Goal: Task Accomplishment & Management: Manage account settings

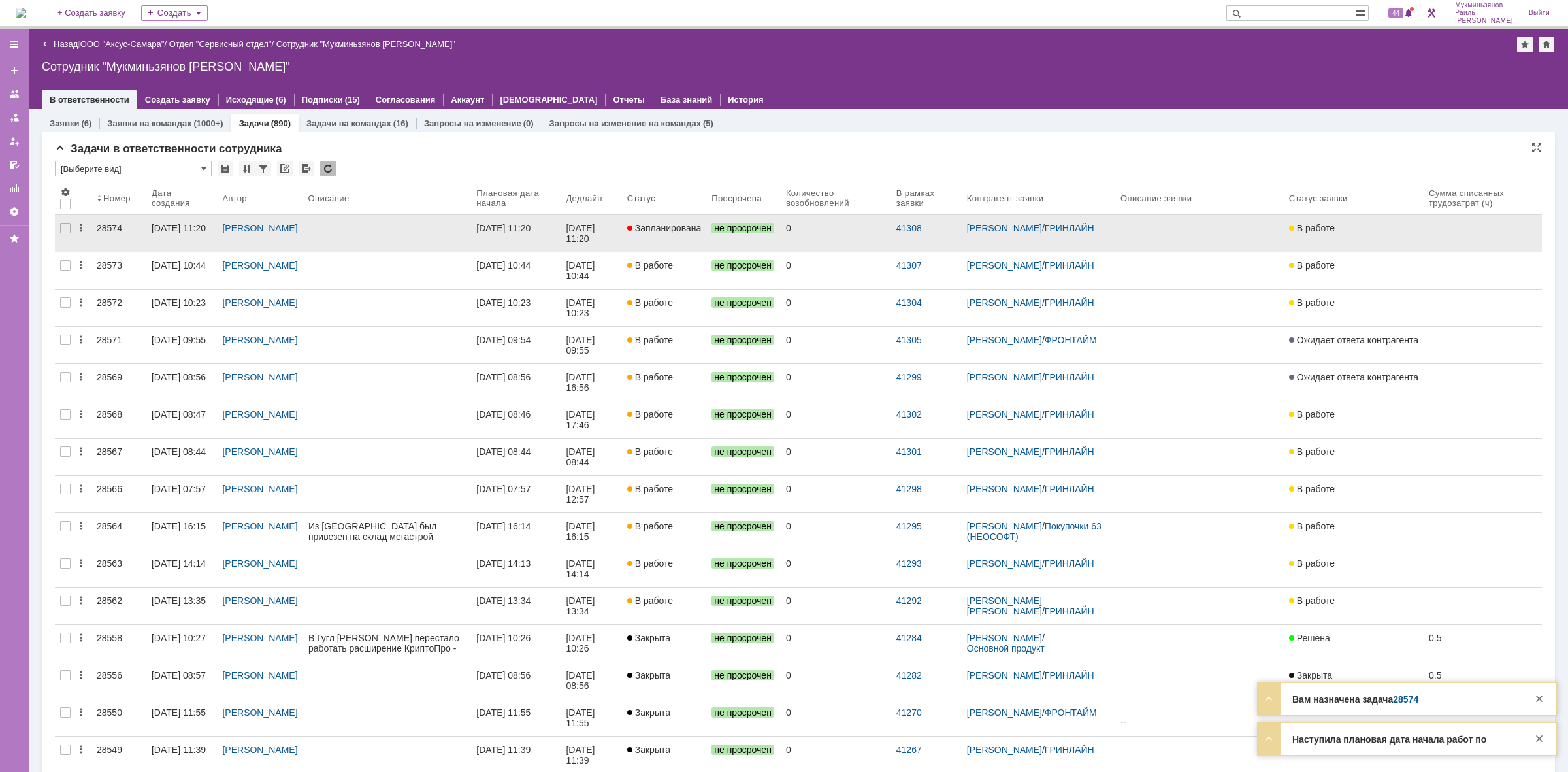
click at [616, 234] on div "[DATE] 11:20" at bounding box center [590, 233] width 50 height 21
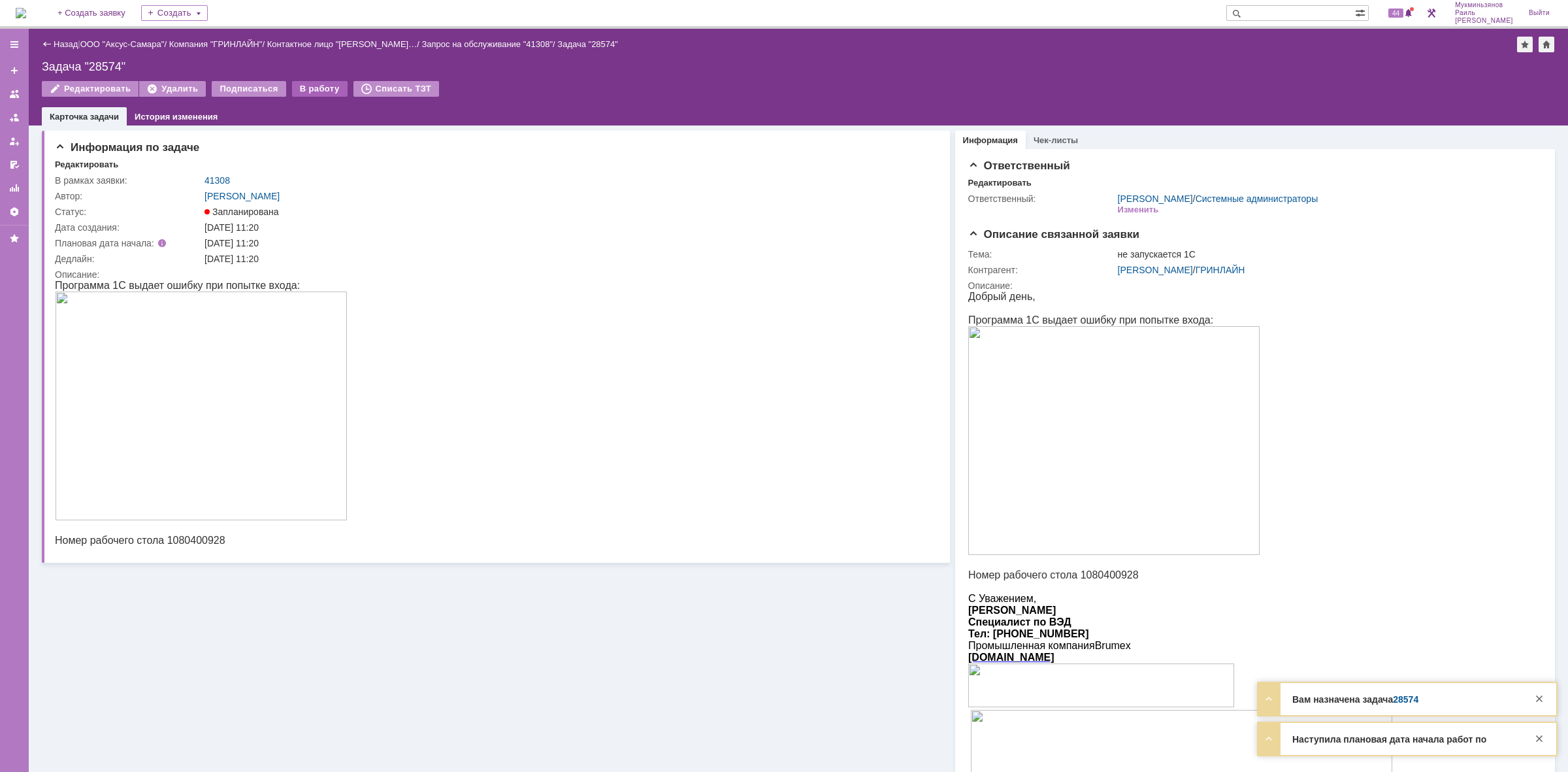
click at [308, 89] on div "В работу" at bounding box center [320, 89] width 56 height 15
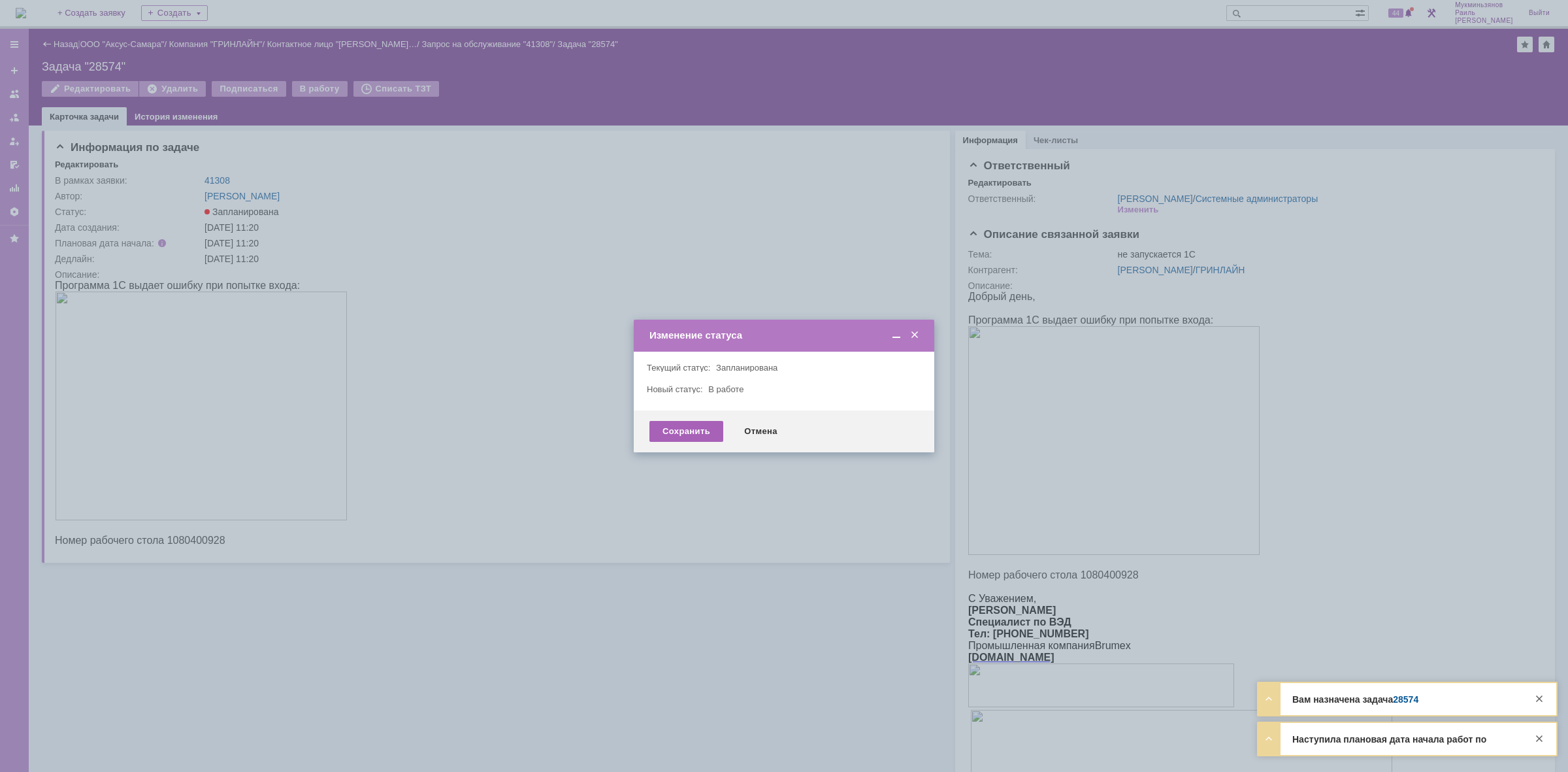
click at [713, 429] on div "Сохранить" at bounding box center [687, 431] width 74 height 21
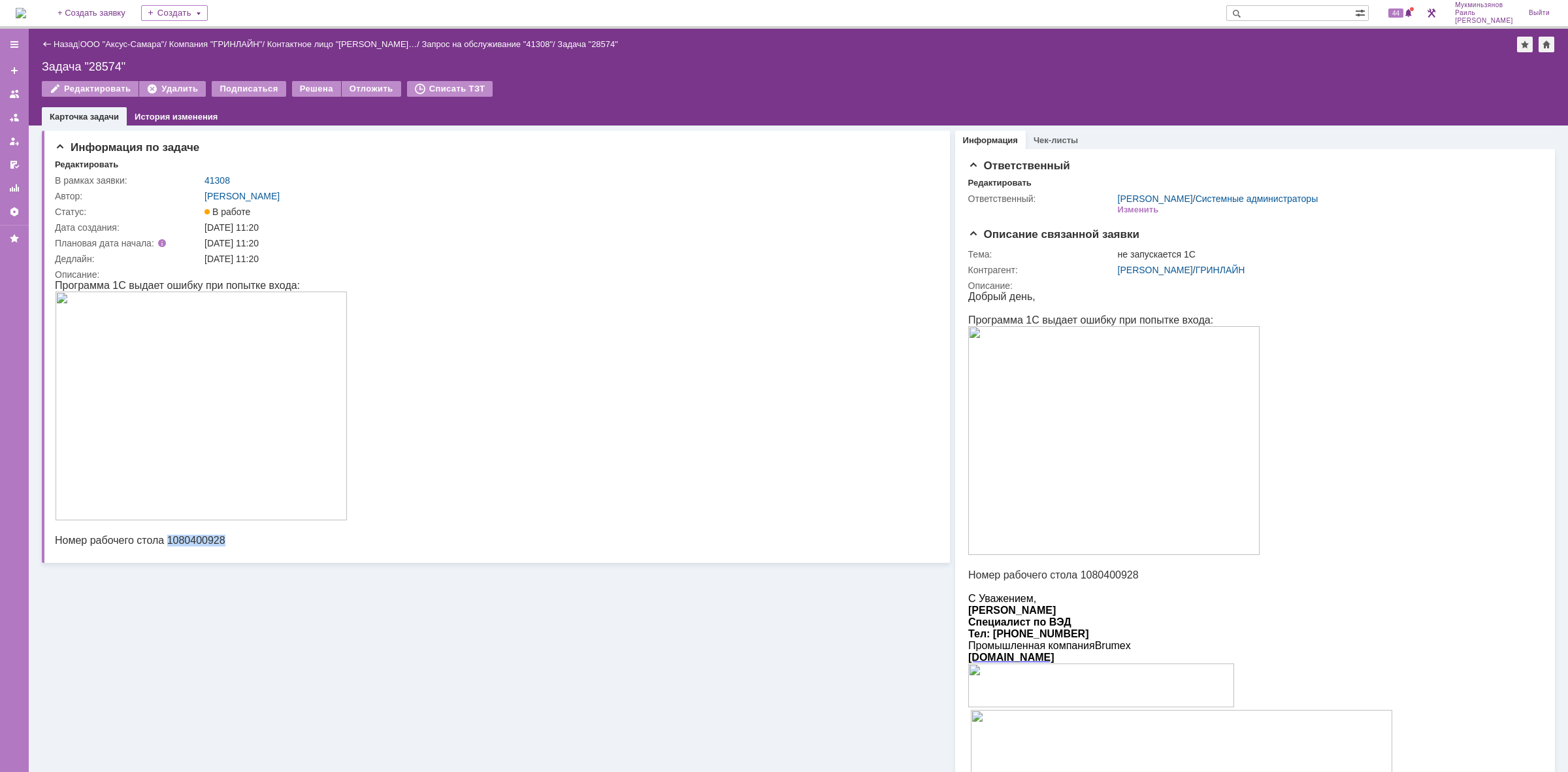
drag, startPoint x: 158, startPoint y: 541, endPoint x: 213, endPoint y: 541, distance: 55.0
click at [213, 541] on p "Номер рабочего стола 1080400928" at bounding box center [201, 540] width 293 height 12
copy p "1080400928"
click at [26, 18] on img at bounding box center [21, 13] width 11 height 11
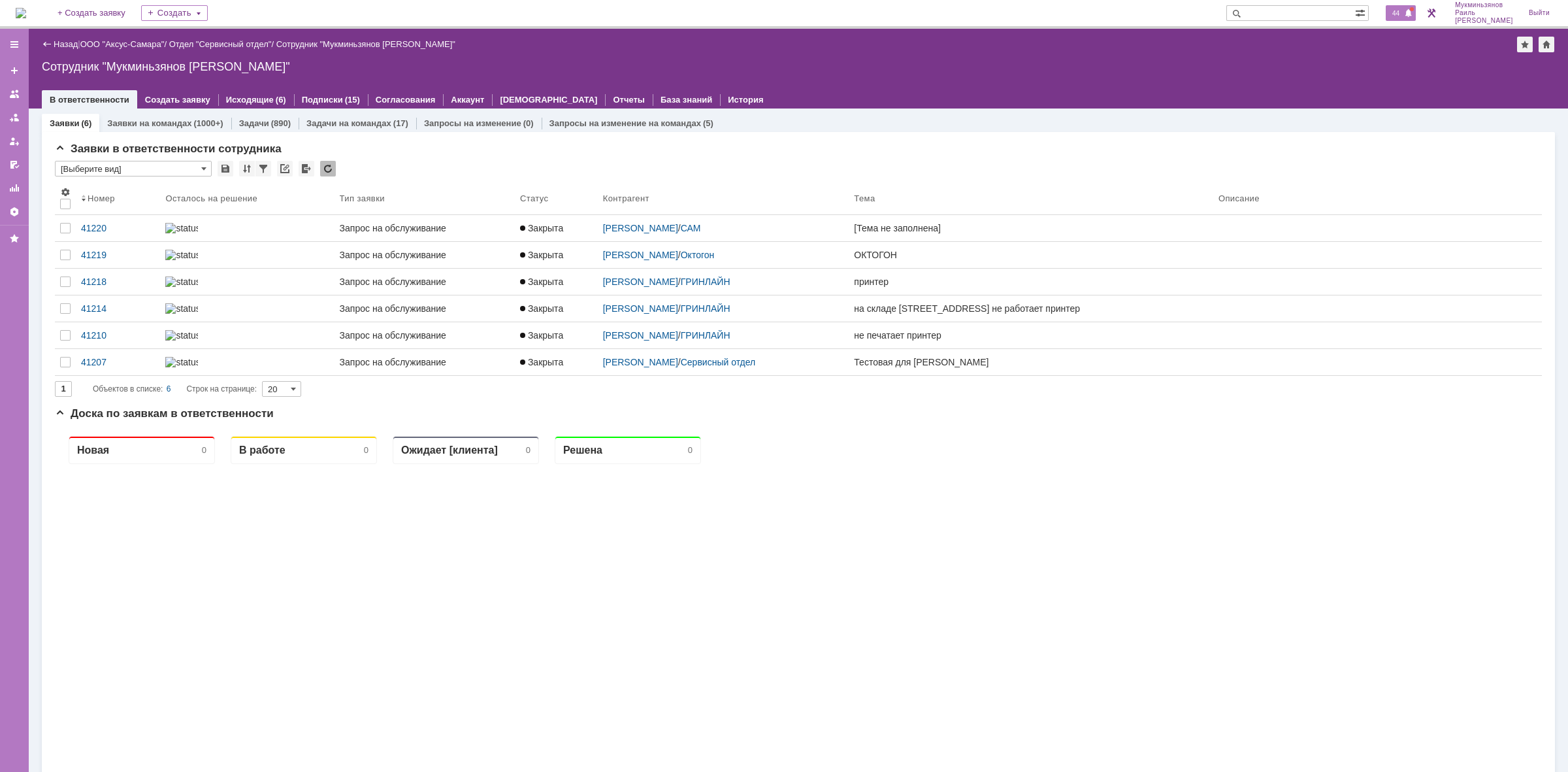
click at [1416, 6] on div "44" at bounding box center [1400, 13] width 30 height 15
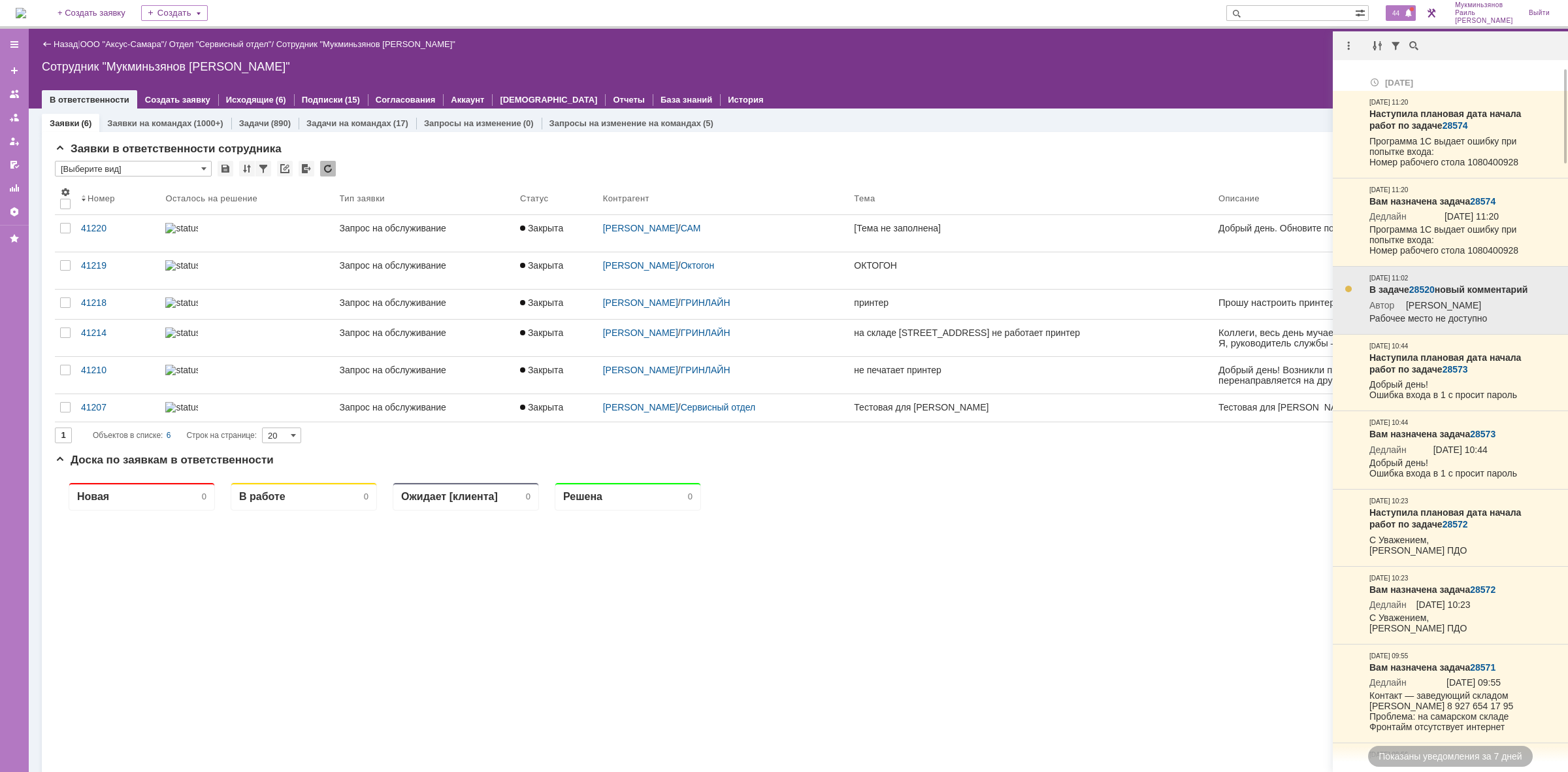
click at [1428, 294] on link "28520" at bounding box center [1421, 290] width 25 height 11
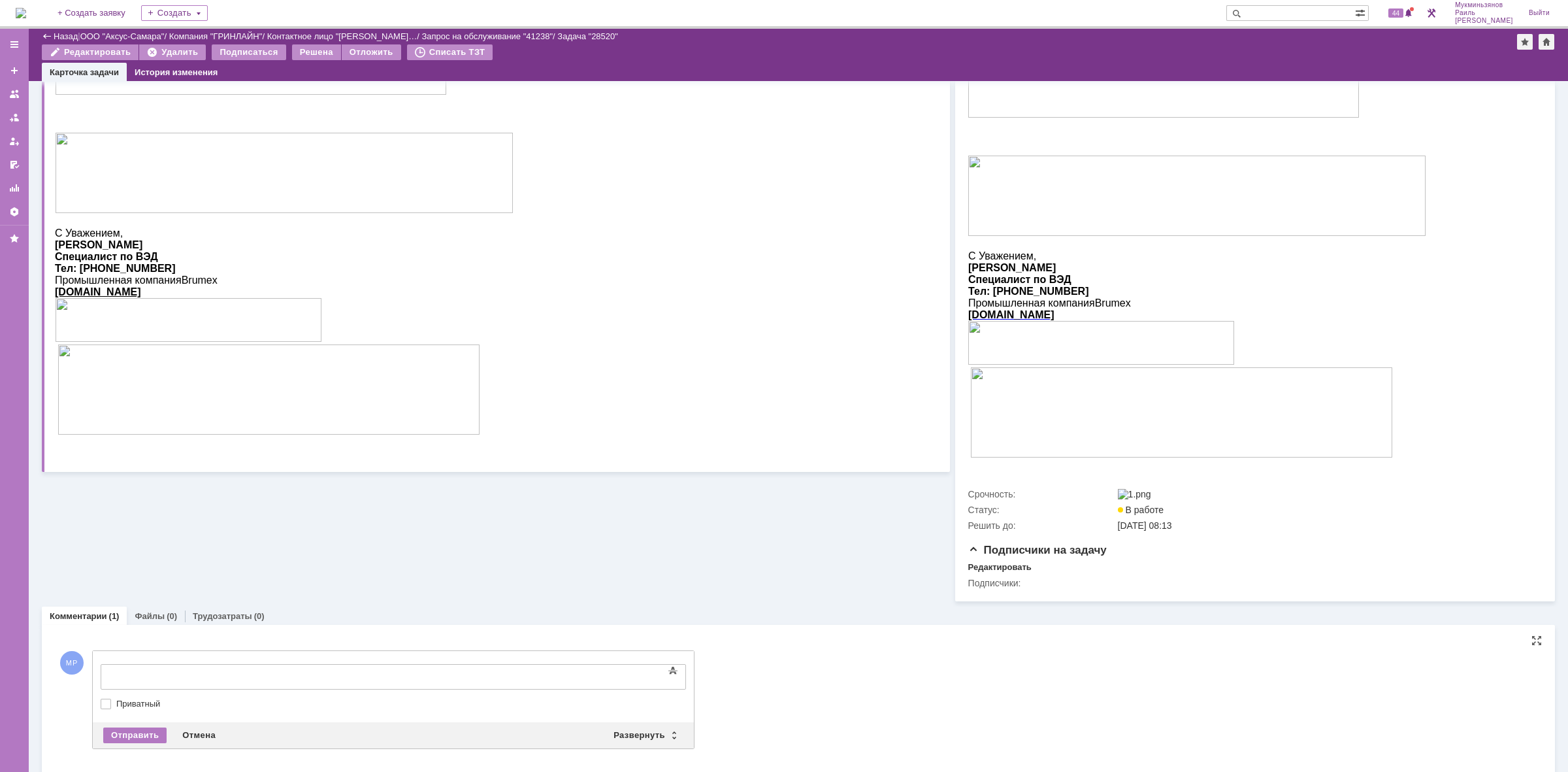
click at [150, 671] on div at bounding box center [207, 675] width 185 height 11
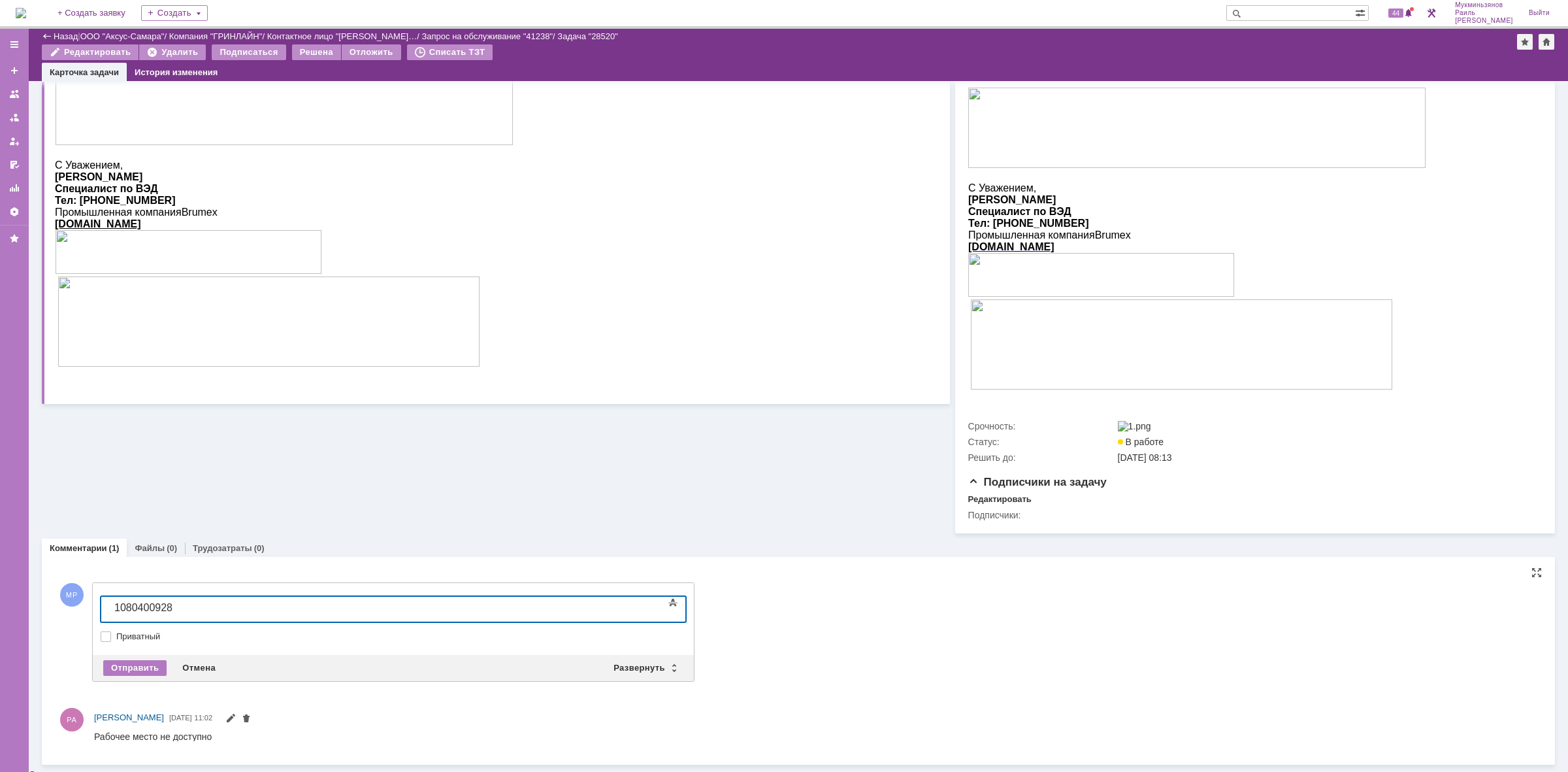
scroll to position [686, 0]
click at [127, 607] on span "1080400928" at bounding box center [143, 605] width 58 height 11
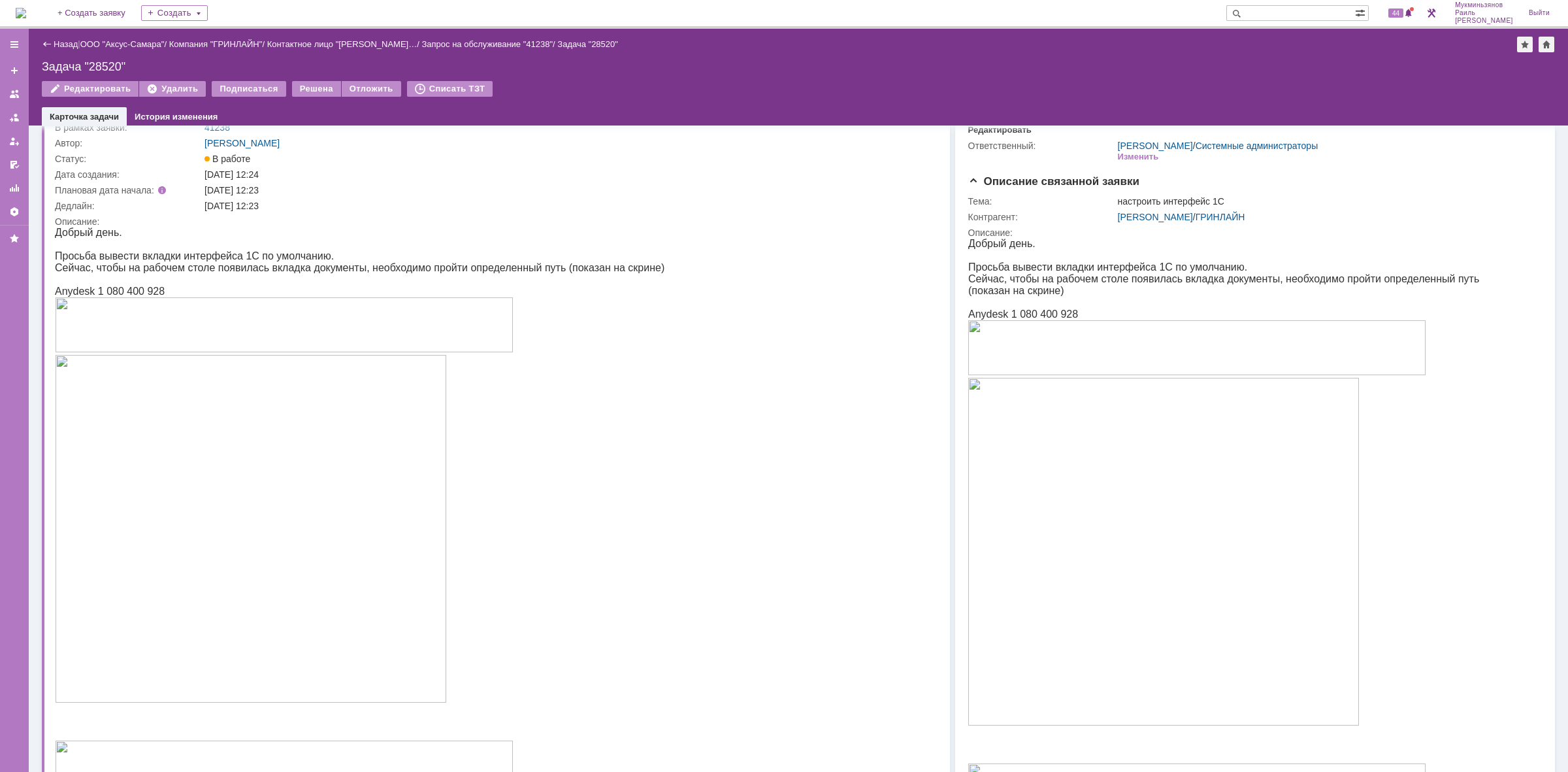
scroll to position [0, 0]
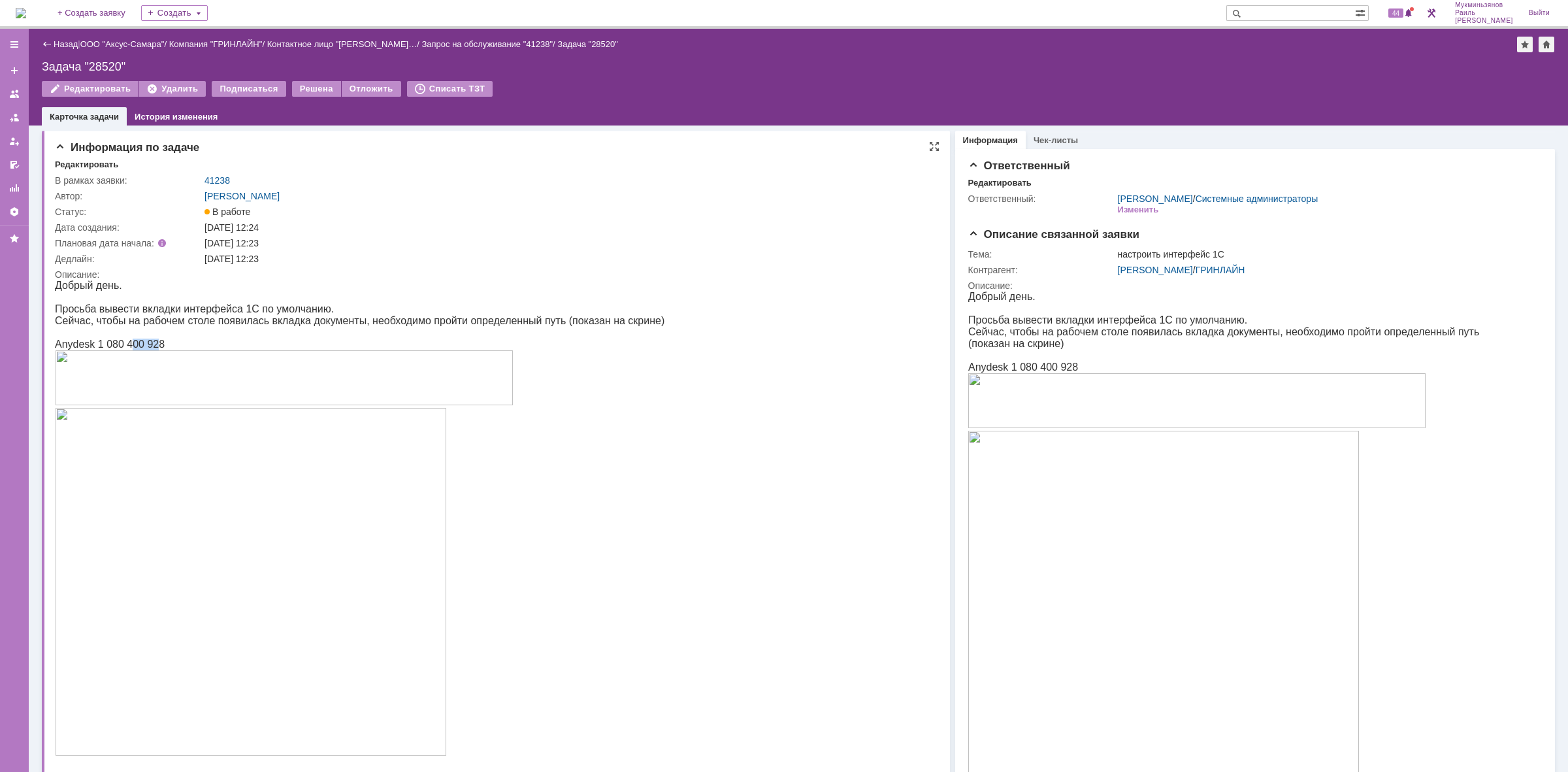
drag, startPoint x: 125, startPoint y: 345, endPoint x: 158, endPoint y: 349, distance: 33.2
click at [148, 344] on p "Anydesk 1 080 400 928" at bounding box center [359, 344] width 609 height 12
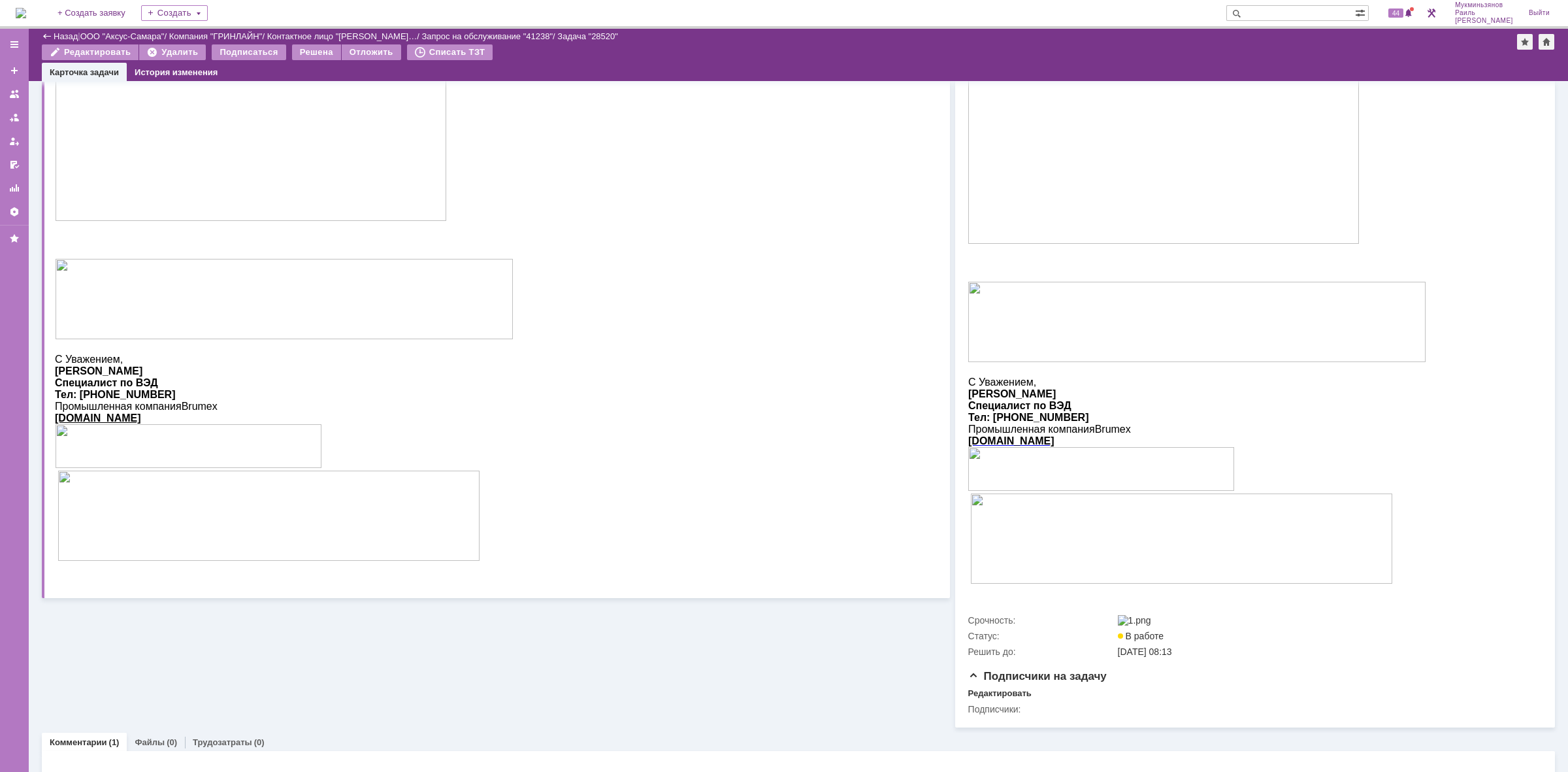
scroll to position [686, 0]
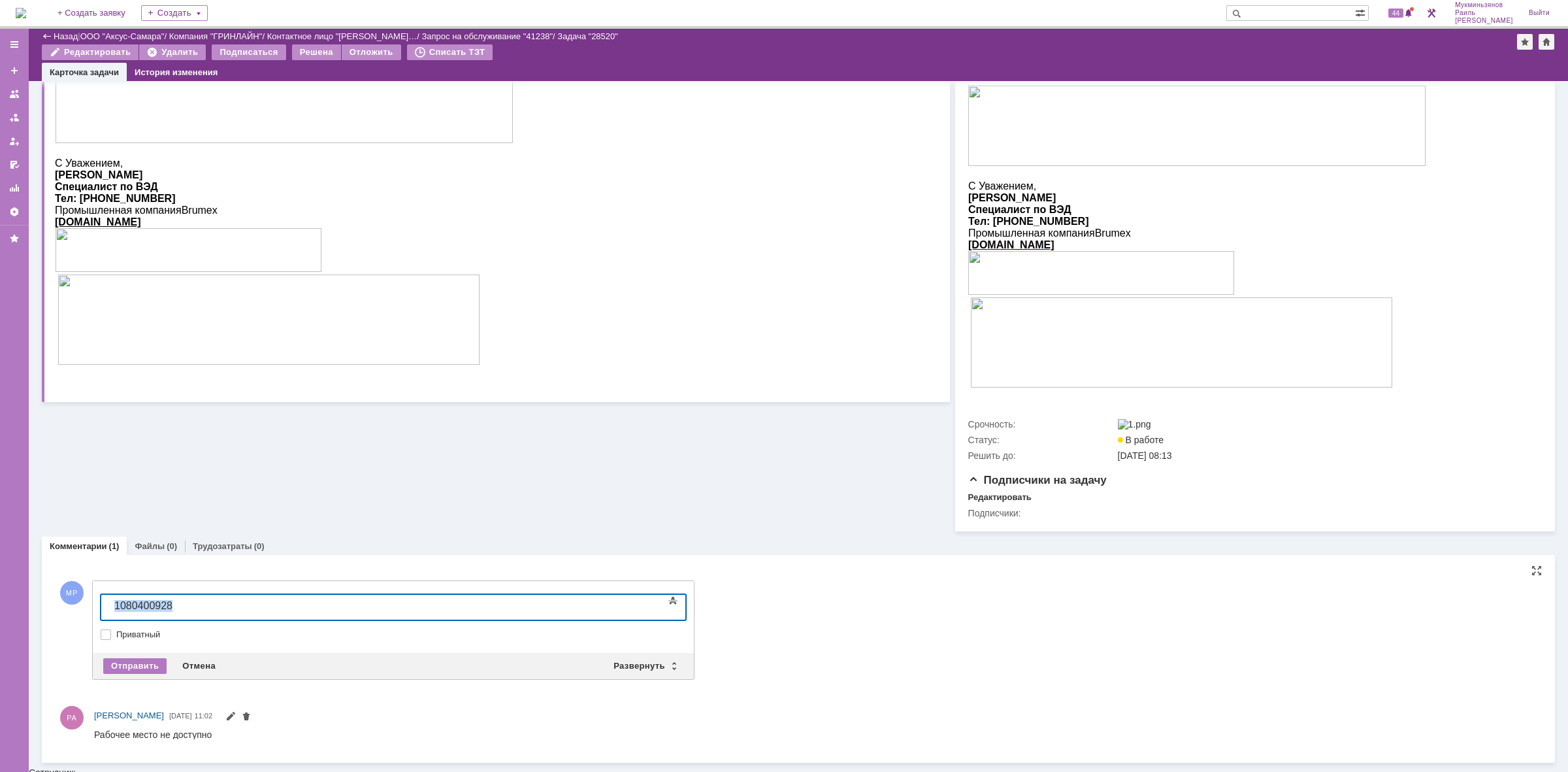
drag, startPoint x: 184, startPoint y: 601, endPoint x: 7, endPoint y: 594, distance: 177.1
click at [109, 595] on html "1080400928" at bounding box center [207, 606] width 196 height 22
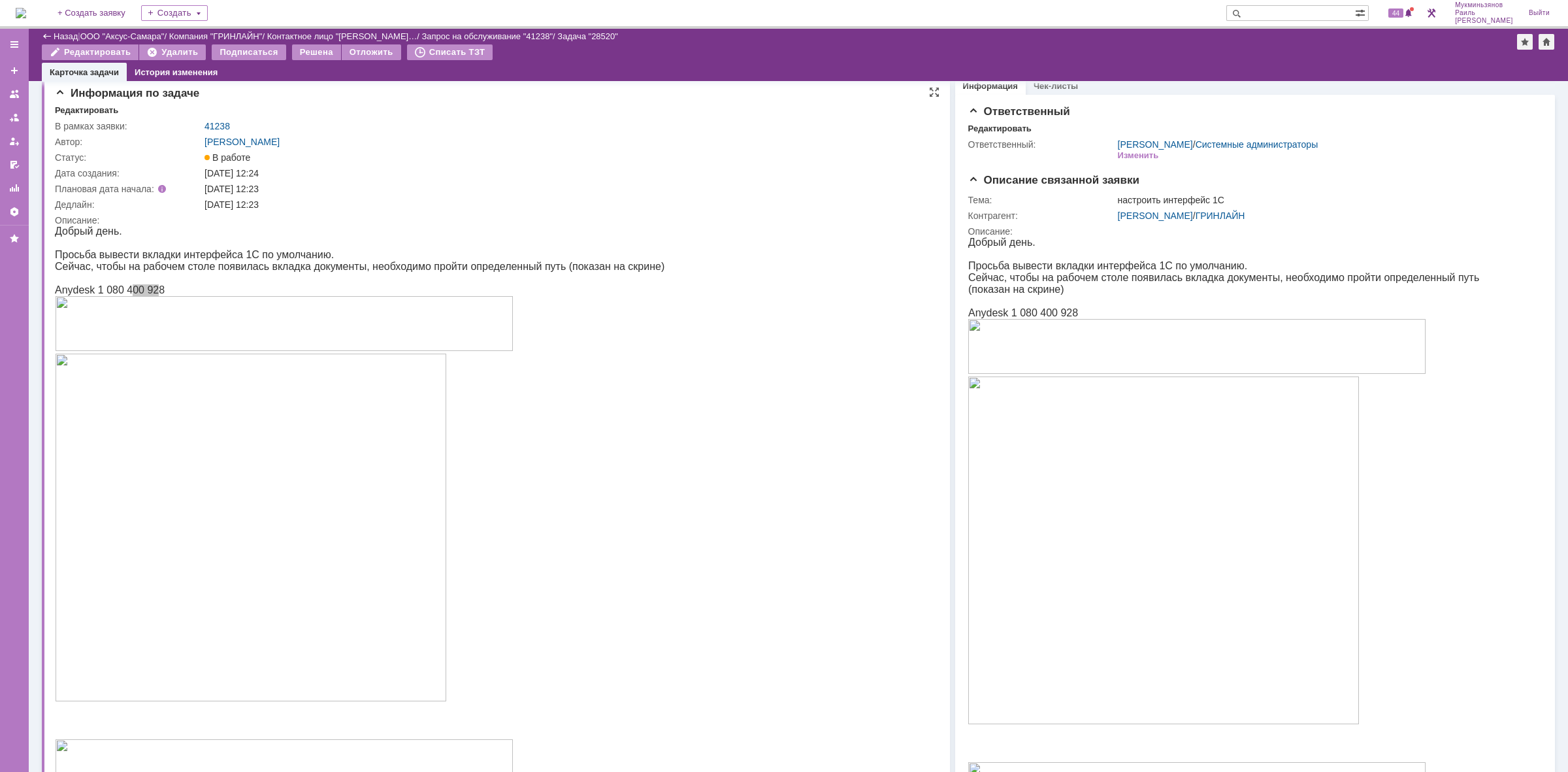
scroll to position [0, 0]
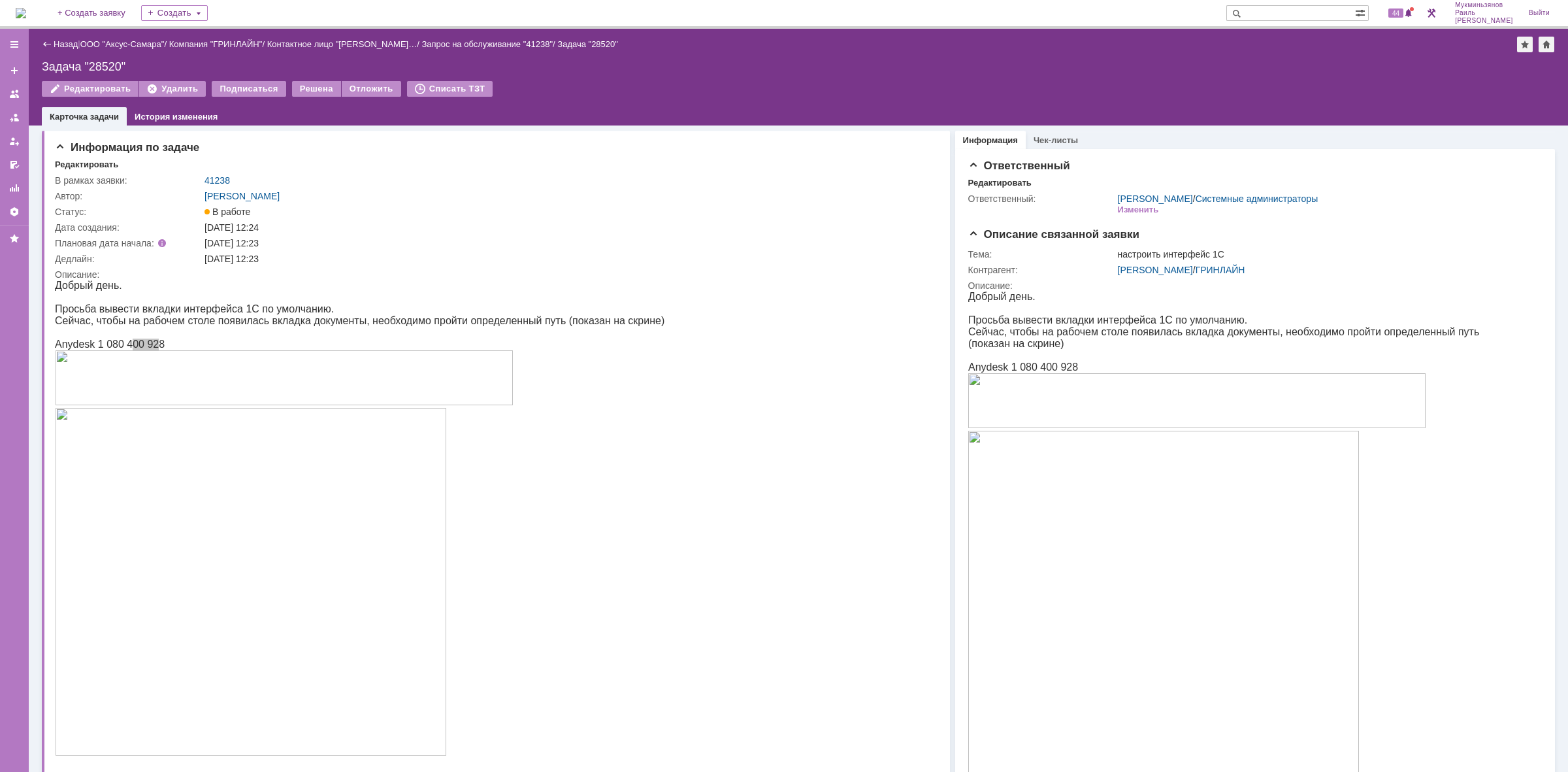
click at [23, 8] on img at bounding box center [21, 13] width 11 height 11
click at [26, 15] on img at bounding box center [21, 13] width 11 height 11
click at [25, 17] on img at bounding box center [21, 13] width 11 height 11
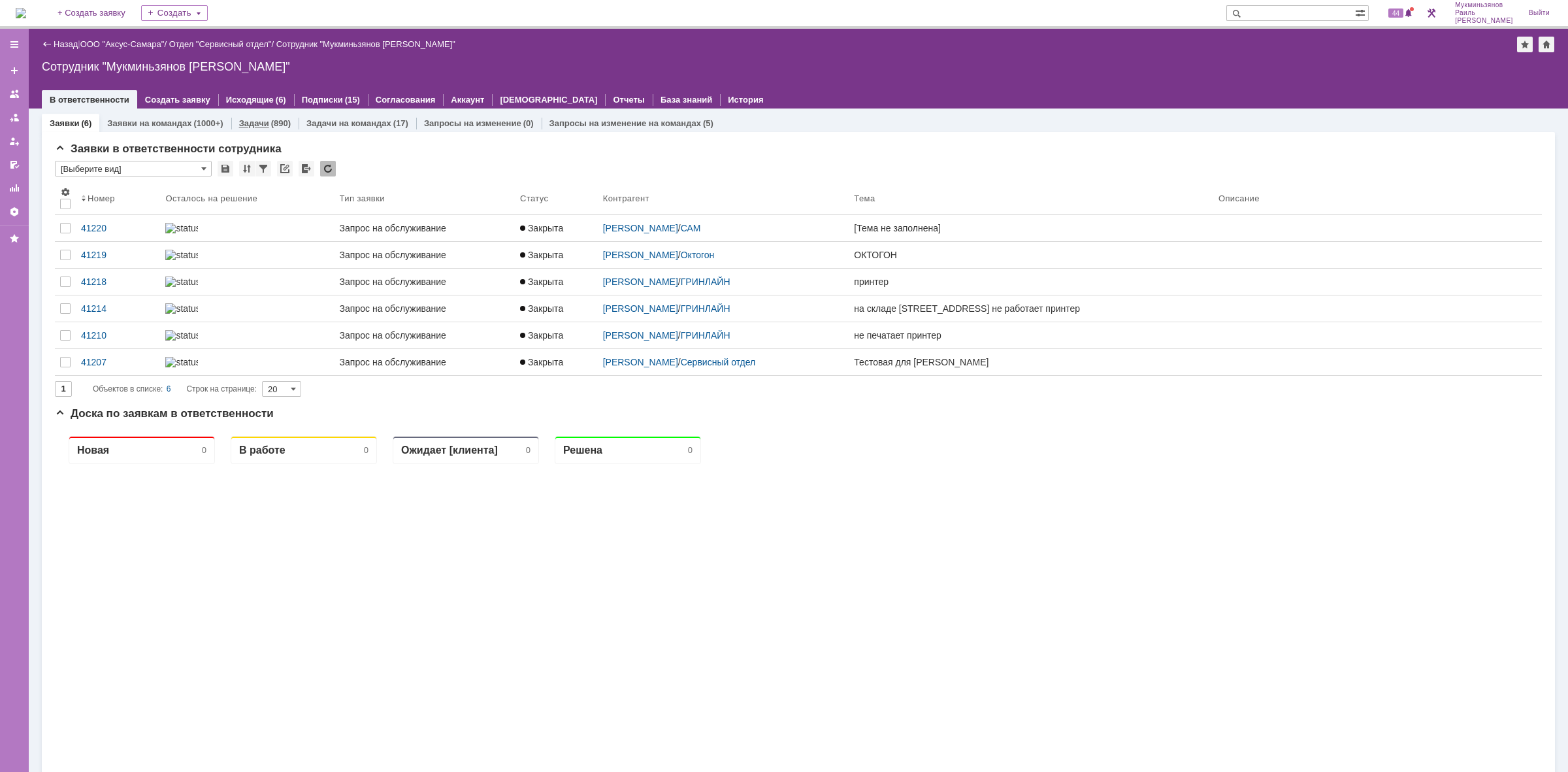
click at [239, 118] on link "Задачи" at bounding box center [254, 123] width 30 height 10
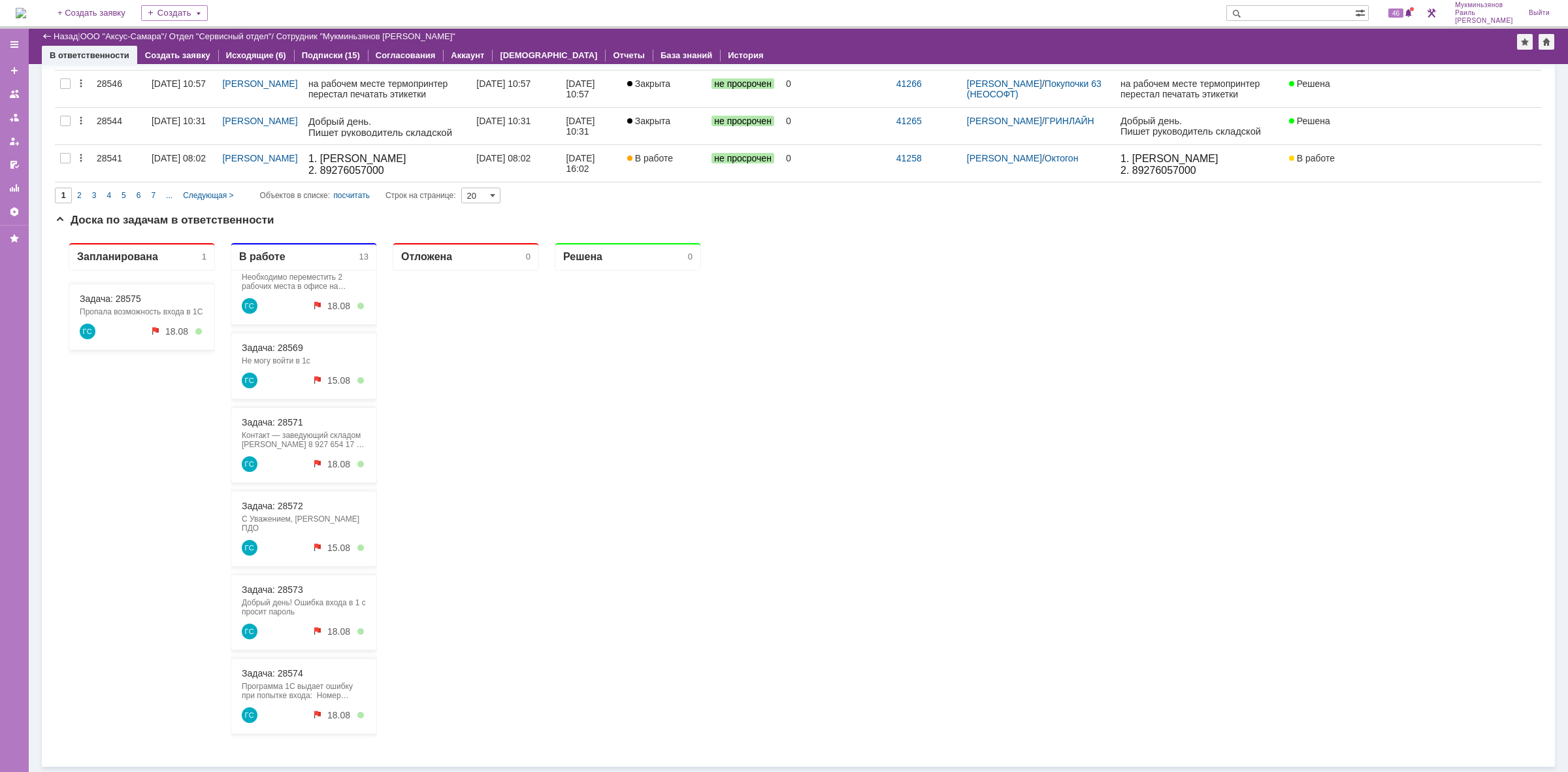
drag, startPoint x: 0, startPoint y: 716, endPoint x: 0, endPoint y: 811, distance: 95.0
drag, startPoint x: 55, startPoint y: 1042, endPoint x: 126, endPoint y: 297, distance: 748.4
click at [126, 297] on link "Задача: 28575" at bounding box center [110, 299] width 61 height 11
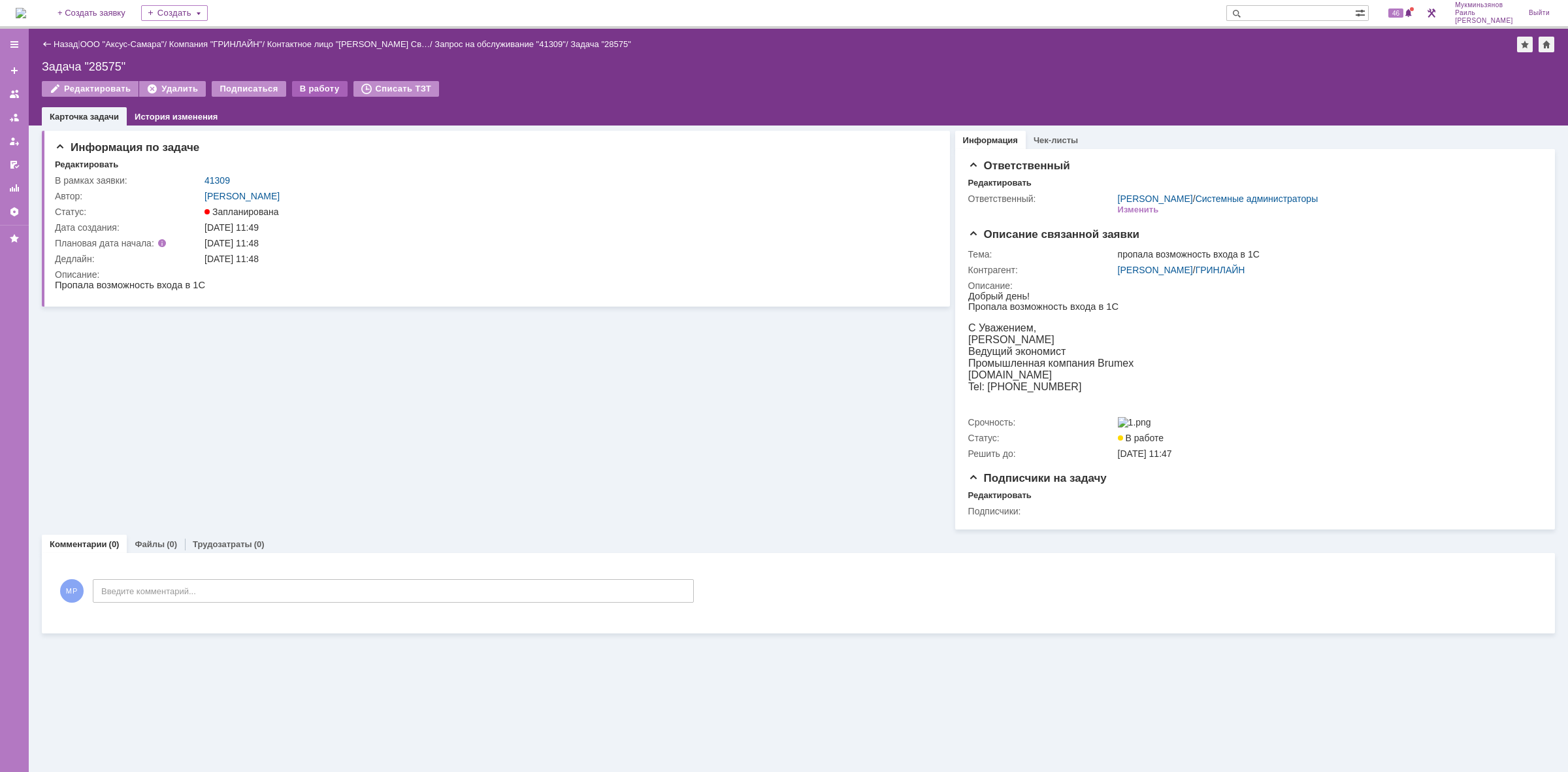
click at [298, 83] on div "В работу" at bounding box center [320, 89] width 56 height 15
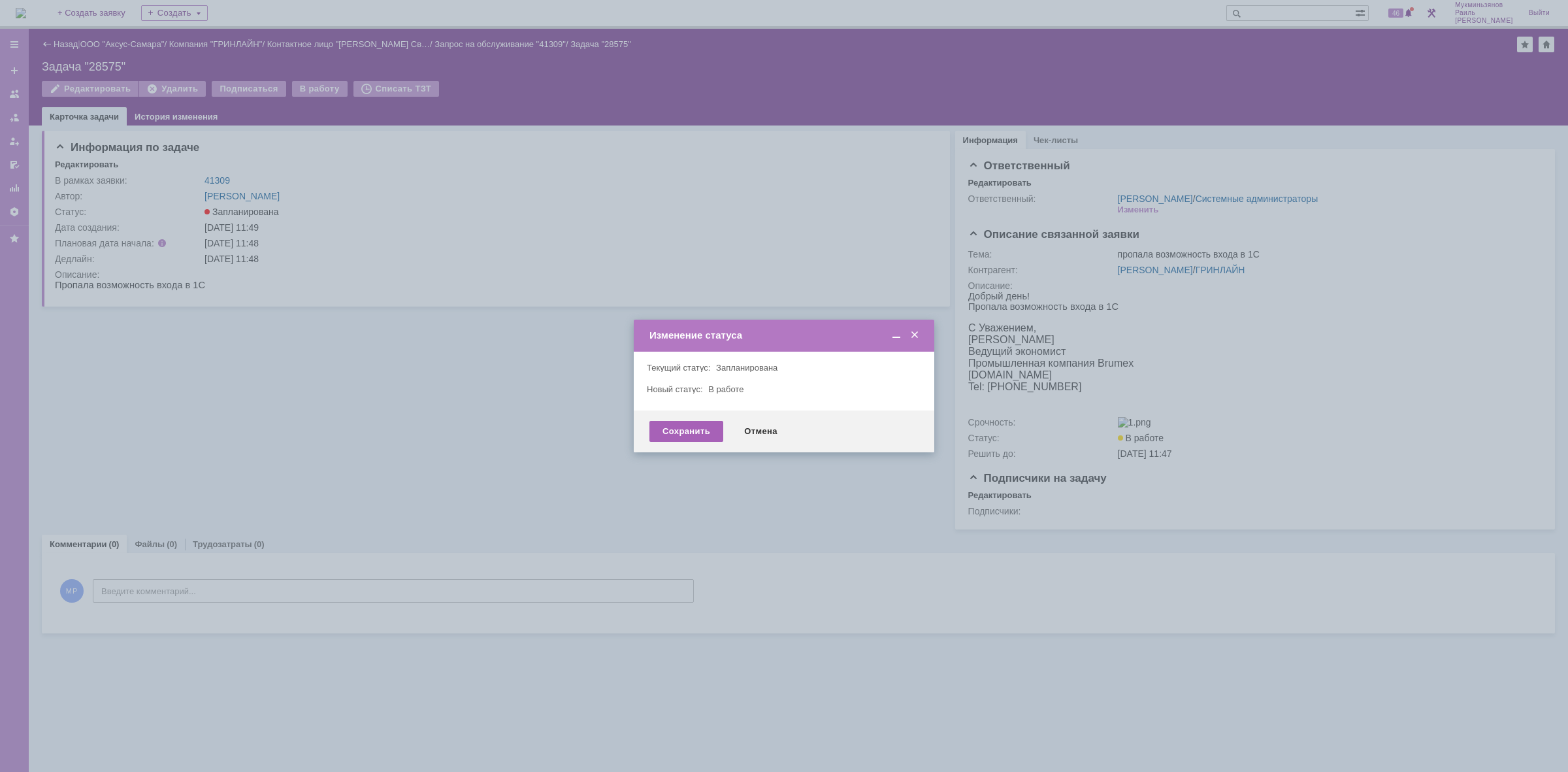
click at [680, 438] on div "Сохранить" at bounding box center [687, 431] width 74 height 21
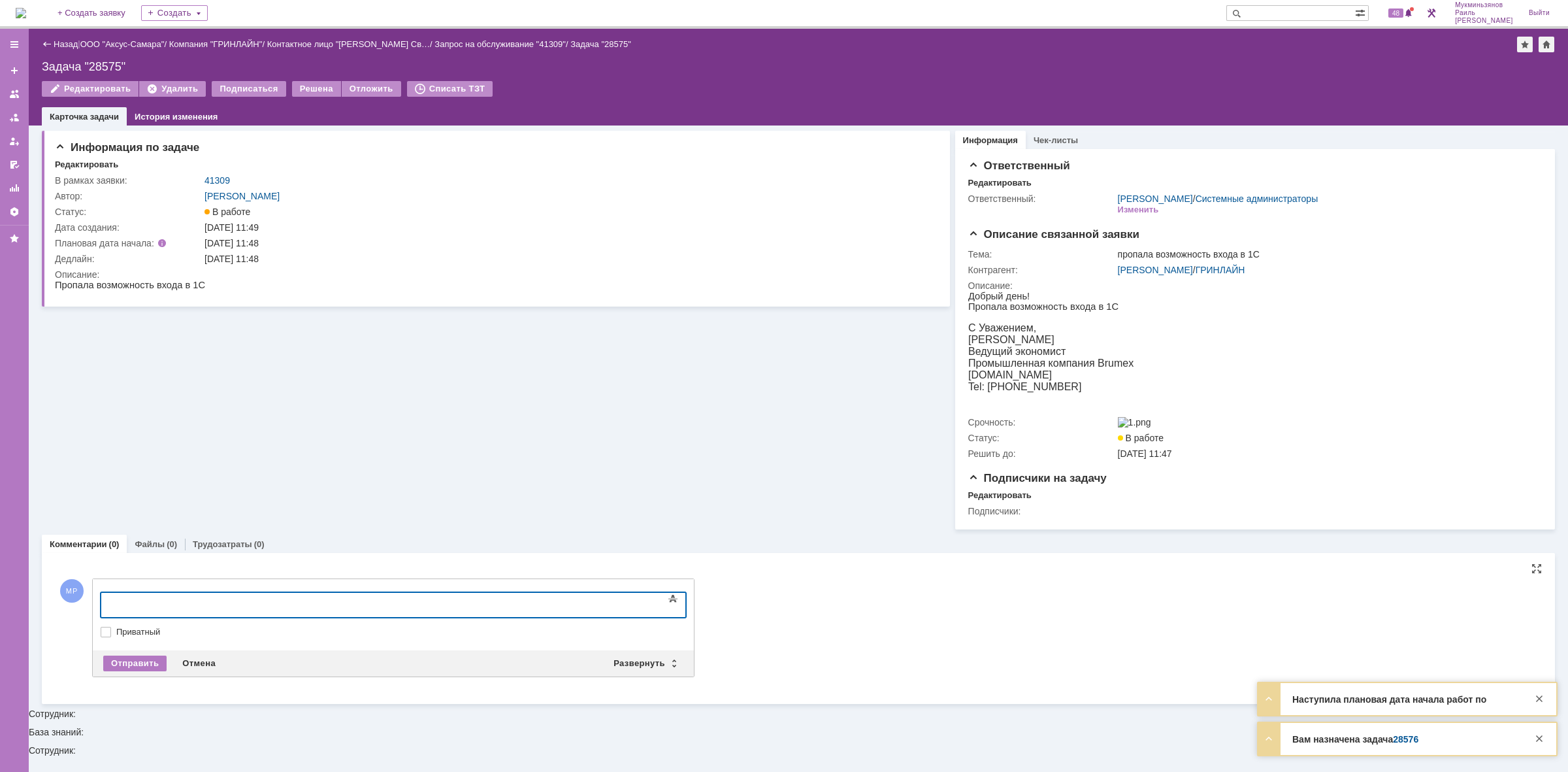
click at [241, 598] on div at bounding box center [207, 604] width 185 height 11
drag, startPoint x: 86, startPoint y: 614, endPoint x: 78, endPoint y: 610, distance: 8.9
click at [109, 610] on html "1362996642" at bounding box center [207, 604] width 196 height 22
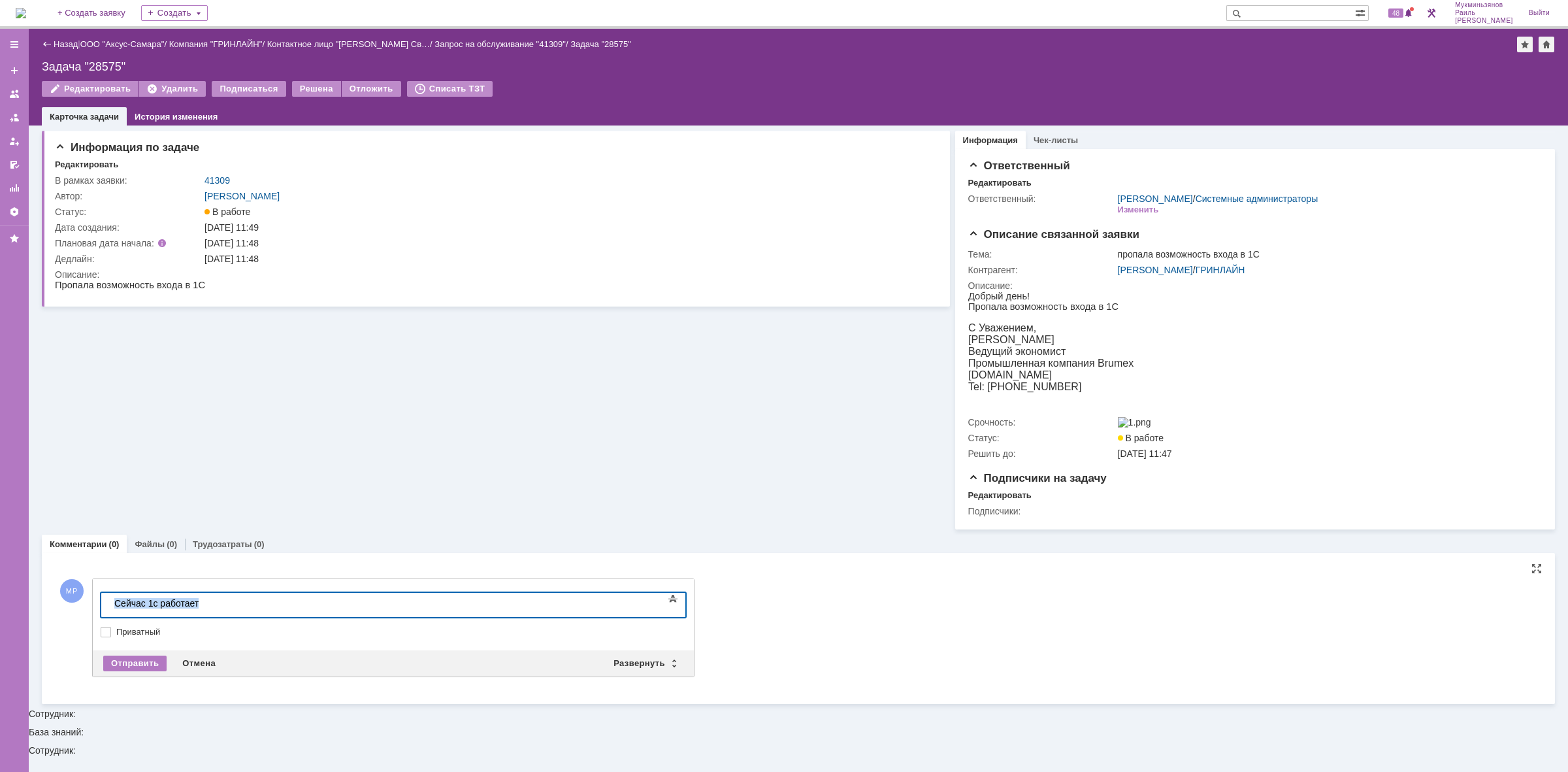
drag, startPoint x: 214, startPoint y: 597, endPoint x: 7, endPoint y: 604, distance: 207.1
click at [109, 604] on html "Сейчас 1с работает" at bounding box center [207, 604] width 196 height 22
copy div "Сейчас 1с работает"
click at [120, 668] on div "Отправить" at bounding box center [135, 663] width 63 height 15
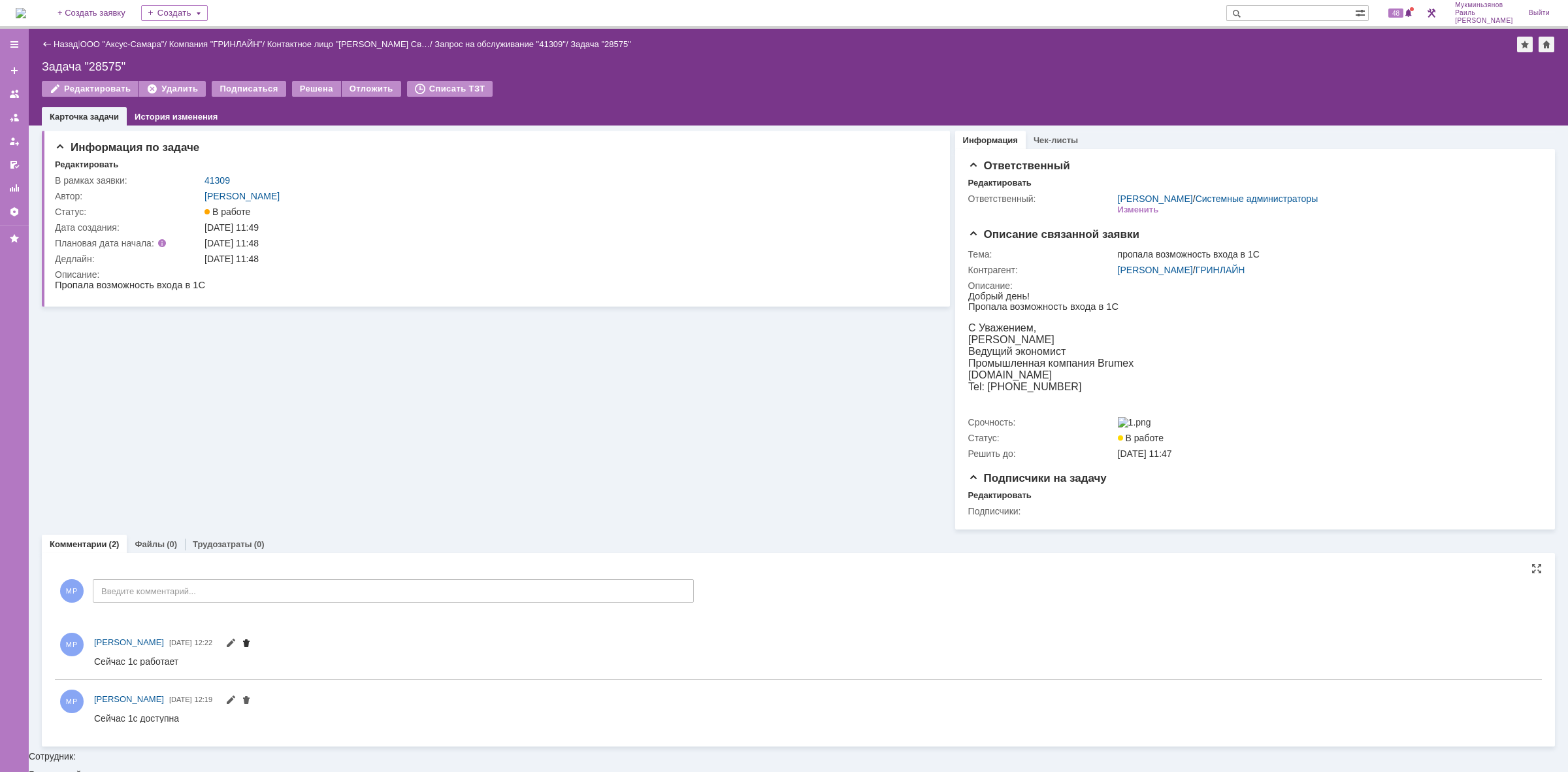
click at [252, 645] on span at bounding box center [246, 644] width 11 height 11
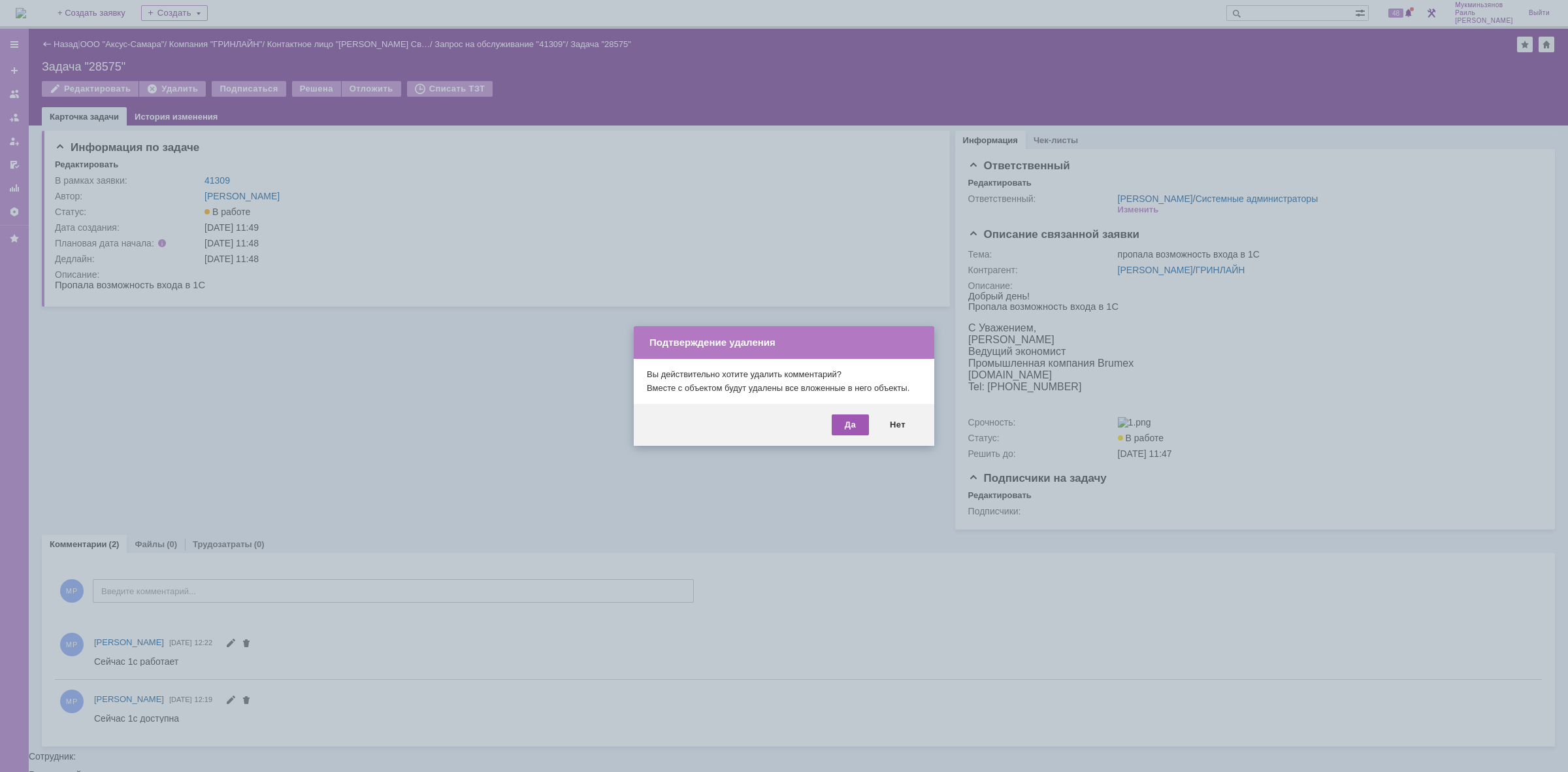
click at [837, 428] on div "Да" at bounding box center [850, 424] width 37 height 21
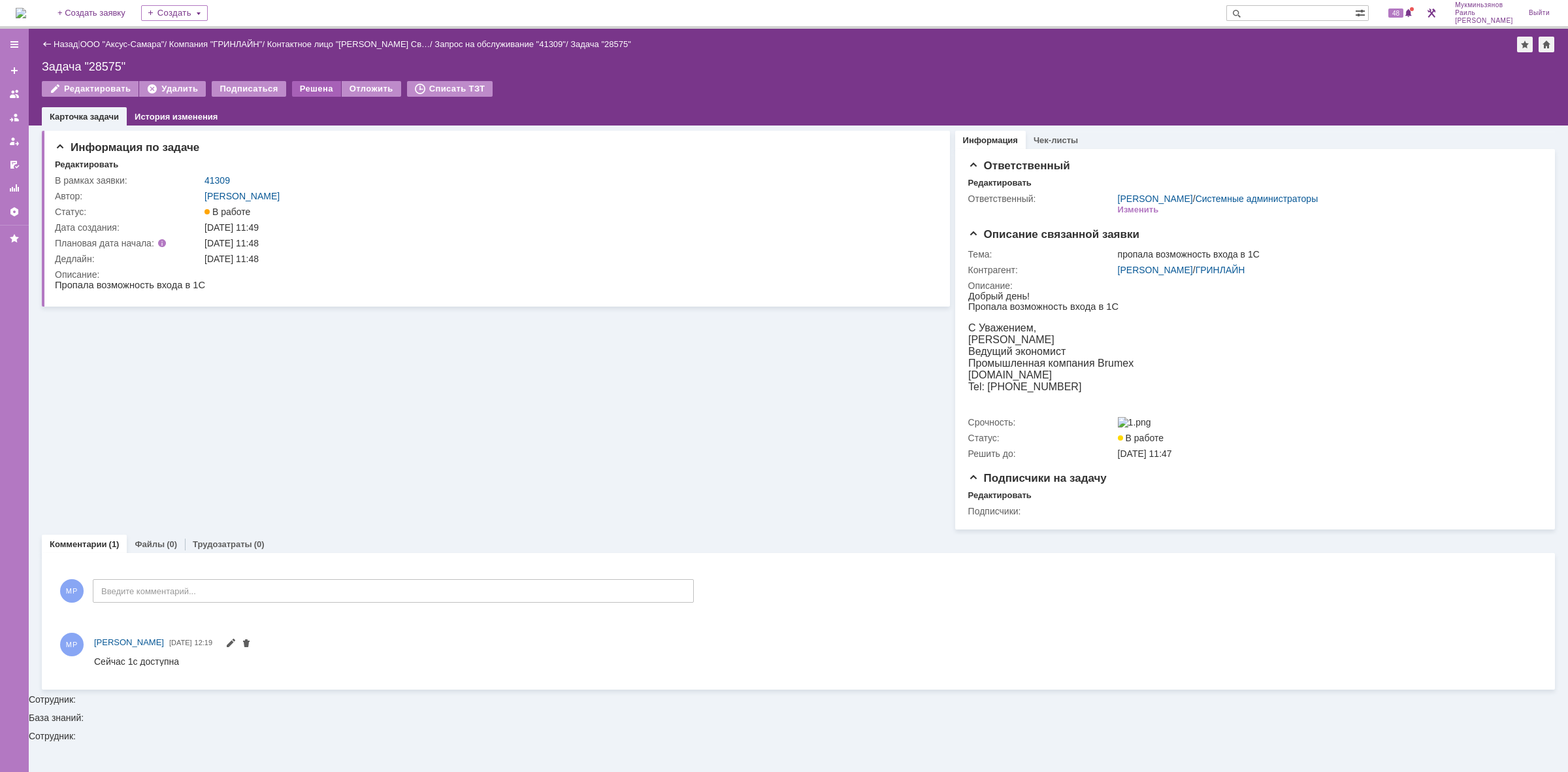
click at [299, 89] on div "Решена" at bounding box center [316, 89] width 49 height 15
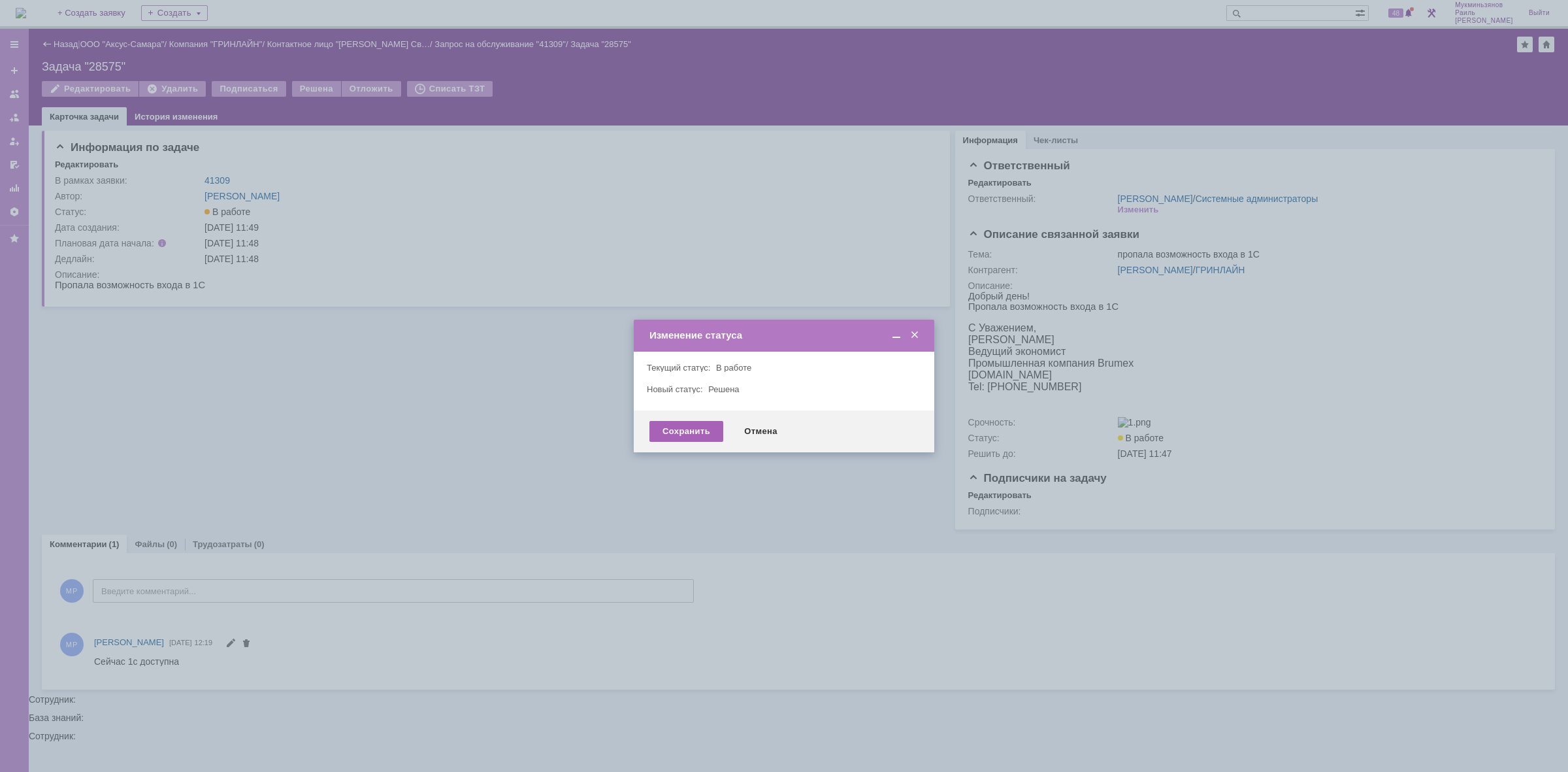
click at [676, 426] on div "Сохранить" at bounding box center [687, 431] width 74 height 21
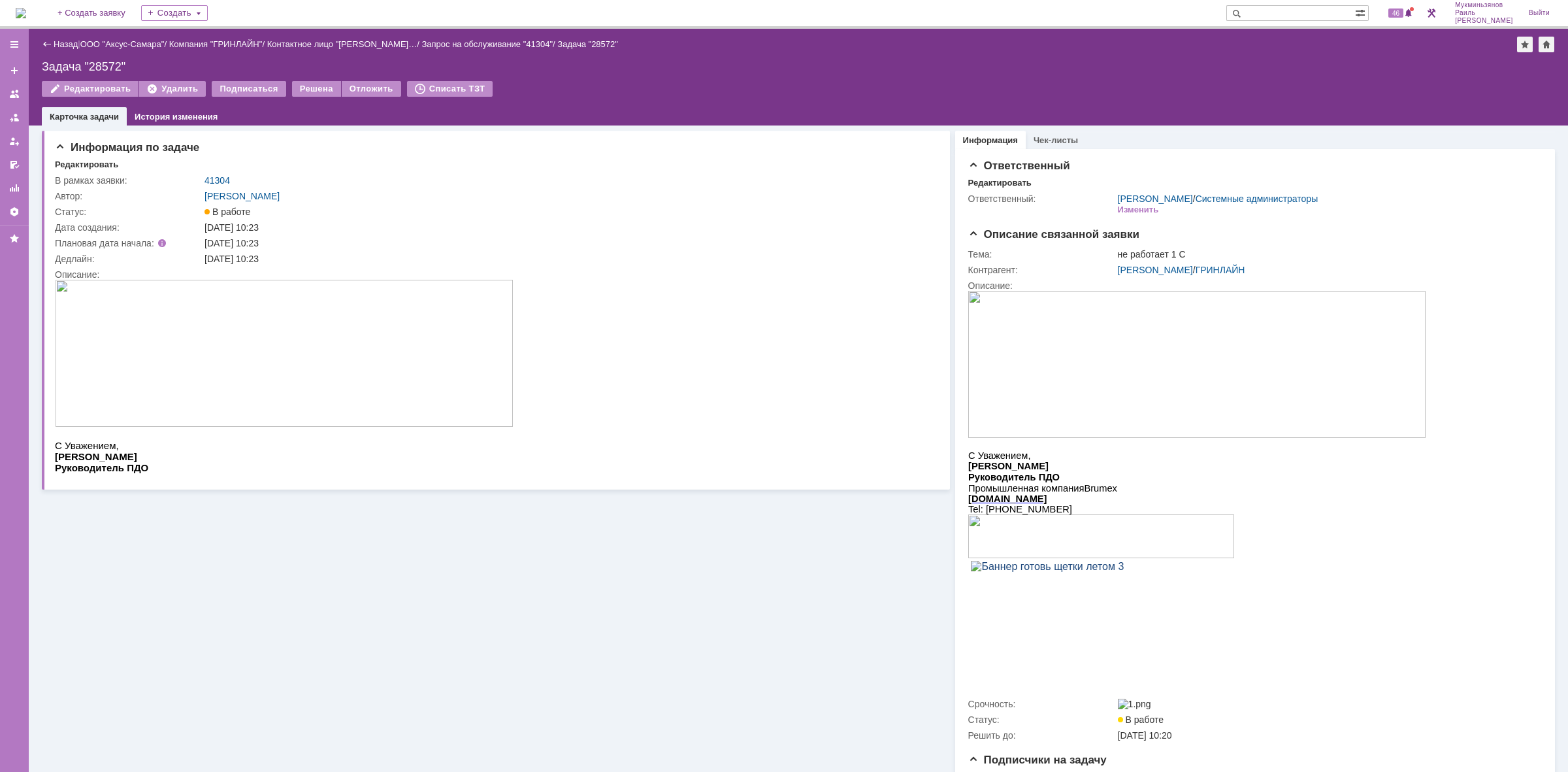
click at [26, 13] on img at bounding box center [21, 13] width 11 height 11
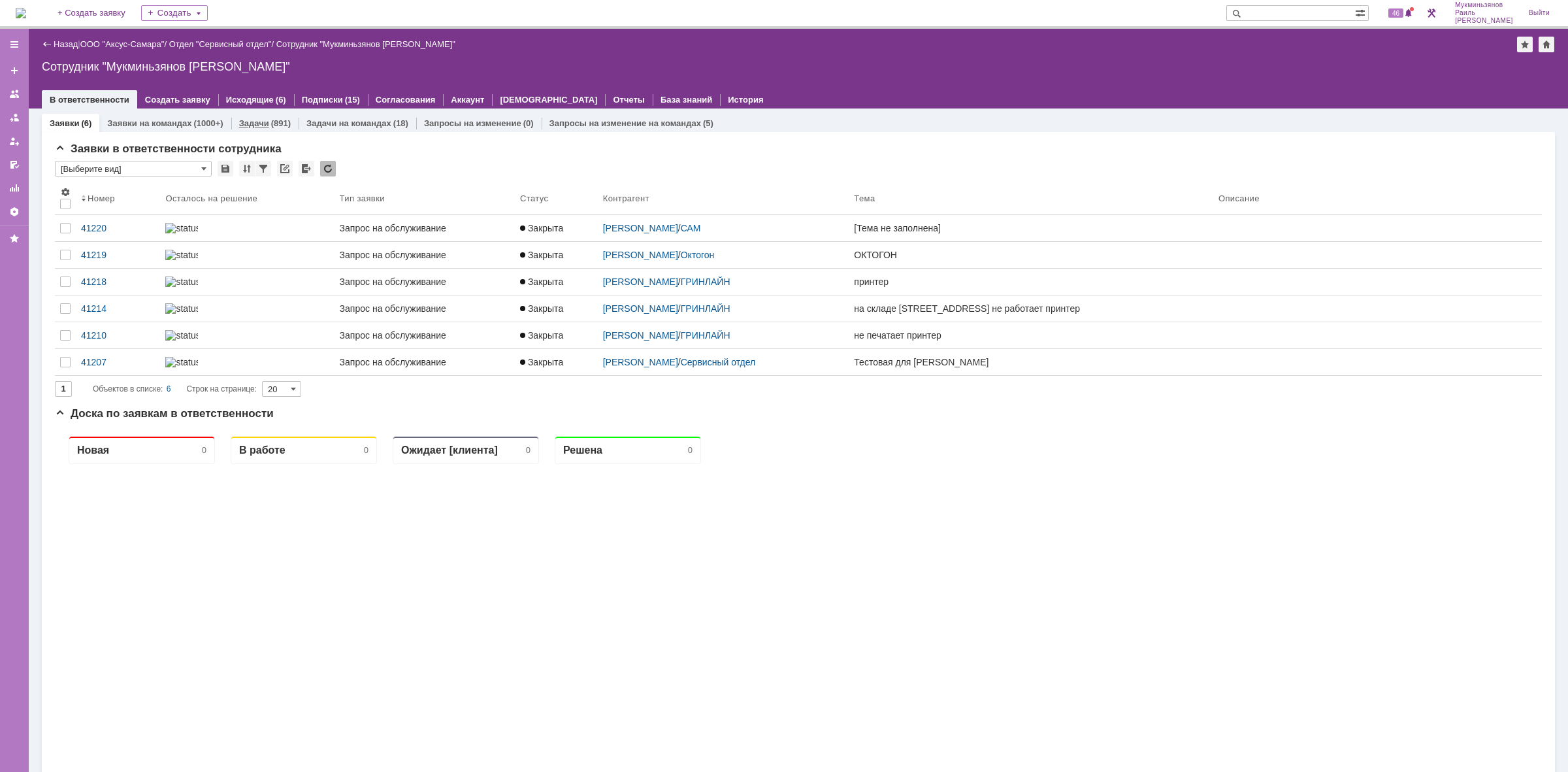
click at [252, 124] on link "Задачи" at bounding box center [254, 123] width 30 height 10
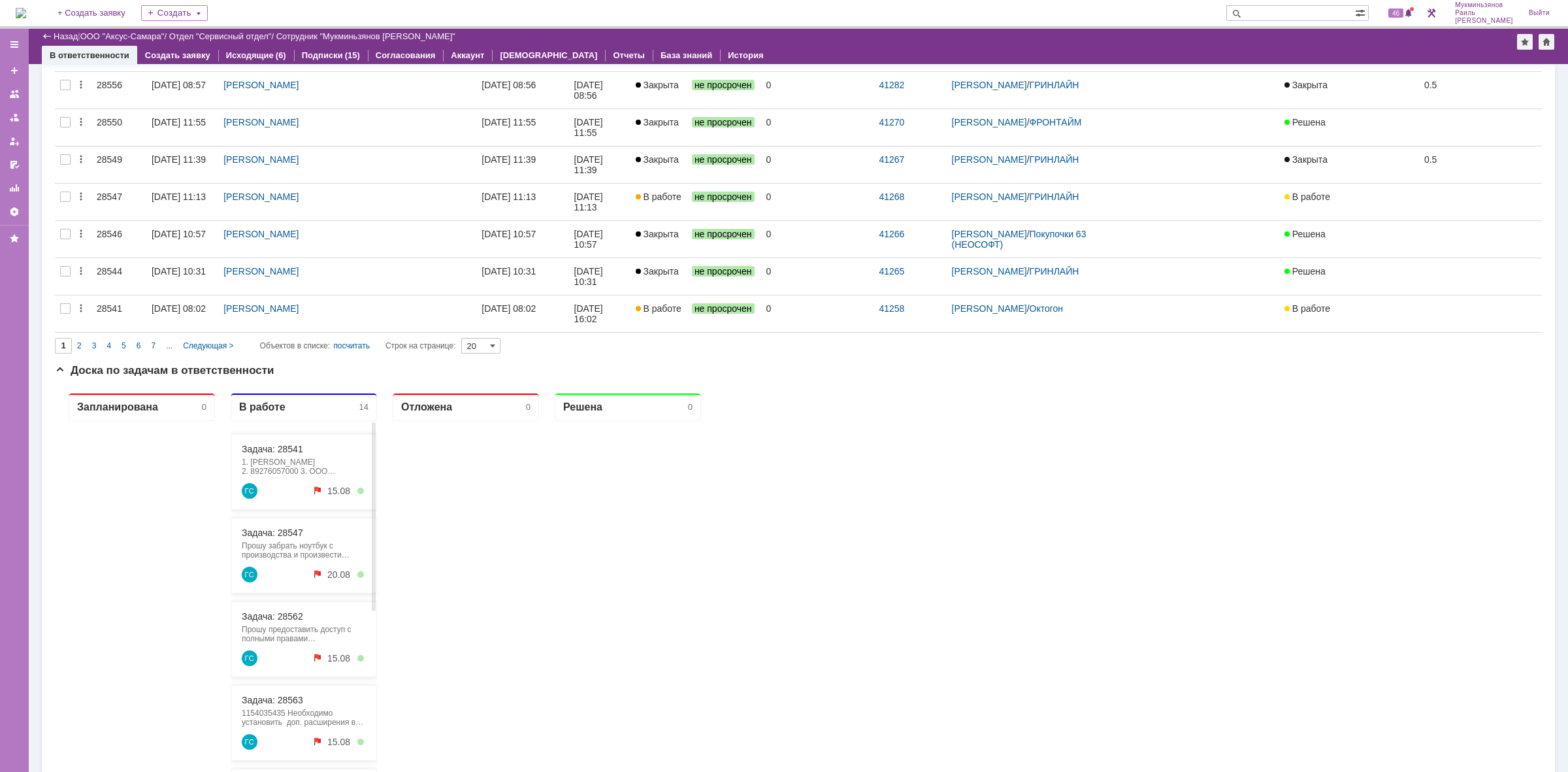
scroll to position [726, 0]
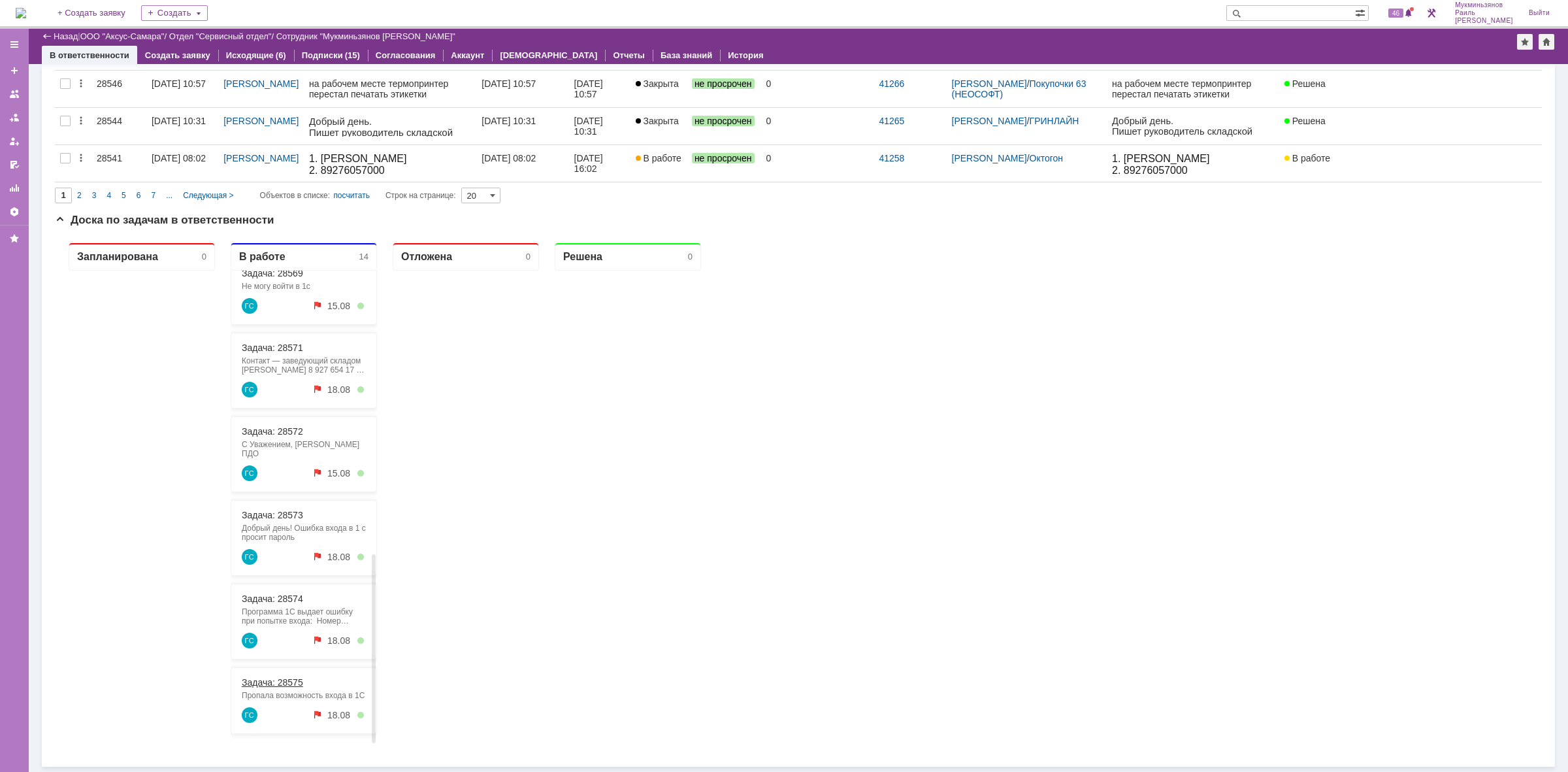
click at [278, 678] on link "Задача: 28575" at bounding box center [272, 682] width 61 height 11
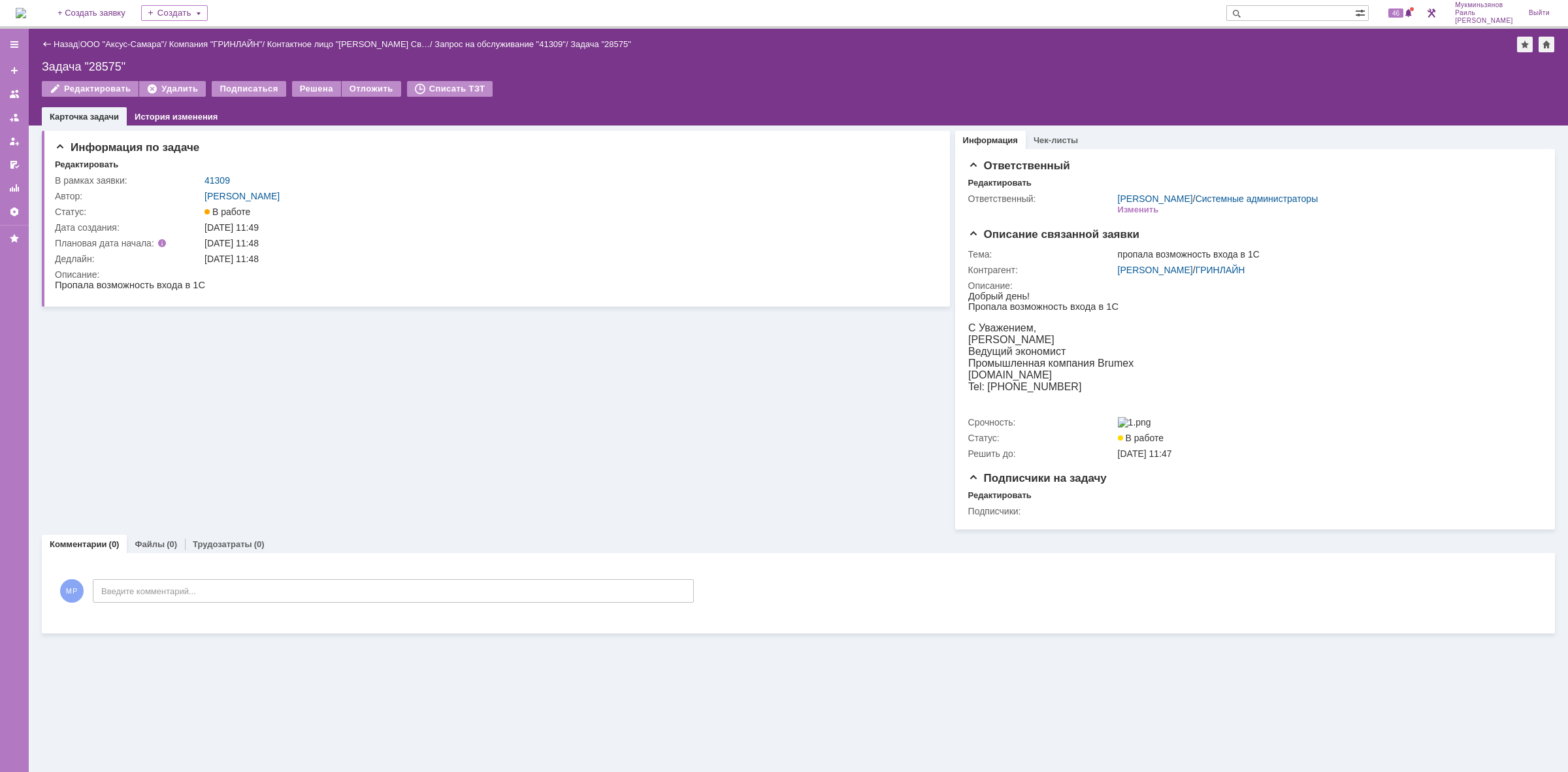
click at [26, 19] on img at bounding box center [21, 13] width 11 height 11
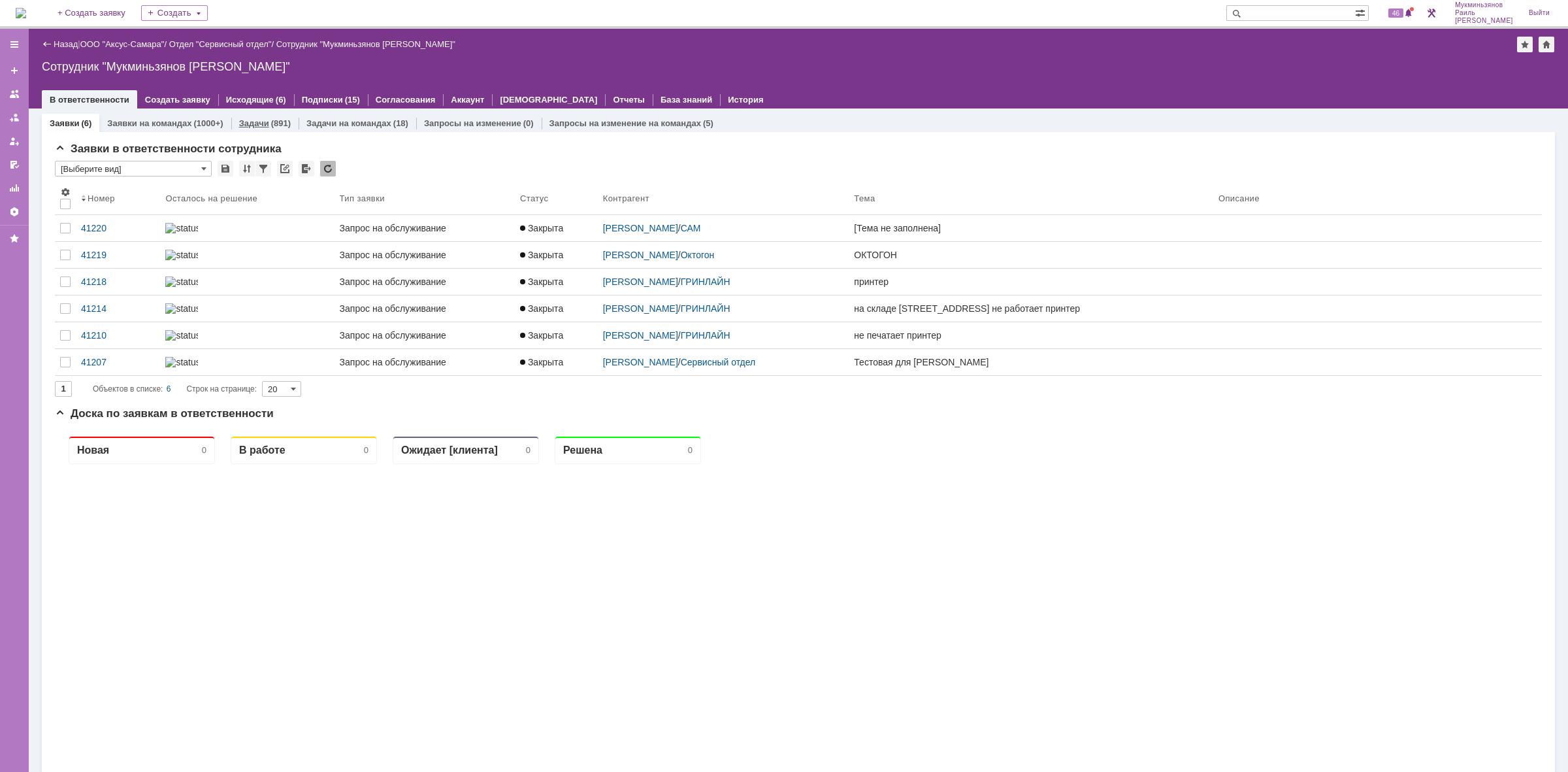
click at [256, 128] on div "Задачи (891)" at bounding box center [264, 123] width 67 height 19
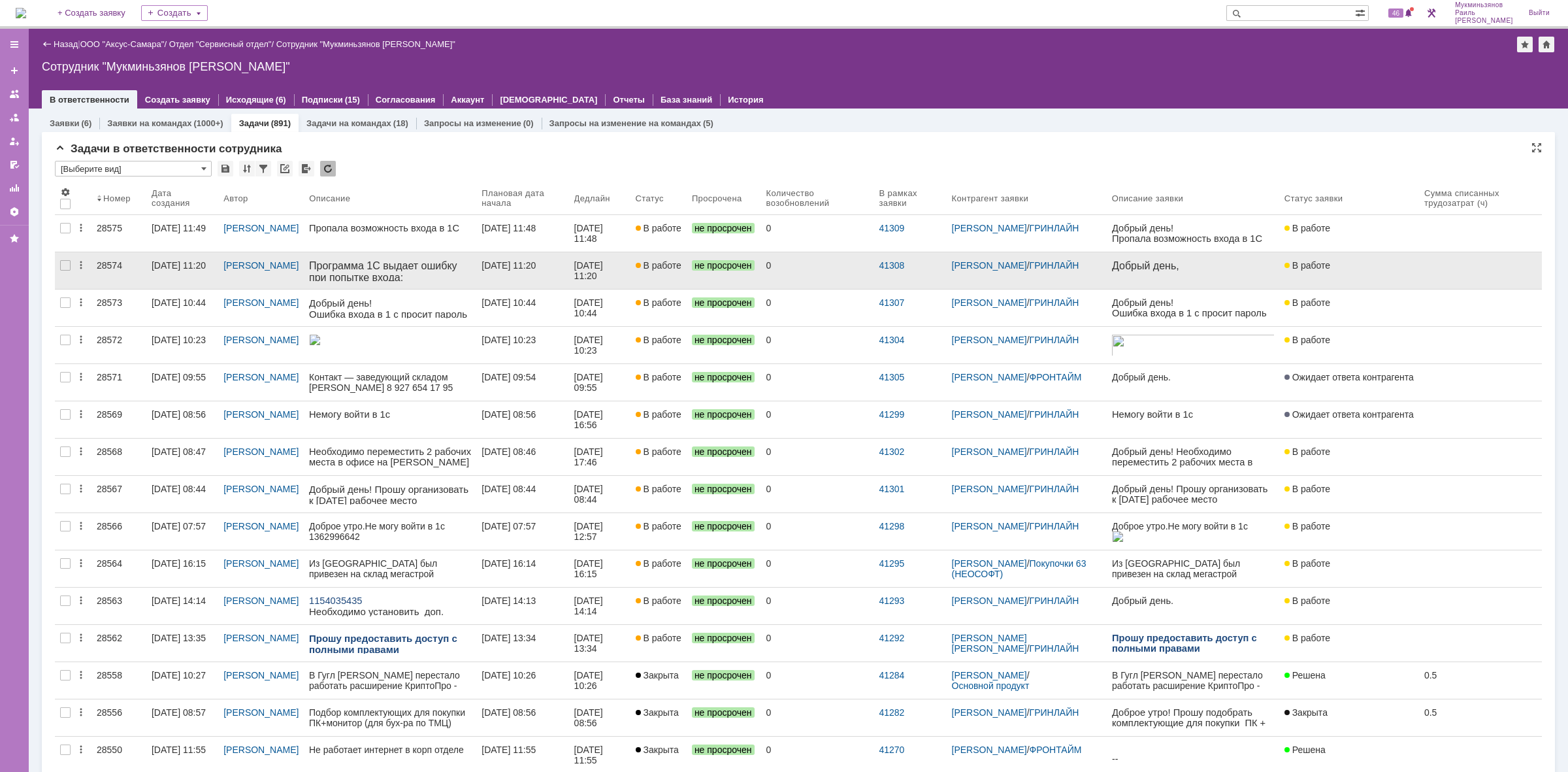
click at [527, 260] on div "[DATE] 11:20" at bounding box center [508, 266] width 54 height 11
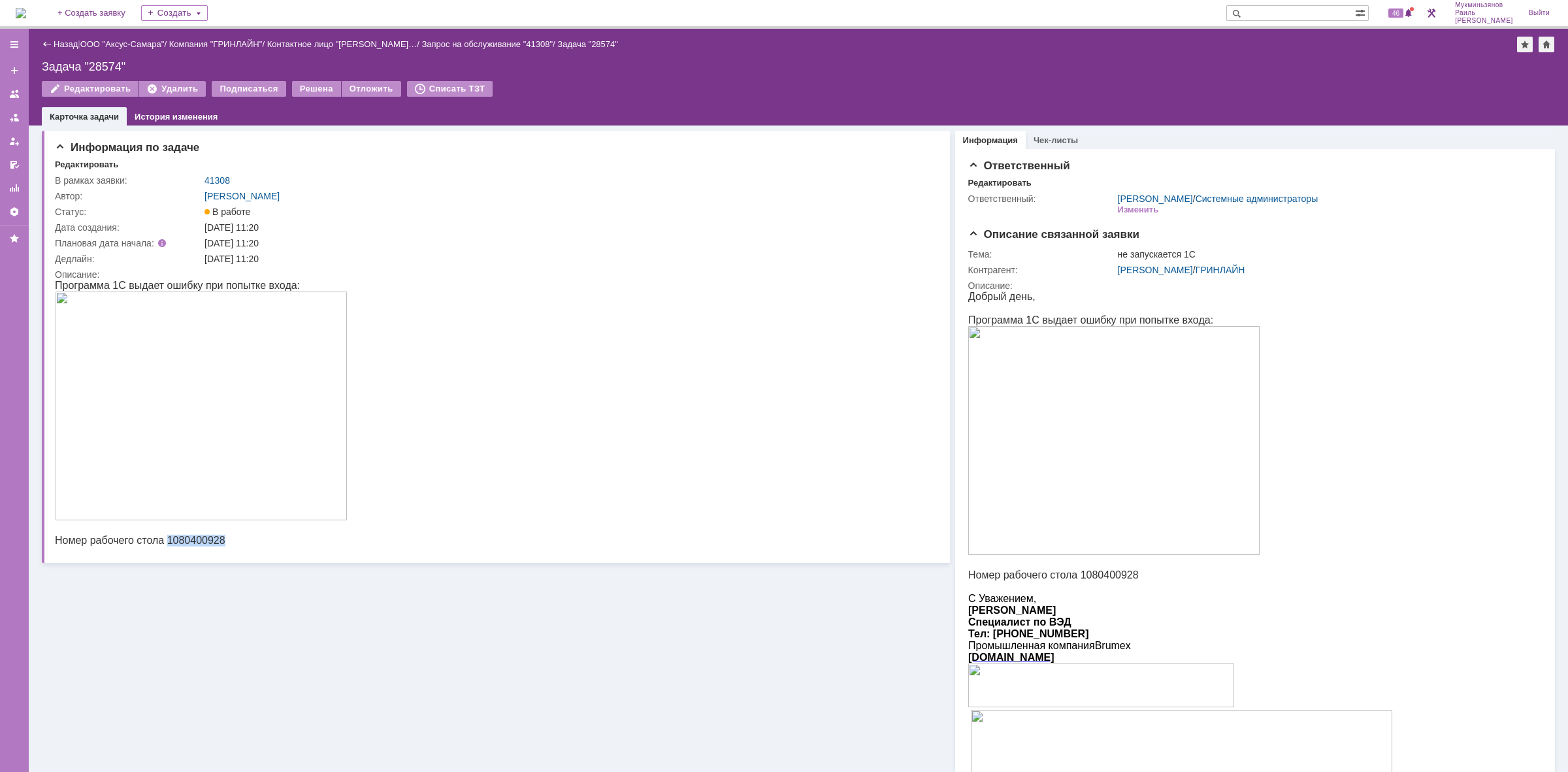
drag, startPoint x: 157, startPoint y: 542, endPoint x: 209, endPoint y: 539, distance: 52.1
click at [209, 539] on p "Номер рабочего стола 1080400928" at bounding box center [201, 540] width 293 height 12
copy p "1080400928"
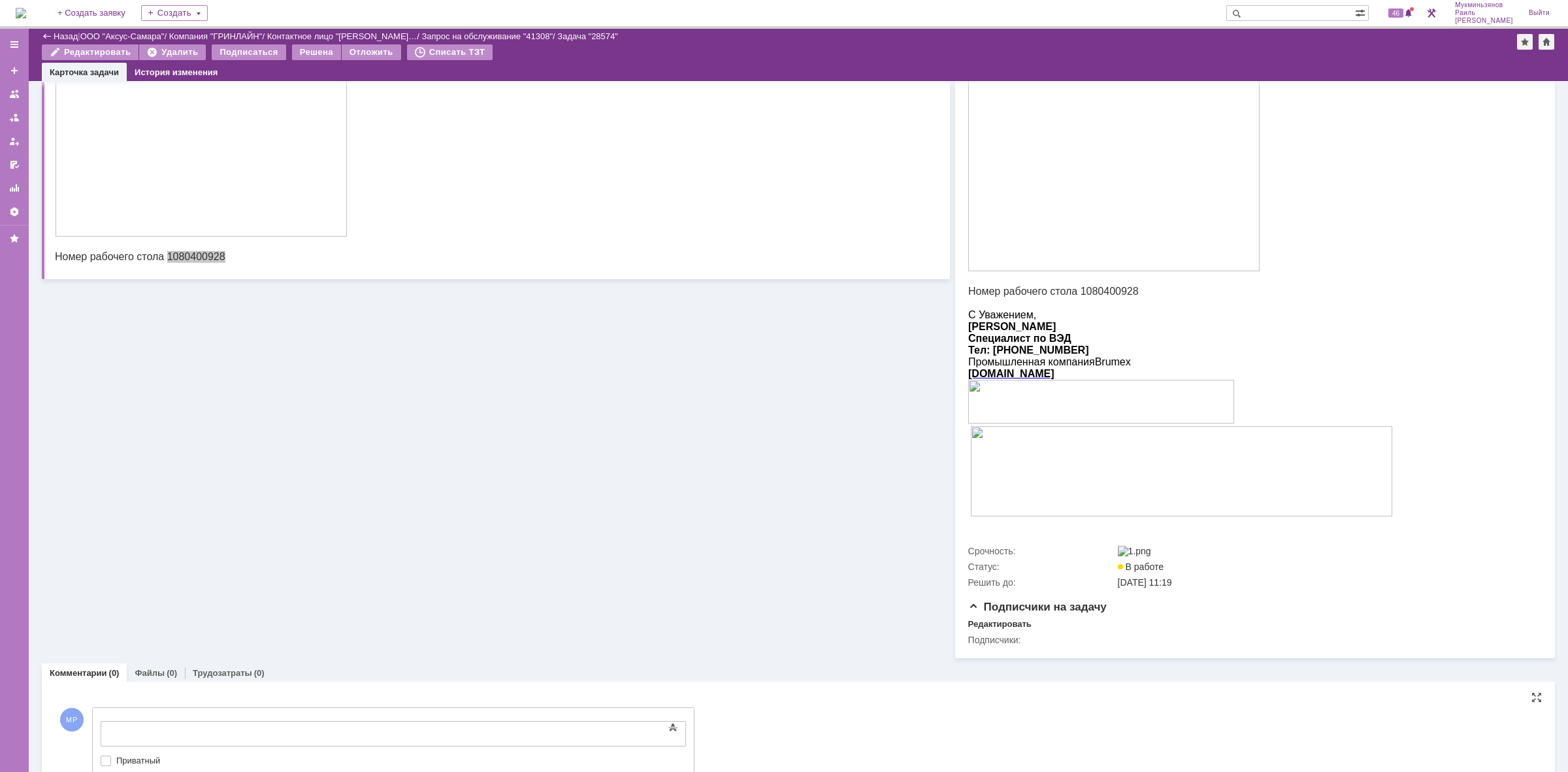
click at [232, 726] on div at bounding box center [207, 732] width 185 height 11
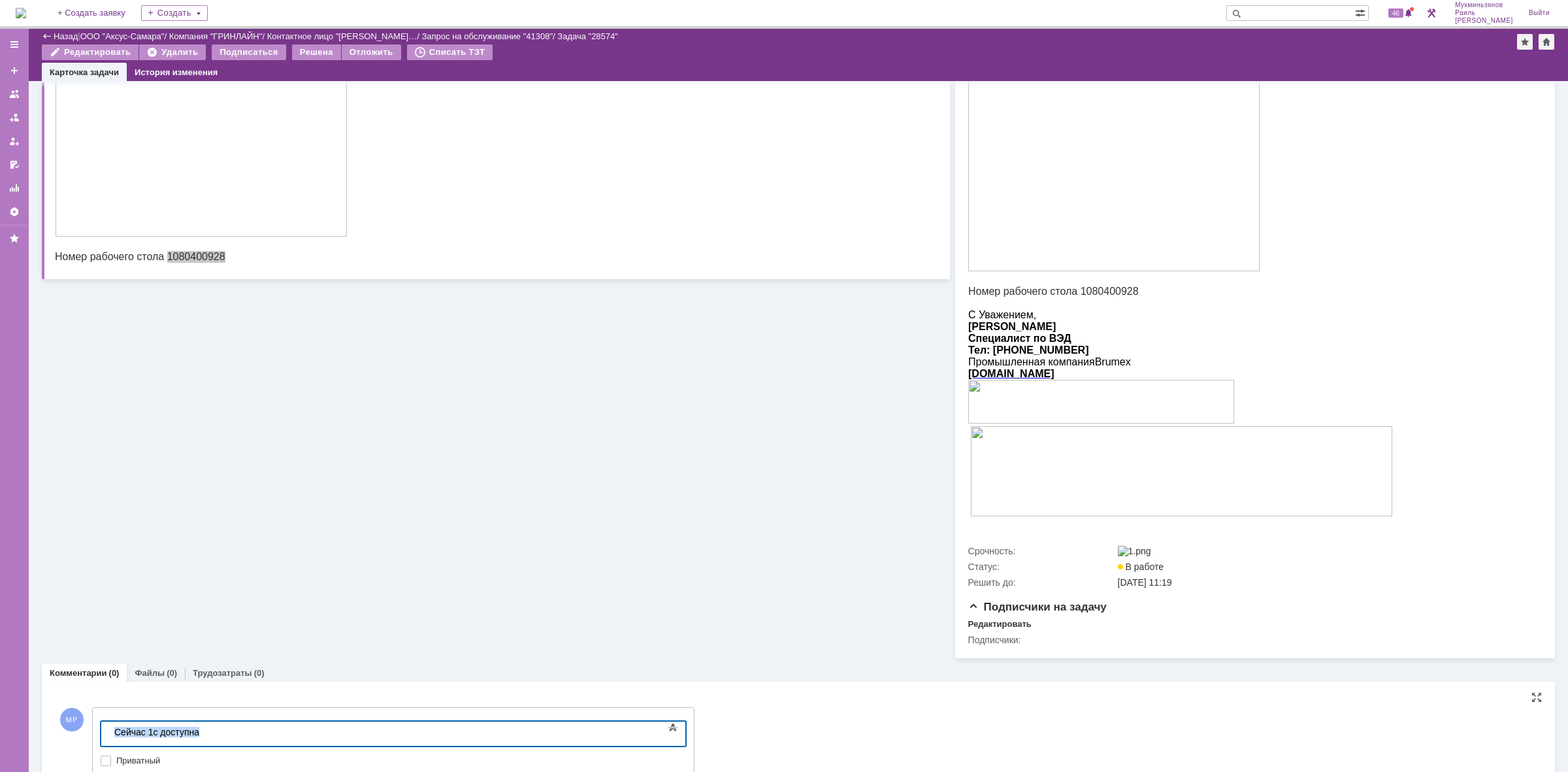
drag, startPoint x: 189, startPoint y: 730, endPoint x: 7, endPoint y: 707, distance: 183.4
click at [109, 722] on html "​Сейчас 1с доступна" at bounding box center [207, 733] width 196 height 22
copy div "​Сейчас 1с доступна"
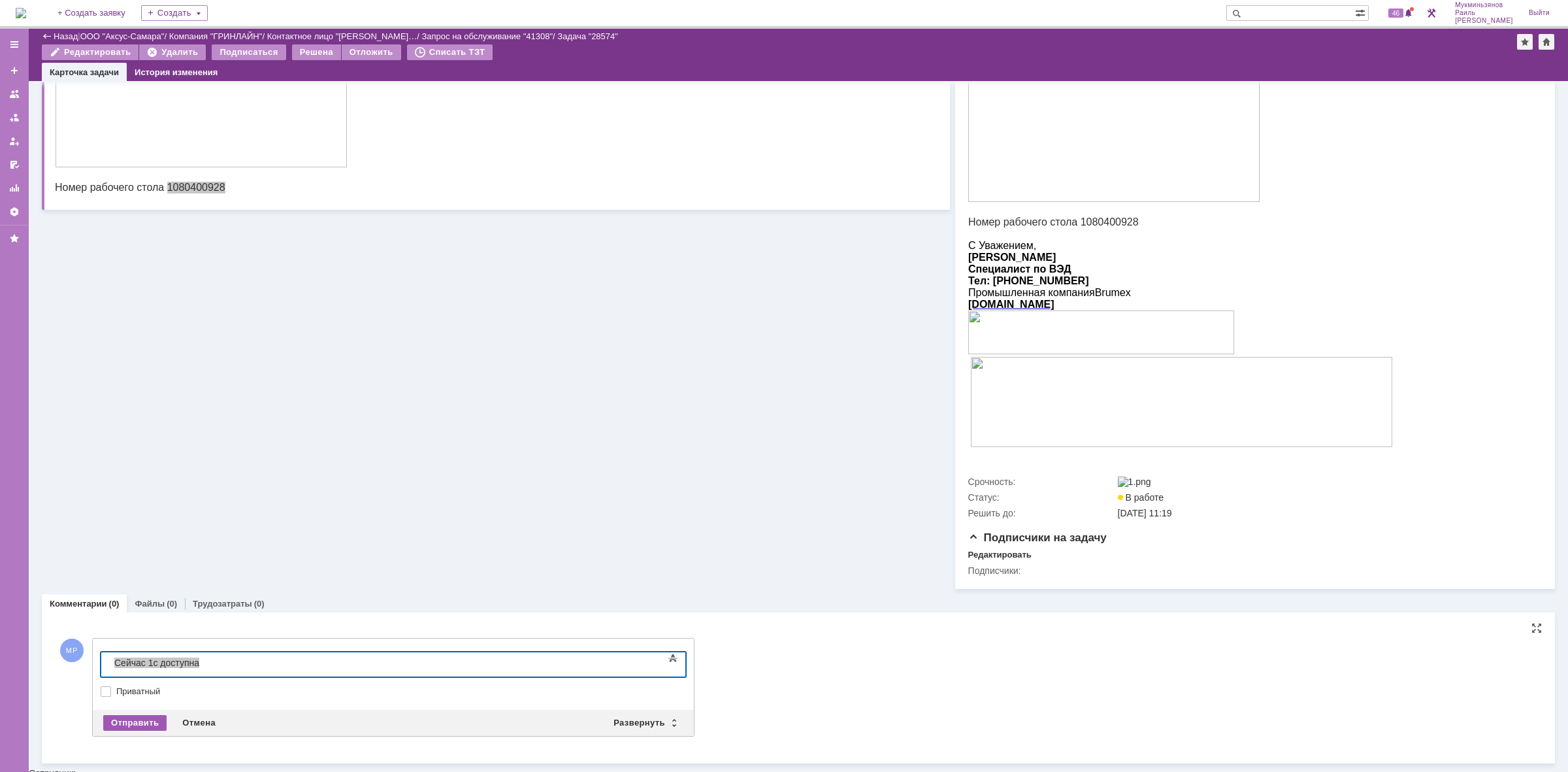
click at [137, 727] on div "Отправить" at bounding box center [135, 723] width 63 height 15
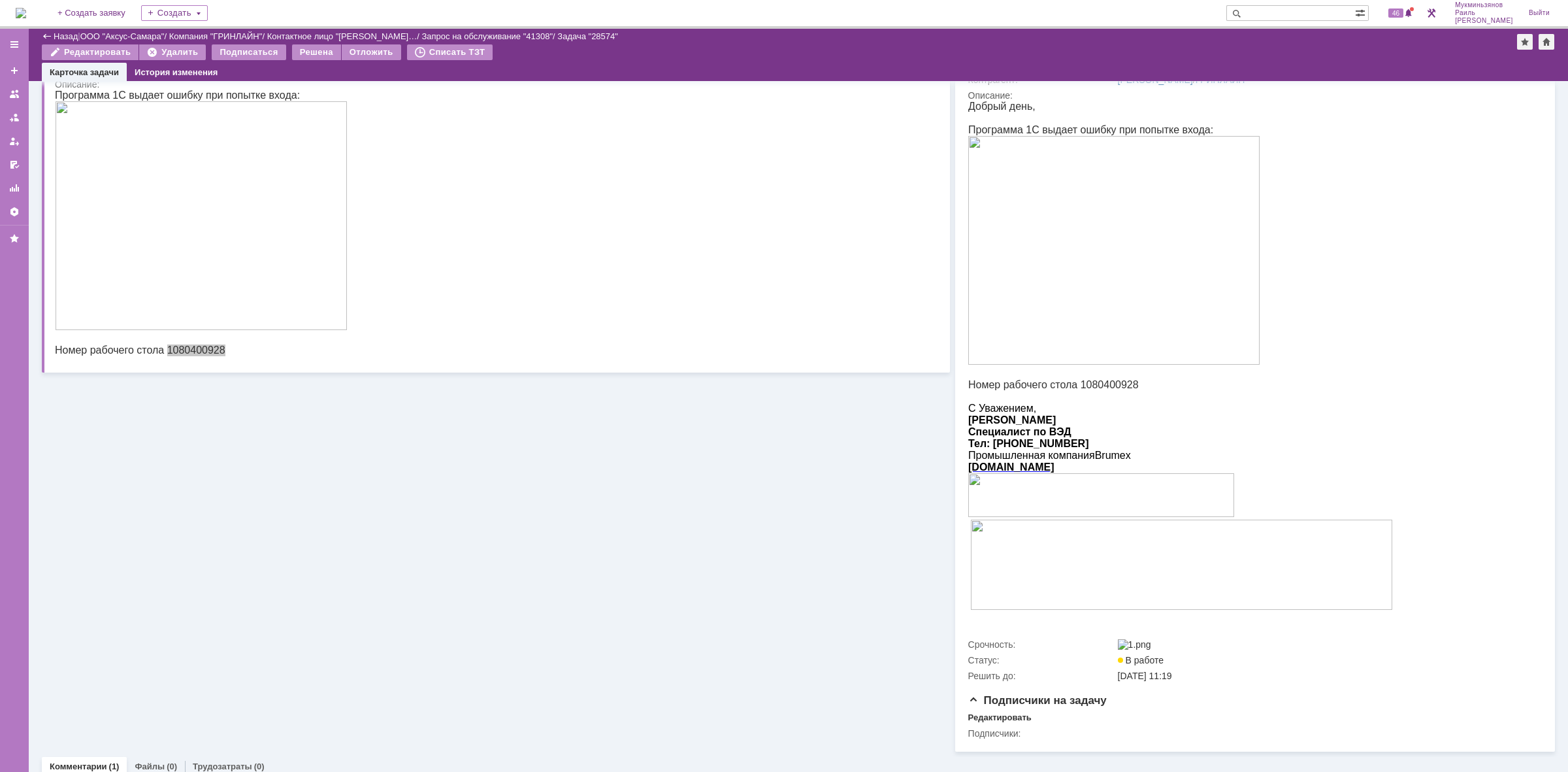
scroll to position [51, 0]
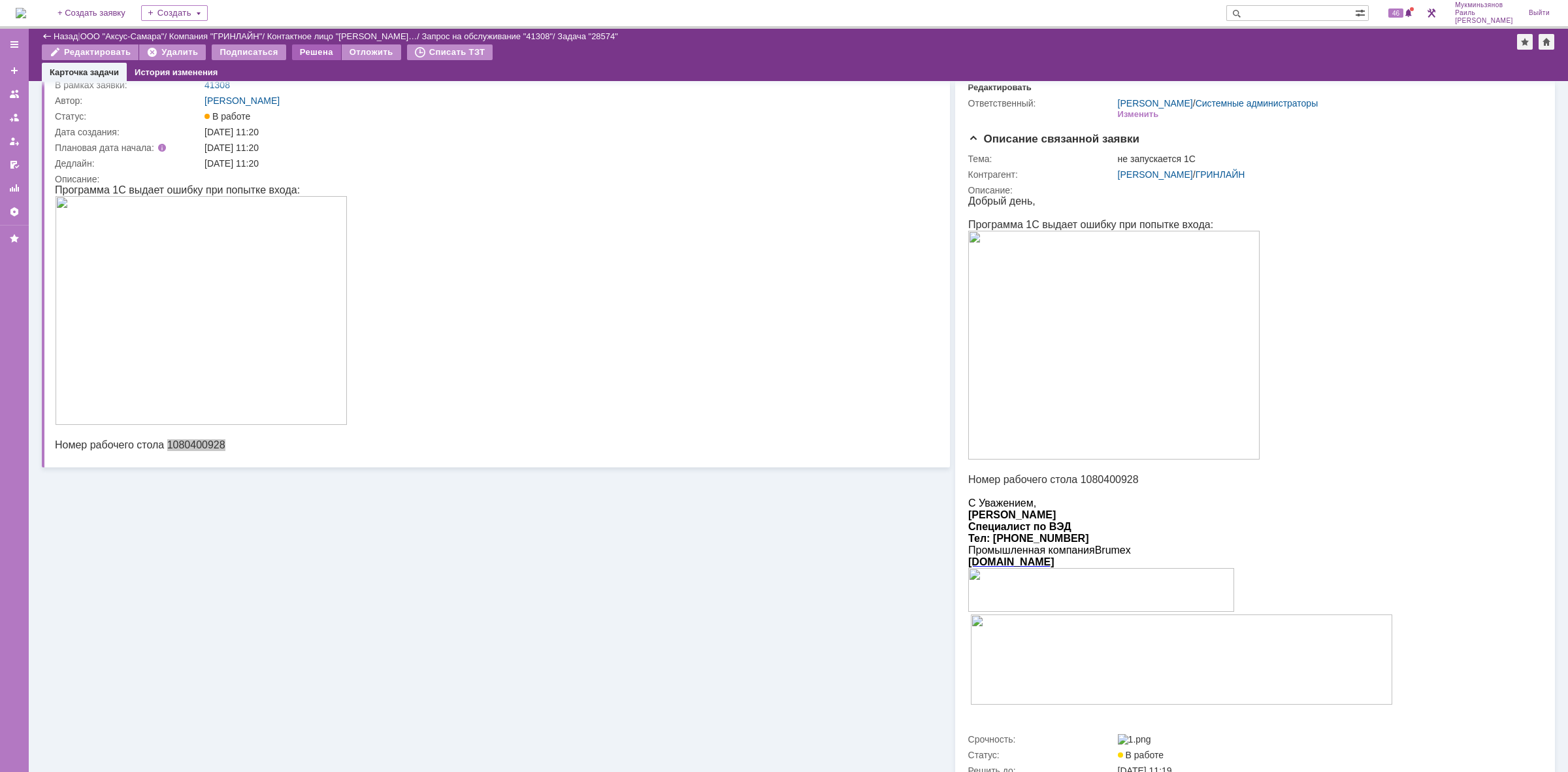
click at [296, 49] on div "Решена" at bounding box center [316, 53] width 49 height 15
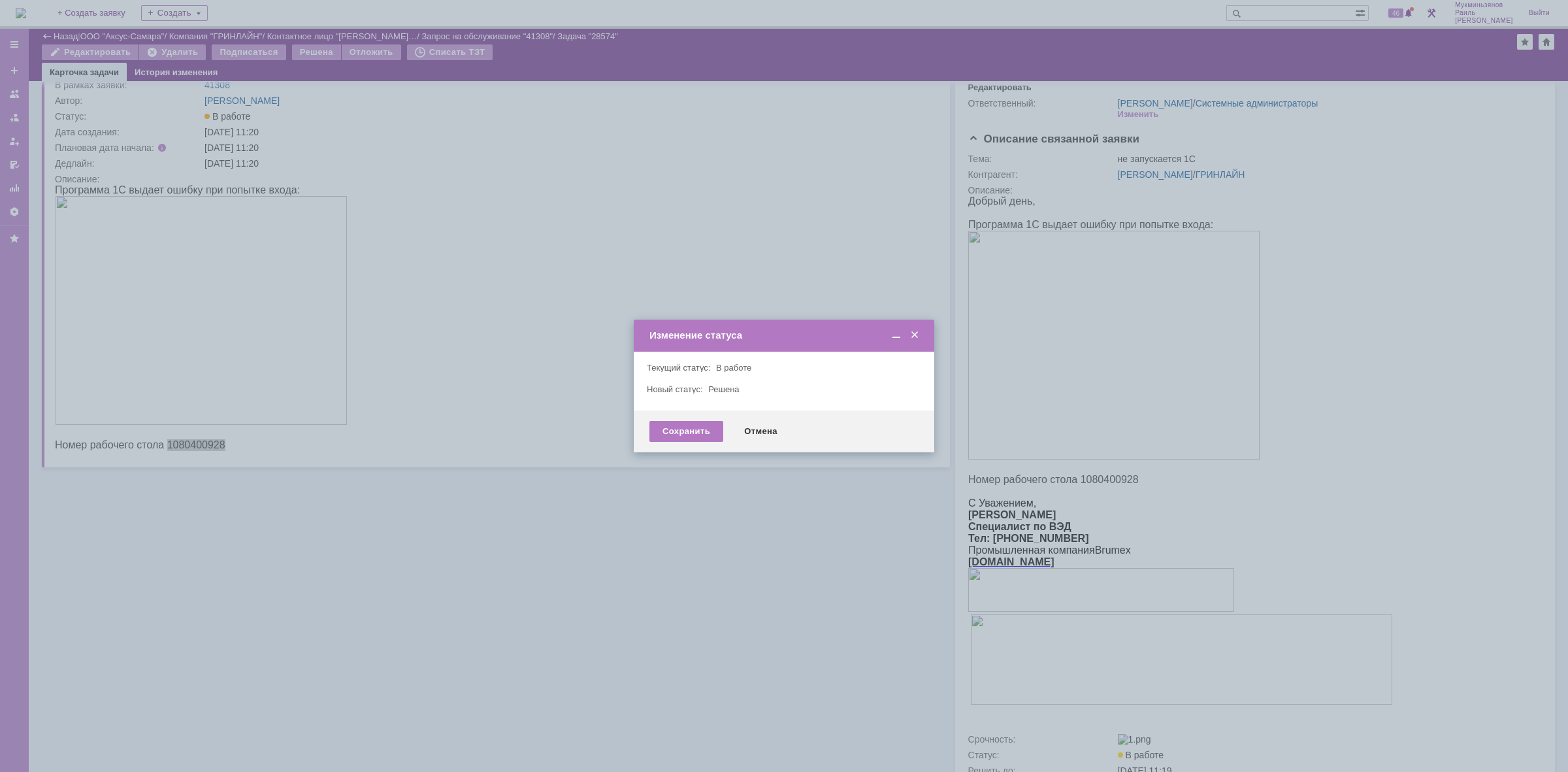
click at [674, 444] on div "Сохранить Отмена" at bounding box center [783, 431] width 300 height 42
click at [673, 435] on div "Сохранить" at bounding box center [687, 431] width 74 height 21
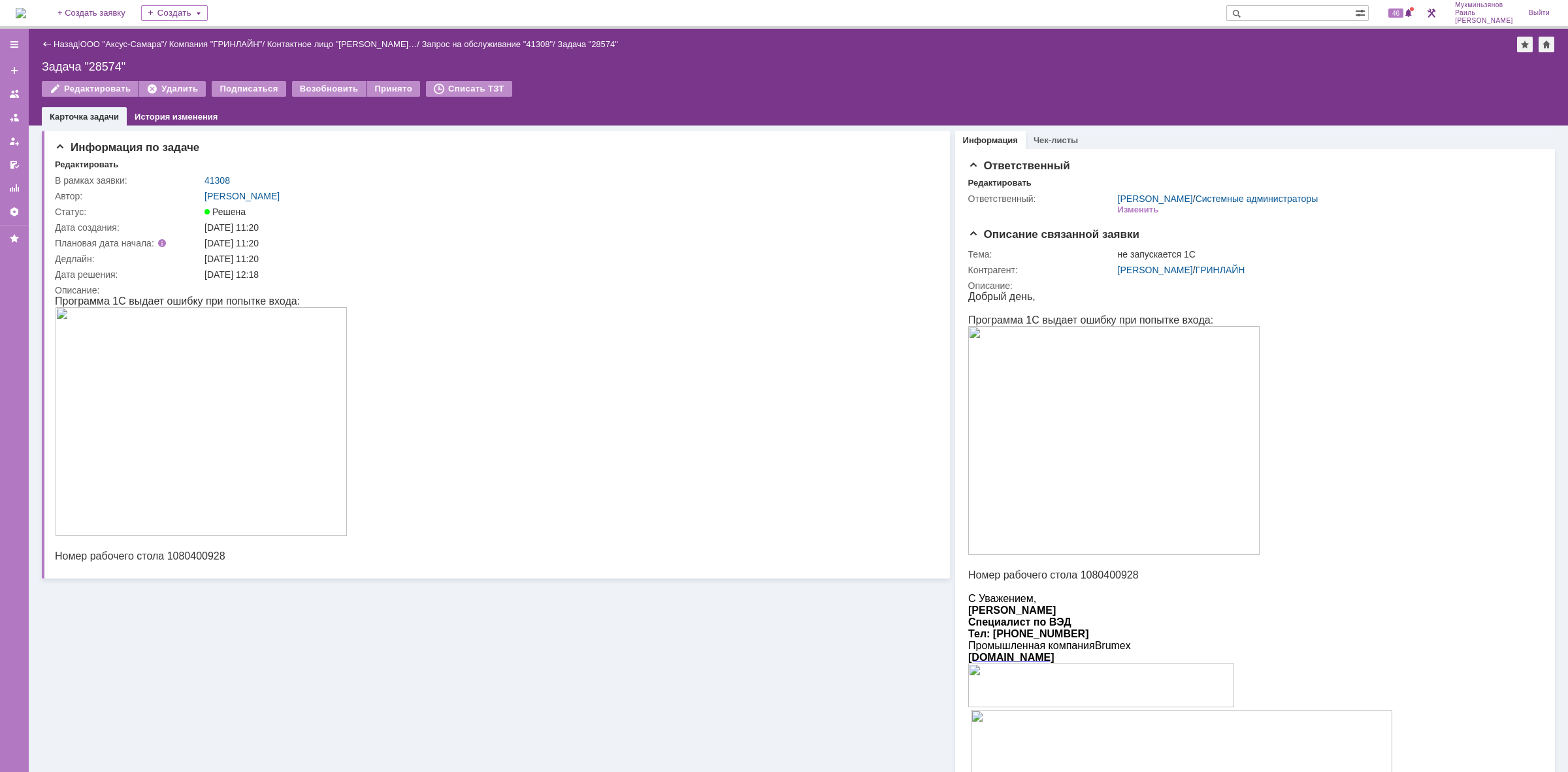
scroll to position [0, 0]
click at [26, 17] on img at bounding box center [21, 13] width 11 height 11
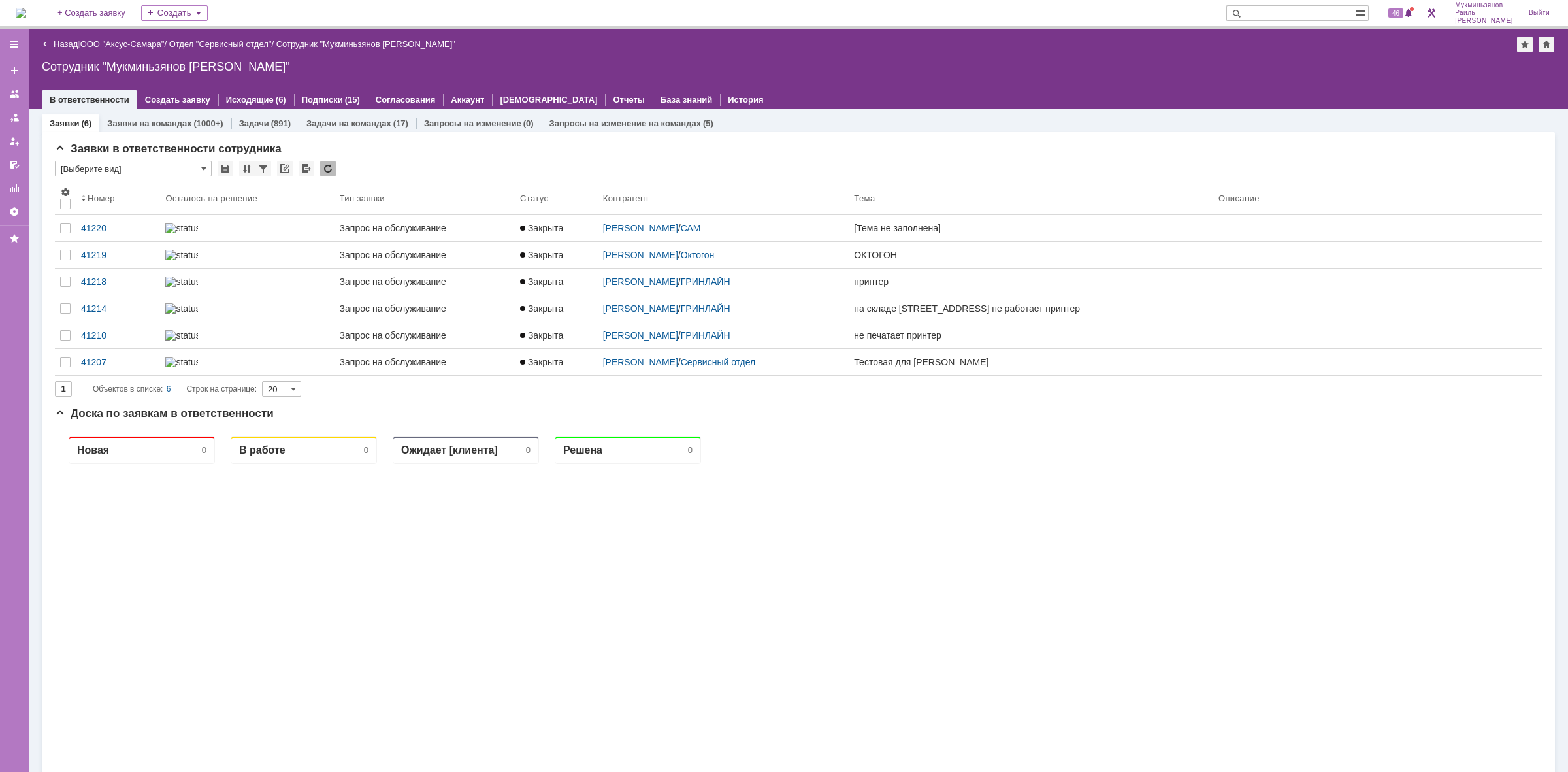
click at [273, 121] on div "(891)" at bounding box center [280, 123] width 19 height 10
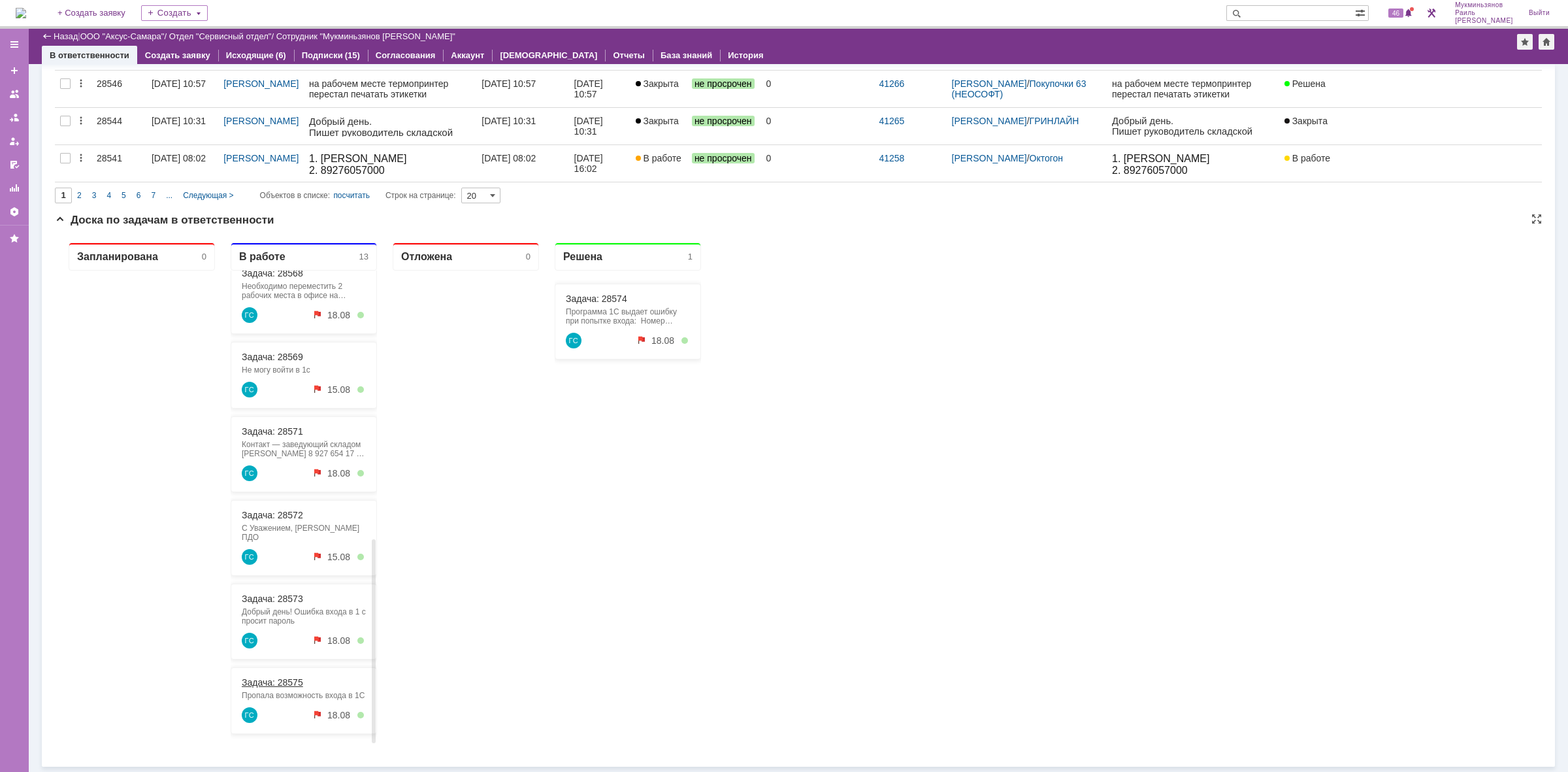
click at [285, 684] on link "Задача: 28575" at bounding box center [272, 682] width 61 height 11
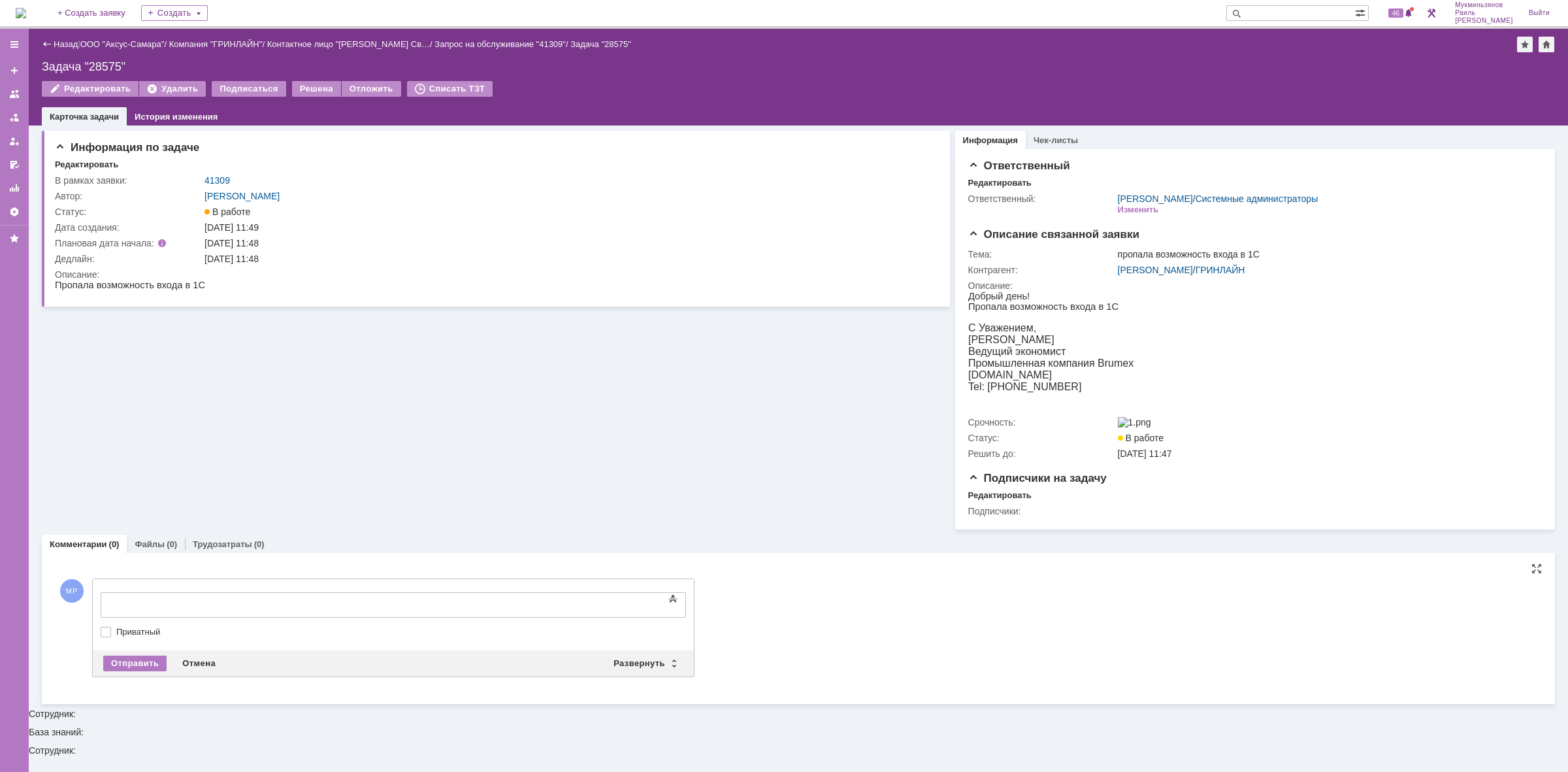
click at [273, 600] on div at bounding box center [207, 604] width 185 height 11
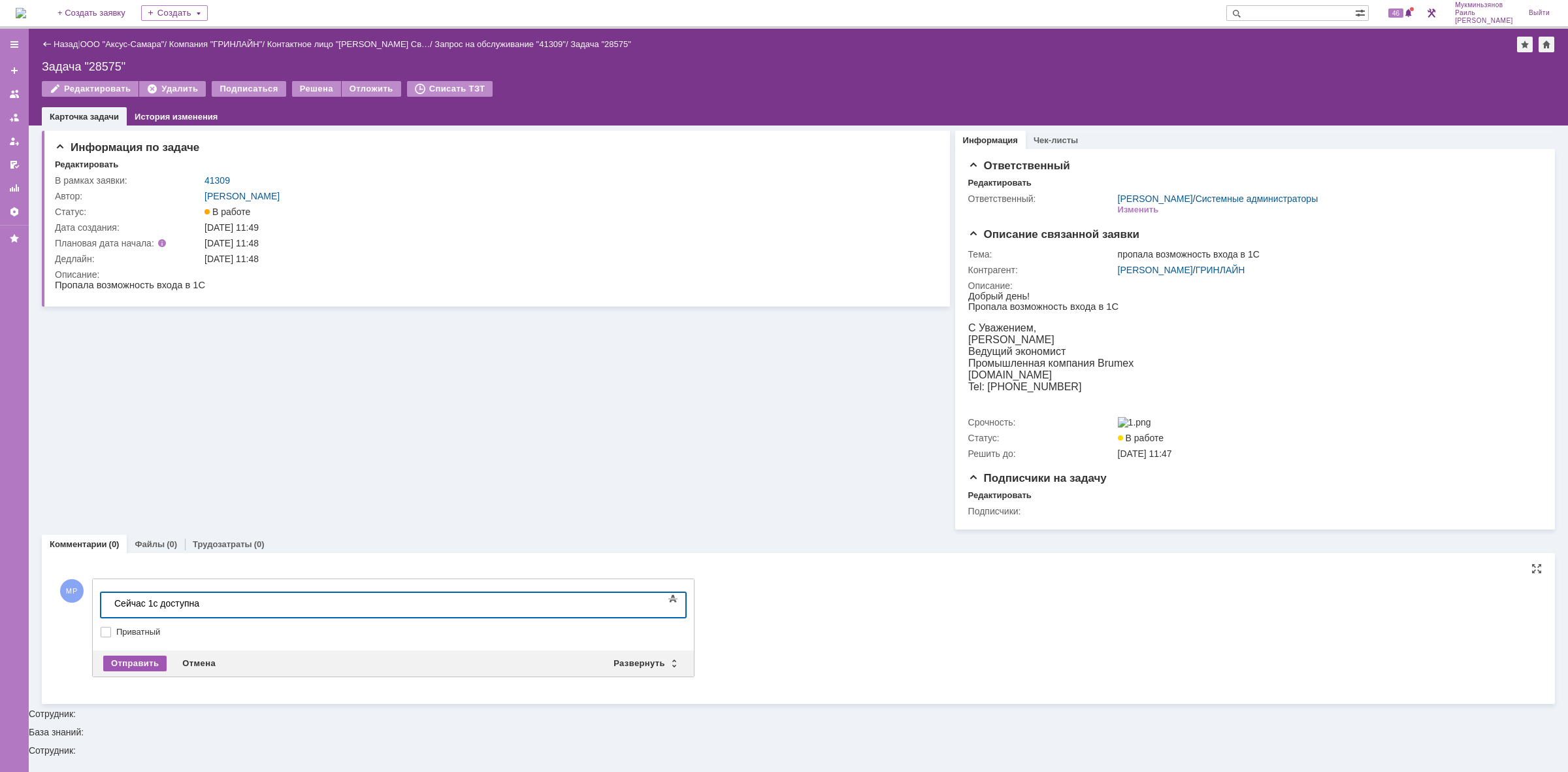
click at [141, 668] on div "Отправить" at bounding box center [135, 663] width 63 height 15
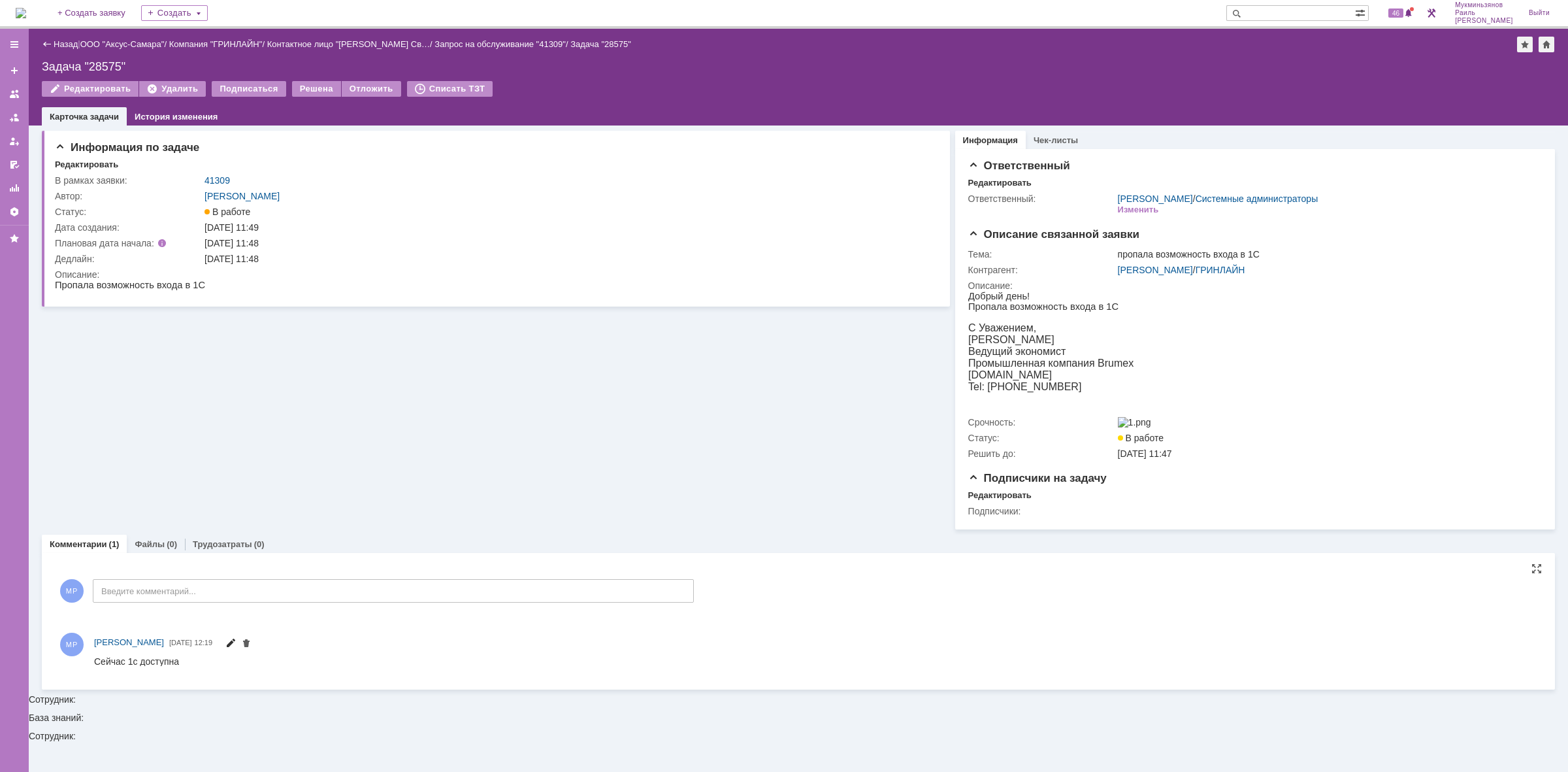
click at [236, 649] on span at bounding box center [231, 644] width 11 height 11
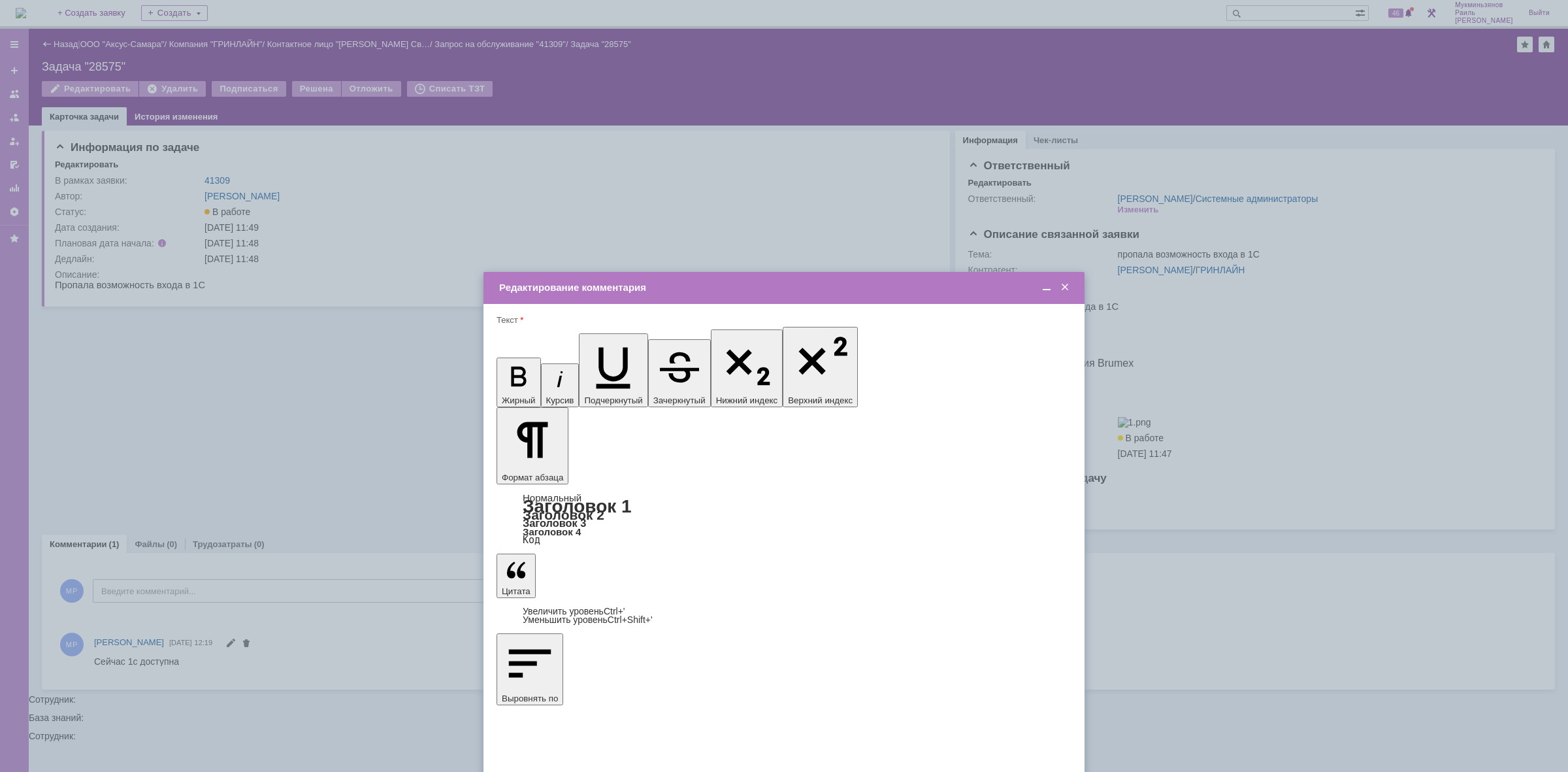
drag, startPoint x: 602, startPoint y: 472, endPoint x: 582, endPoint y: 481, distance: 21.9
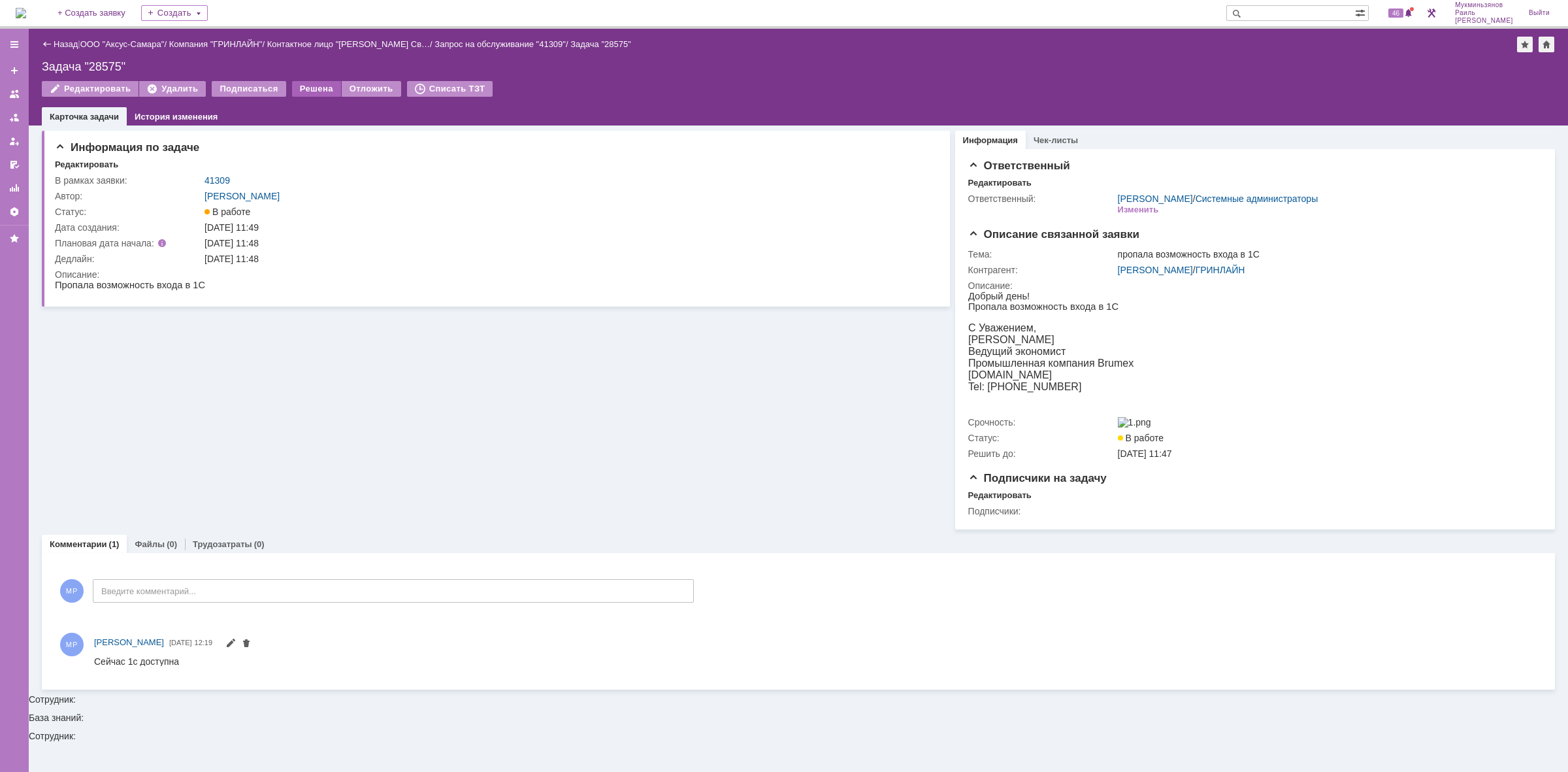
click at [292, 86] on div "Решена" at bounding box center [316, 89] width 49 height 15
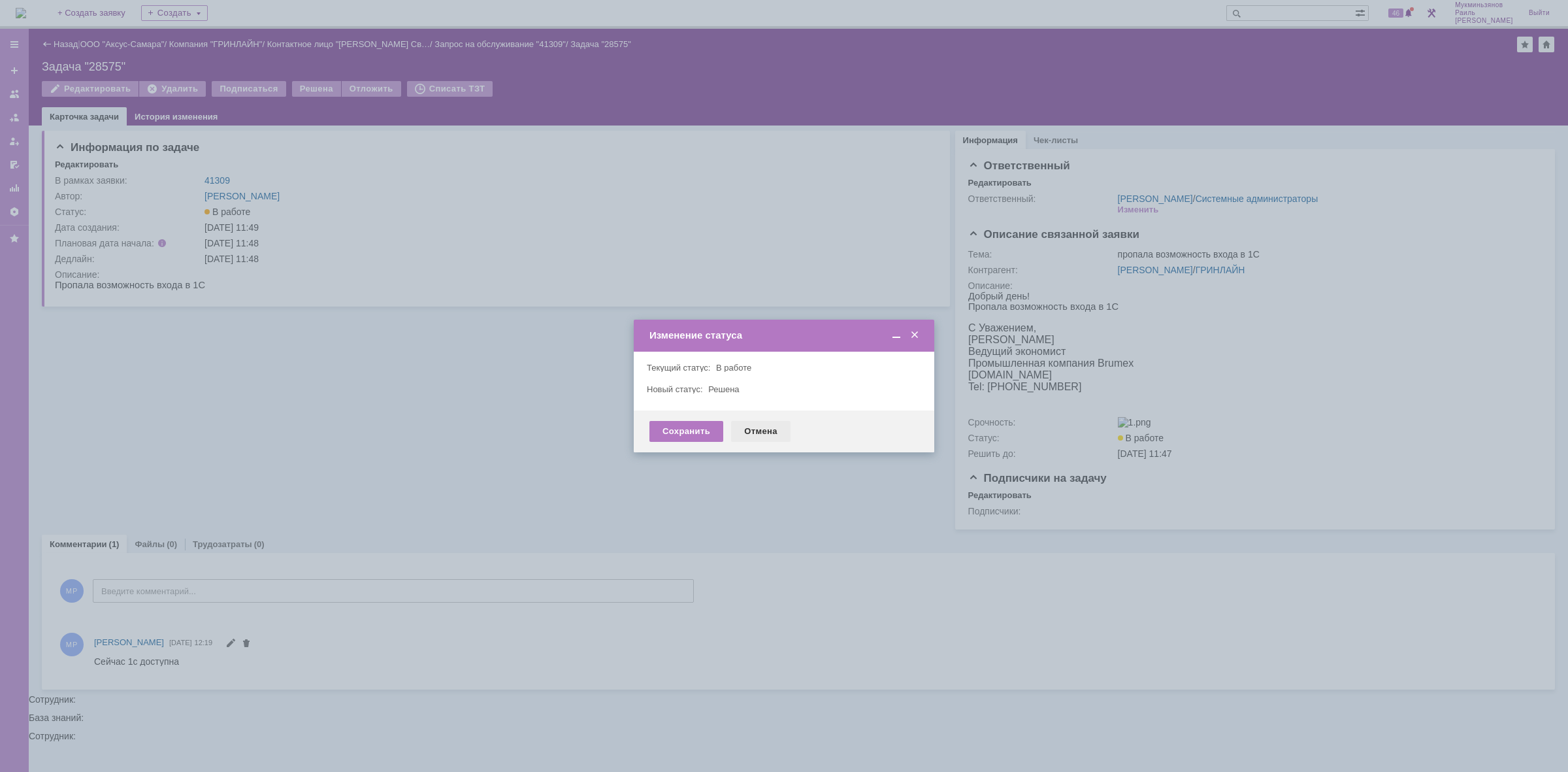
click at [778, 430] on div "Отмена" at bounding box center [760, 431] width 59 height 21
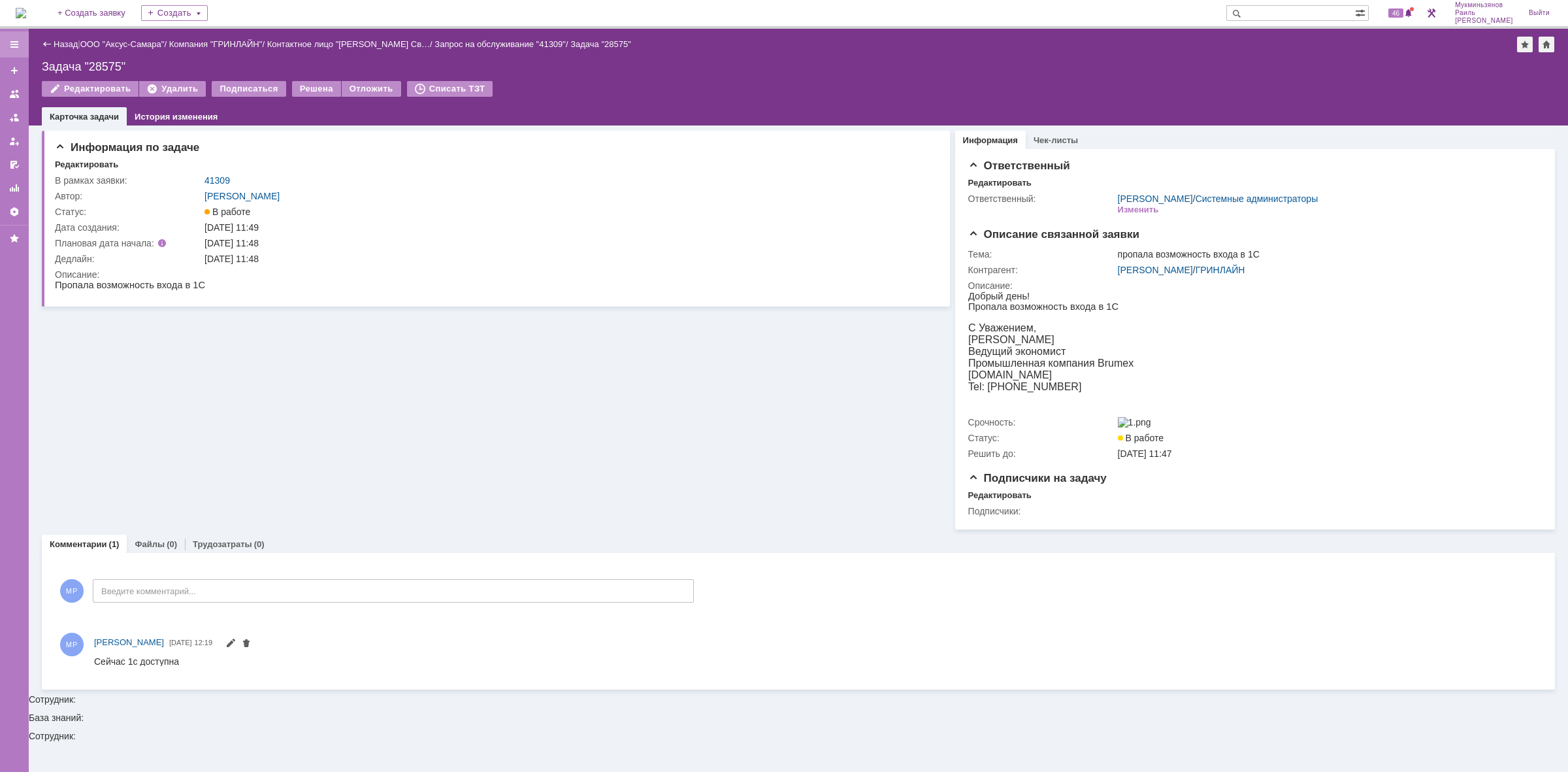
click at [21, 33] on div at bounding box center [14, 45] width 29 height 26
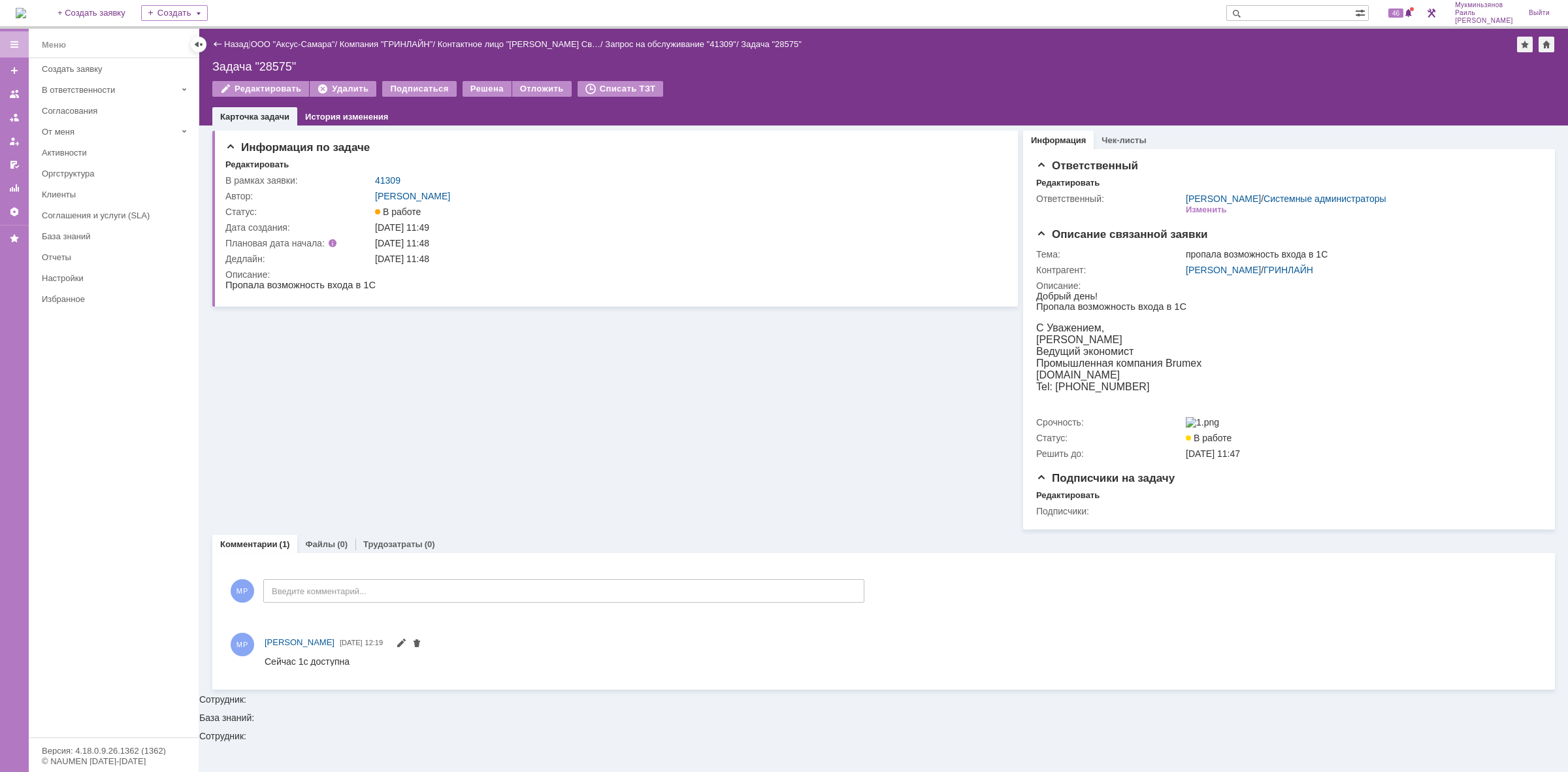
click at [26, 11] on img at bounding box center [21, 13] width 11 height 11
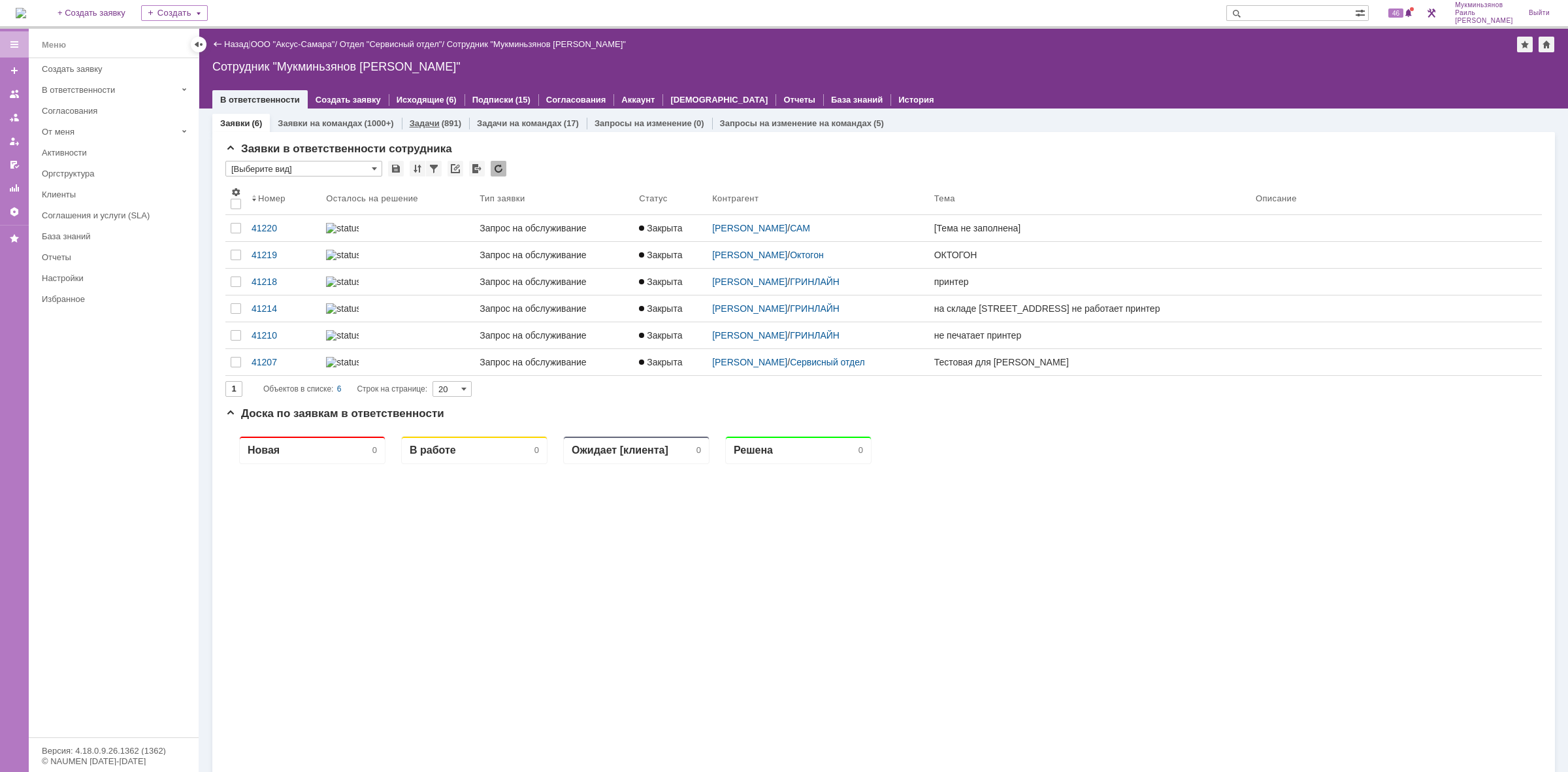
click at [442, 122] on div "(891)" at bounding box center [451, 123] width 19 height 10
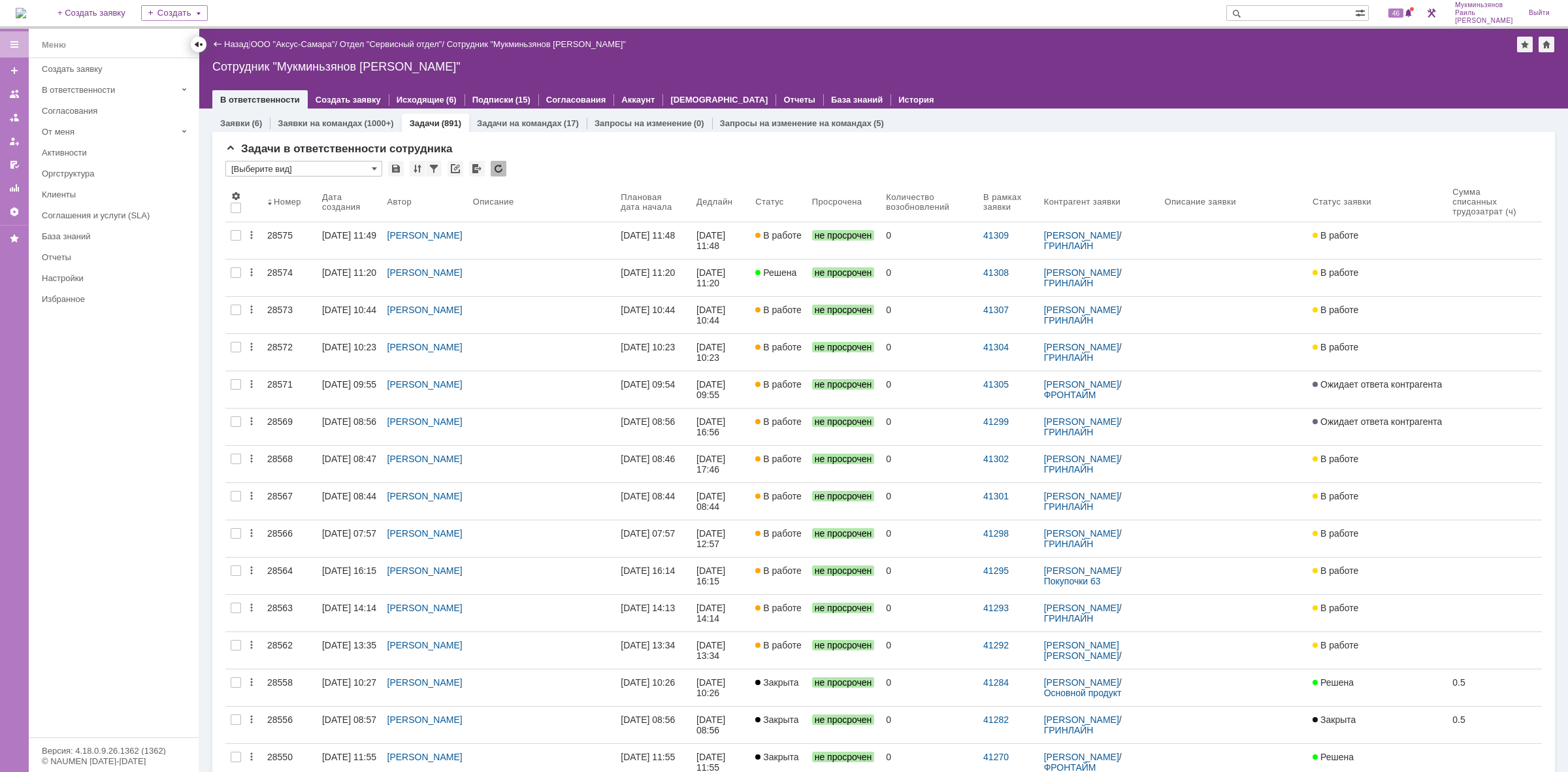
click at [195, 49] on div at bounding box center [199, 45] width 11 height 11
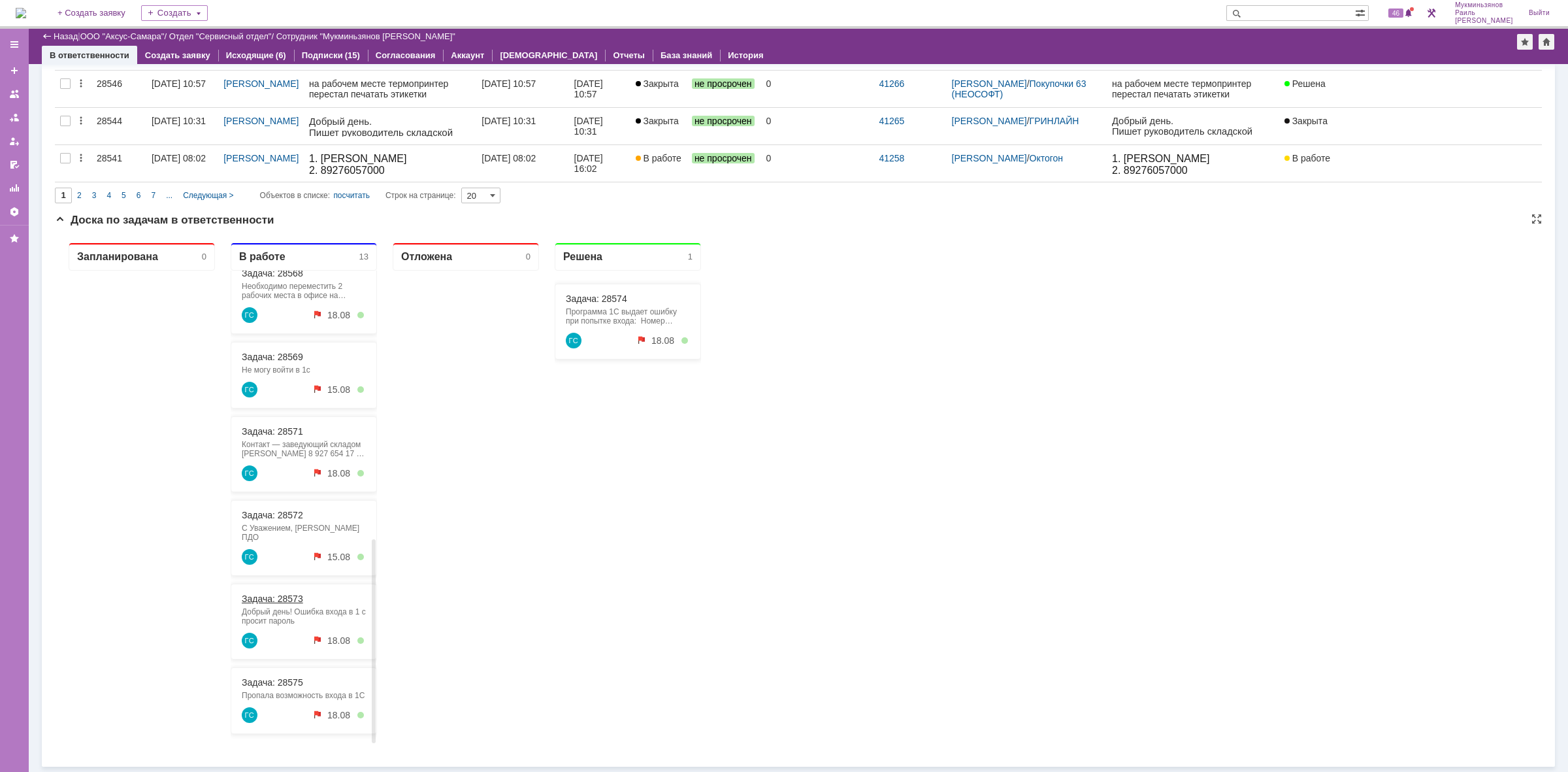
click at [270, 593] on link "Задача: 28573" at bounding box center [272, 599] width 61 height 11
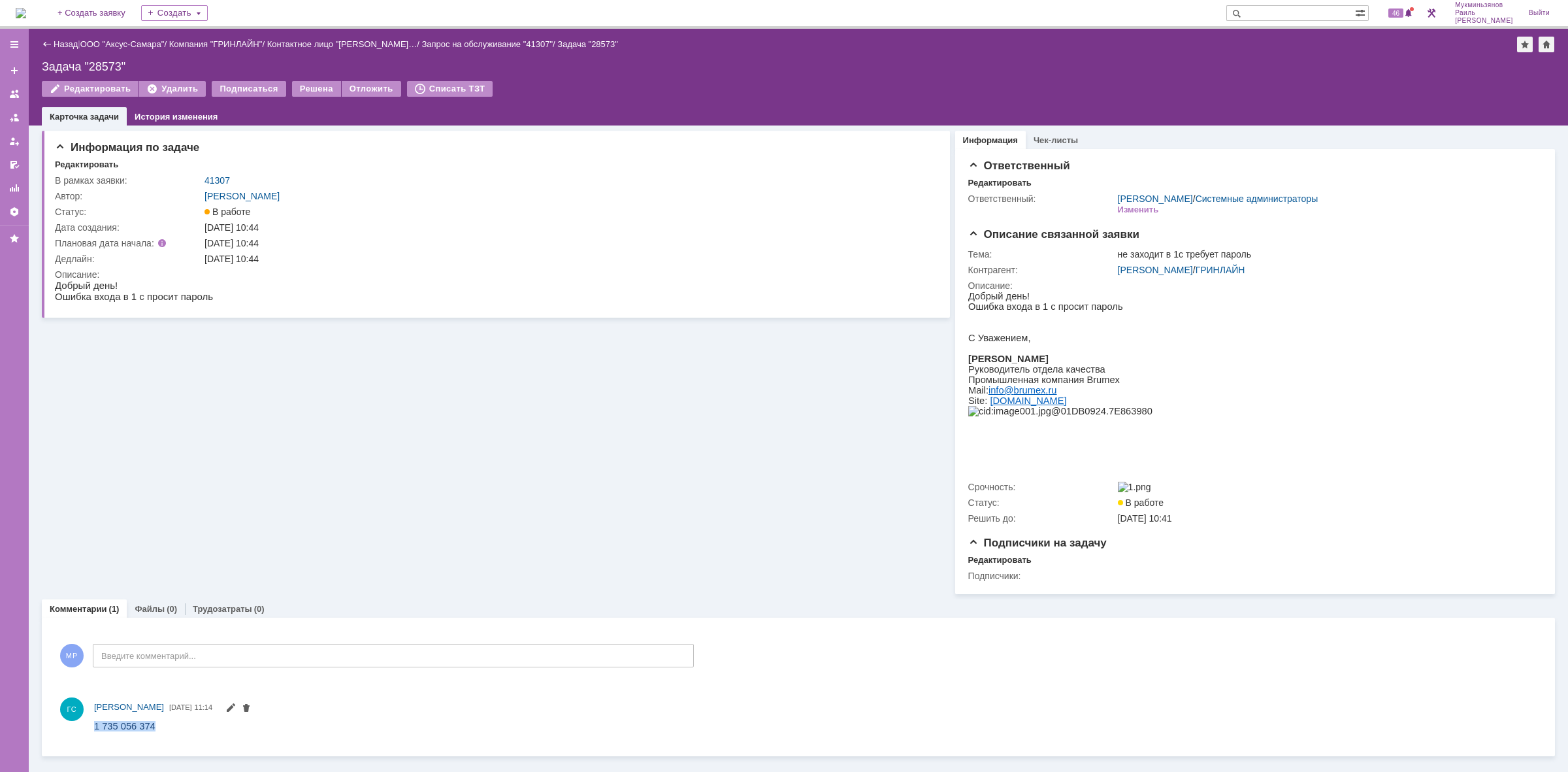
drag, startPoint x: 151, startPoint y: 723, endPoint x: 216, endPoint y: 1491, distance: 770.7
click at [94, 726] on html "1 735 056 374" at bounding box center [815, 726] width 1441 height 12
copy span "1 735 056 374"
click at [184, 677] on div "МР Введите комментарий..." at bounding box center [374, 657] width 639 height 61
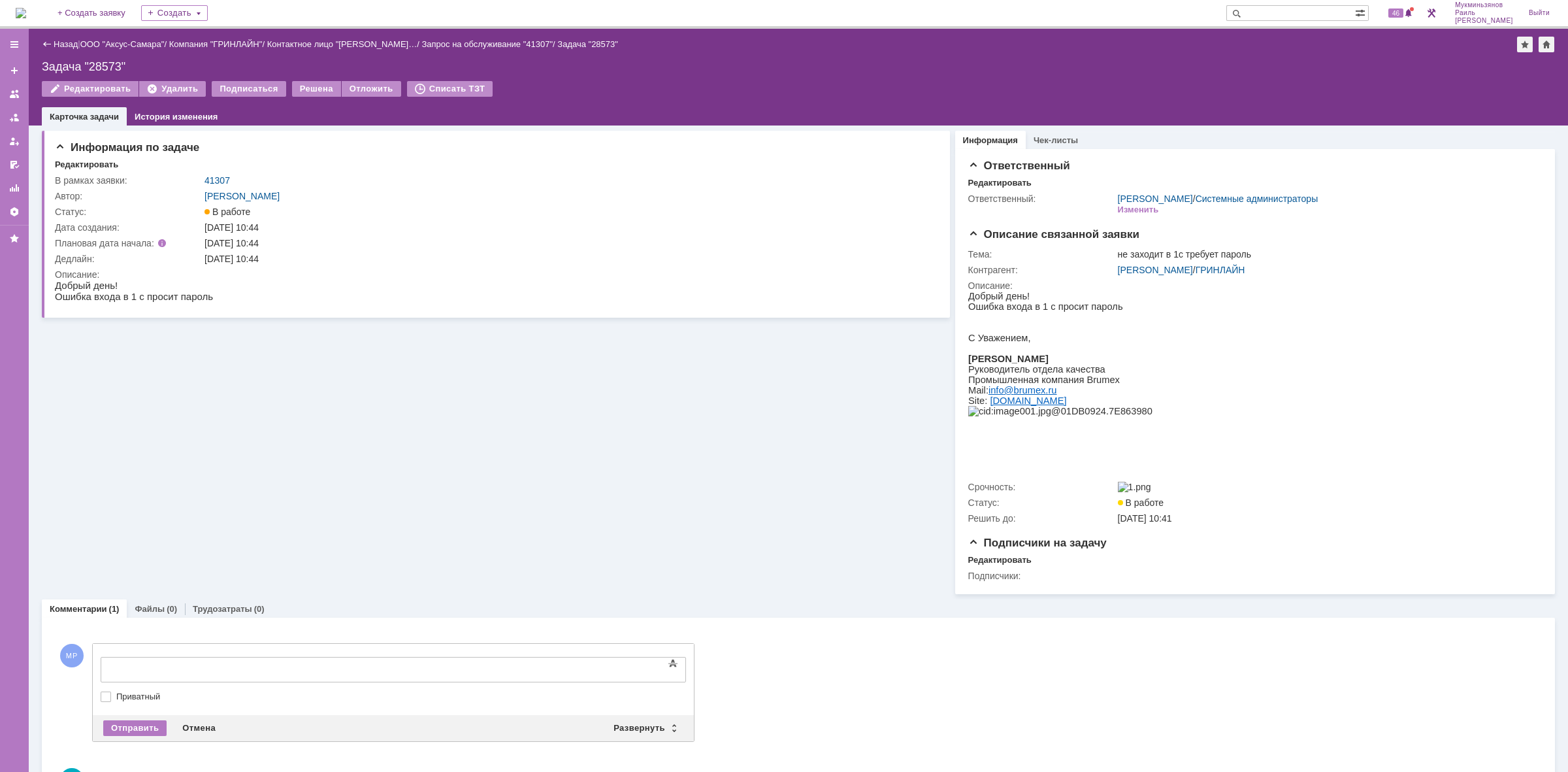
click at [192, 661] on body at bounding box center [207, 668] width 196 height 22
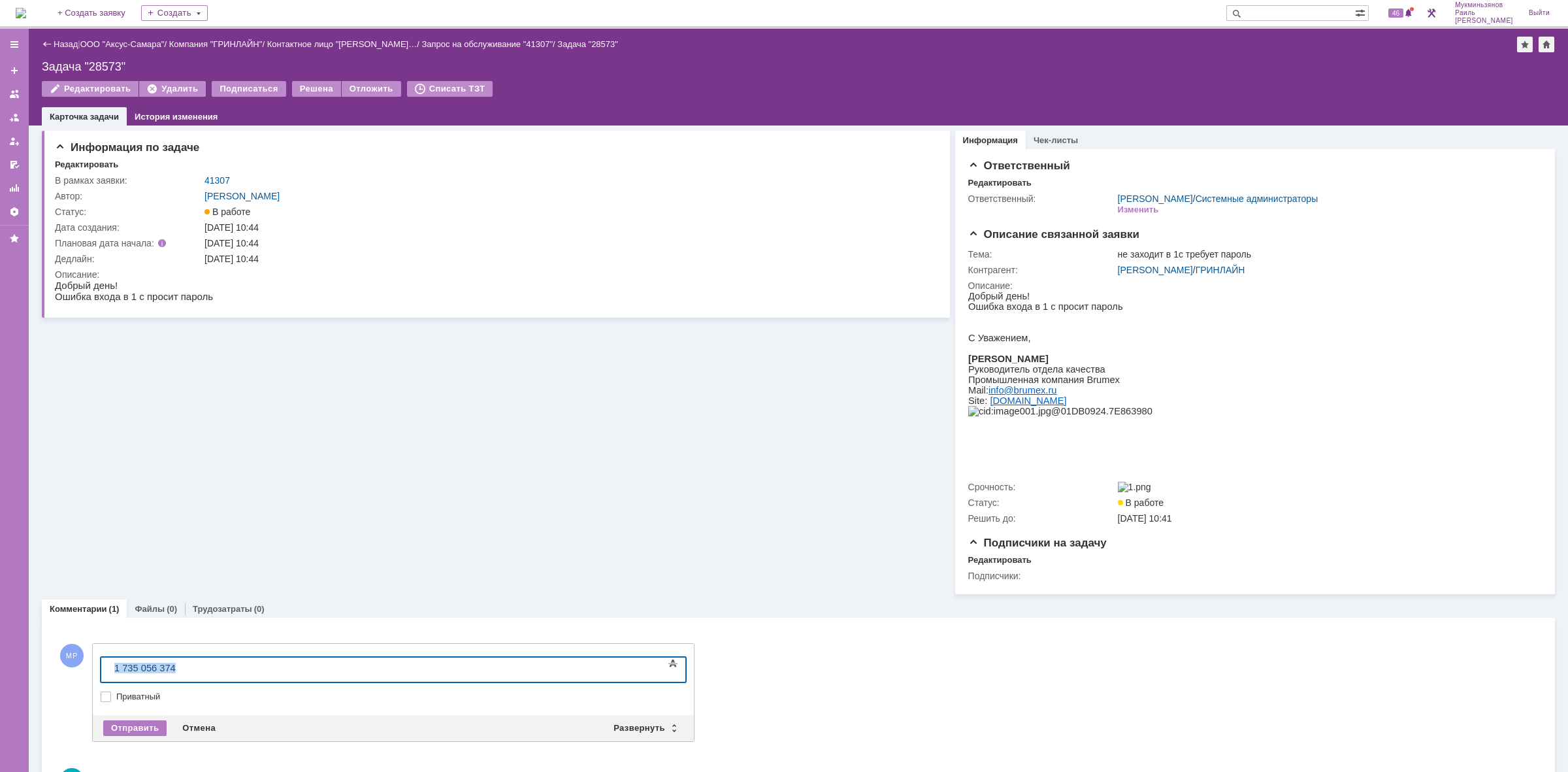
drag, startPoint x: 170, startPoint y: 665, endPoint x: 55, endPoint y: 667, distance: 115.0
click at [109, 667] on html "1 735 056 374" at bounding box center [207, 668] width 196 height 22
drag, startPoint x: 198, startPoint y: 672, endPoint x: 33, endPoint y: 678, distance: 165.1
click at [109, 678] on html "​Сейчас 1с работает" at bounding box center [207, 668] width 196 height 22
copy div "​Сейчас 1с работает"
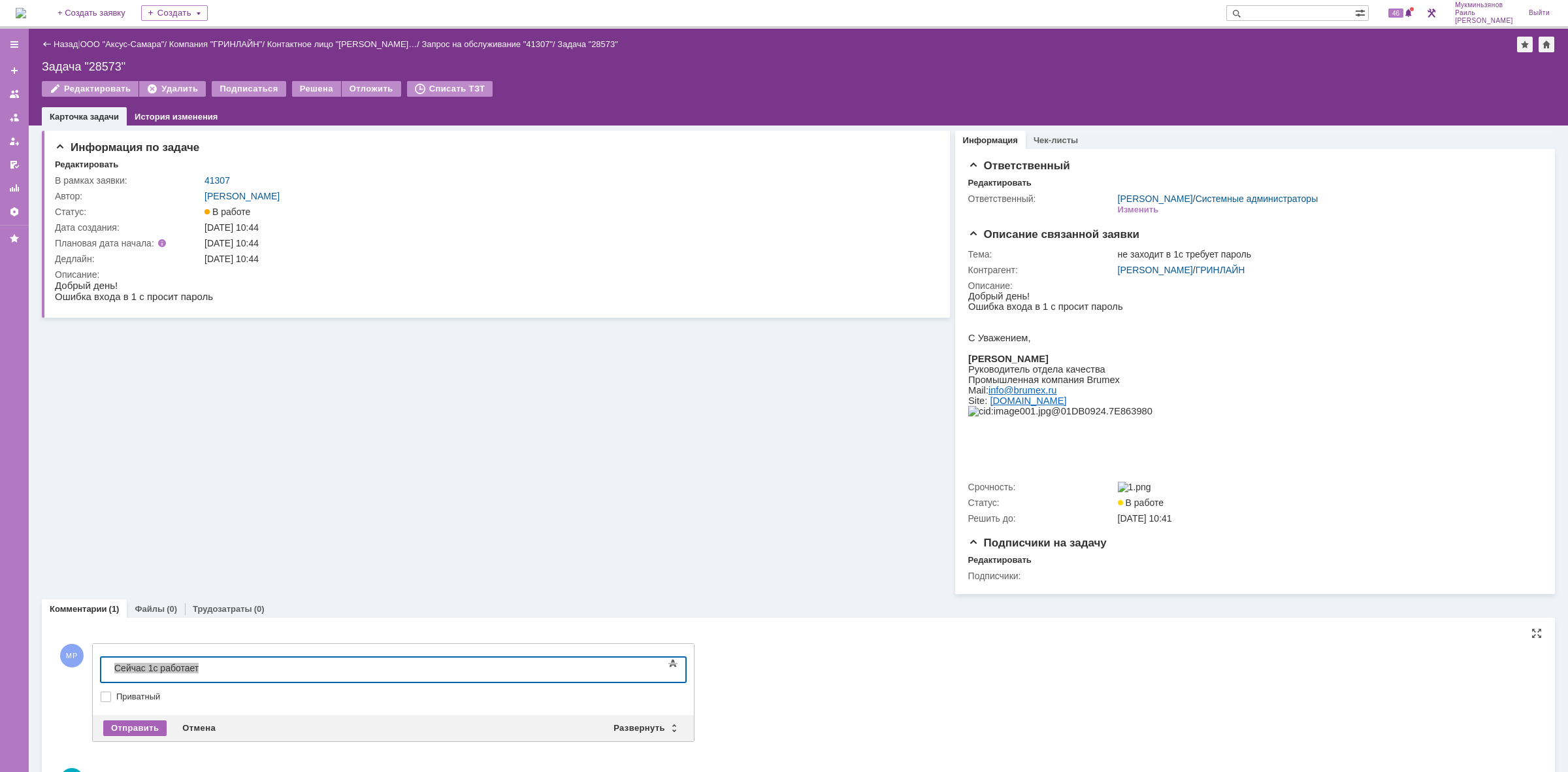
click at [108, 729] on div "Отправить" at bounding box center [135, 728] width 63 height 15
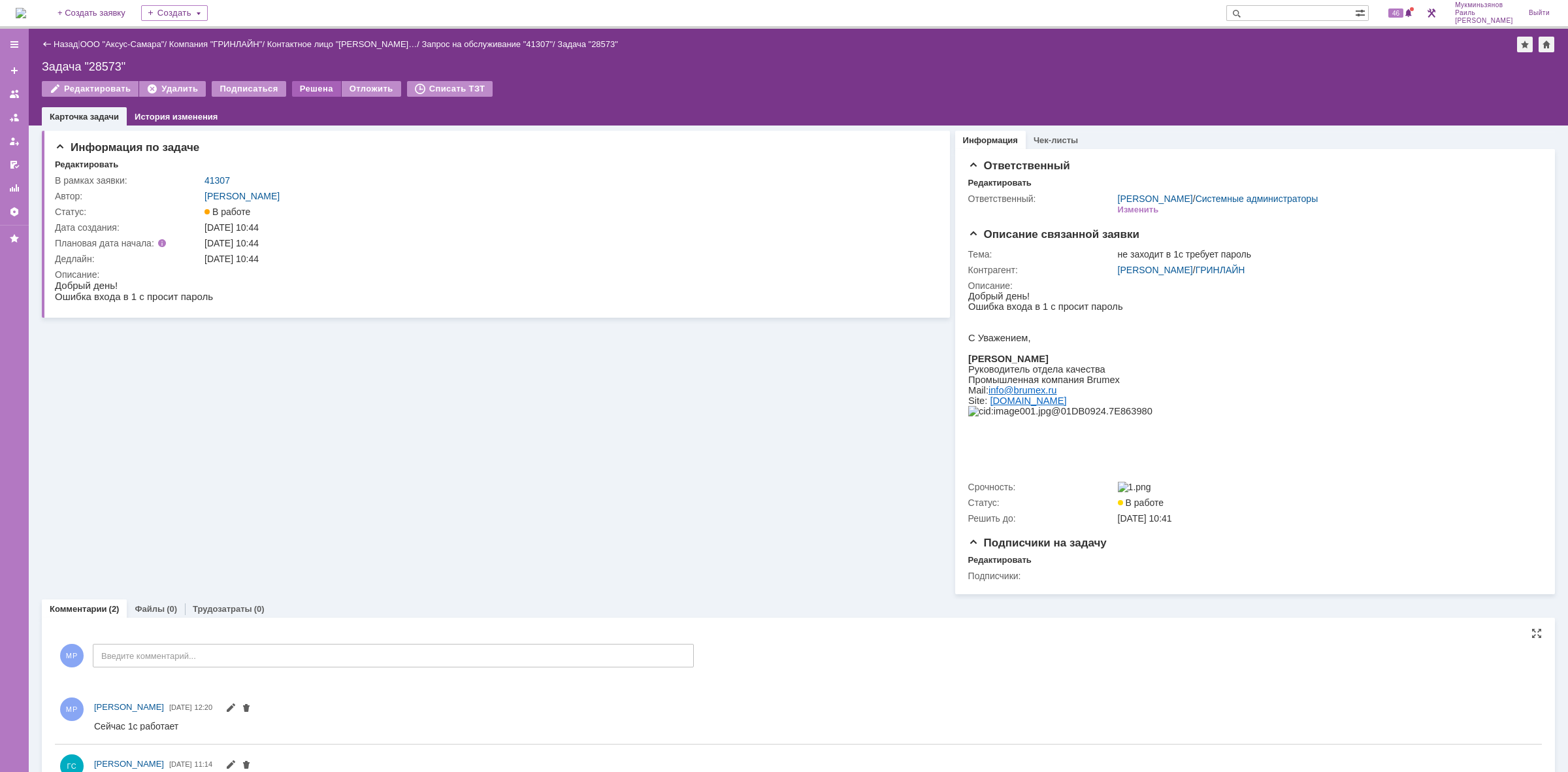
click at [300, 83] on div "Решена" at bounding box center [316, 89] width 49 height 15
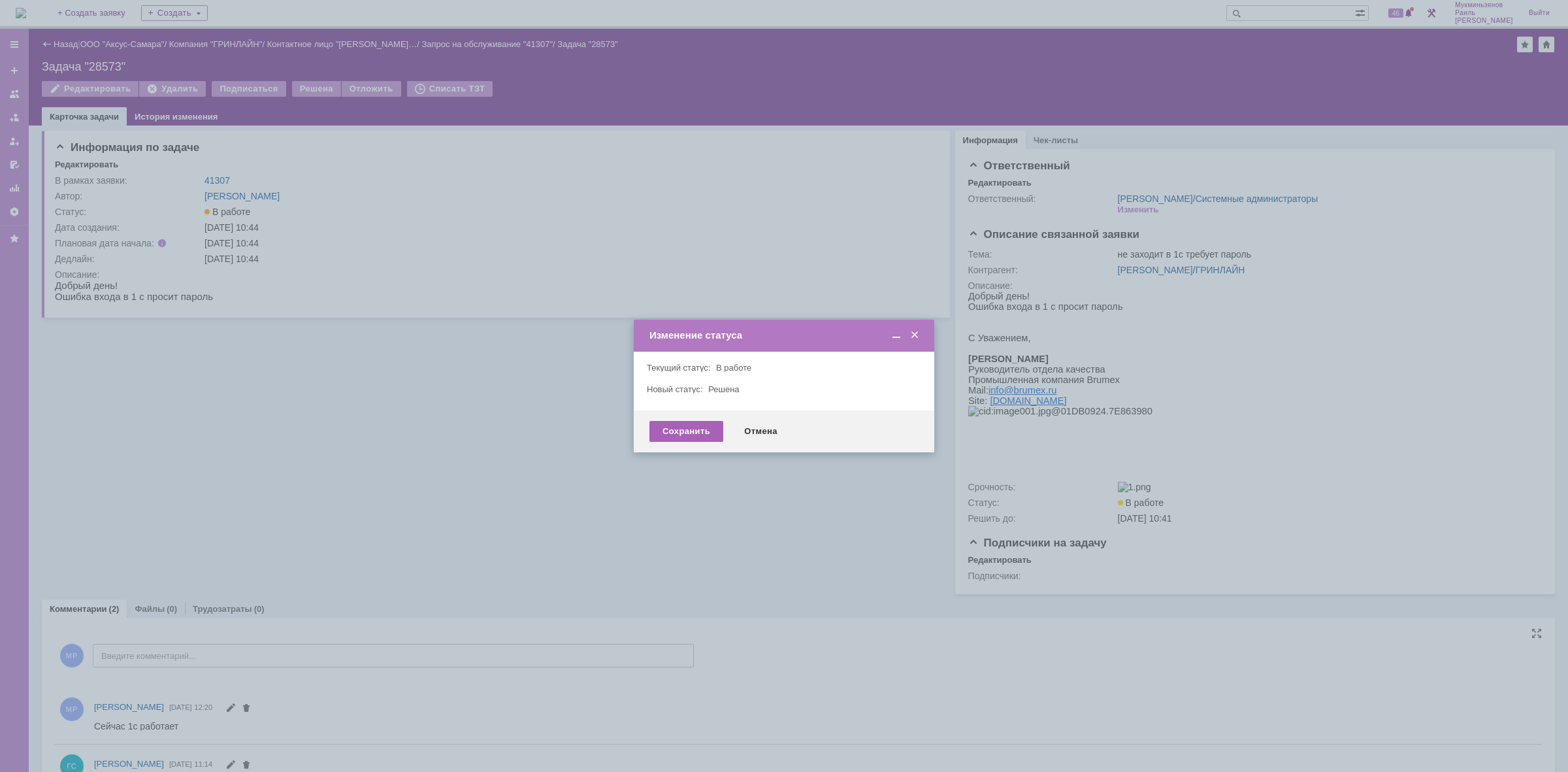
click at [671, 421] on div "Сохранить" at bounding box center [687, 431] width 74 height 21
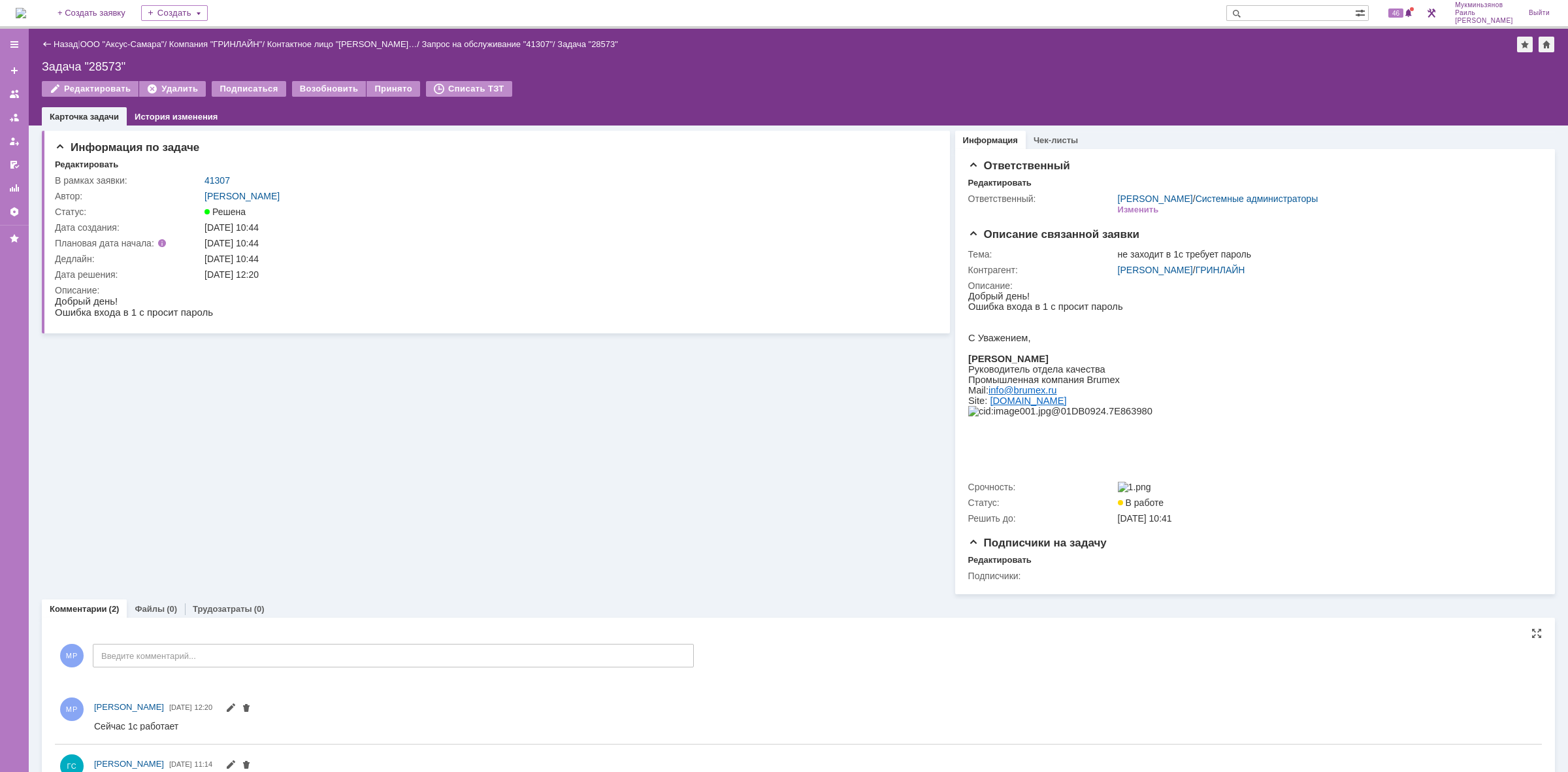
click at [26, 19] on img at bounding box center [21, 13] width 11 height 11
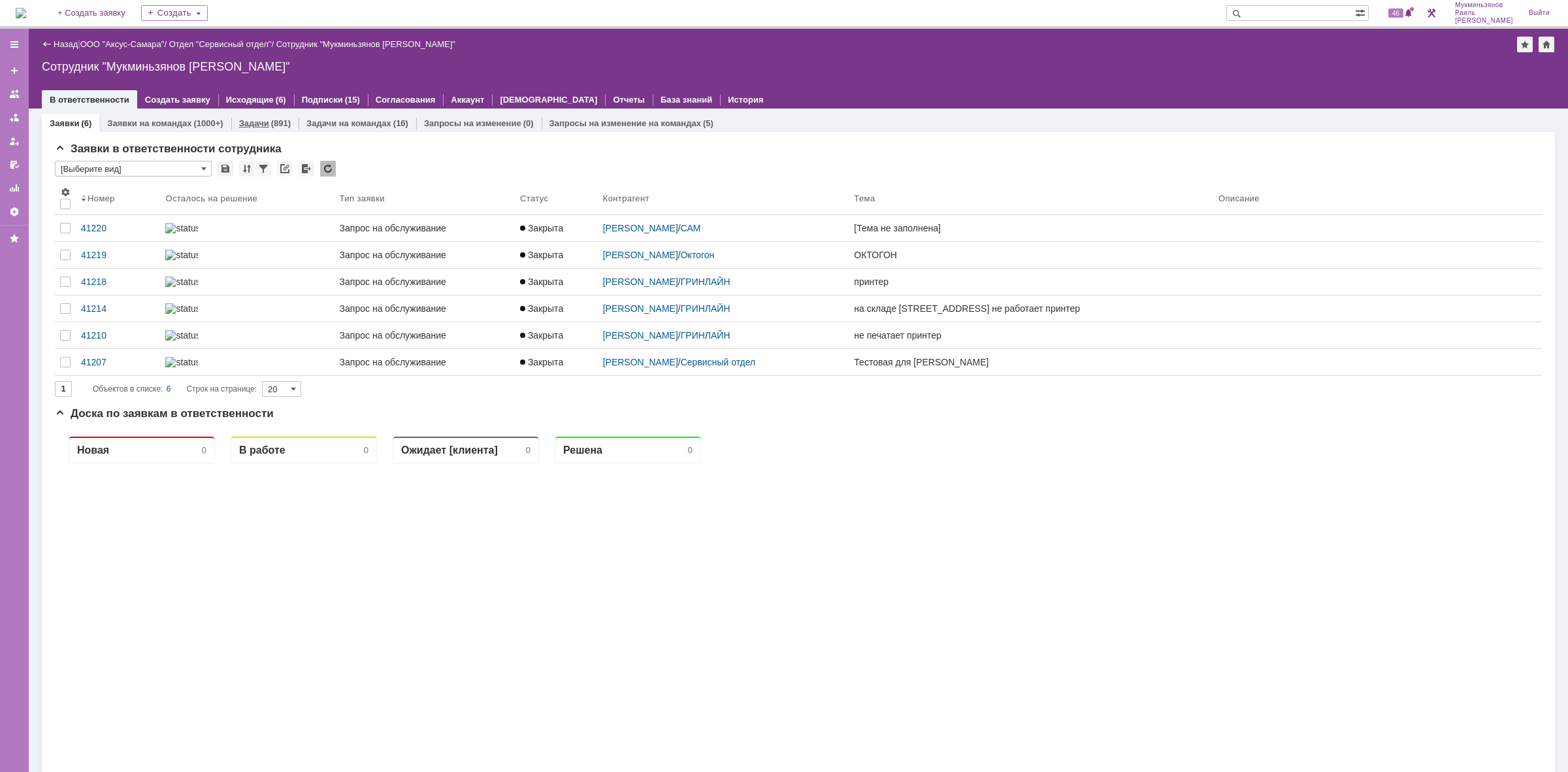
click at [256, 121] on link "Задачи" at bounding box center [254, 123] width 30 height 10
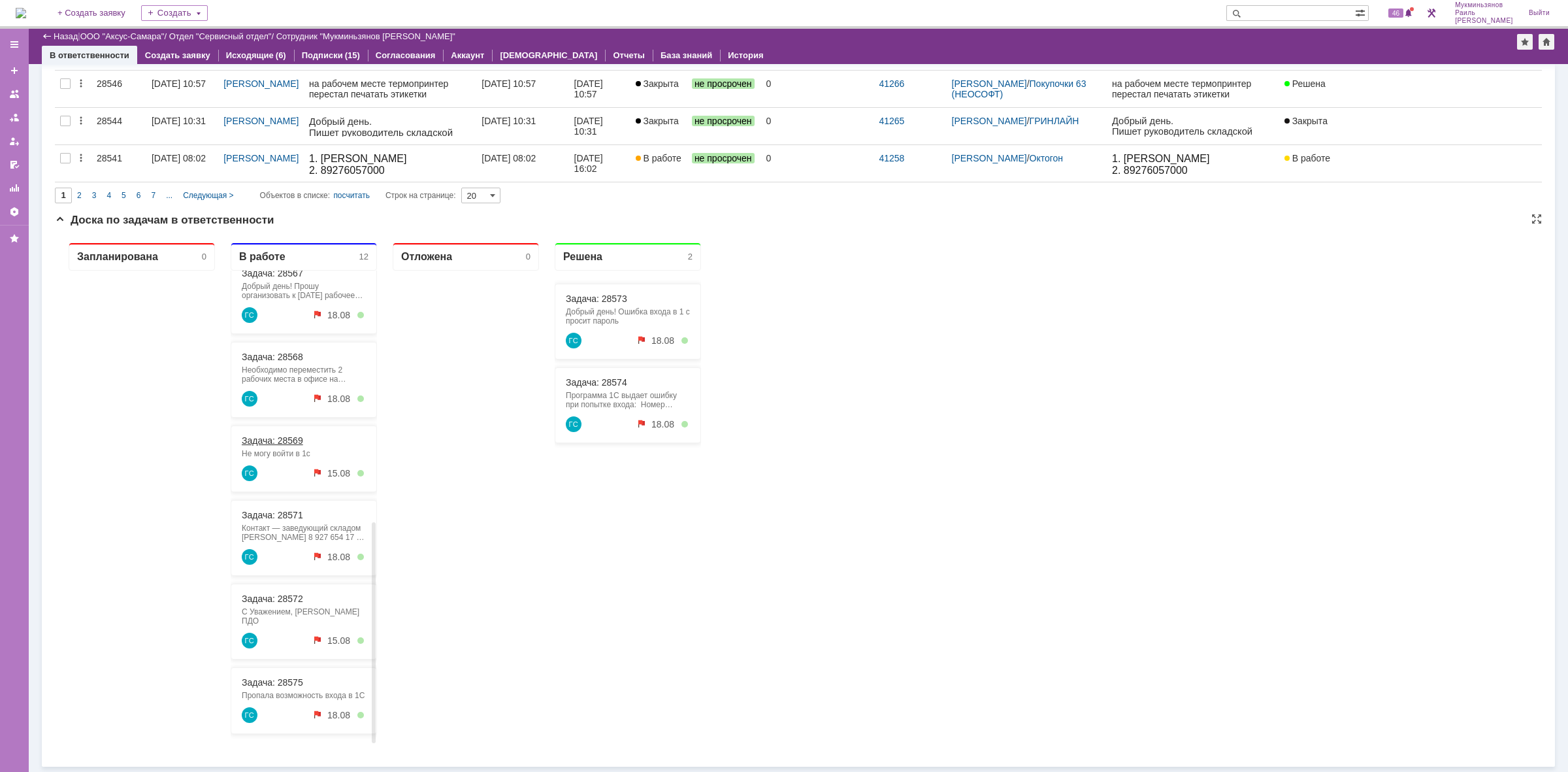
click at [288, 436] on link "Задача: 28569" at bounding box center [272, 440] width 61 height 11
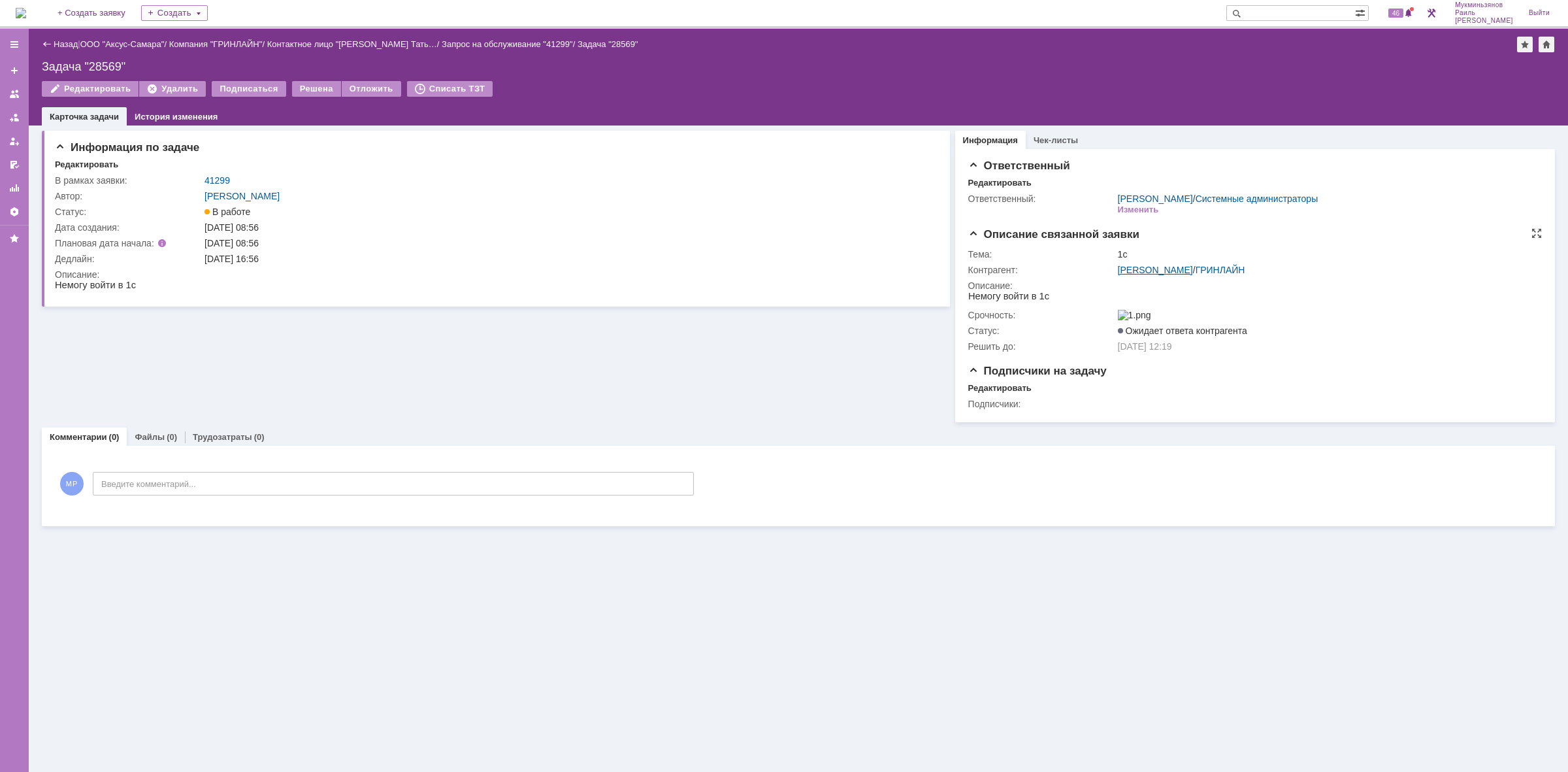
click at [1156, 273] on link "[PERSON_NAME]" at bounding box center [1155, 270] width 75 height 11
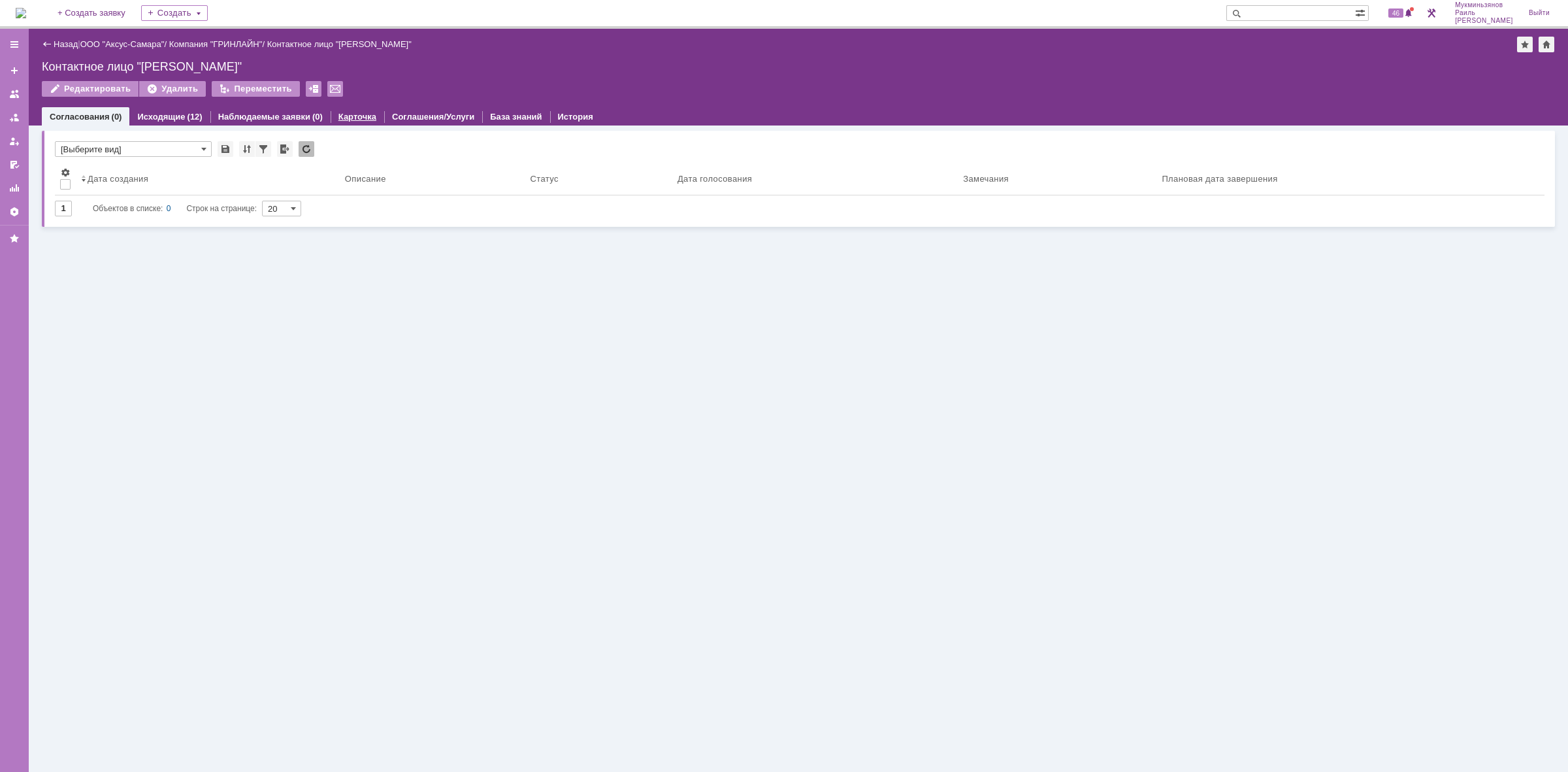
click at [366, 112] on link "Карточка" at bounding box center [357, 117] width 38 height 10
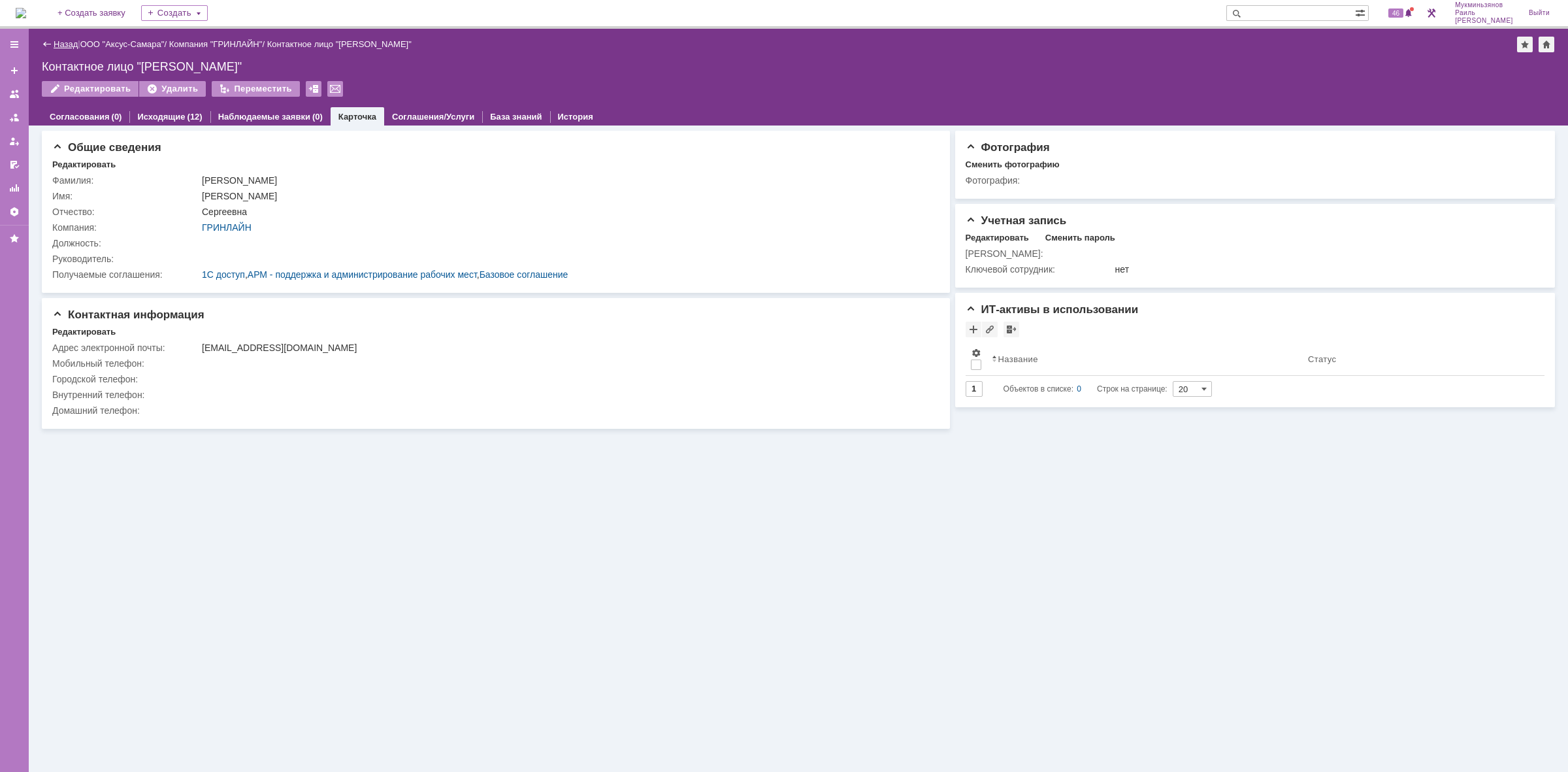
click at [66, 47] on link "Назад" at bounding box center [65, 44] width 24 height 10
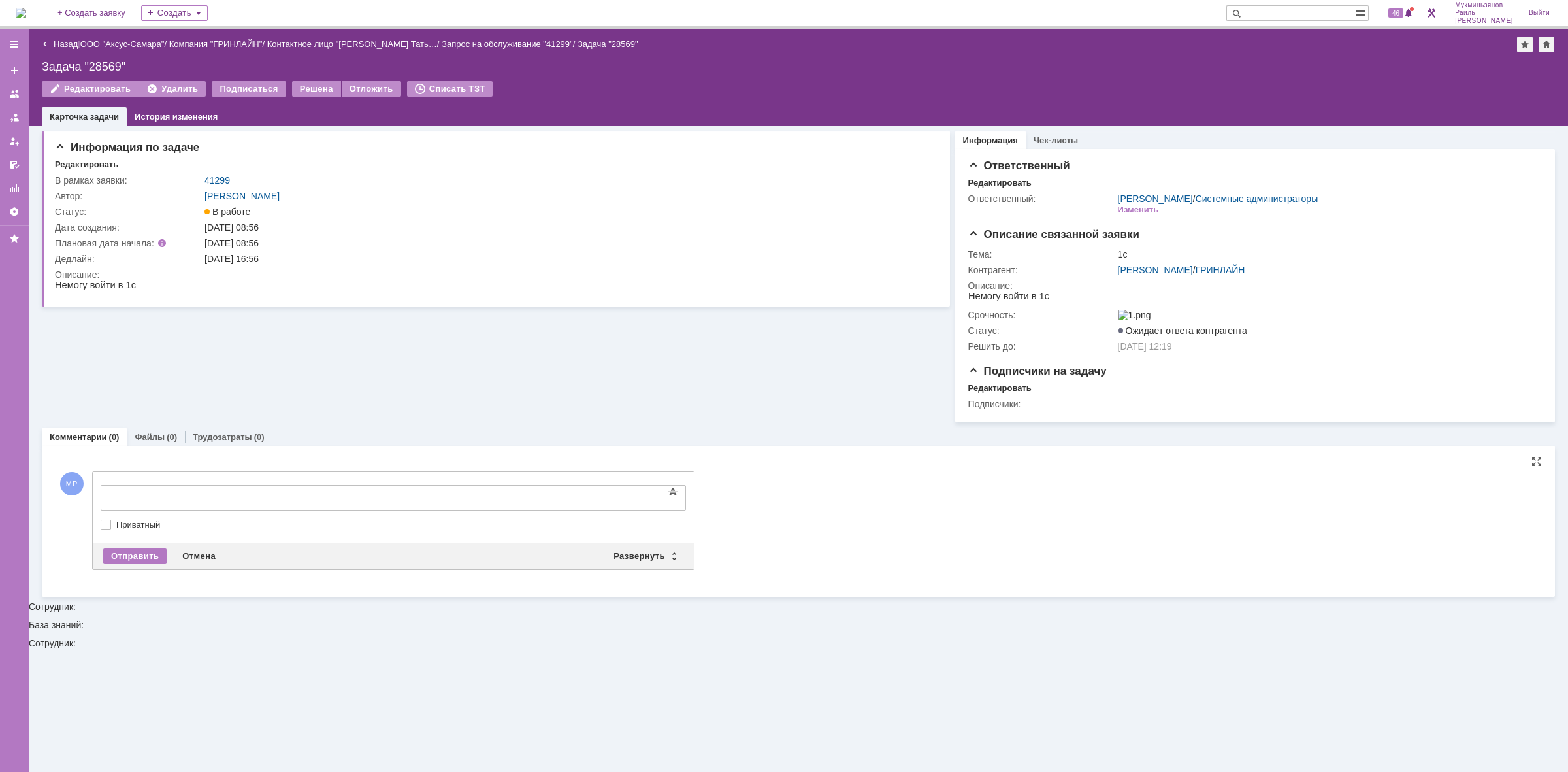
click at [305, 486] on body at bounding box center [207, 496] width 196 height 22
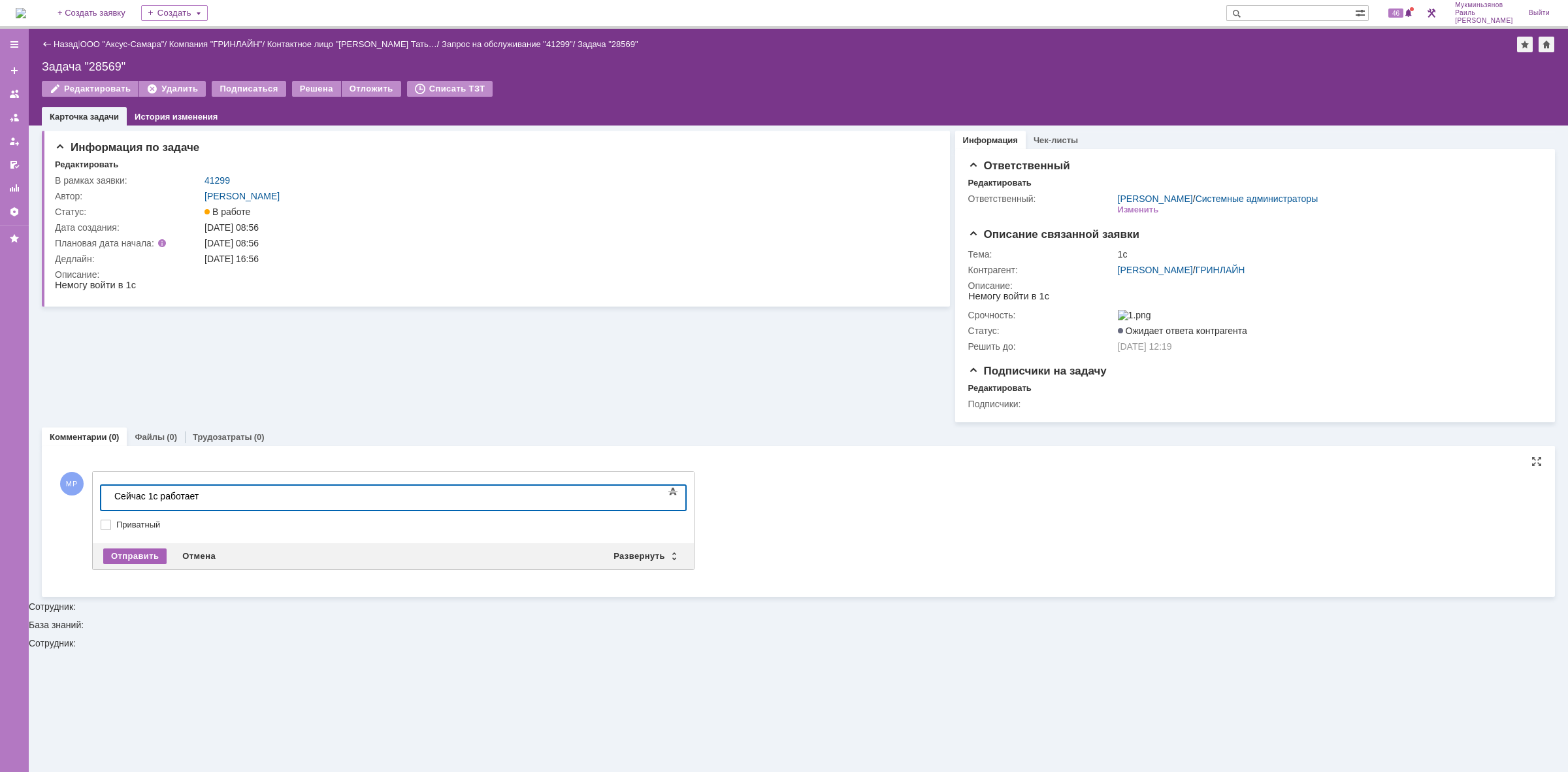
click at [128, 553] on div "Отправить" at bounding box center [135, 556] width 63 height 15
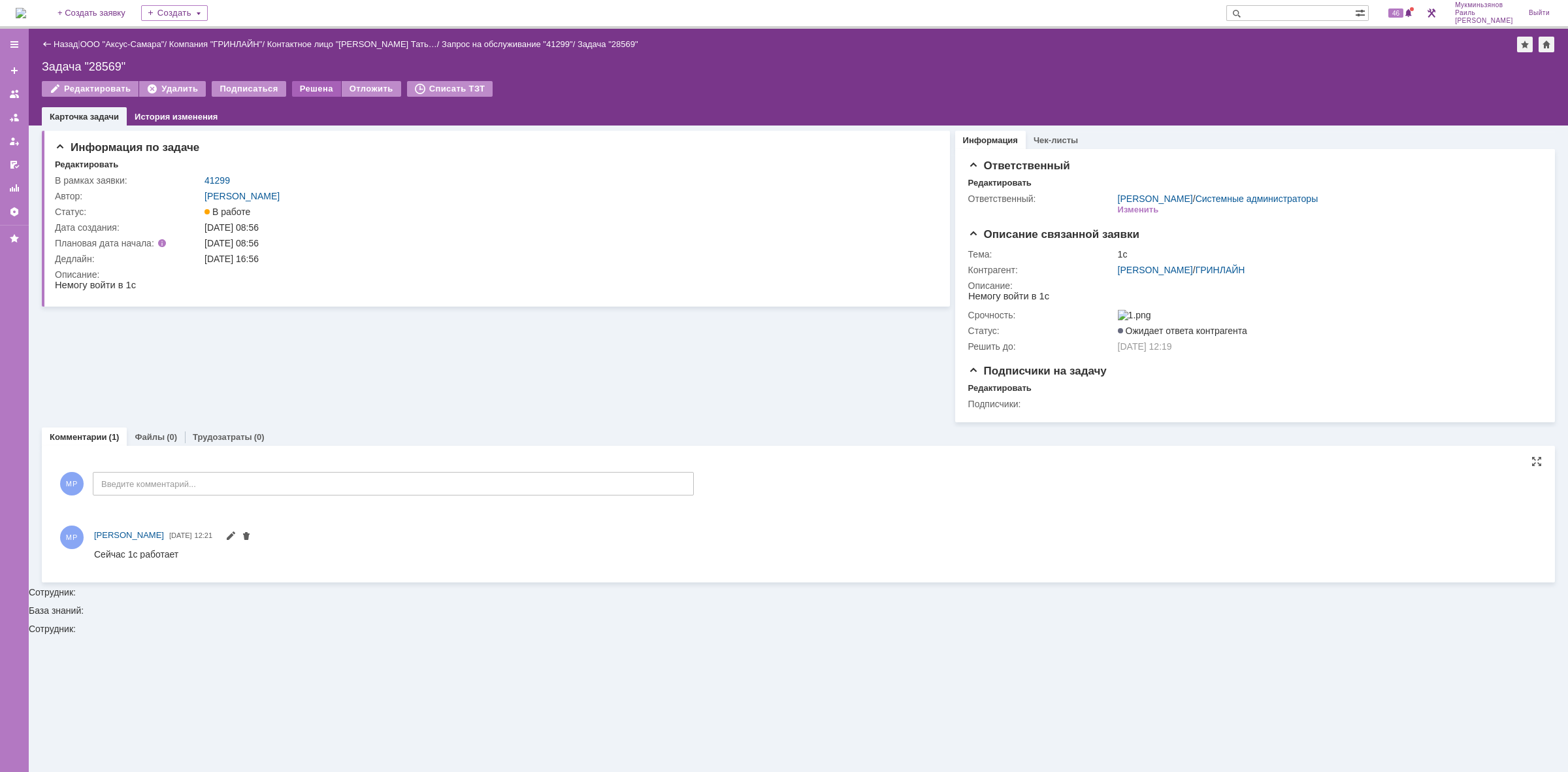
click at [293, 95] on div "Решена" at bounding box center [316, 89] width 49 height 15
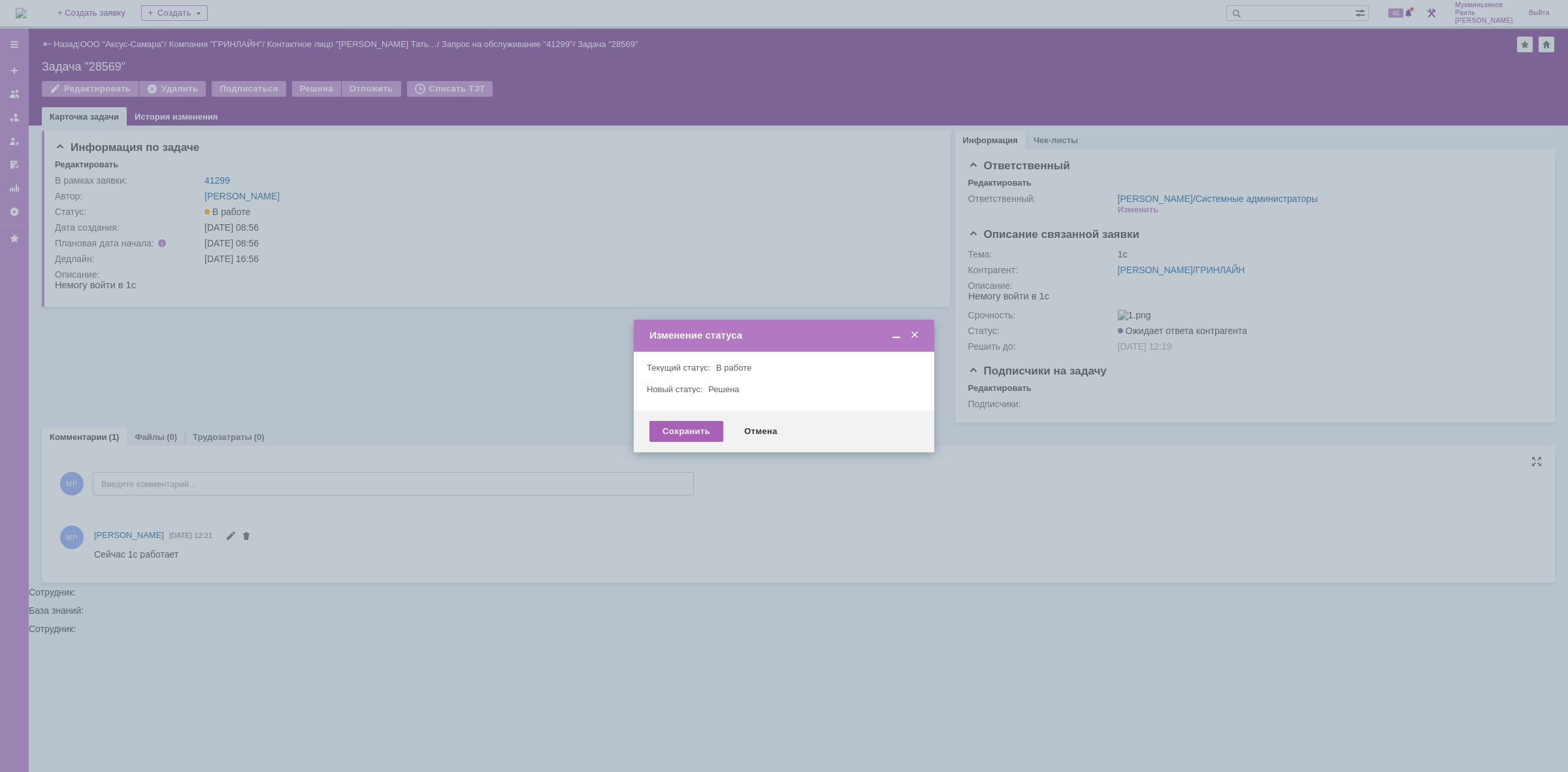
click at [671, 436] on div "Сохранить" at bounding box center [687, 431] width 74 height 21
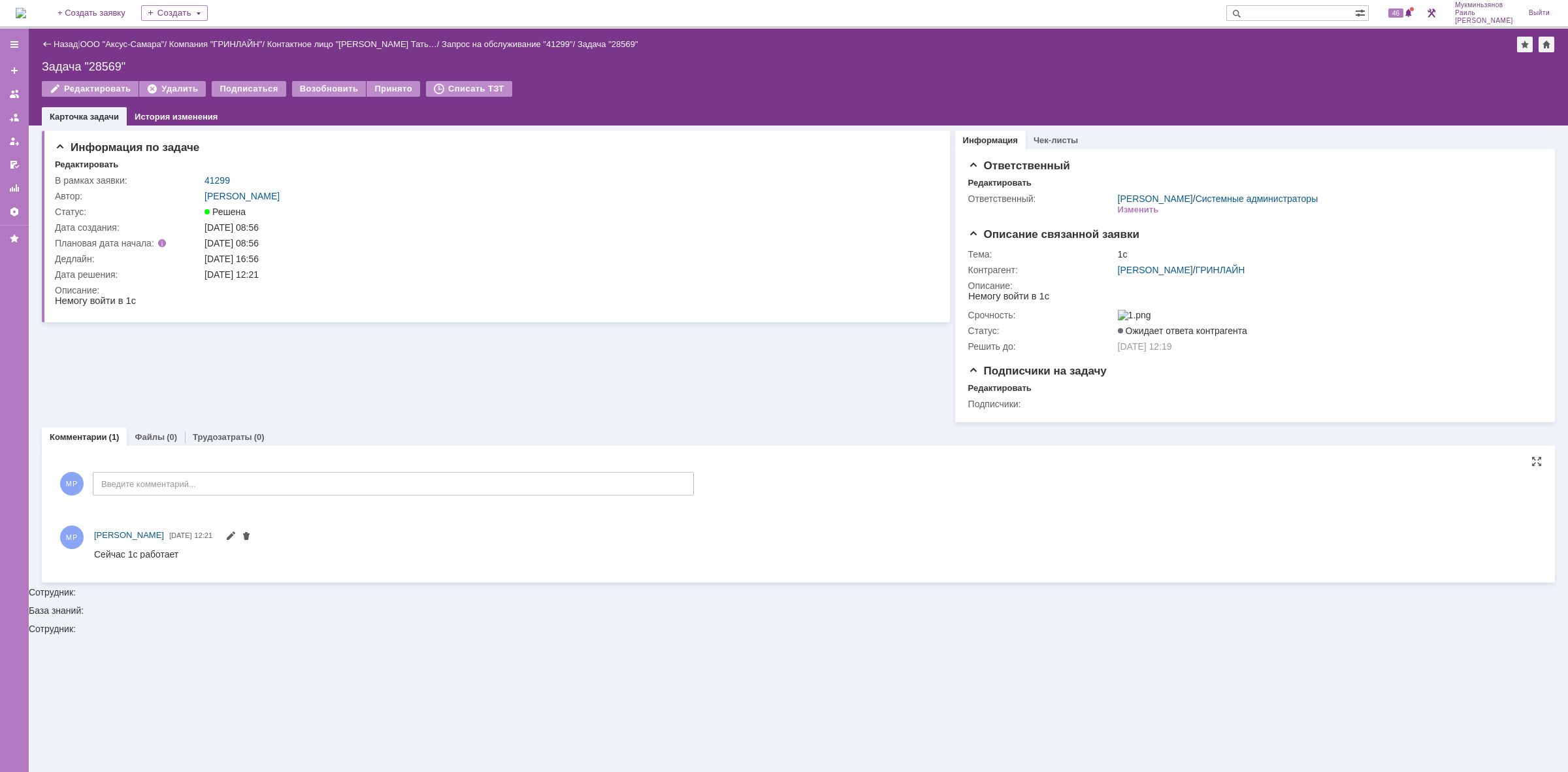
click at [26, 14] on img at bounding box center [21, 13] width 11 height 11
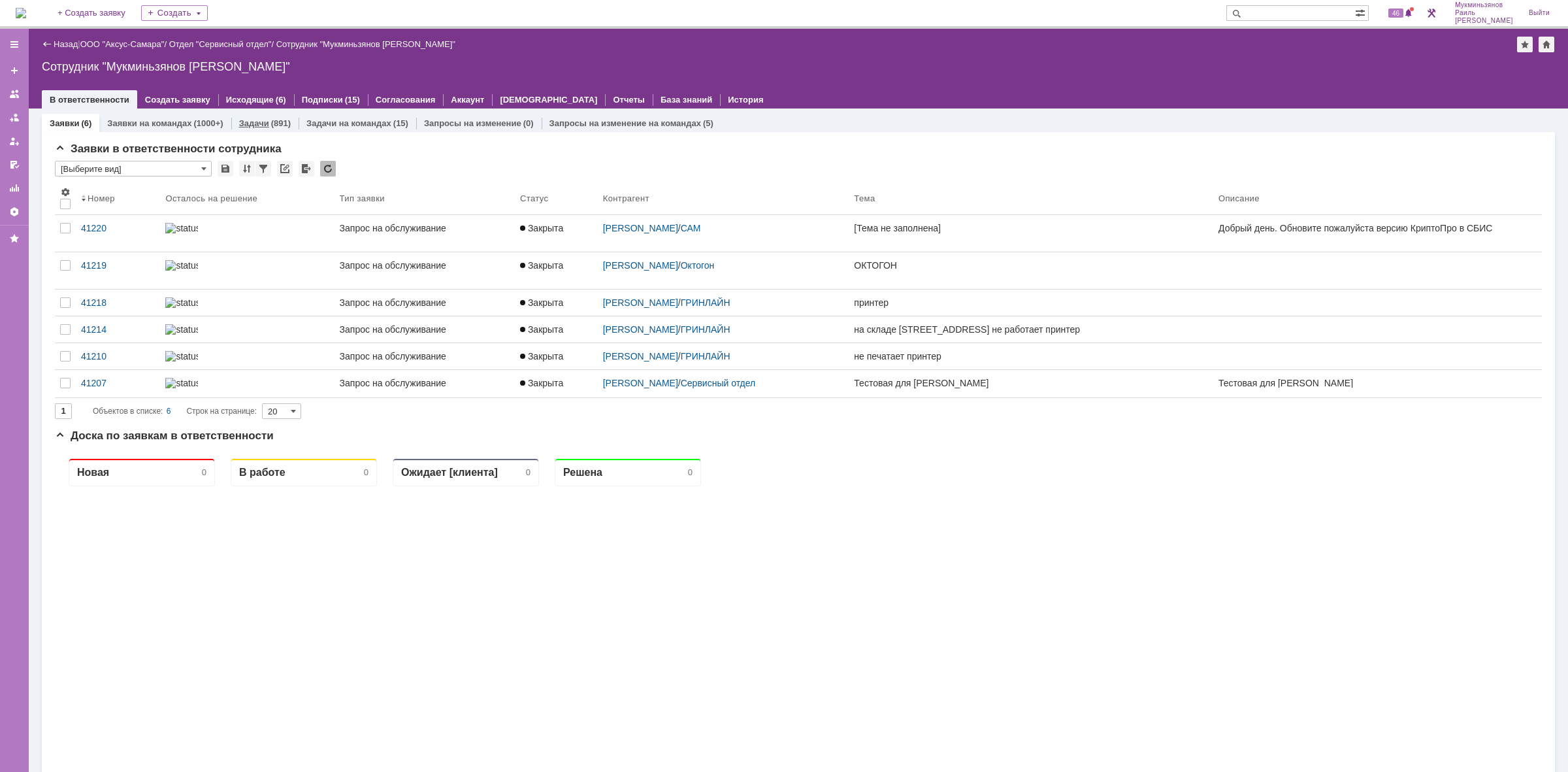
click at [252, 120] on link "Задачи" at bounding box center [254, 123] width 30 height 10
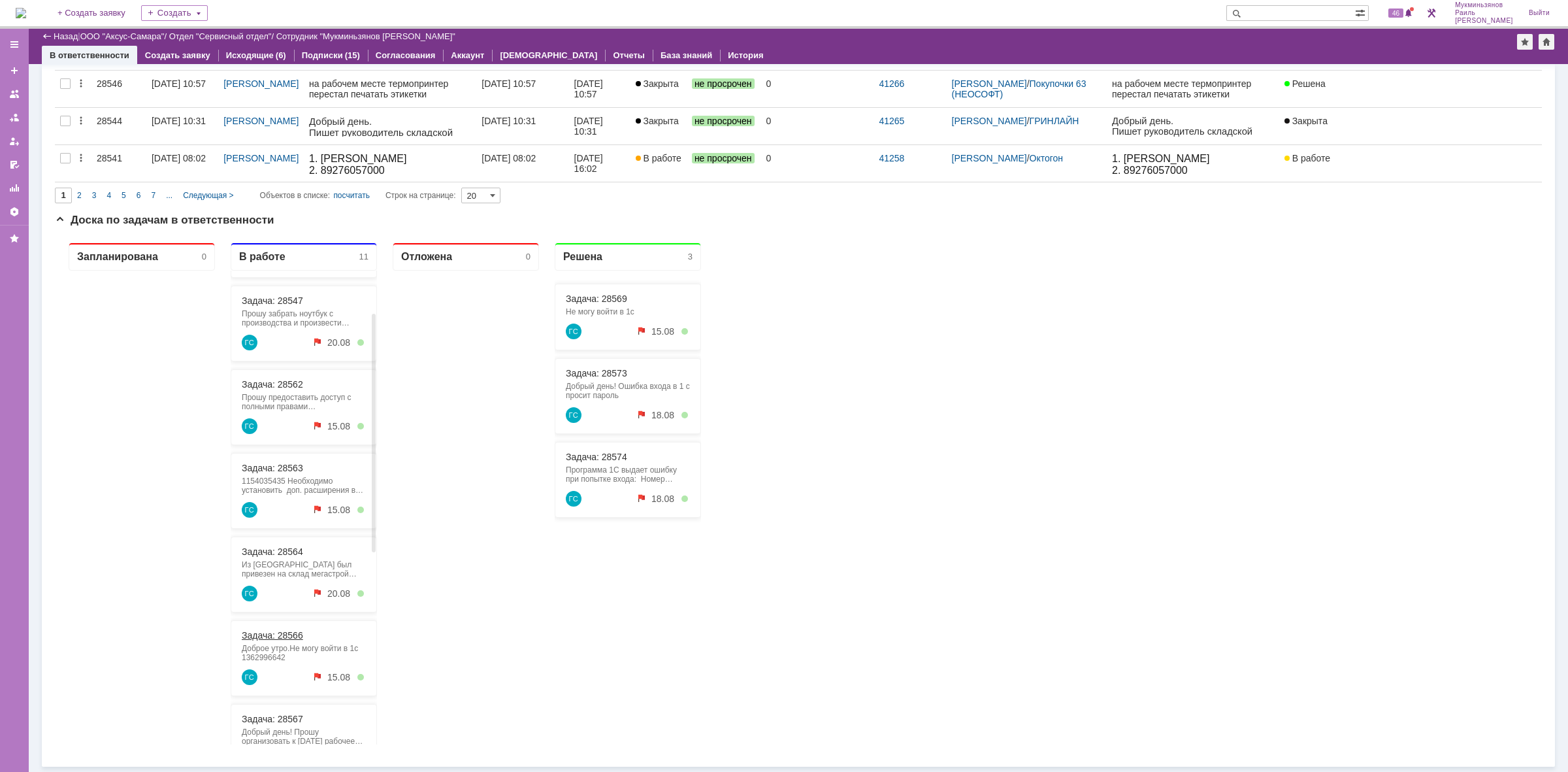
click at [283, 634] on link "Задача: 28566" at bounding box center [272, 635] width 61 height 11
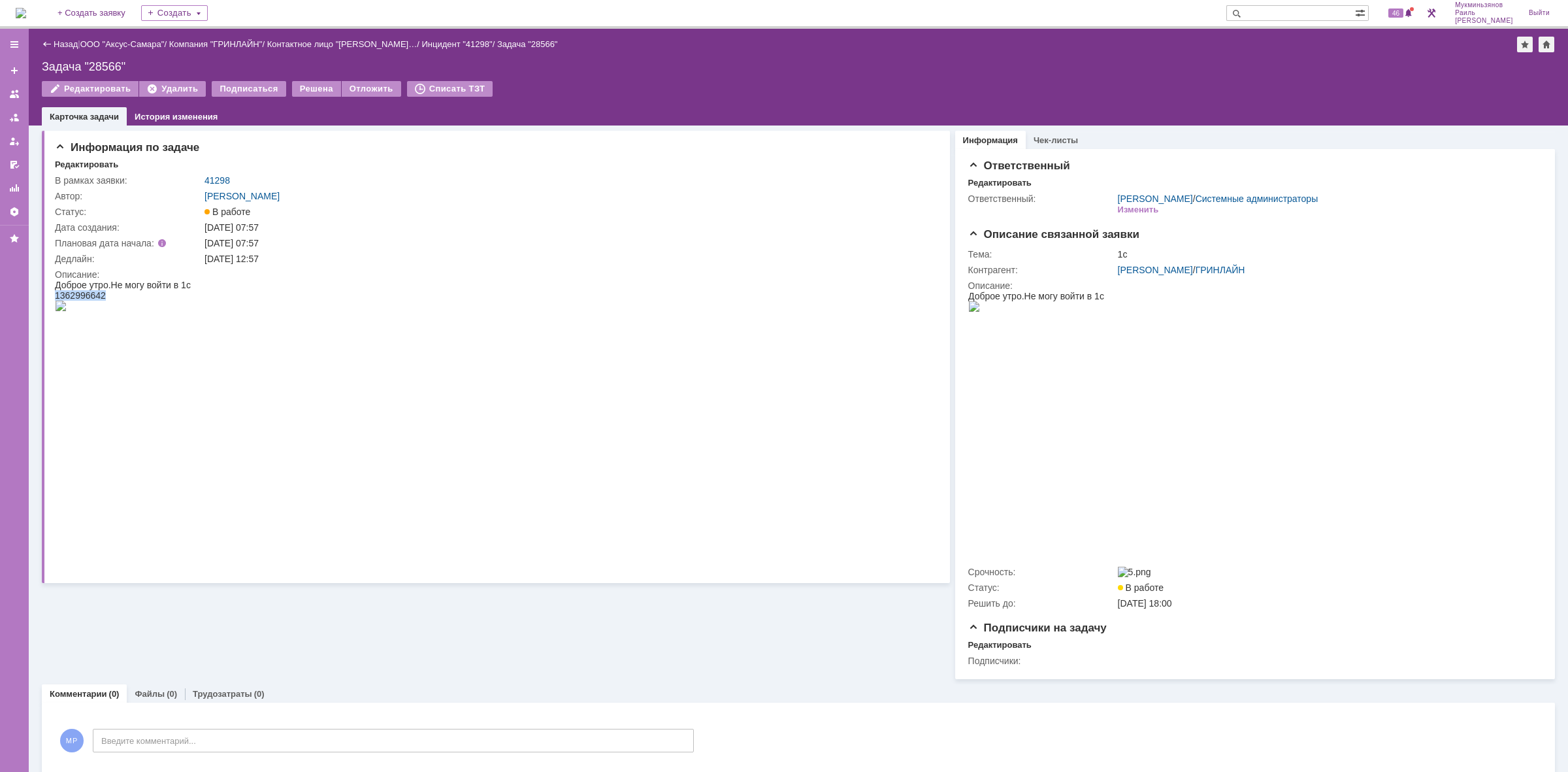
drag, startPoint x: 105, startPoint y: 293, endPoint x: 107, endPoint y: 604, distance: 311.0
click at [55, 294] on span "1362996642" at bounding box center [80, 295] width 51 height 11
click at [155, 742] on div "Основные параметры Текст Жирный Курсив Подчеркнутый Зачеркнутый Нижний индекс В…" at bounding box center [393, 764] width 585 height 63
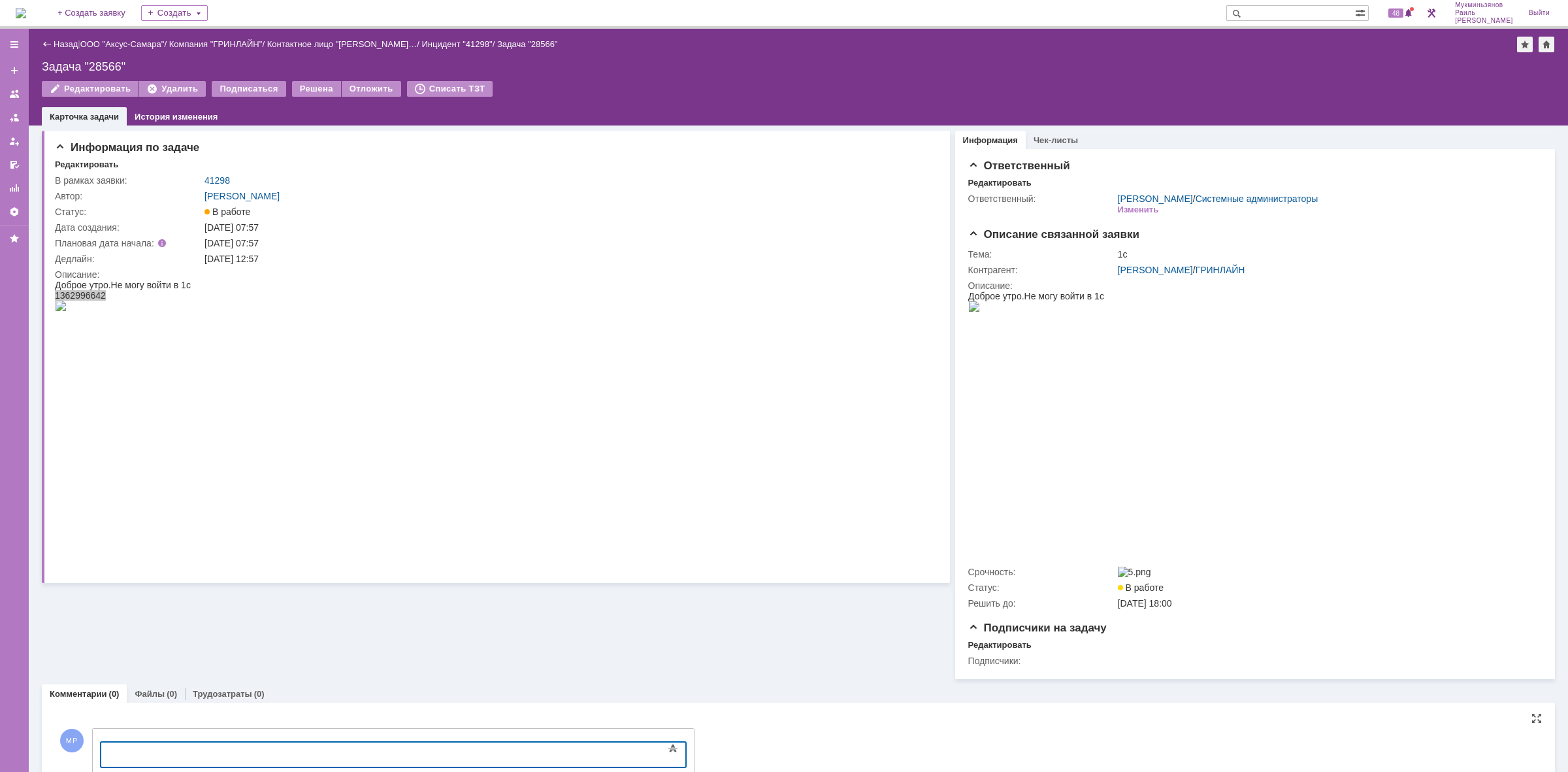
click at [161, 746] on body at bounding box center [207, 753] width 196 height 22
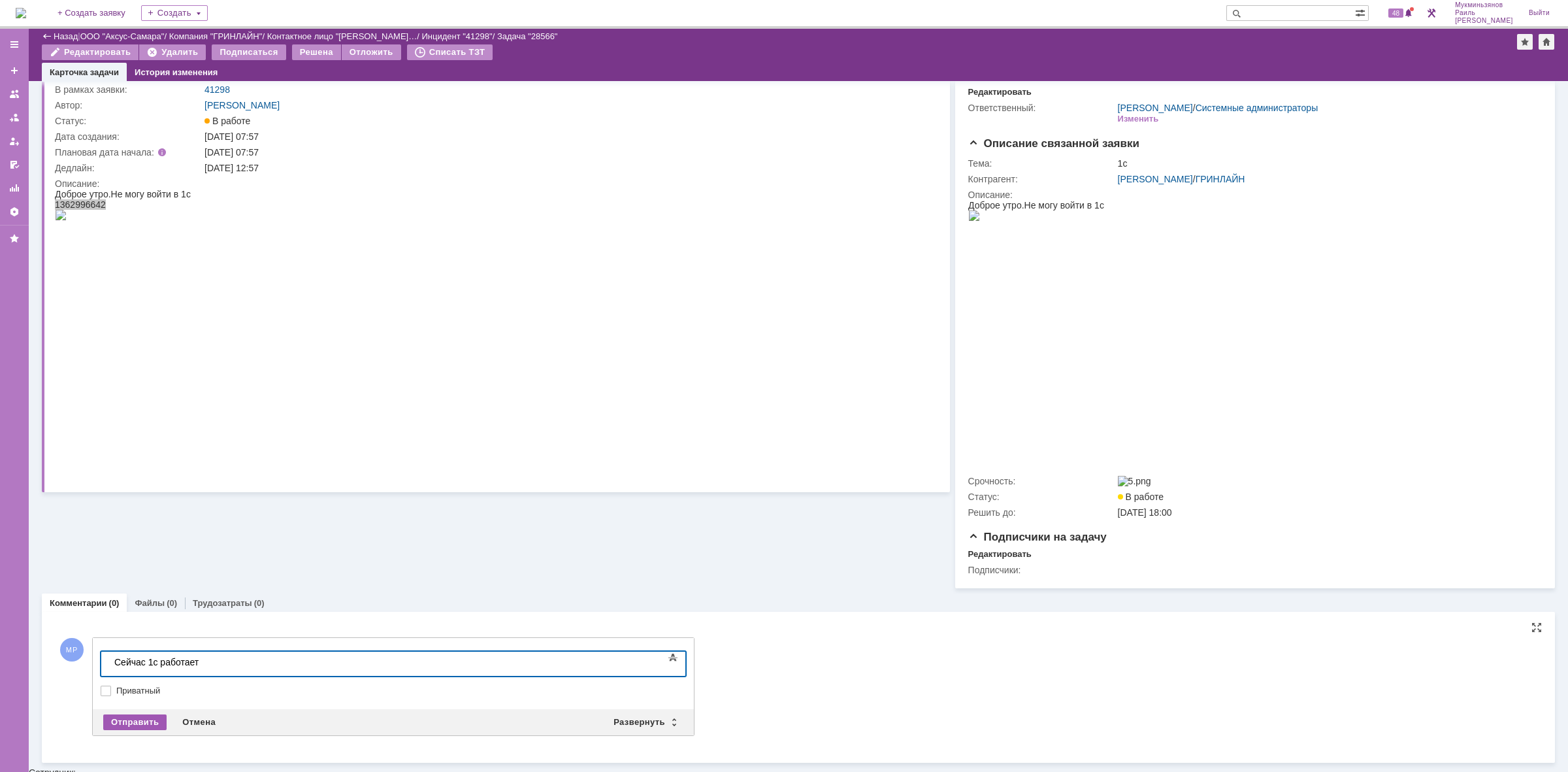
scroll to position [46, 0]
click at [148, 719] on div "Отправить" at bounding box center [135, 723] width 63 height 15
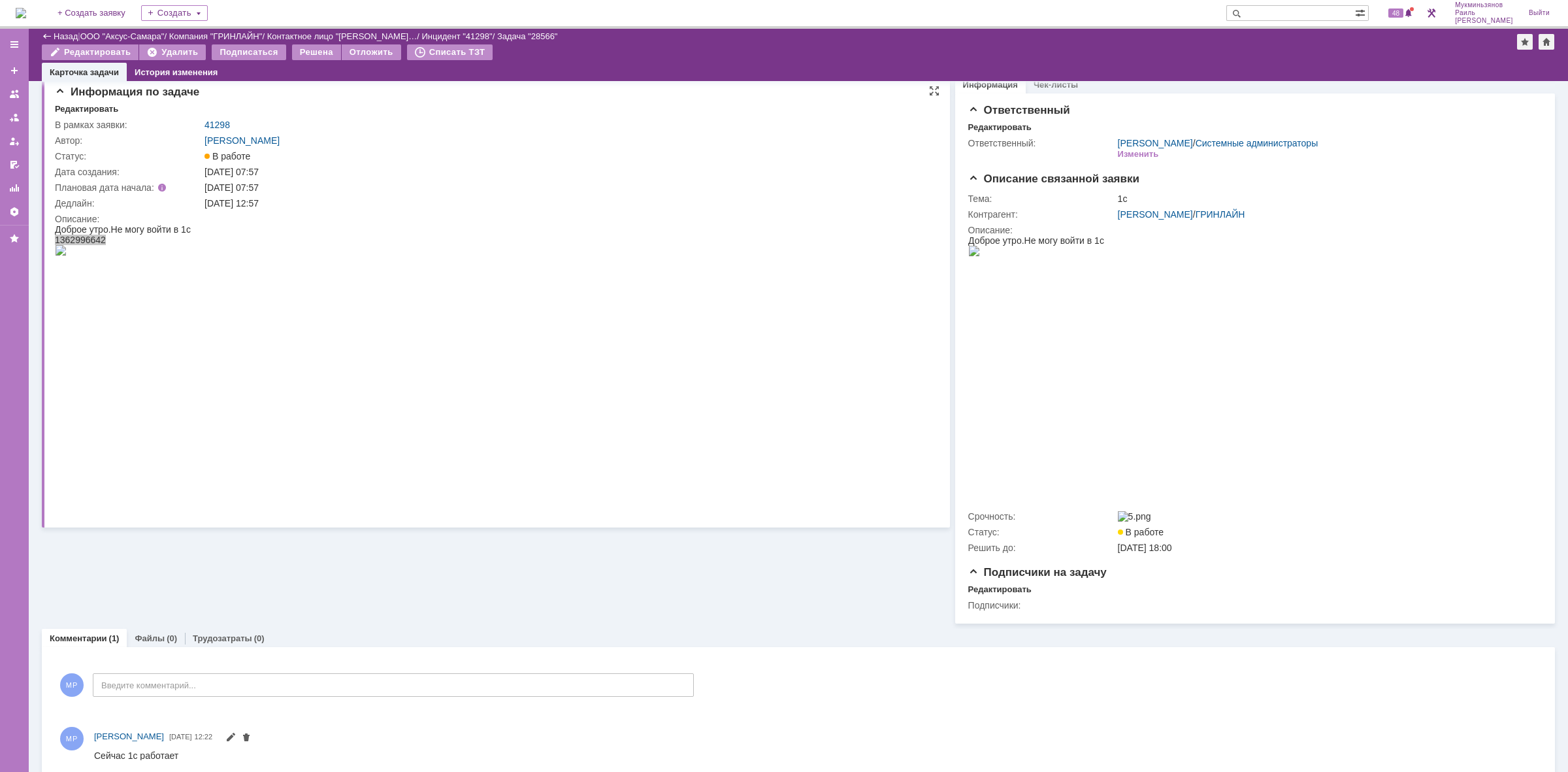
scroll to position [0, 0]
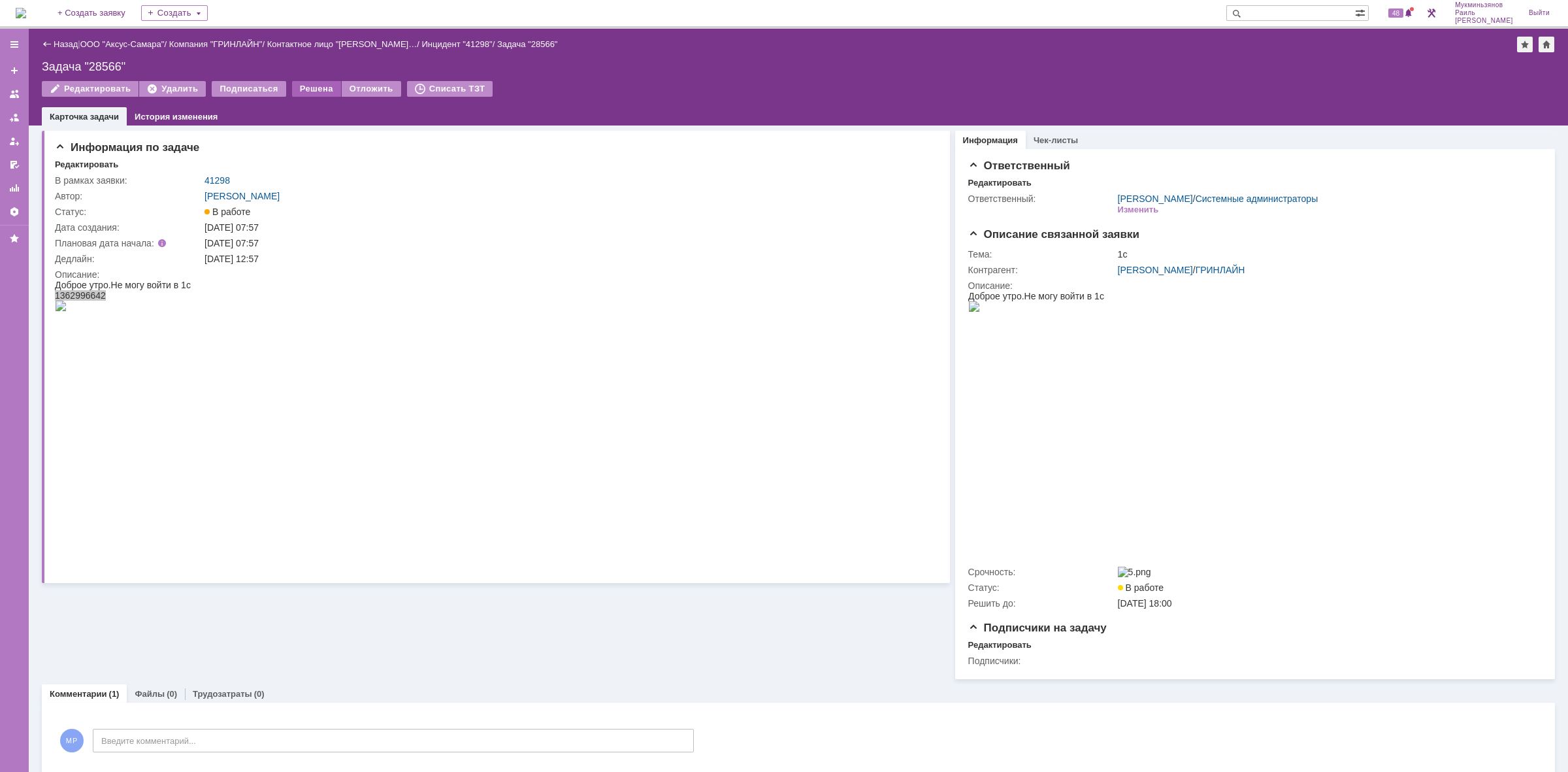
drag, startPoint x: 307, startPoint y: 87, endPoint x: 311, endPoint y: 100, distance: 13.6
click at [306, 87] on div "Решена" at bounding box center [316, 89] width 49 height 15
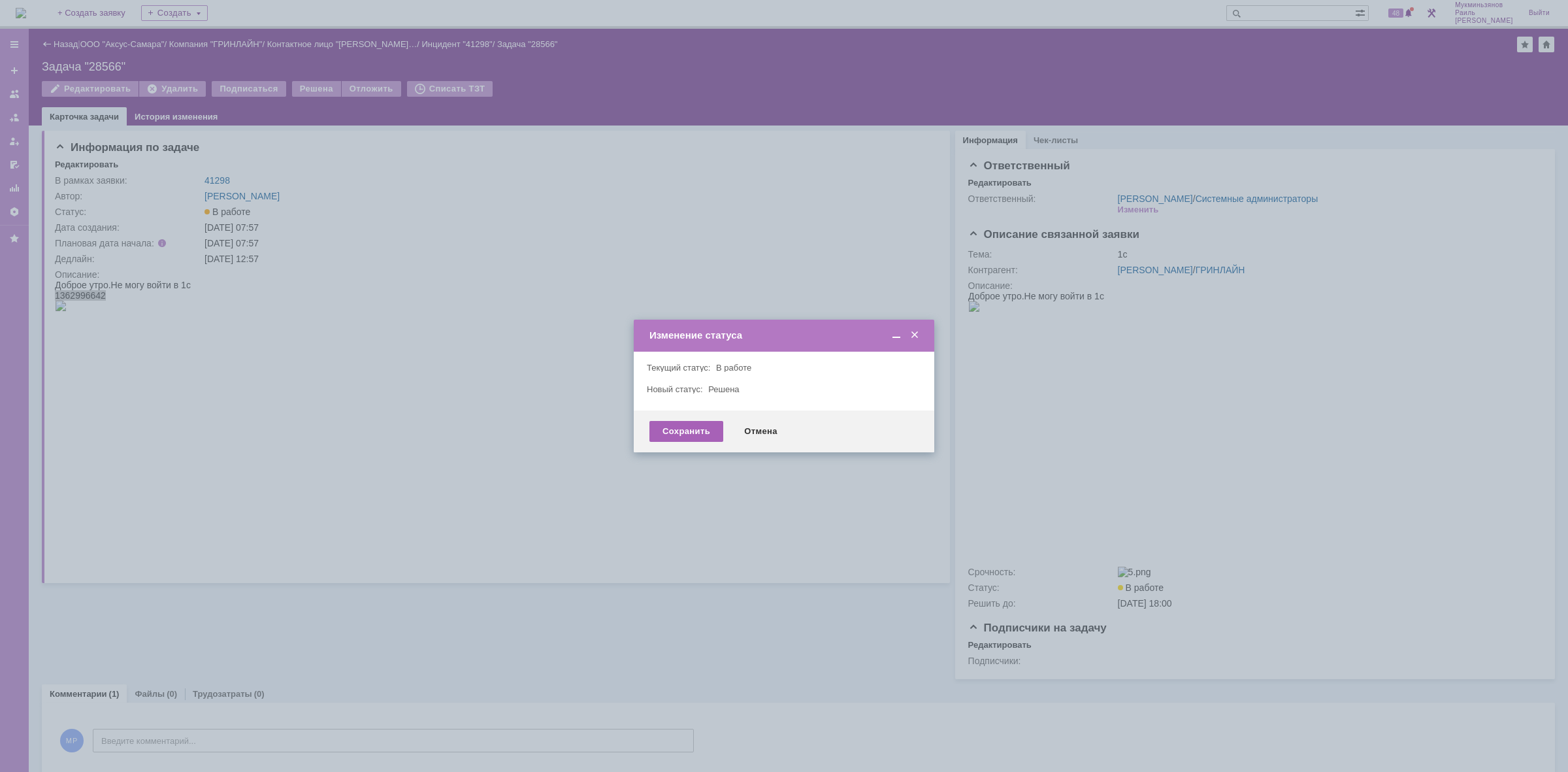
click at [696, 421] on div "Сохранить" at bounding box center [687, 431] width 74 height 21
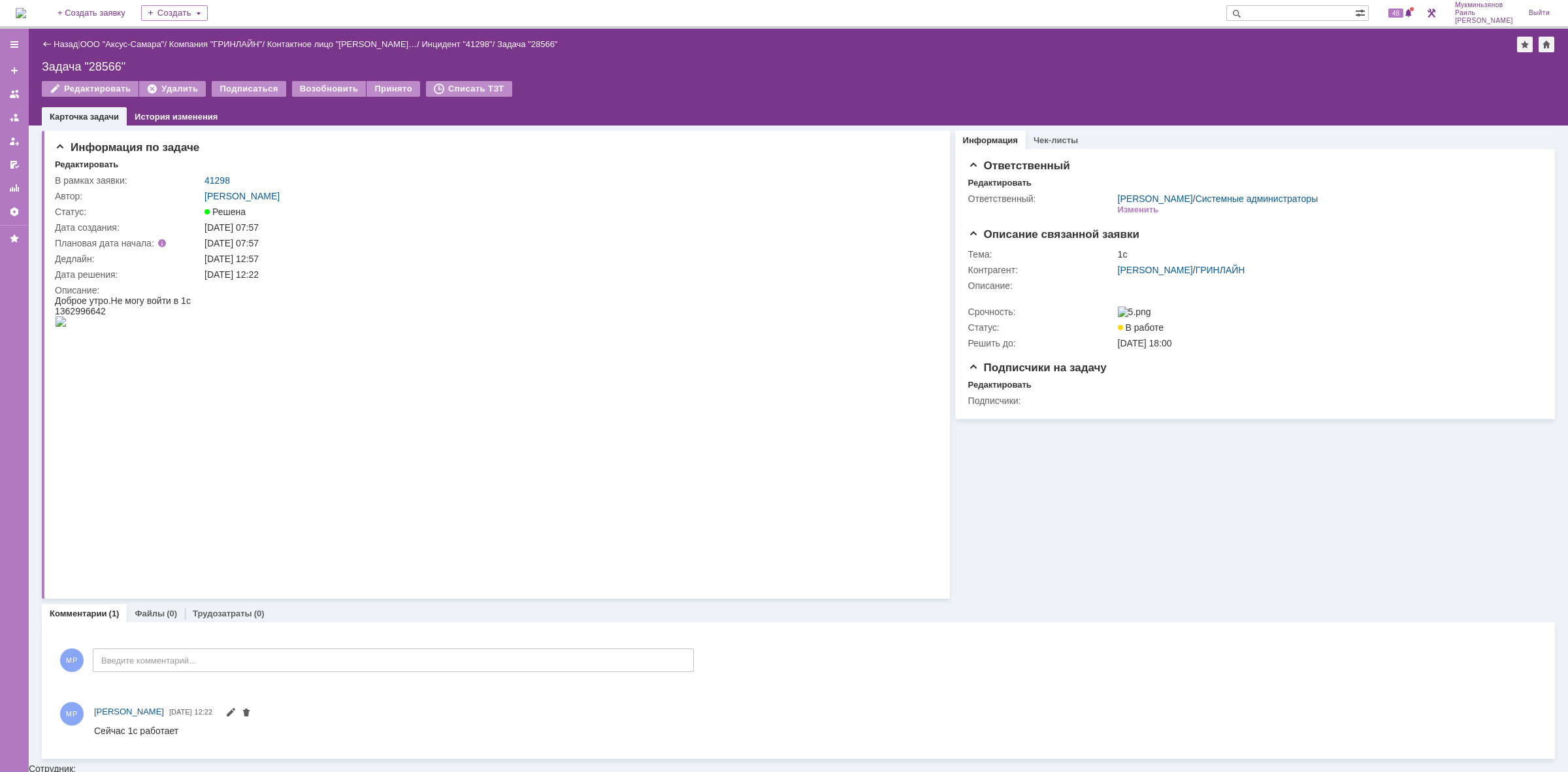
click at [26, 9] on img at bounding box center [21, 13] width 11 height 11
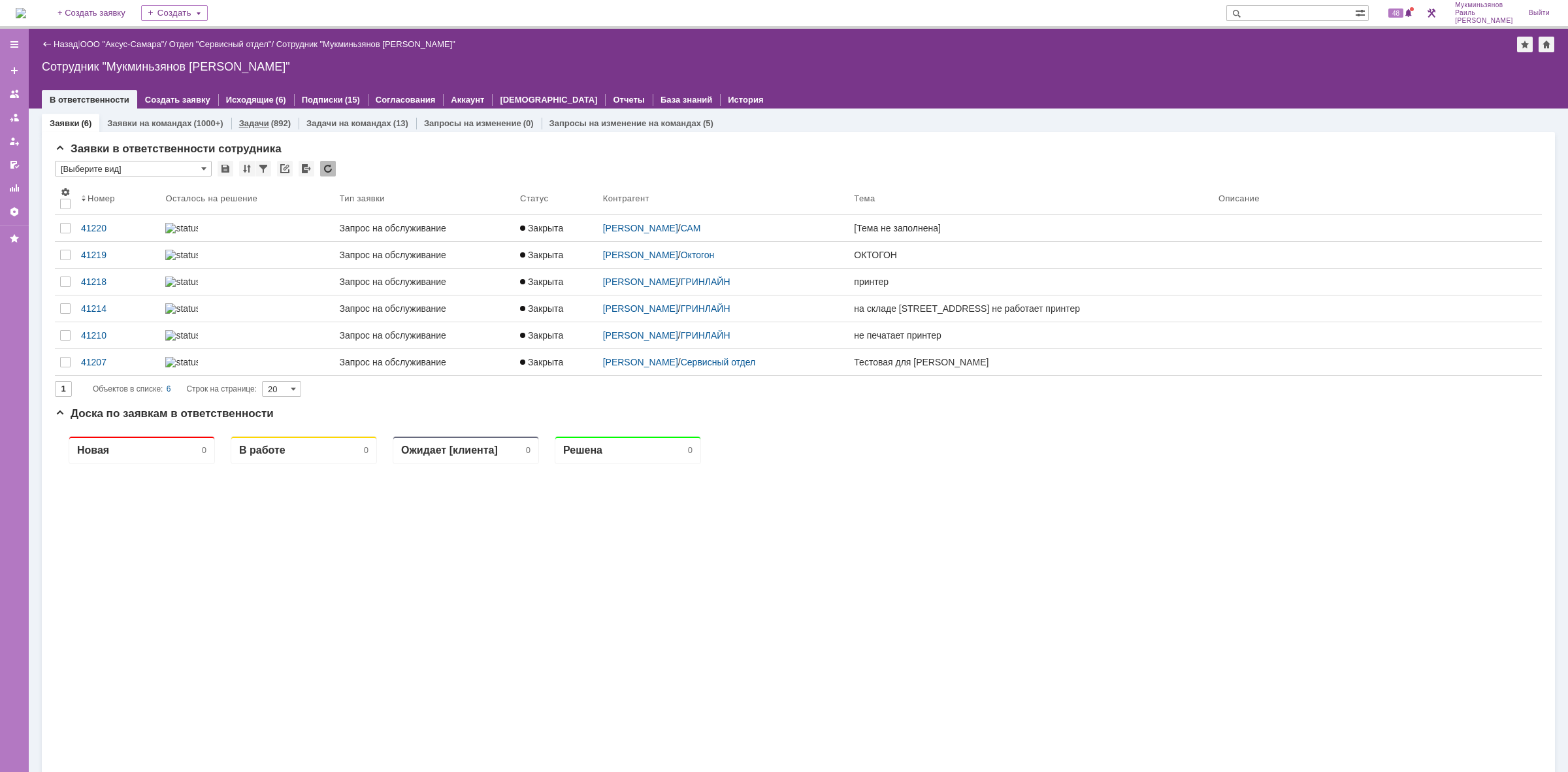
click at [259, 118] on link "Задачи" at bounding box center [254, 123] width 30 height 10
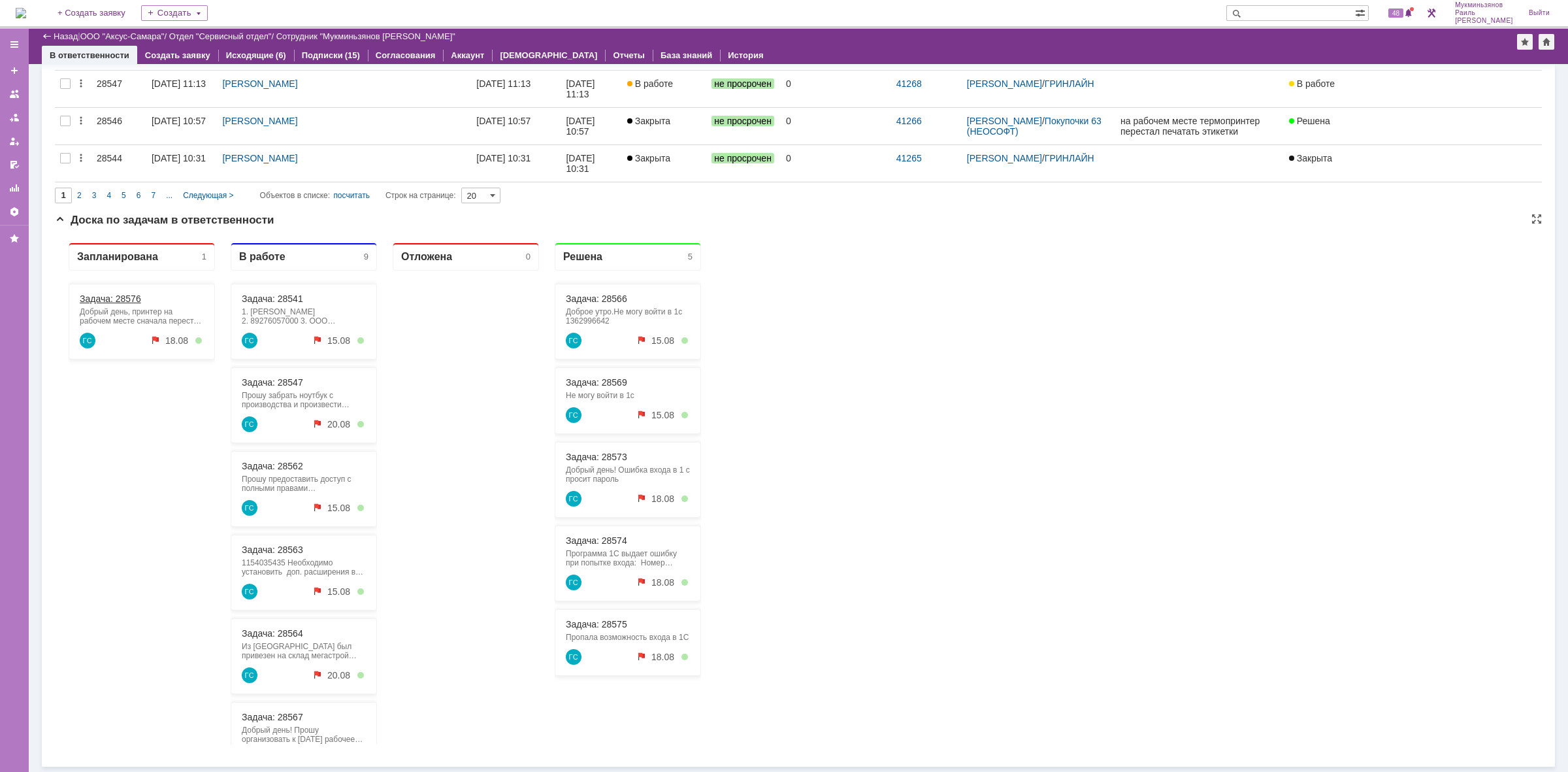
click at [121, 294] on link "Задача: 28576" at bounding box center [110, 299] width 61 height 11
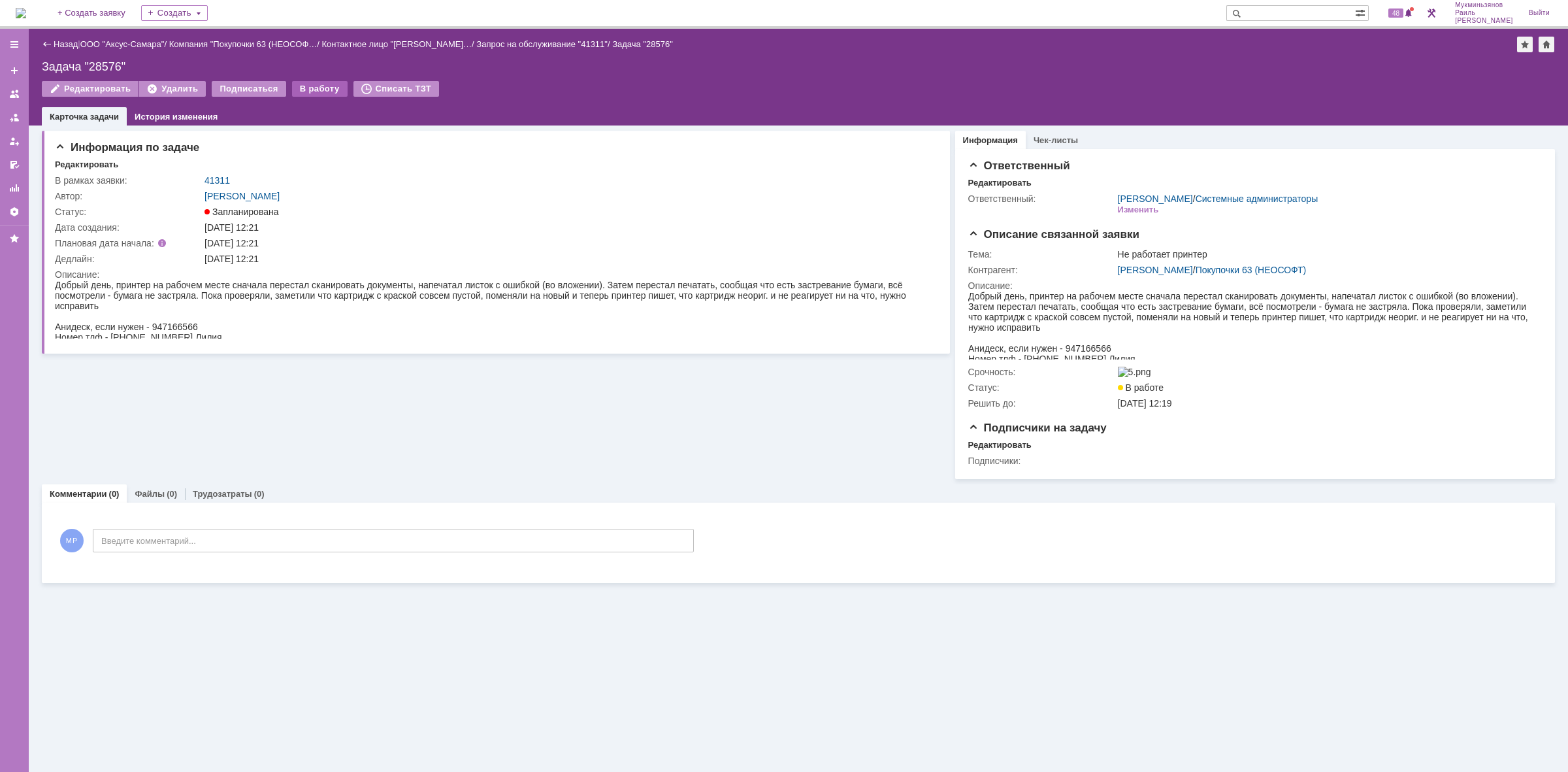
click at [301, 81] on div "В работу" at bounding box center [320, 89] width 56 height 15
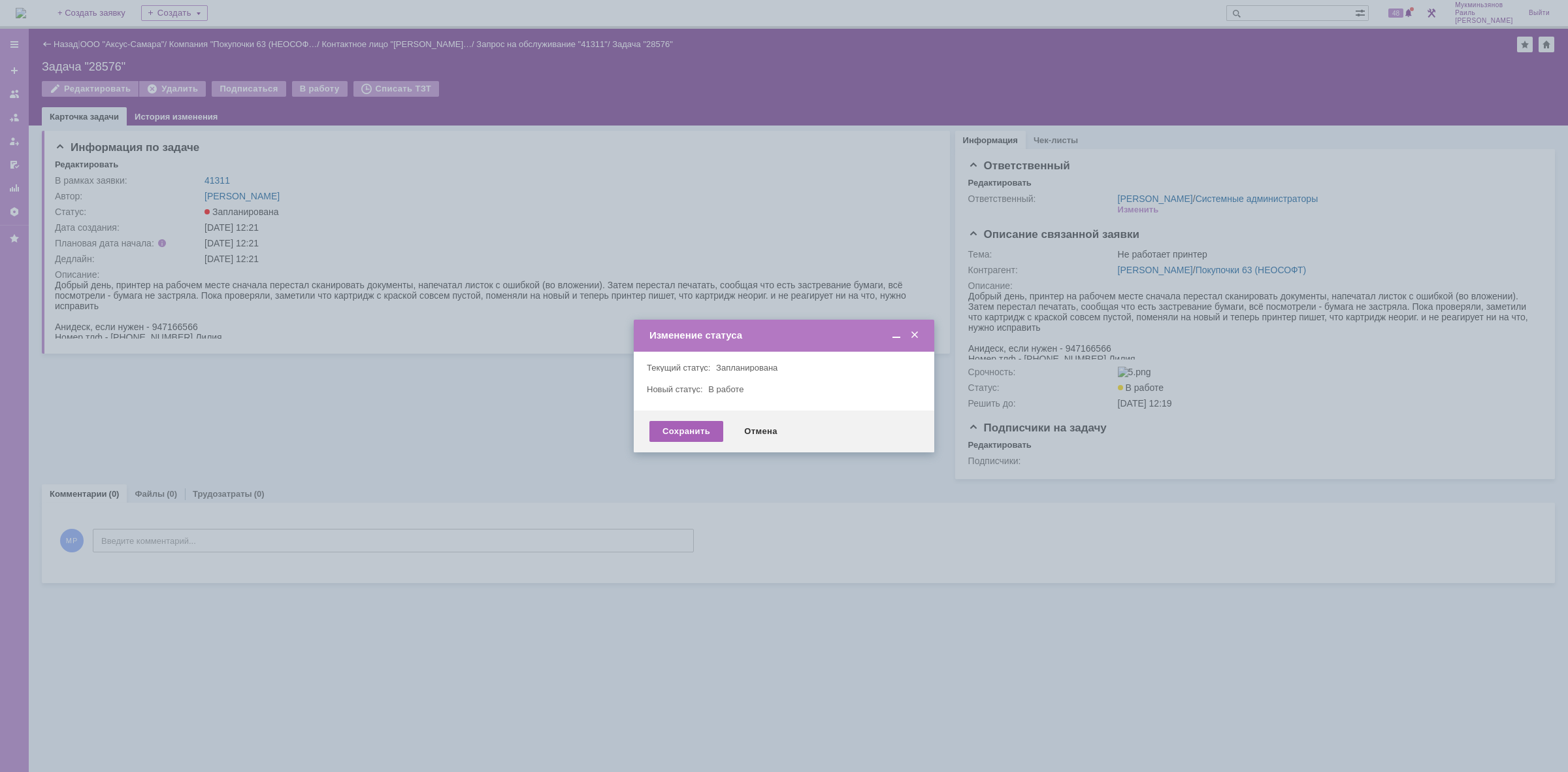
click at [667, 421] on div "Сохранить" at bounding box center [687, 431] width 74 height 21
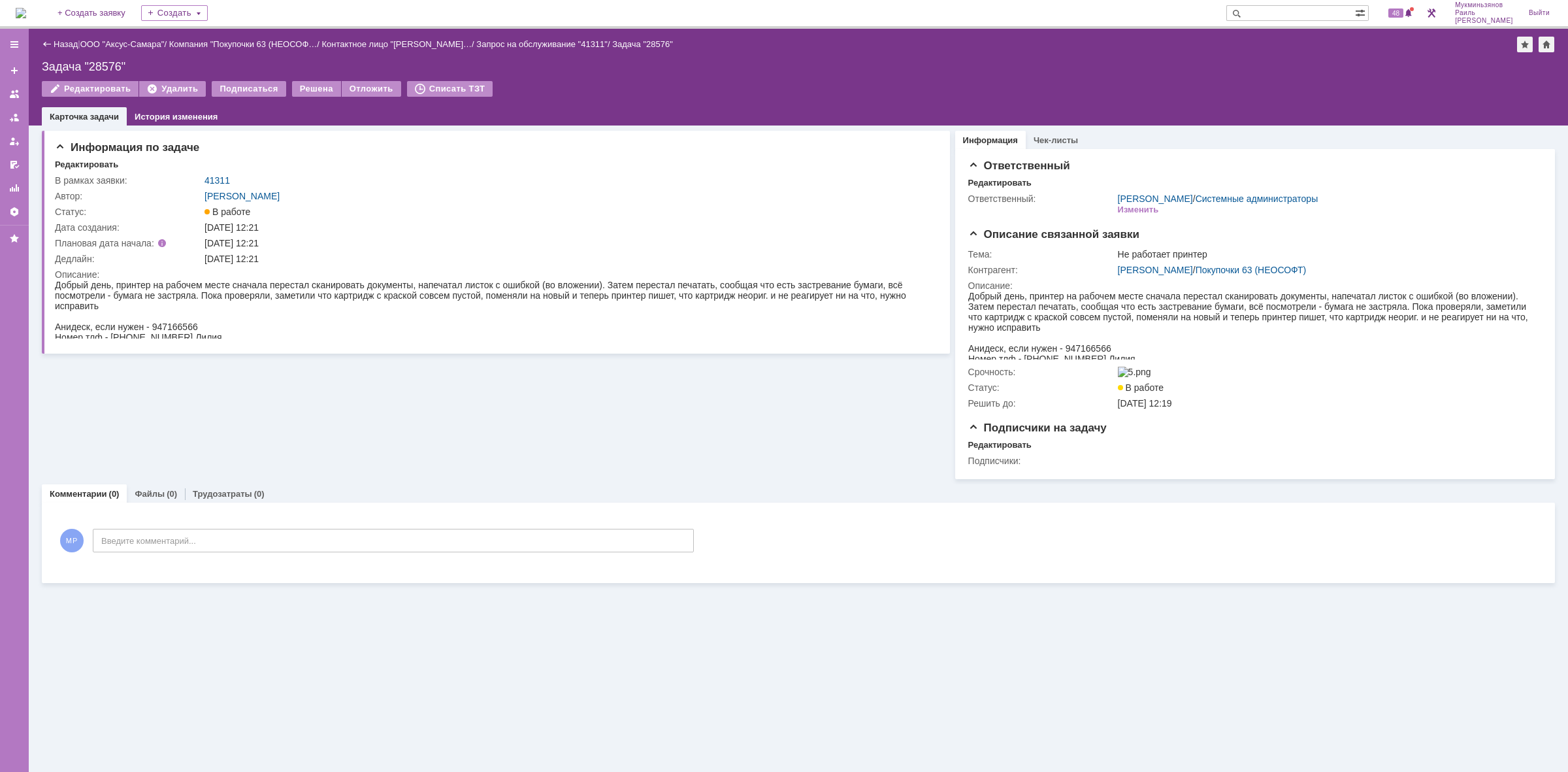
click at [26, 10] on img at bounding box center [21, 13] width 11 height 11
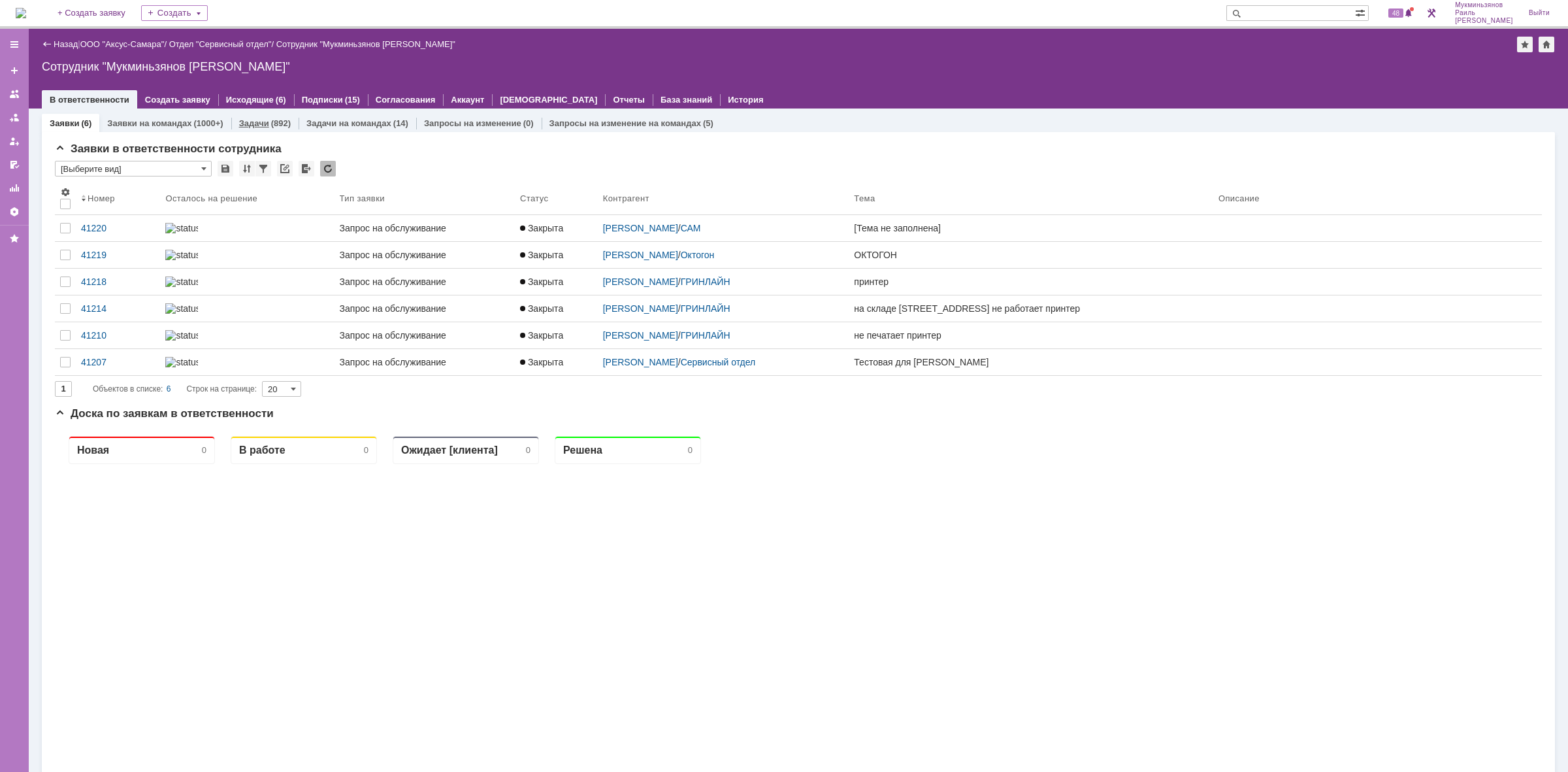
click at [261, 121] on link "Задачи" at bounding box center [254, 123] width 30 height 10
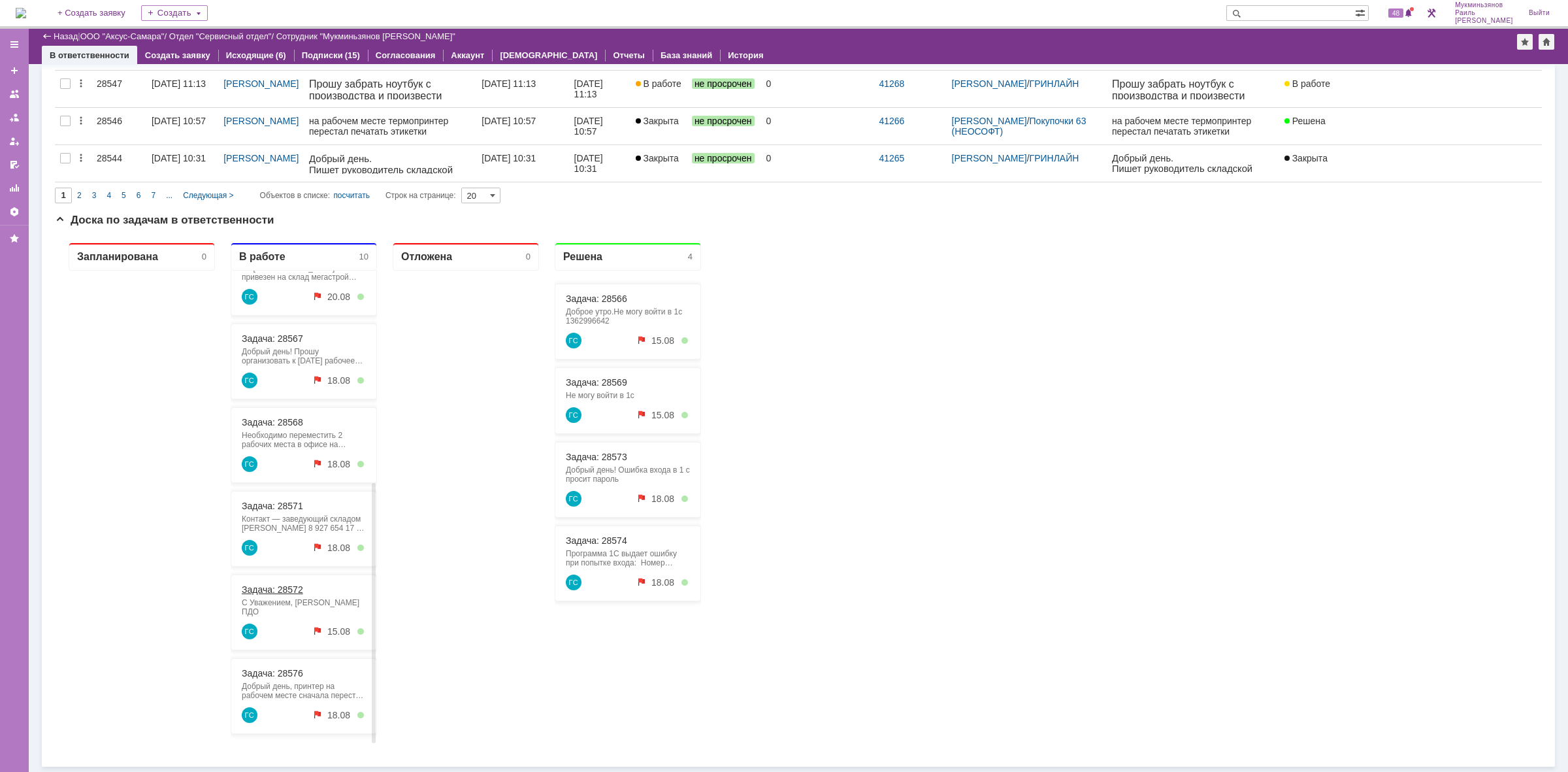
click at [269, 587] on link "Задача: 28572" at bounding box center [272, 590] width 61 height 11
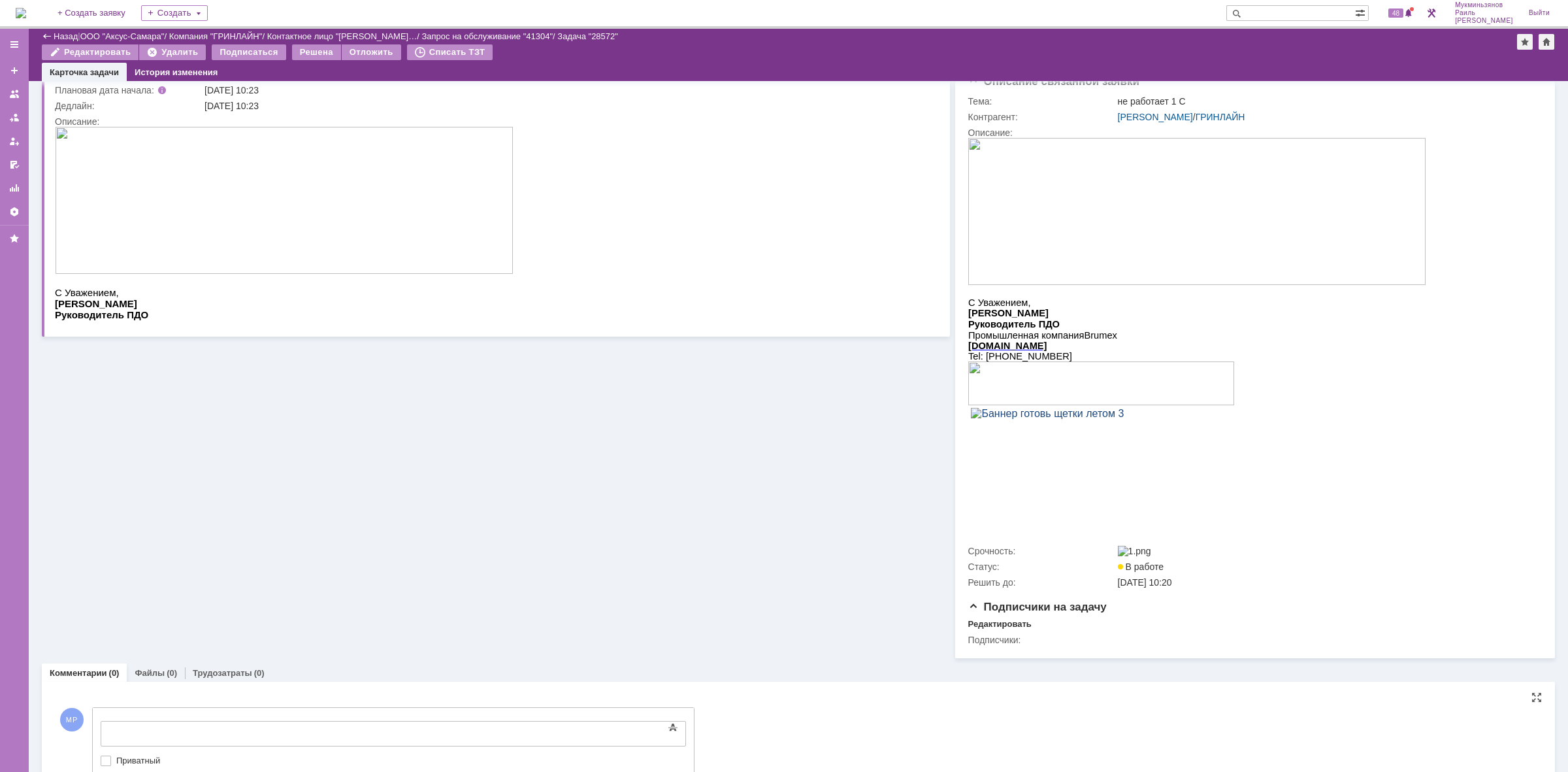
click at [222, 723] on body at bounding box center [207, 733] width 196 height 22
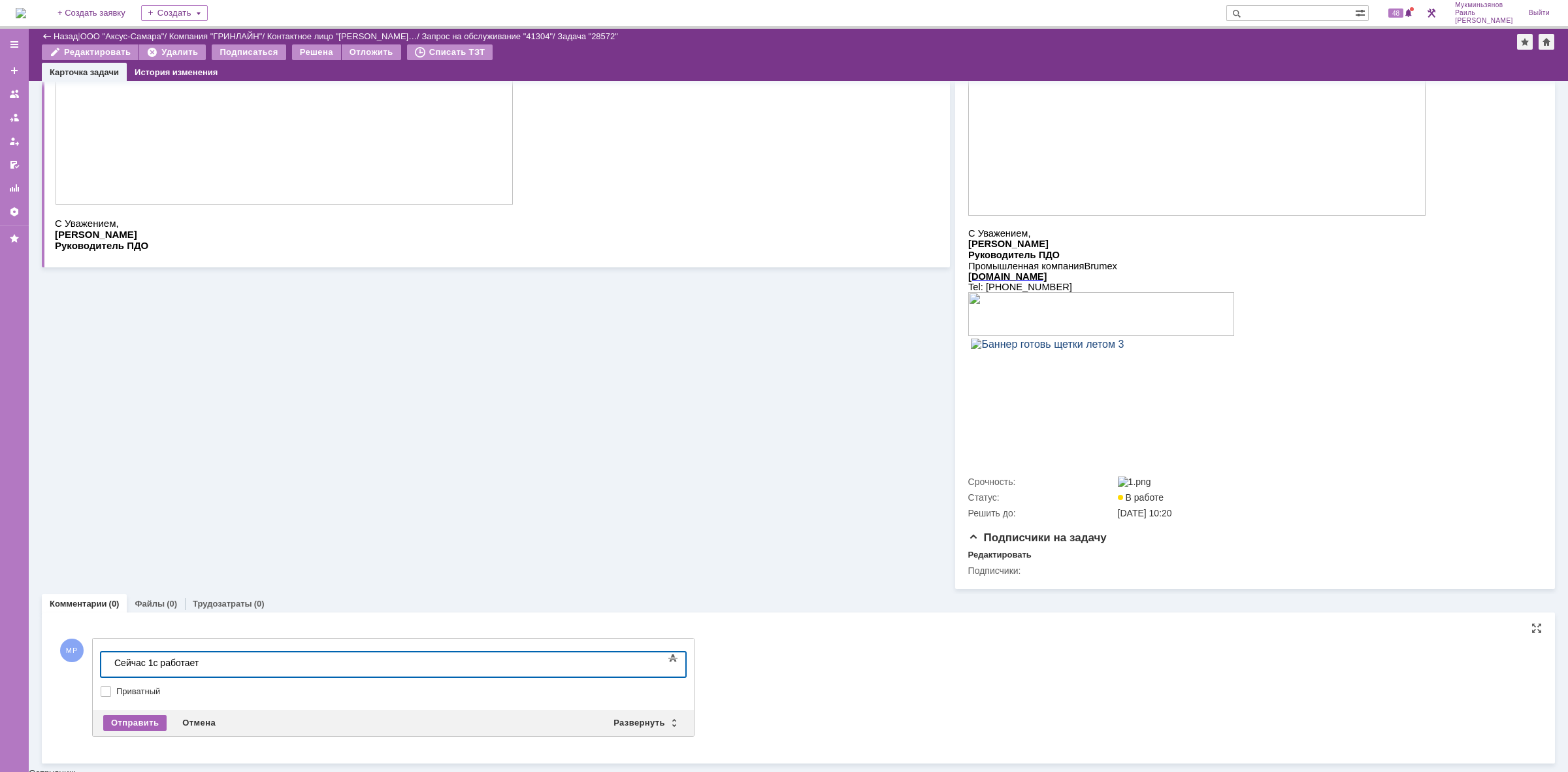
click at [142, 724] on div "Отправить" at bounding box center [135, 723] width 63 height 15
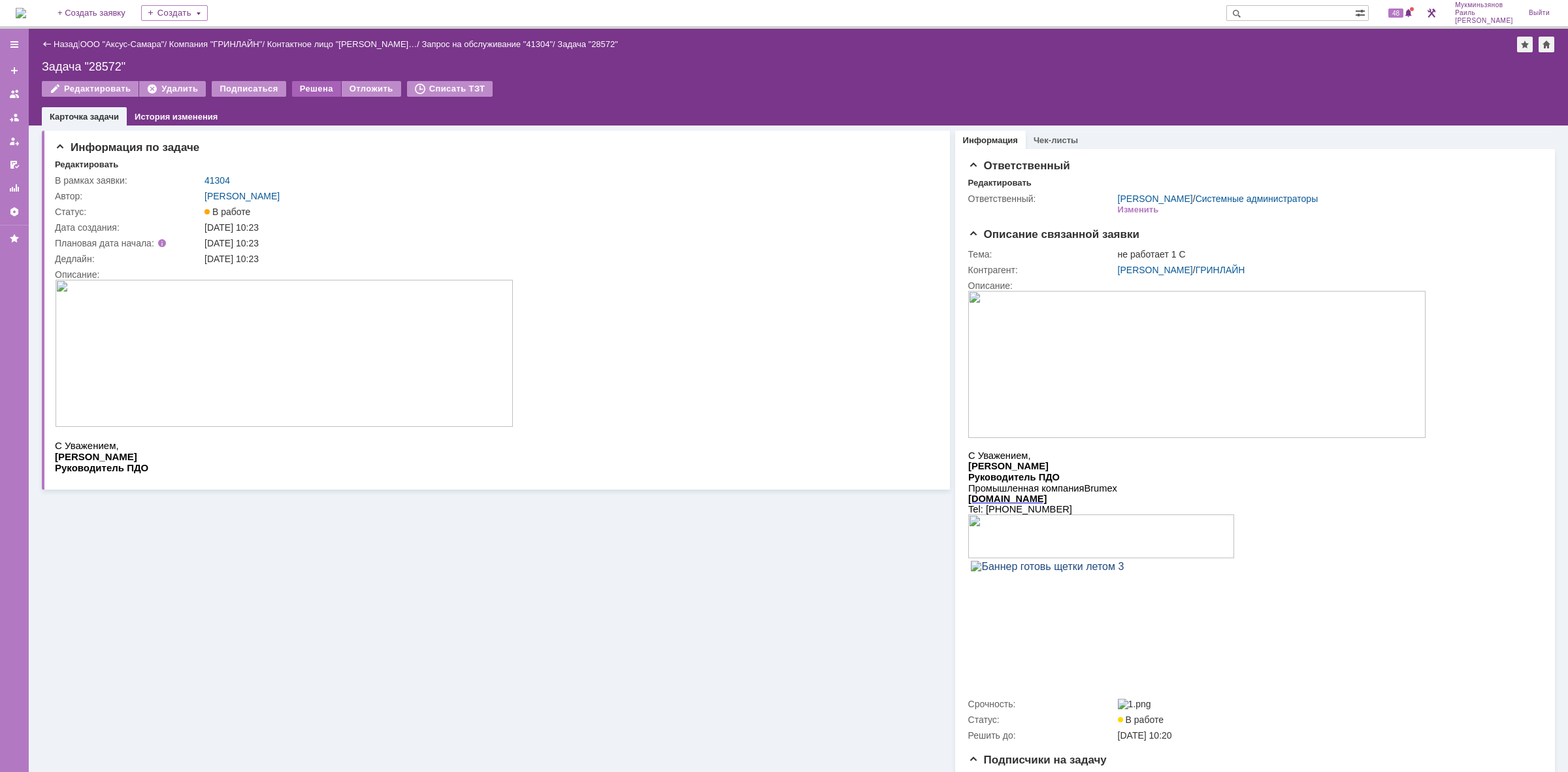
click at [304, 80] on div "Назад | ООО "Аксус-Самара" / Компания "ГРИНЛАЙН" / Контактное лицо "[PERSON_NAM…" at bounding box center [798, 77] width 1539 height 97
click at [304, 93] on div "Решена" at bounding box center [316, 89] width 49 height 15
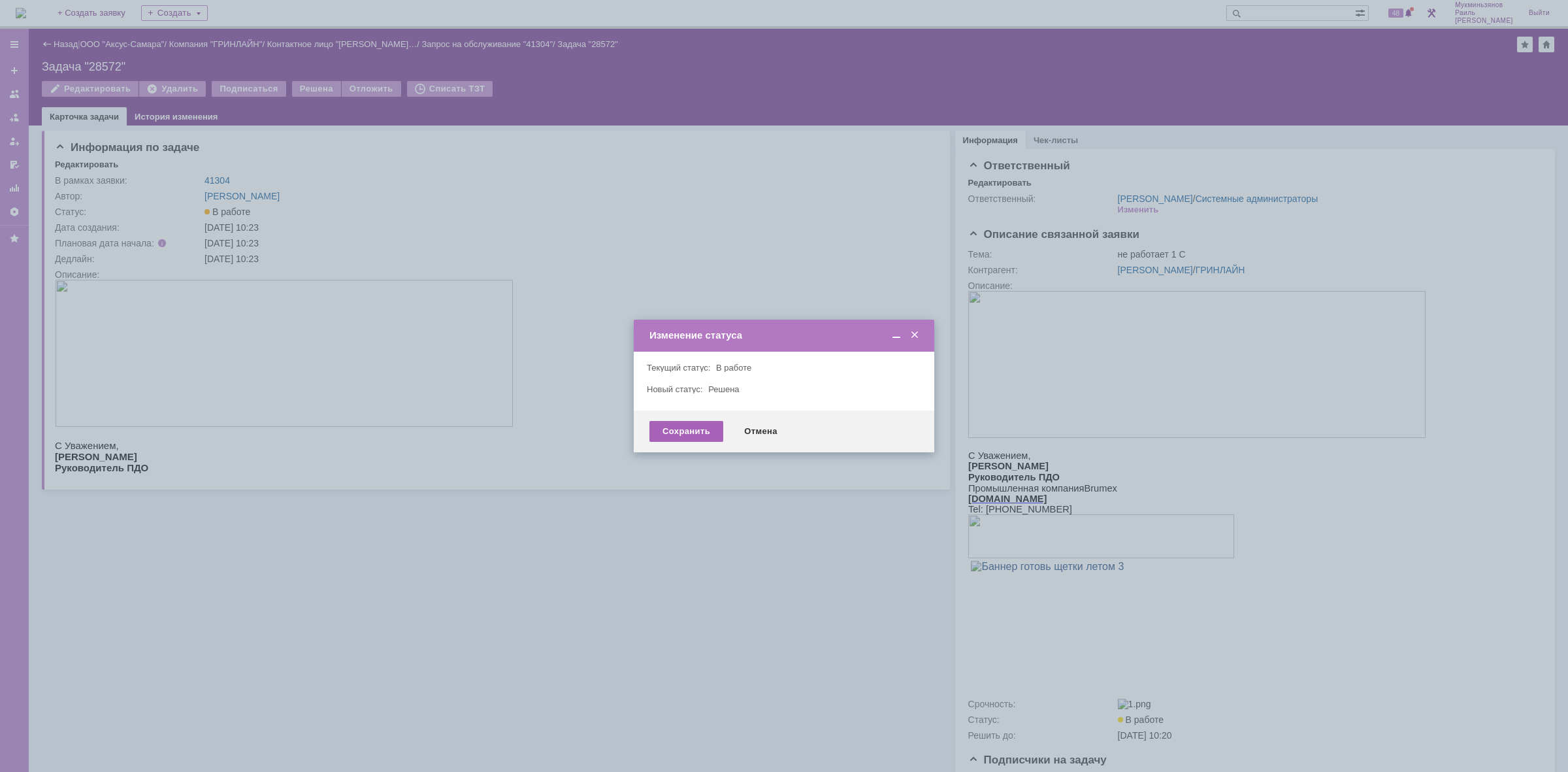
click at [687, 429] on div "Сохранить" at bounding box center [687, 431] width 74 height 21
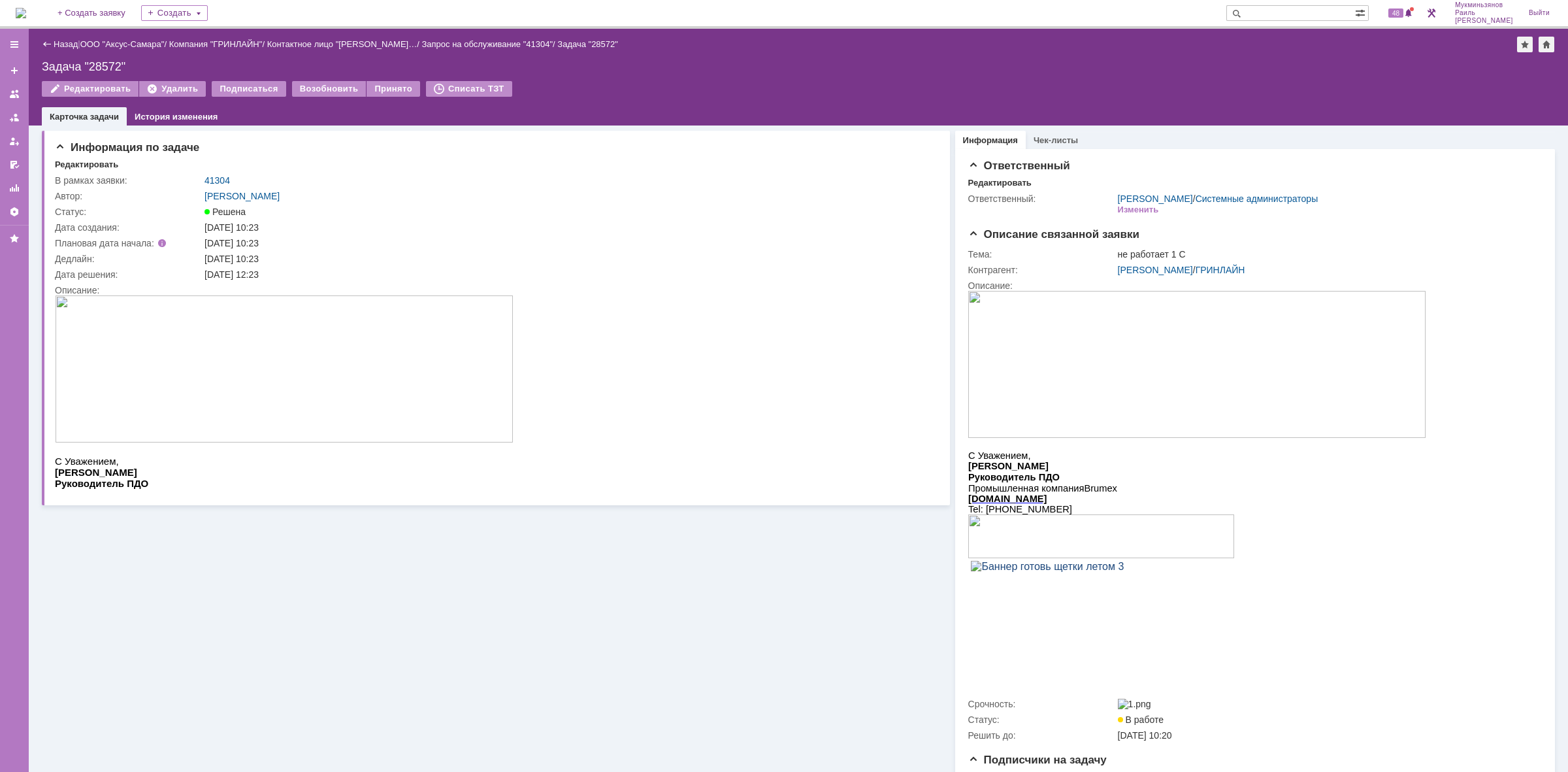
click at [26, 10] on img at bounding box center [21, 13] width 11 height 11
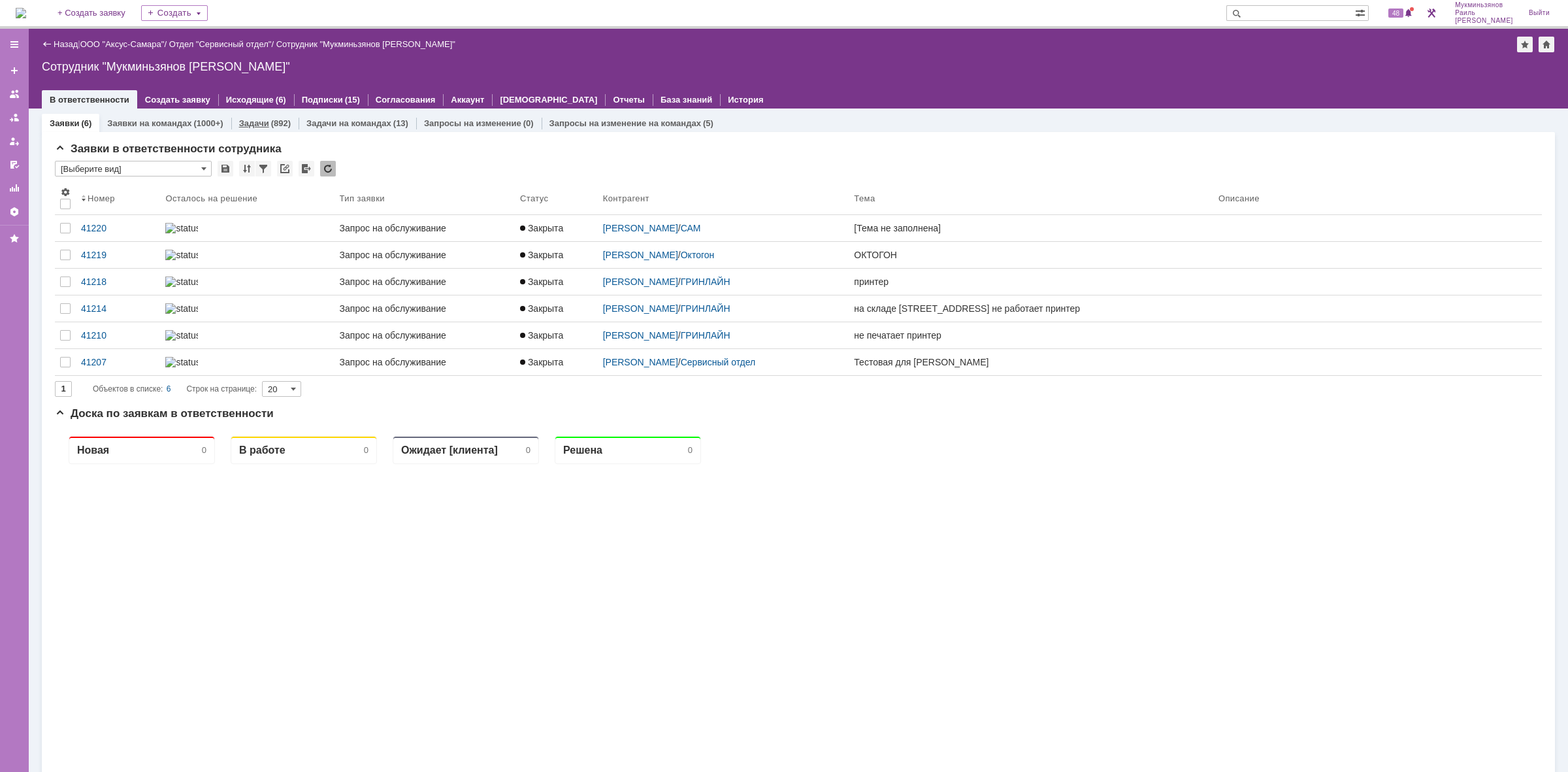
click at [275, 126] on div "(892)" at bounding box center [280, 123] width 19 height 10
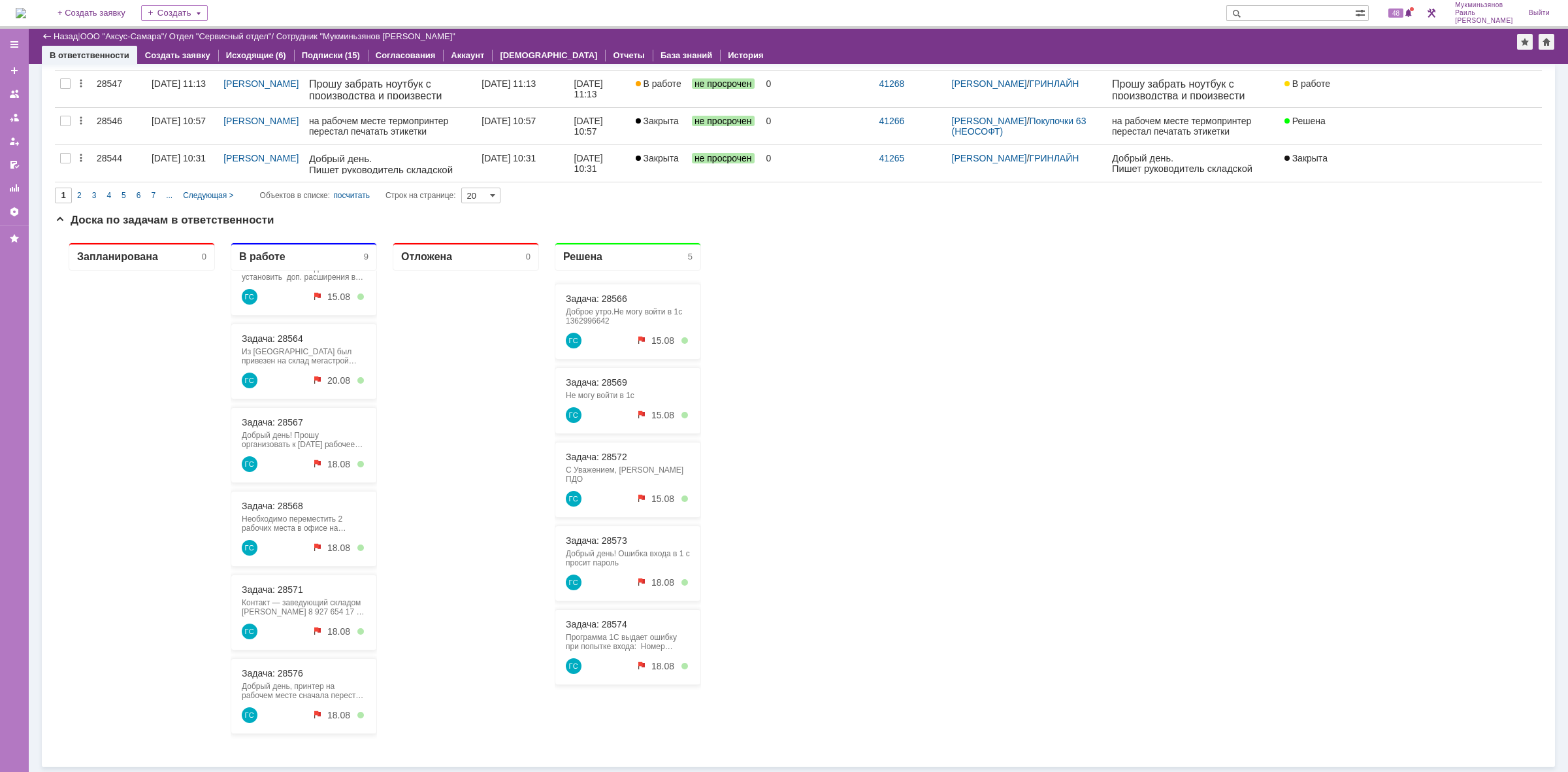
drag, startPoint x: 252, startPoint y: 675, endPoint x: 125, endPoint y: 511, distance: 207.4
click at [126, 511] on div at bounding box center [141, 507] width 146 height 474
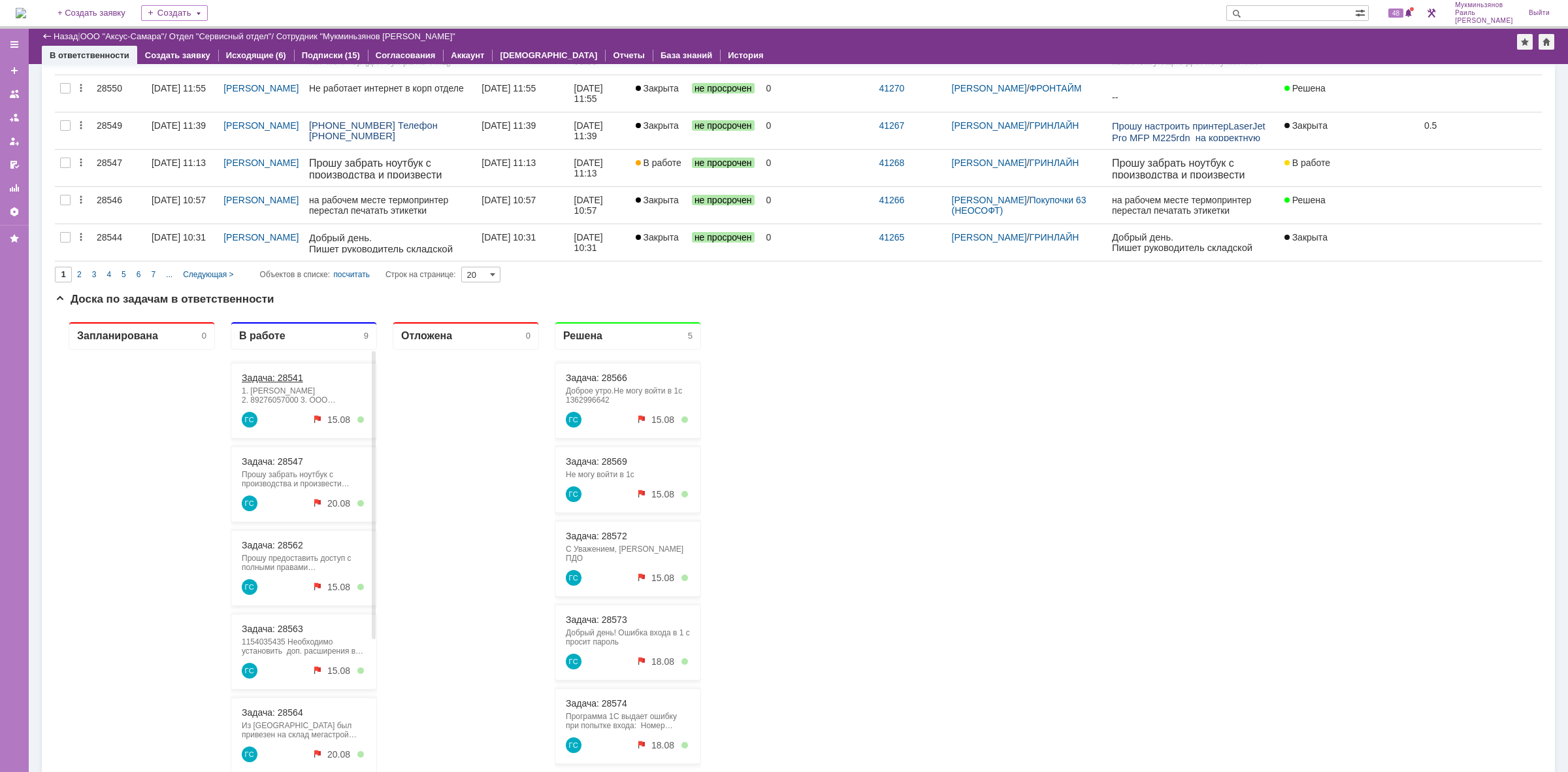
click at [283, 375] on link "Задача: 28541" at bounding box center [272, 378] width 61 height 11
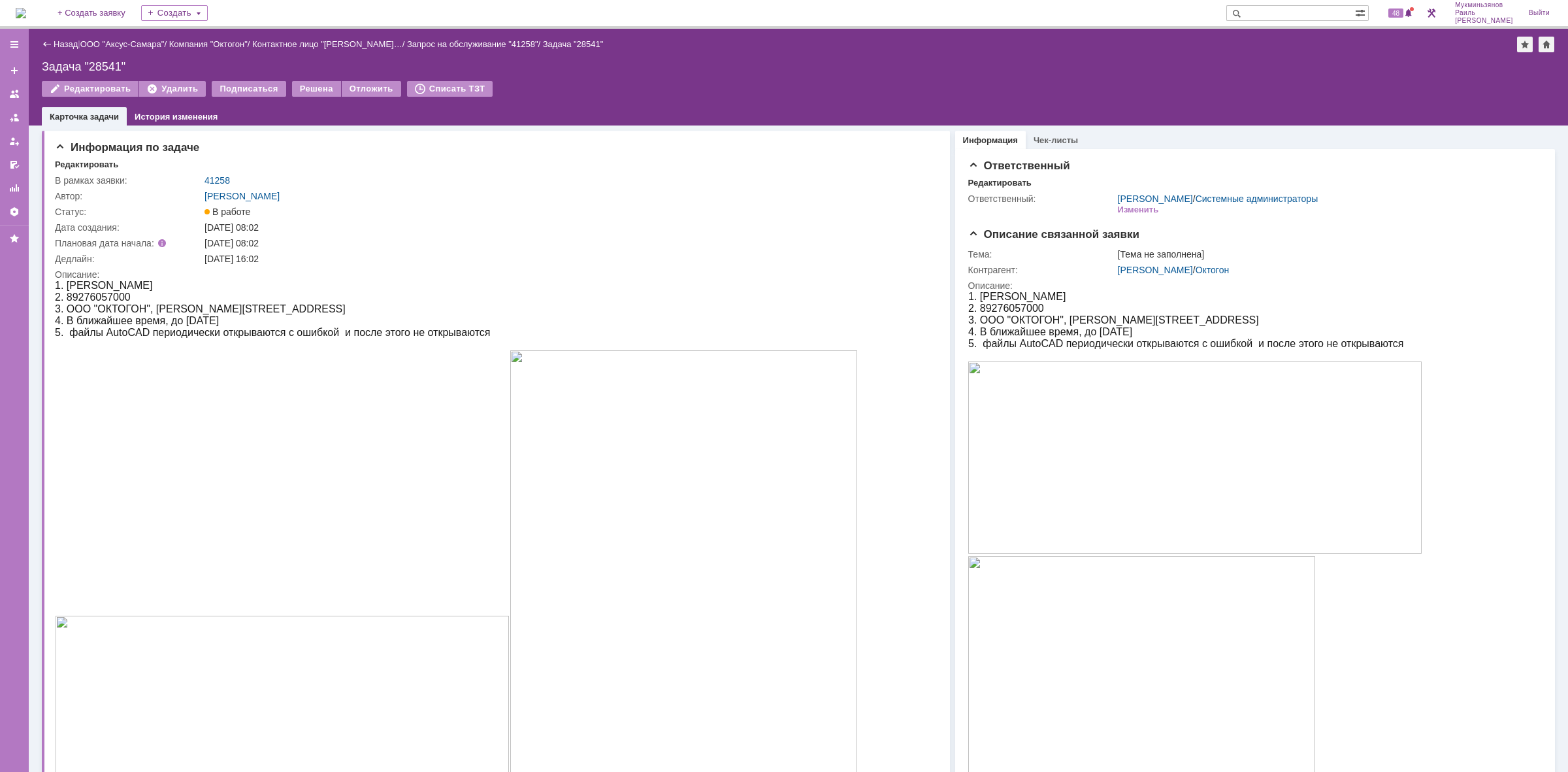
click at [26, 10] on img at bounding box center [21, 13] width 11 height 11
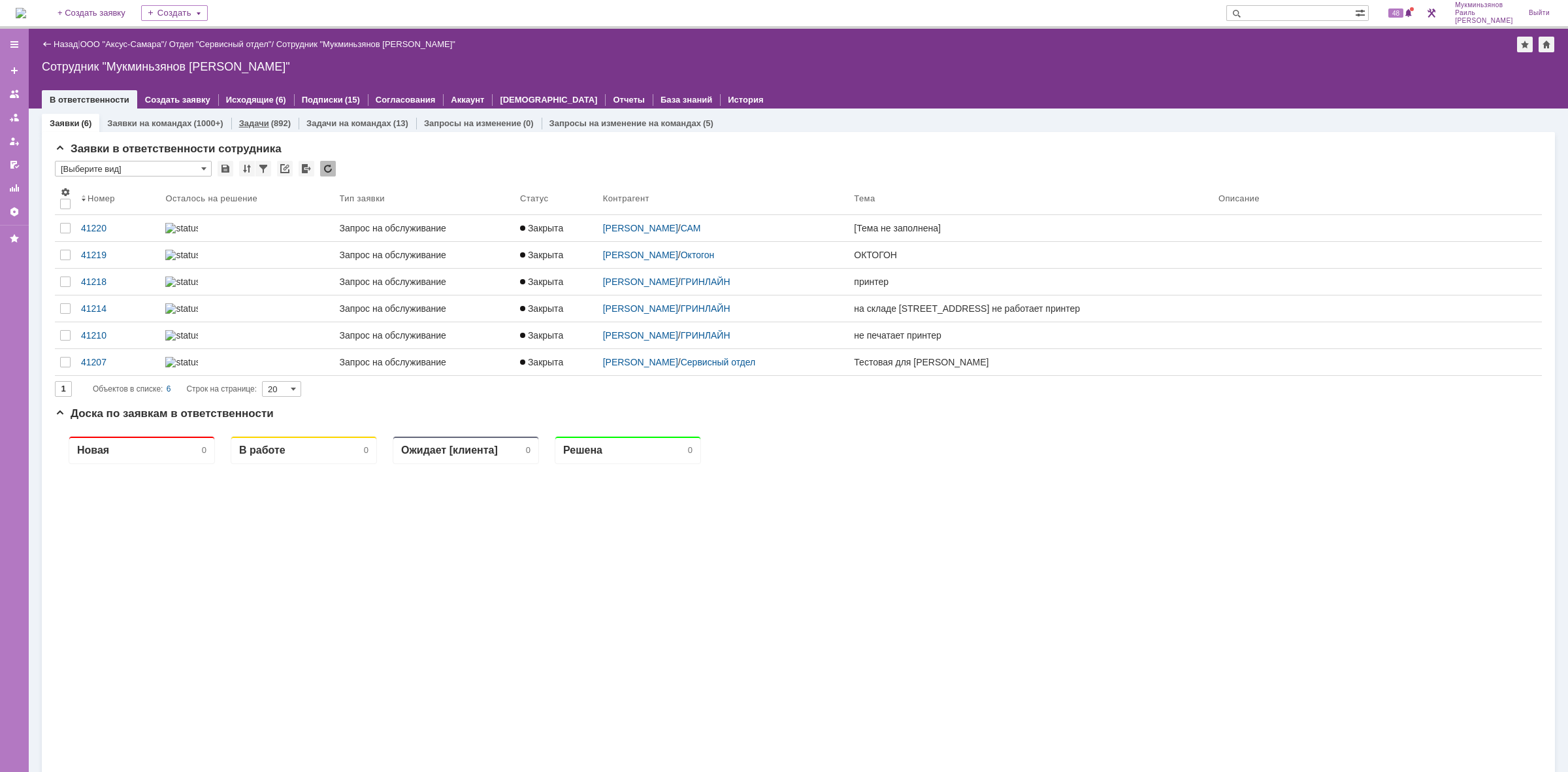
click at [245, 115] on div "Задачи (892)" at bounding box center [264, 123] width 67 height 19
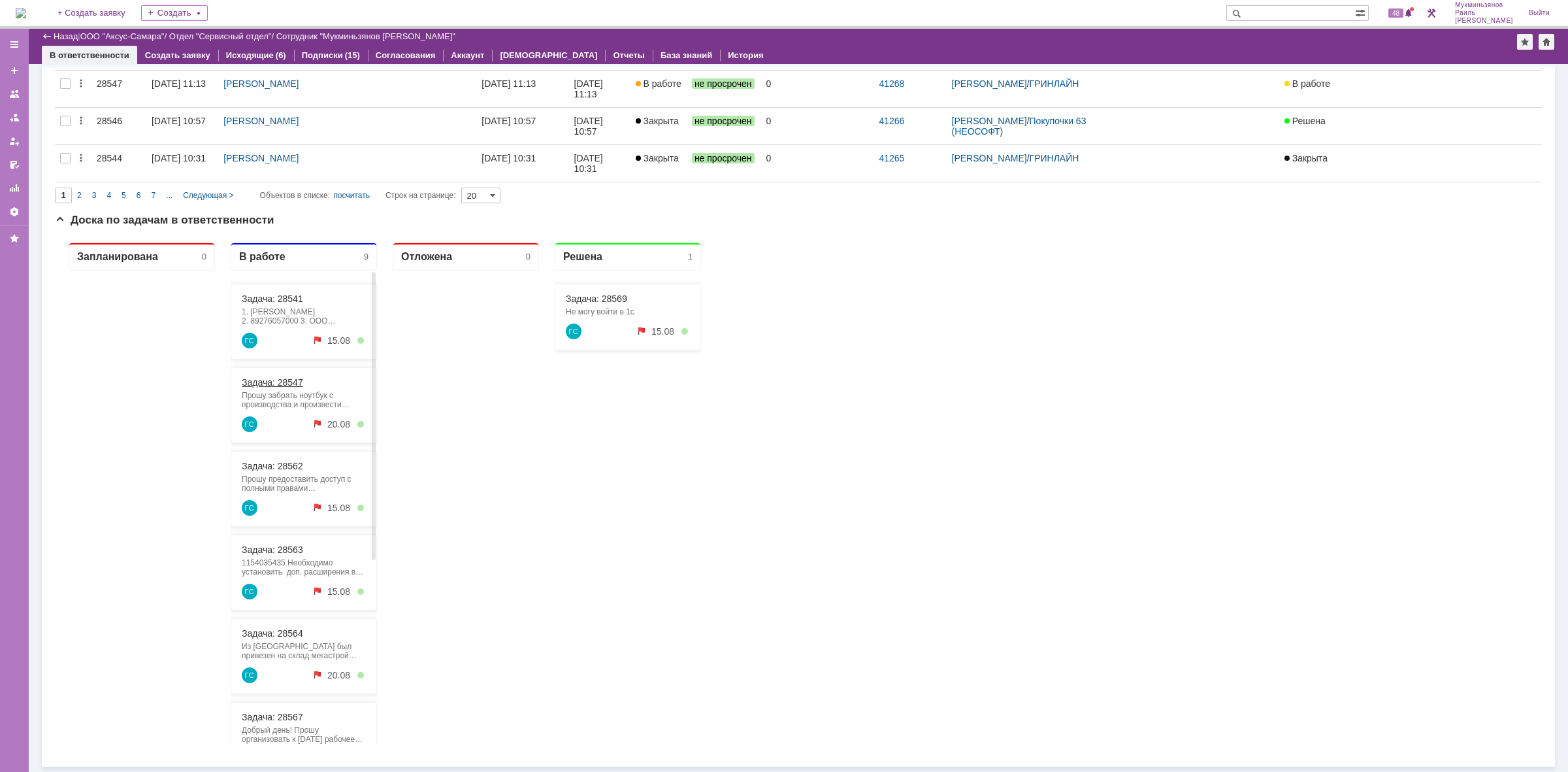
click at [256, 384] on link "Задача: 28547" at bounding box center [272, 383] width 61 height 11
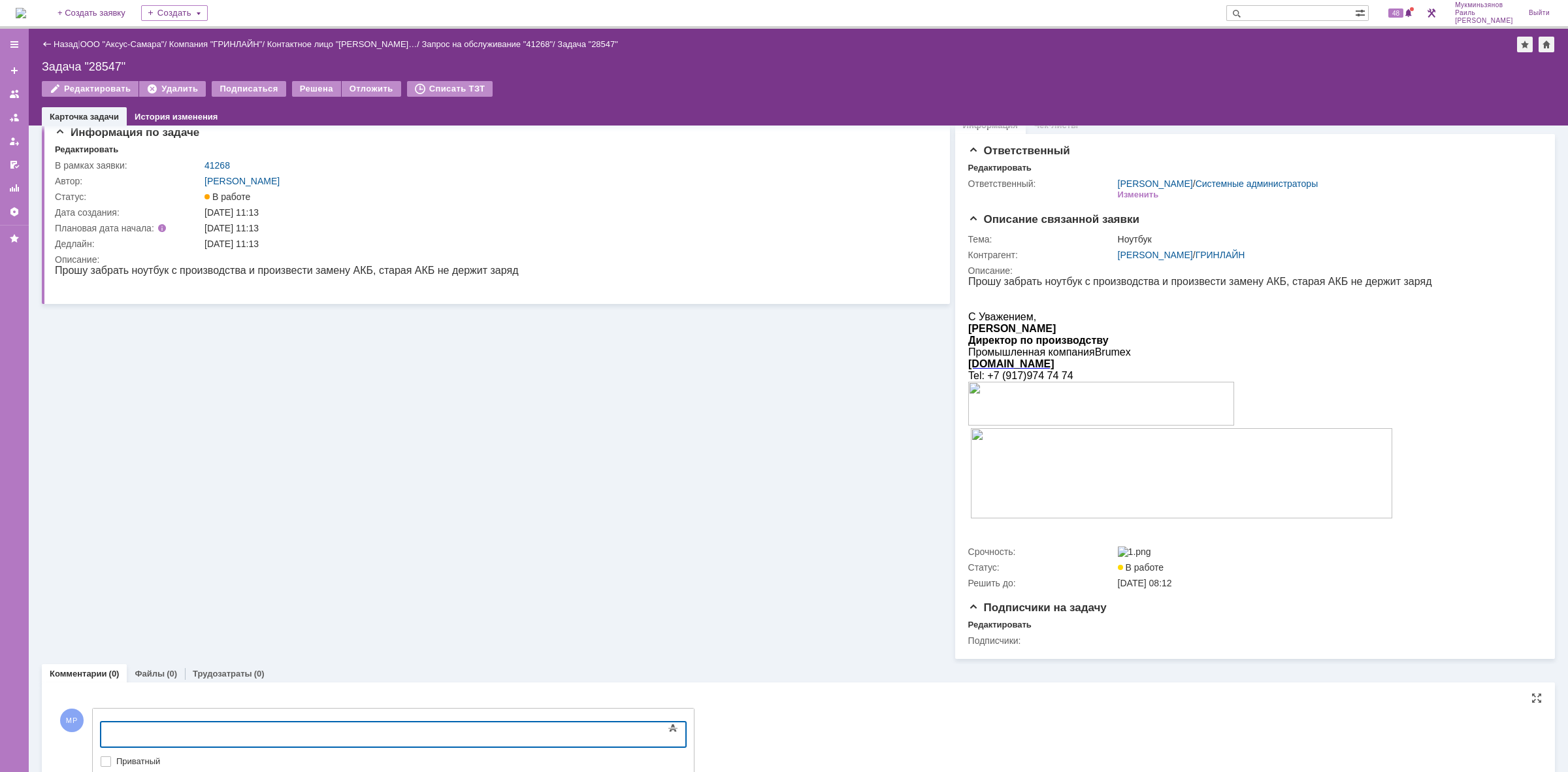
click at [222, 733] on div at bounding box center [207, 733] width 185 height 11
click at [203, 730] on div "Нужно заказать батарую и заменить" at bounding box center [207, 733] width 185 height 11
click at [212, 732] on div "Нужно заказать батарую и заменить" at bounding box center [207, 733] width 185 height 11
drag, startPoint x: 273, startPoint y: 735, endPoint x: 7, endPoint y: 736, distance: 266.0
click at [109, 736] on html "Нужно заказать батарею и заменить" at bounding box center [207, 733] width 196 height 22
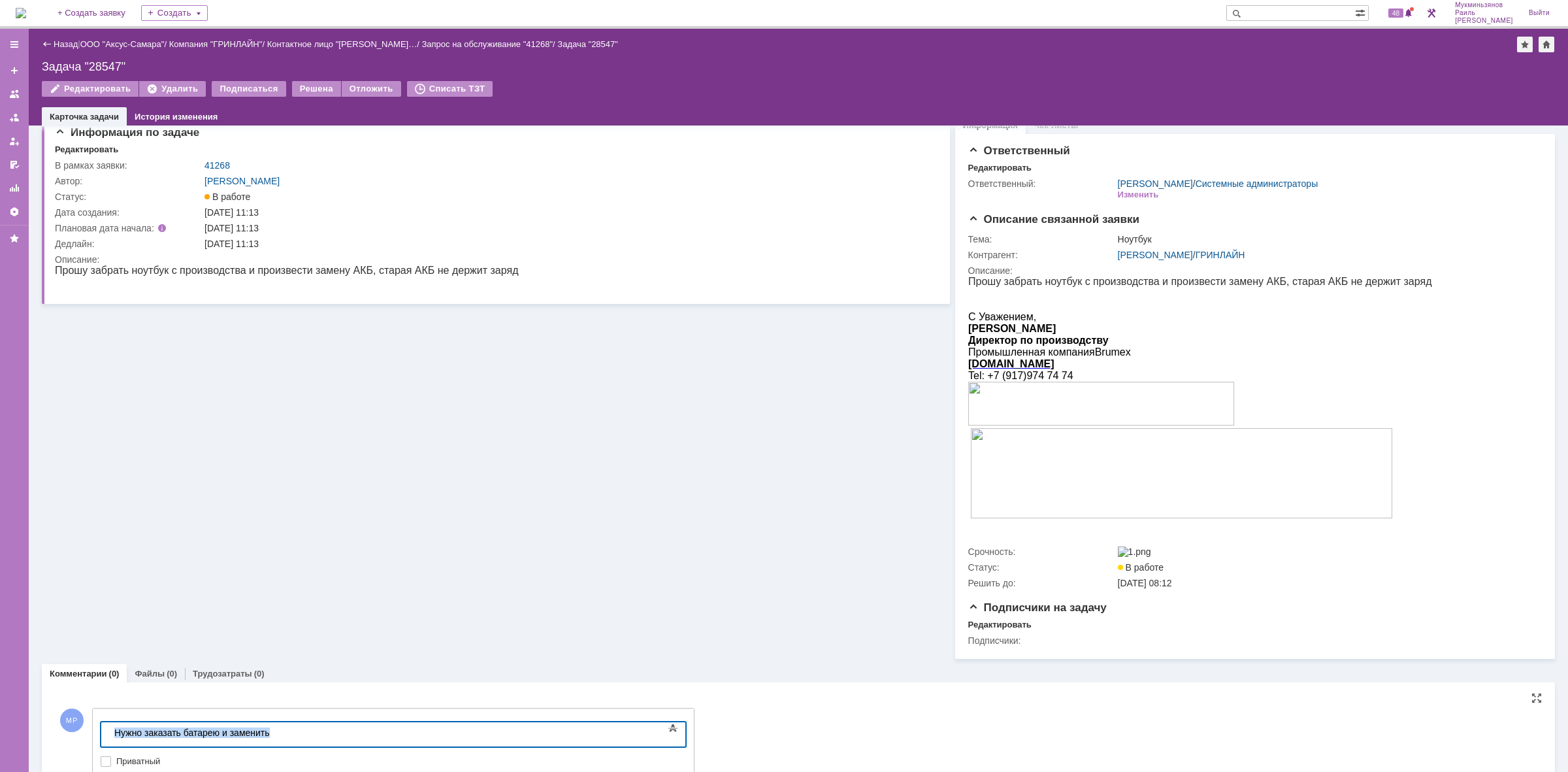
copy div "Нужно заказать батарею и заменить"
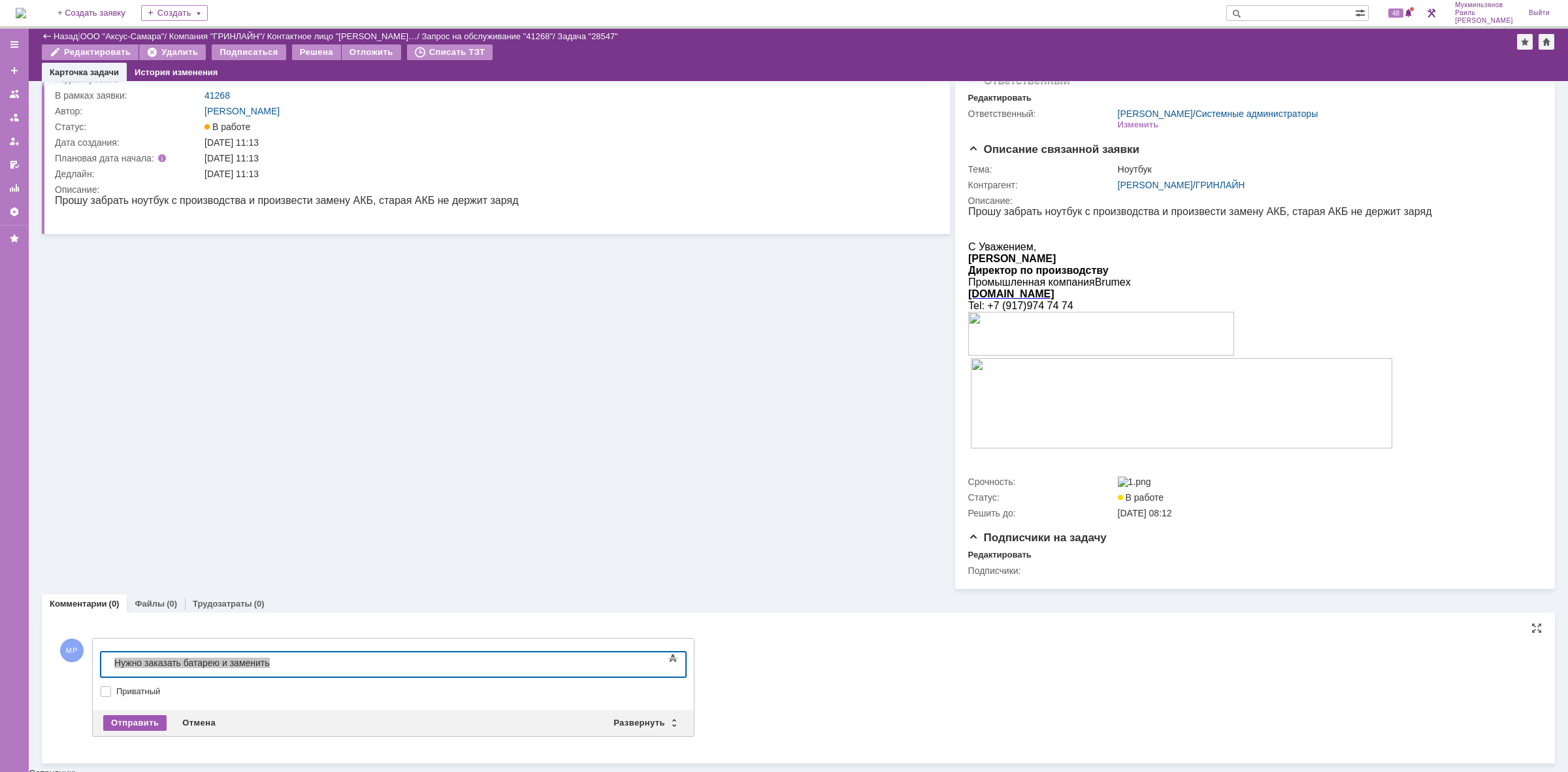
click at [148, 723] on div "Отправить" at bounding box center [135, 723] width 63 height 15
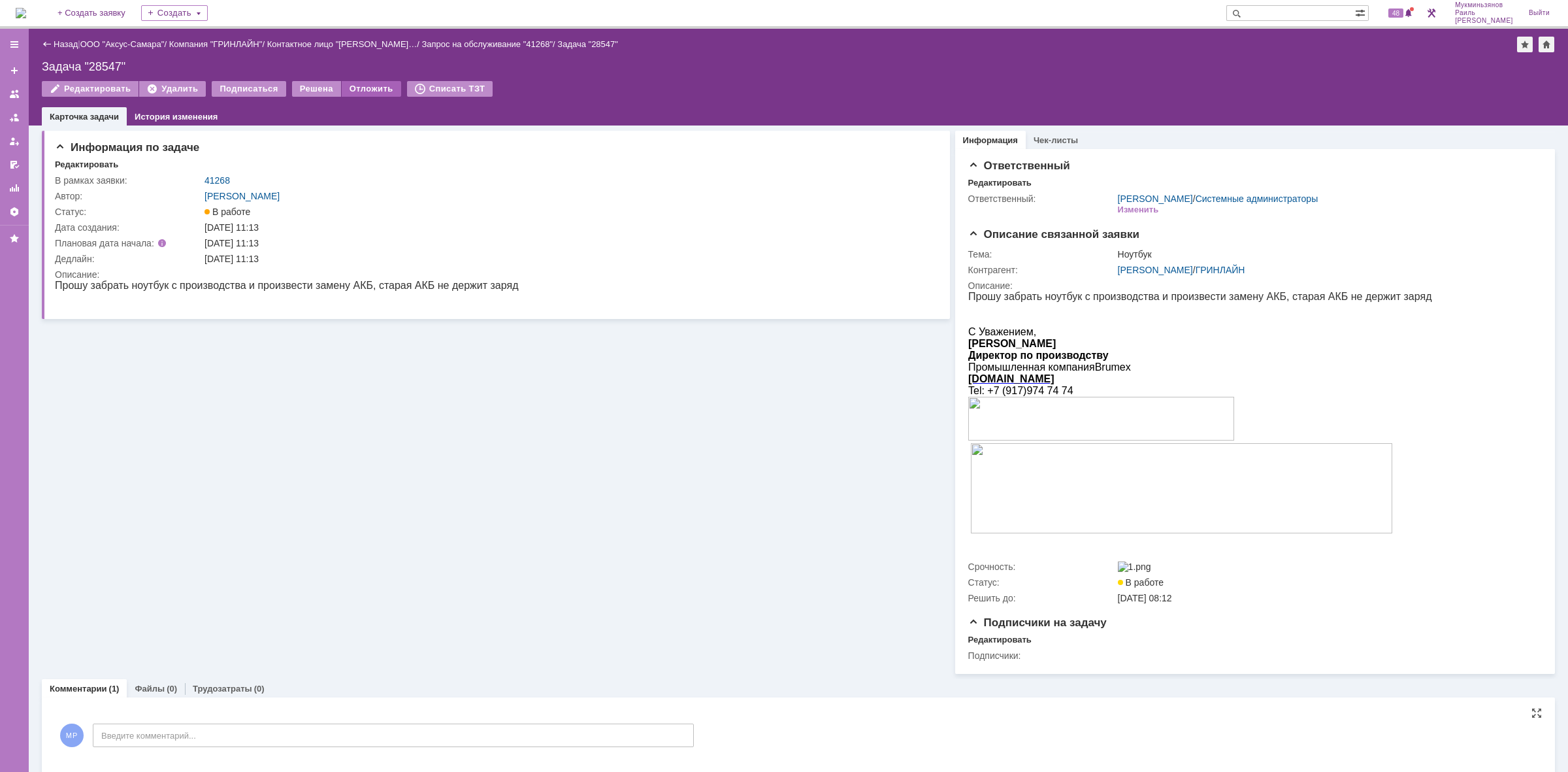
click at [358, 90] on div "Отложить" at bounding box center [371, 89] width 59 height 15
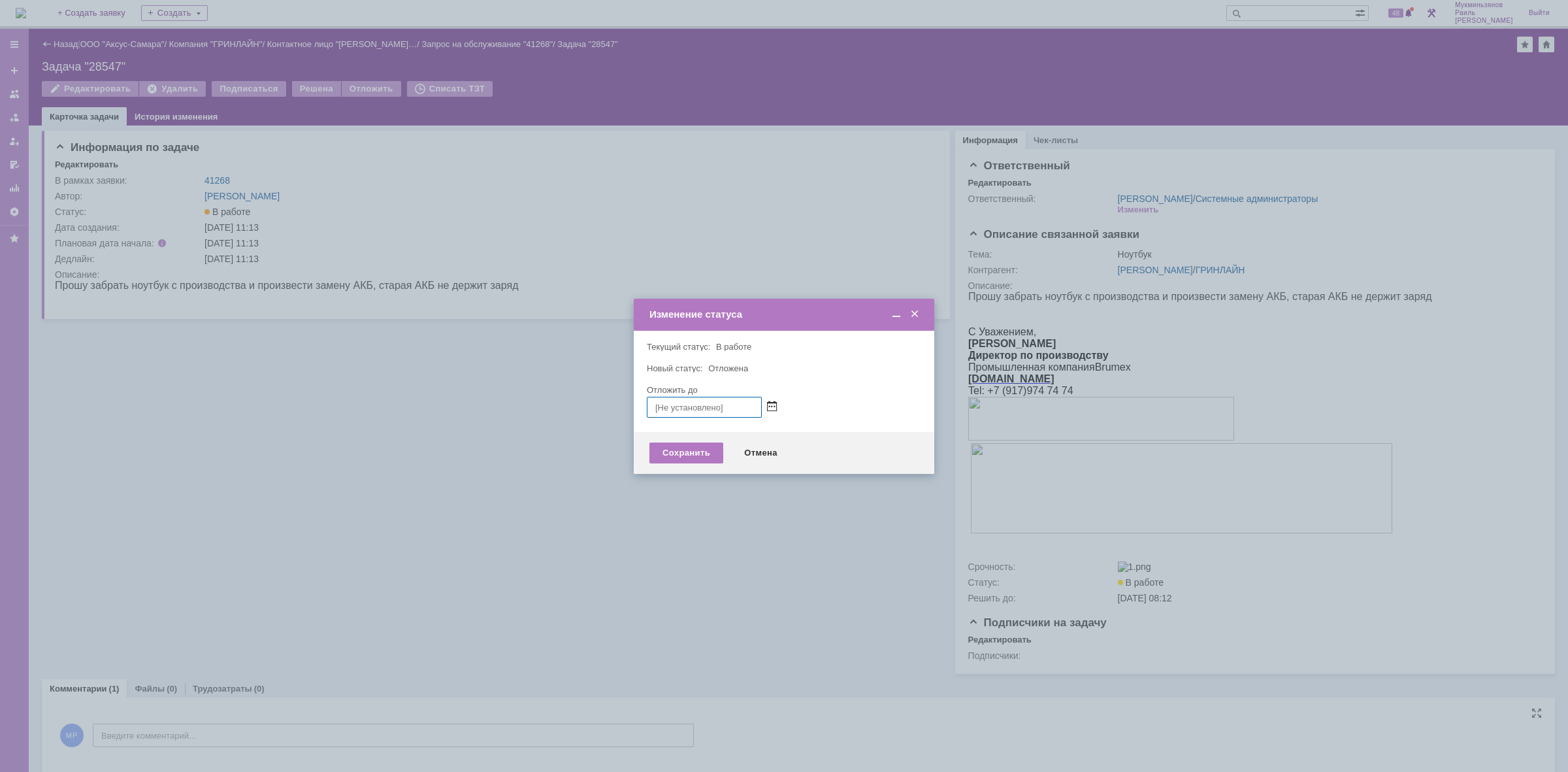
click at [768, 402] on span at bounding box center [772, 407] width 10 height 11
click at [735, 495] on div "22" at bounding box center [735, 496] width 13 height 11
type input "[DATE] 12:24"
click at [706, 455] on div "Сохранить" at bounding box center [687, 452] width 74 height 21
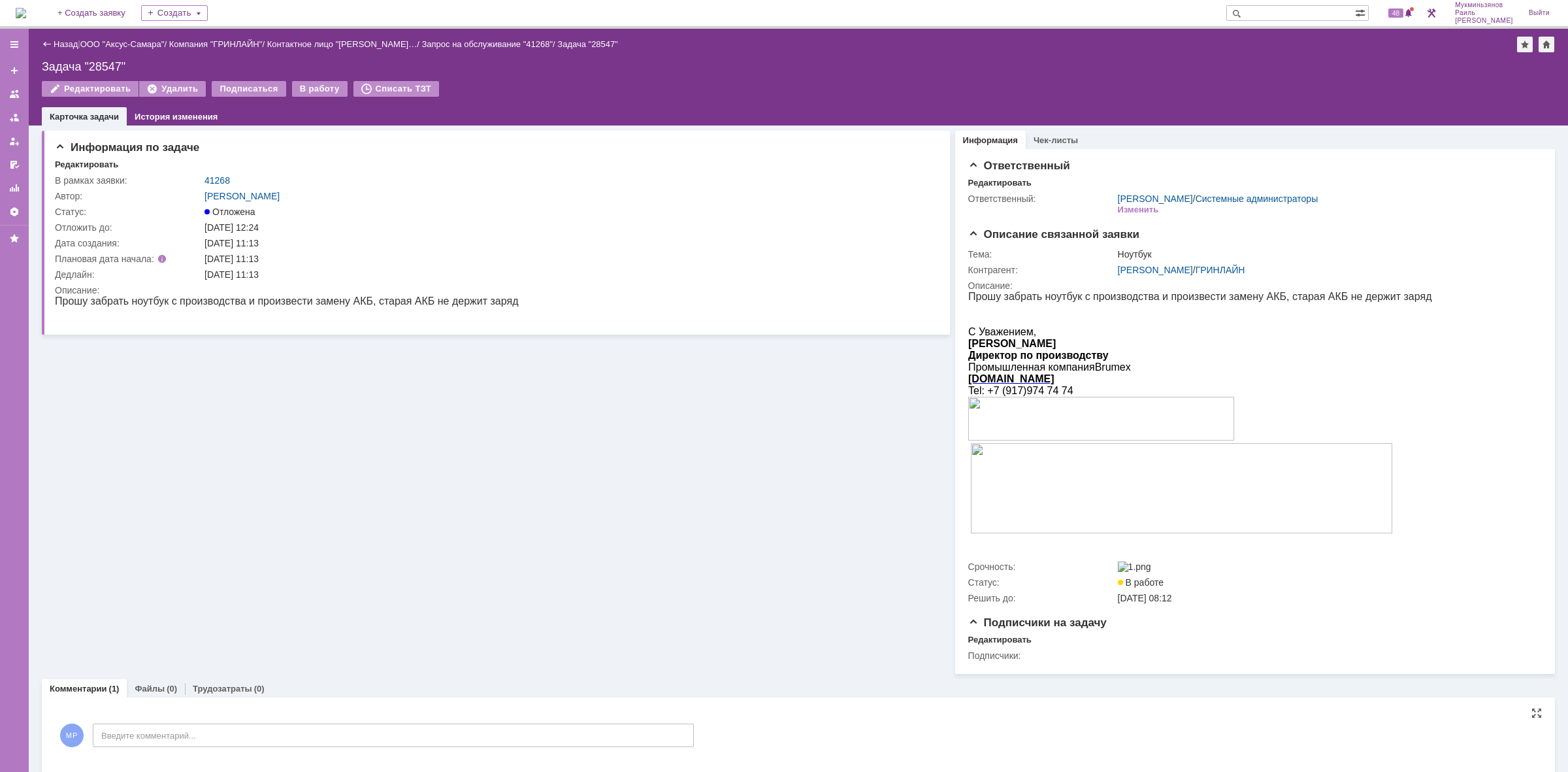
click at [19, 8] on img at bounding box center [21, 13] width 11 height 11
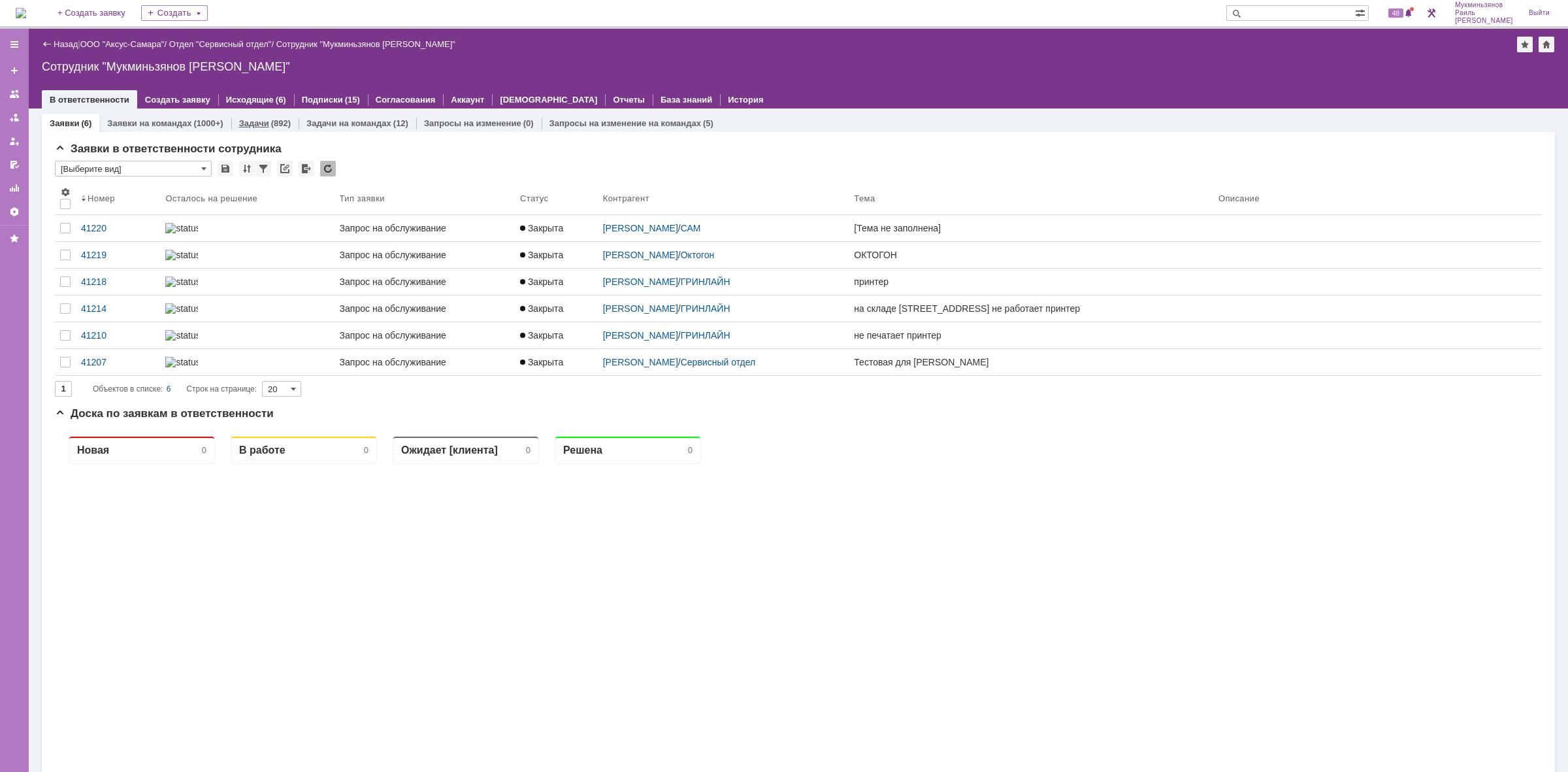
click at [264, 120] on link "Задачи" at bounding box center [254, 123] width 30 height 10
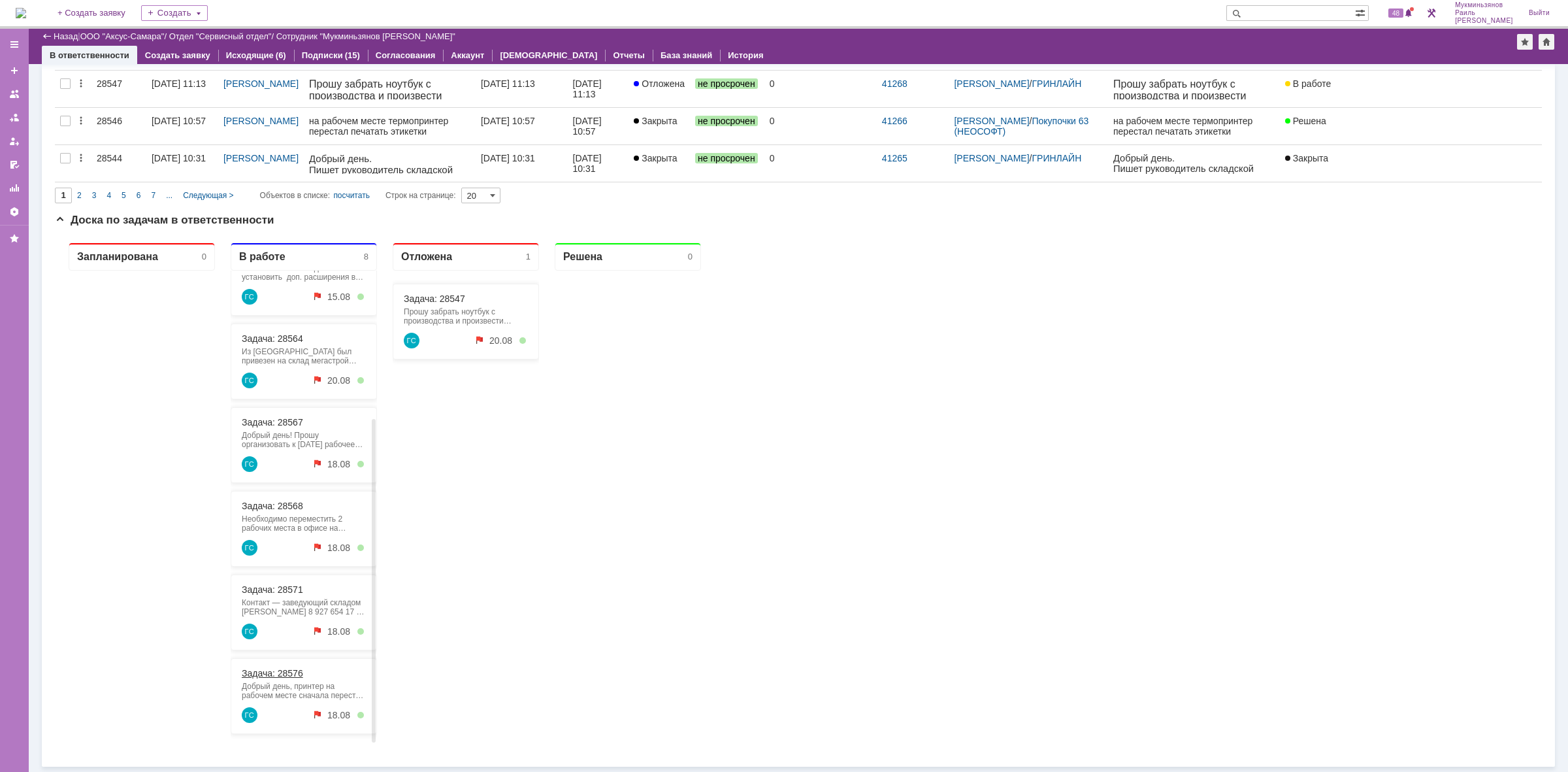
click at [263, 668] on link "Задача: 28576" at bounding box center [272, 673] width 61 height 11
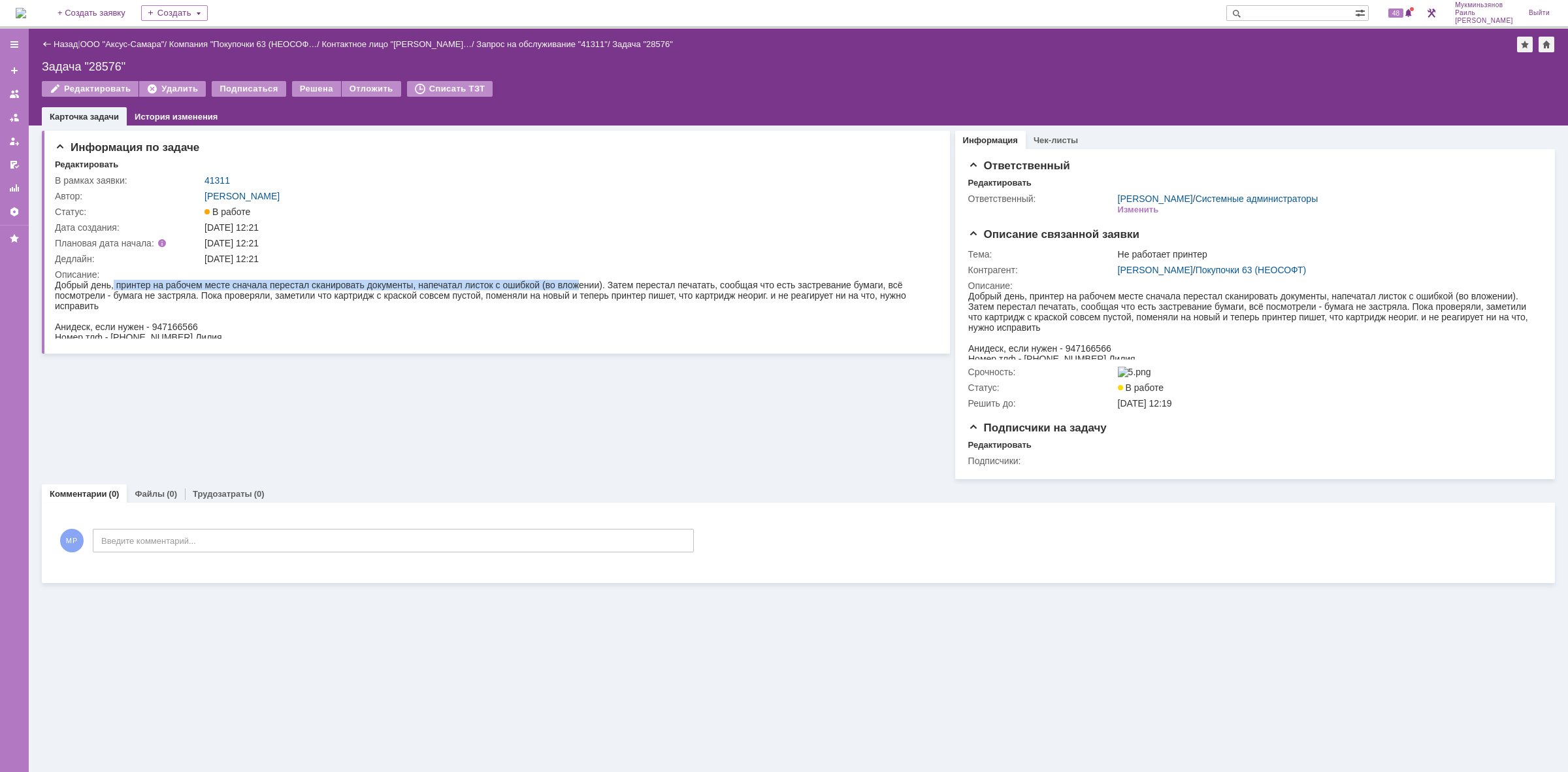
drag, startPoint x: 112, startPoint y: 284, endPoint x: 579, endPoint y: 281, distance: 467.0
click at [579, 281] on div "Добрый день, принтер на рабочем месте сначала перестал сканировать документы, н…" at bounding box center [492, 295] width 874 height 32
click at [462, 281] on div "Добрый день, принтер на рабочем месте сначала перестал сканировать документы, н…" at bounding box center [492, 295] width 874 height 32
drag, startPoint x: 624, startPoint y: 281, endPoint x: 209, endPoint y: 337, distance: 418.8
click at [209, 337] on body "Добрый день, принтер на рабочем месте сначала перестал сканировать документы, н…" at bounding box center [492, 311] width 874 height 63
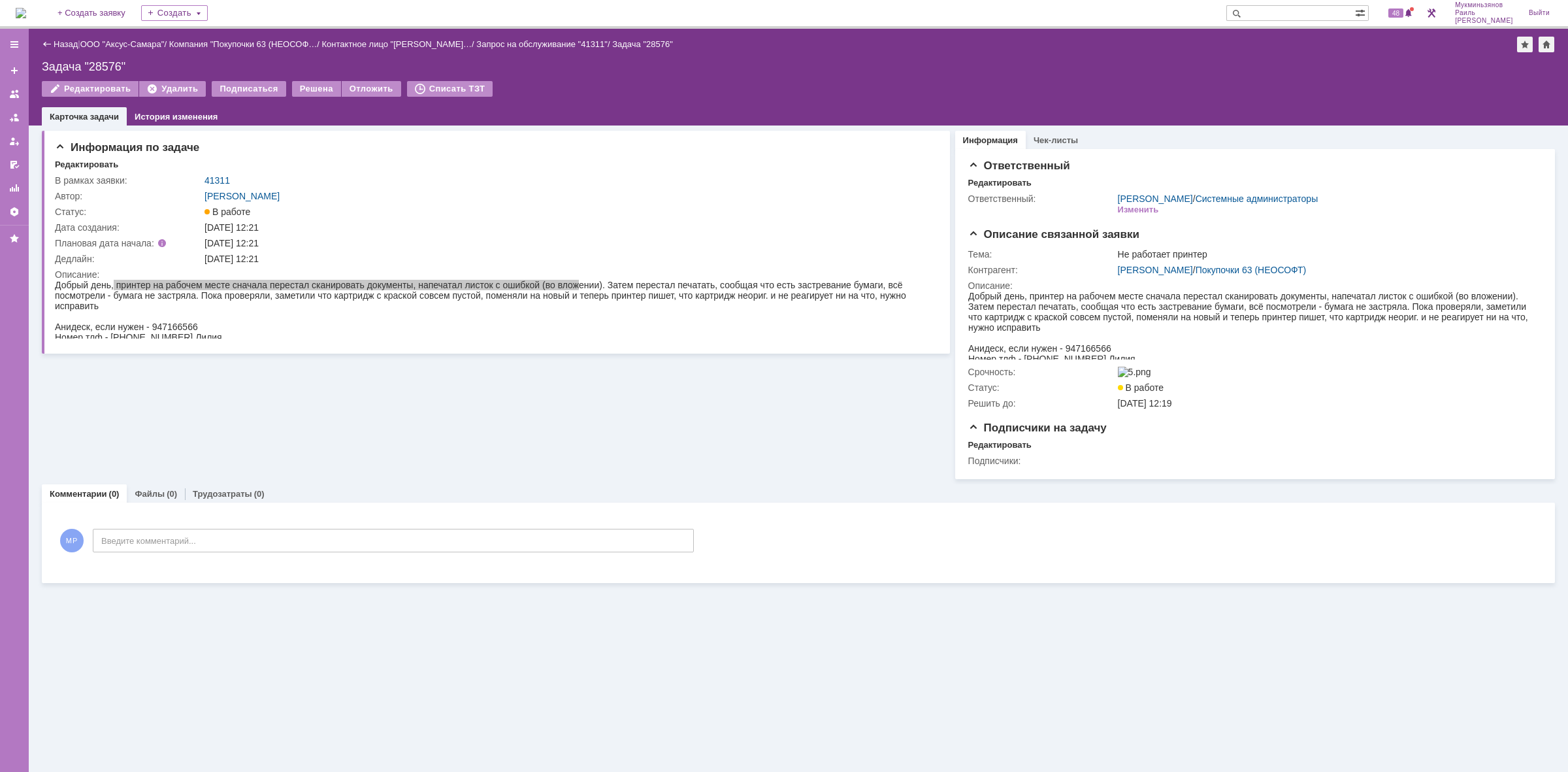
click at [201, 340] on div at bounding box center [492, 310] width 875 height 61
click at [222, 178] on link "41311" at bounding box center [217, 181] width 25 height 11
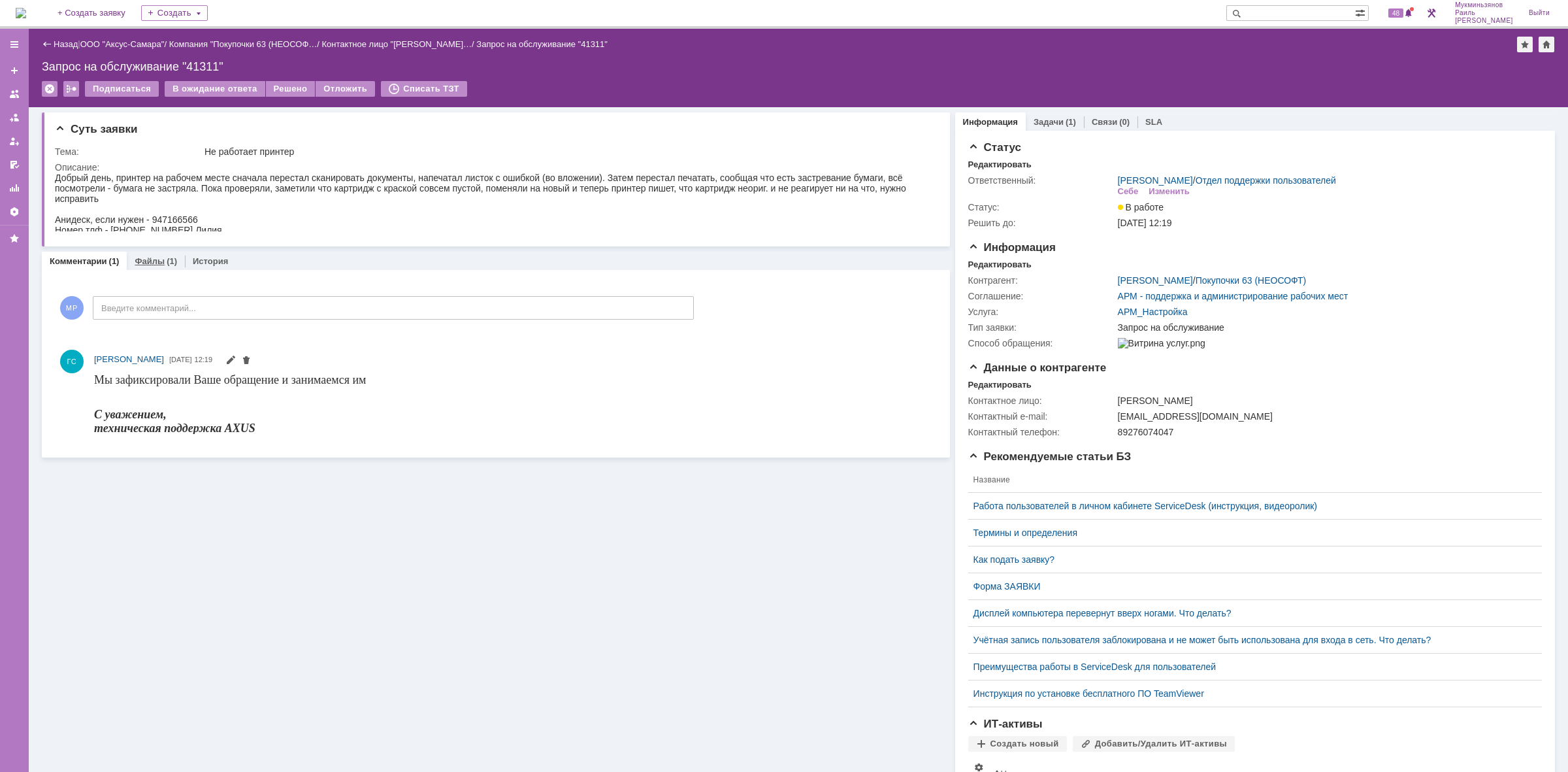
click at [151, 262] on link "Файлы" at bounding box center [149, 260] width 30 height 10
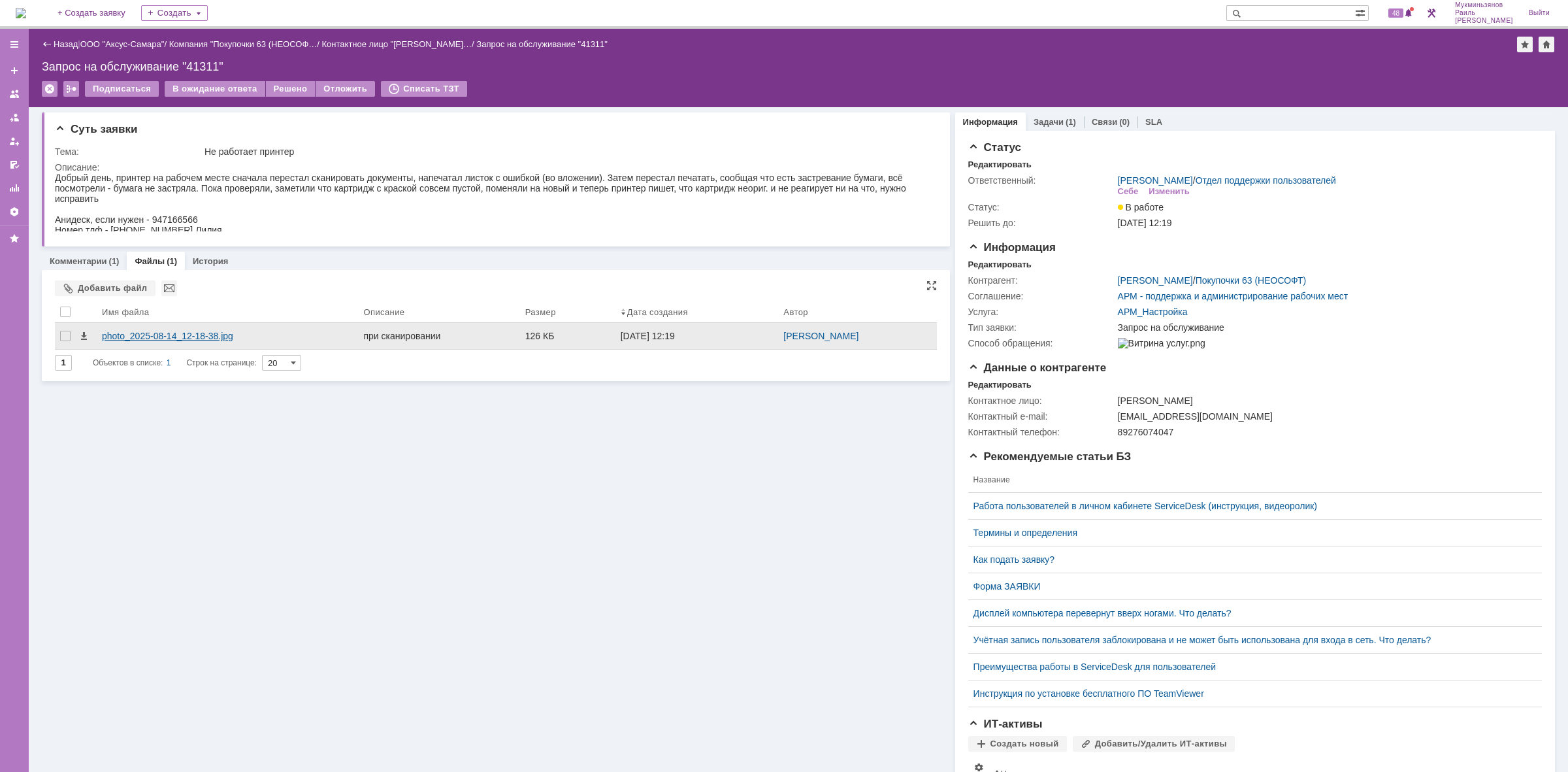
click at [146, 335] on div "photo_2025-08-14_12-18-38.jpg" at bounding box center [228, 336] width 252 height 11
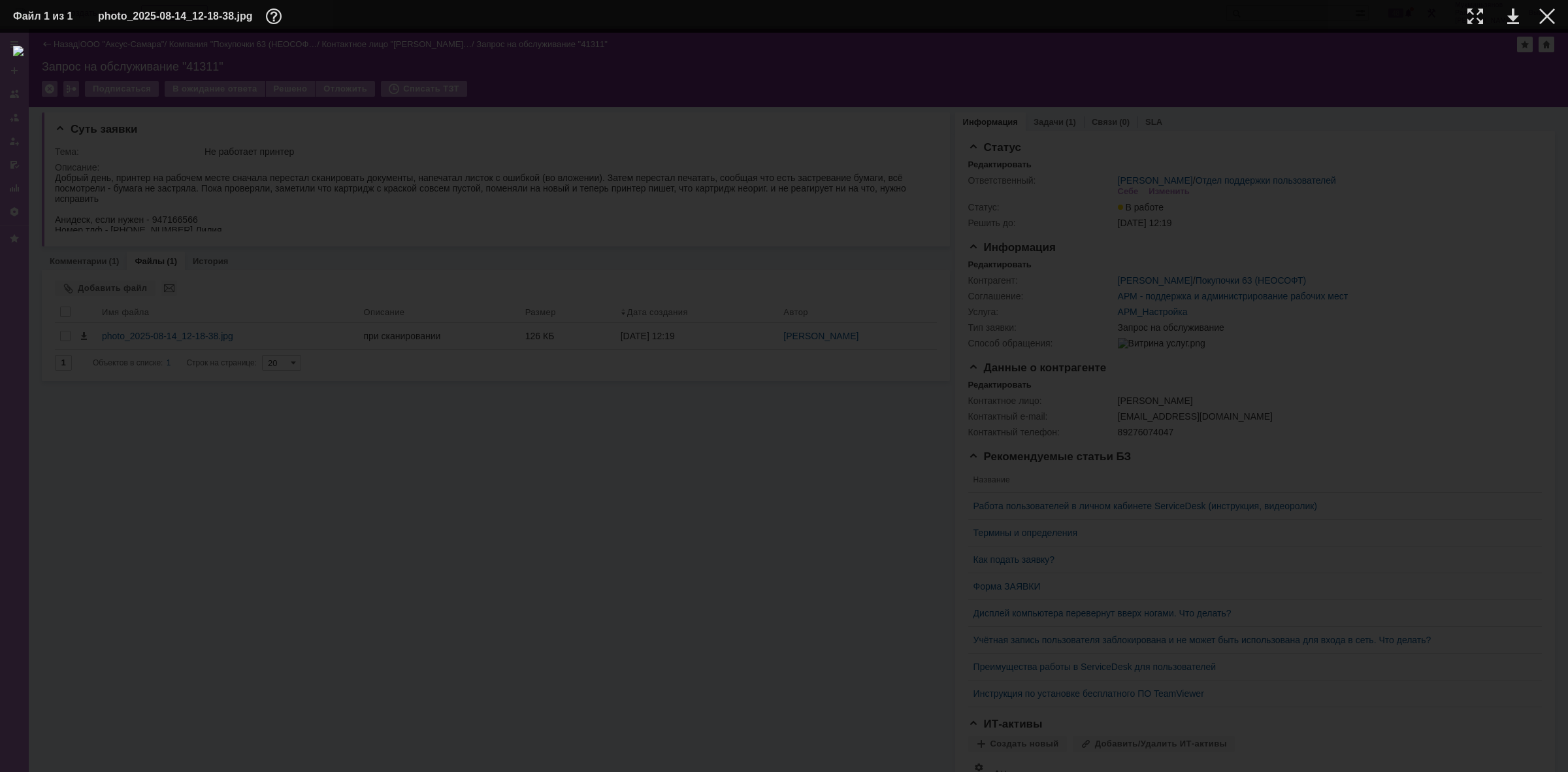
click at [1160, 243] on div at bounding box center [784, 402] width 1542 height 713
drag, startPoint x: 394, startPoint y: 213, endPoint x: 1084, endPoint y: 11, distance: 719.0
click at [397, 209] on div at bounding box center [784, 402] width 1542 height 713
click at [1552, 4] on table "Файл 1 из 1 photo_2025-08-14_12-18-38.jpg" at bounding box center [784, 16] width 1568 height 32
drag, startPoint x: 1549, startPoint y: 15, endPoint x: 1496, endPoint y: 51, distance: 64.1
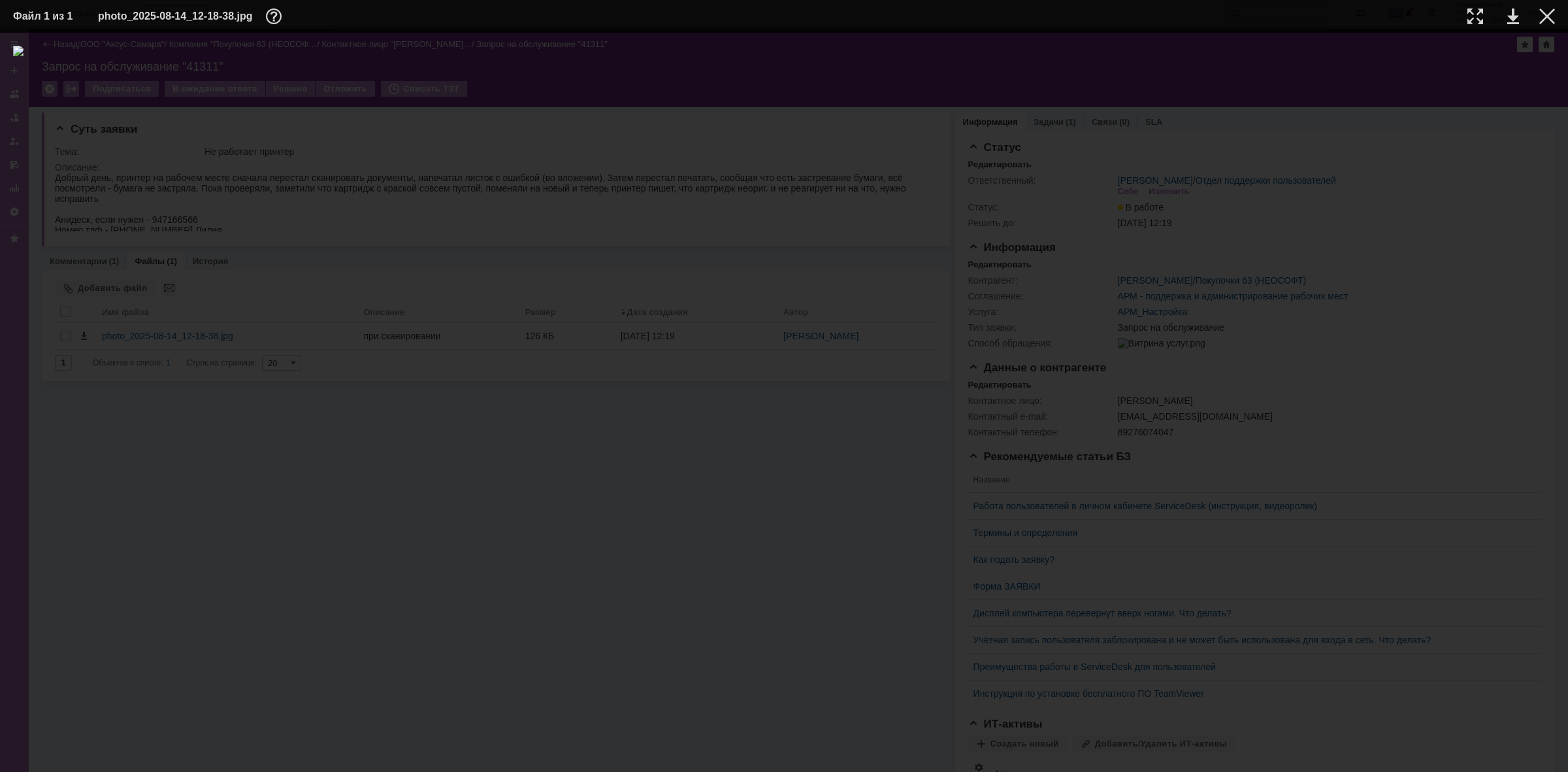
click at [1549, 15] on div at bounding box center [1546, 16] width 15 height 15
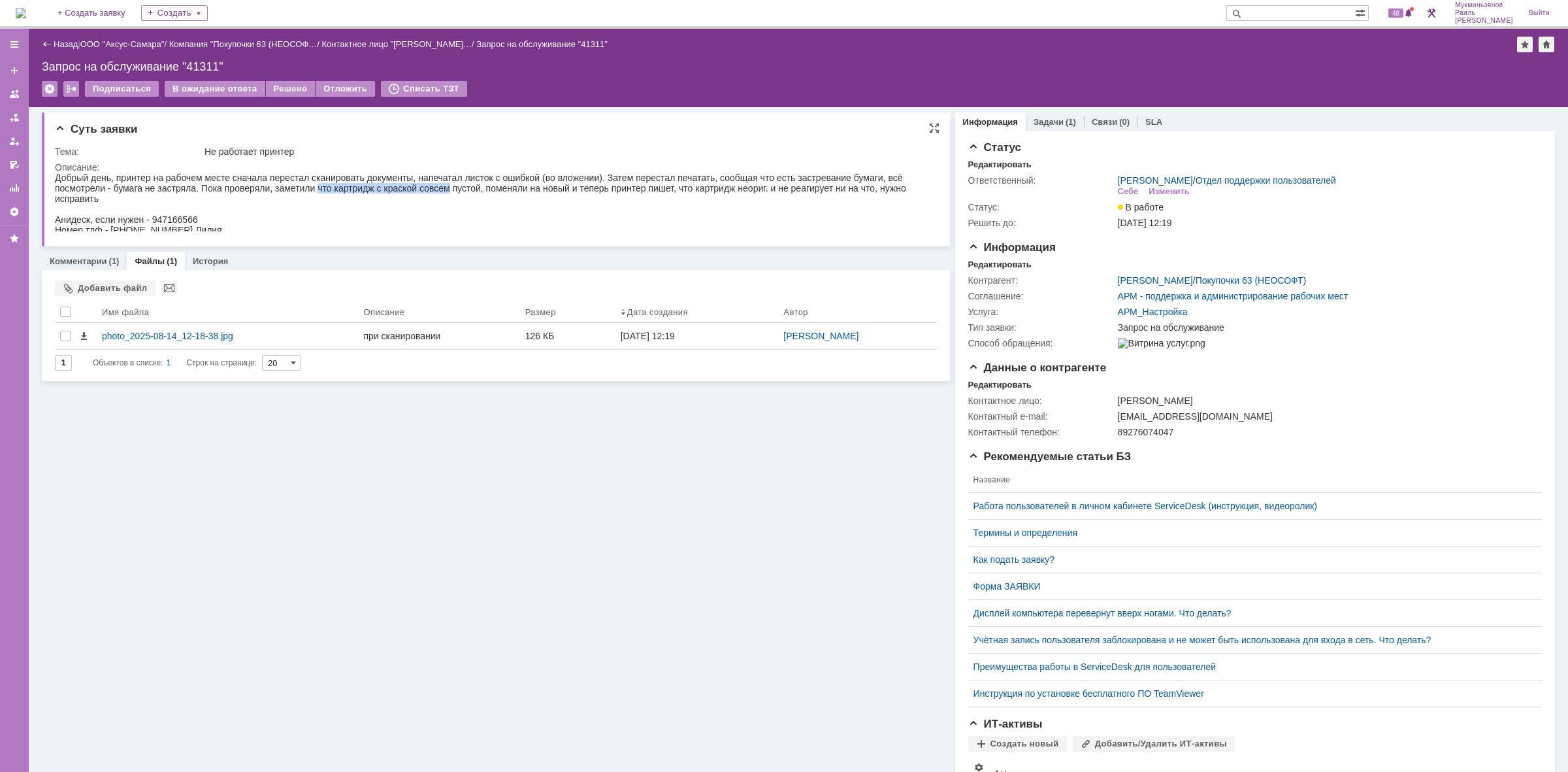
drag, startPoint x: 318, startPoint y: 189, endPoint x: 460, endPoint y: 184, distance: 142.1
click at [450, 182] on div "Добрый день, принтер на рабочем месте сначала перестал сканировать документы, н…" at bounding box center [492, 188] width 874 height 32
drag, startPoint x: 518, startPoint y: 183, endPoint x: 865, endPoint y: 197, distance: 347.3
click at [865, 197] on div "Добрый день, принтер на рабочем месте сначала перестал сканировать документы, н…" at bounding box center [492, 188] width 874 height 32
click at [142, 197] on div "Добрый день, принтер на рабочем месте сначала перестал сканировать документы, н…" at bounding box center [492, 188] width 874 height 32
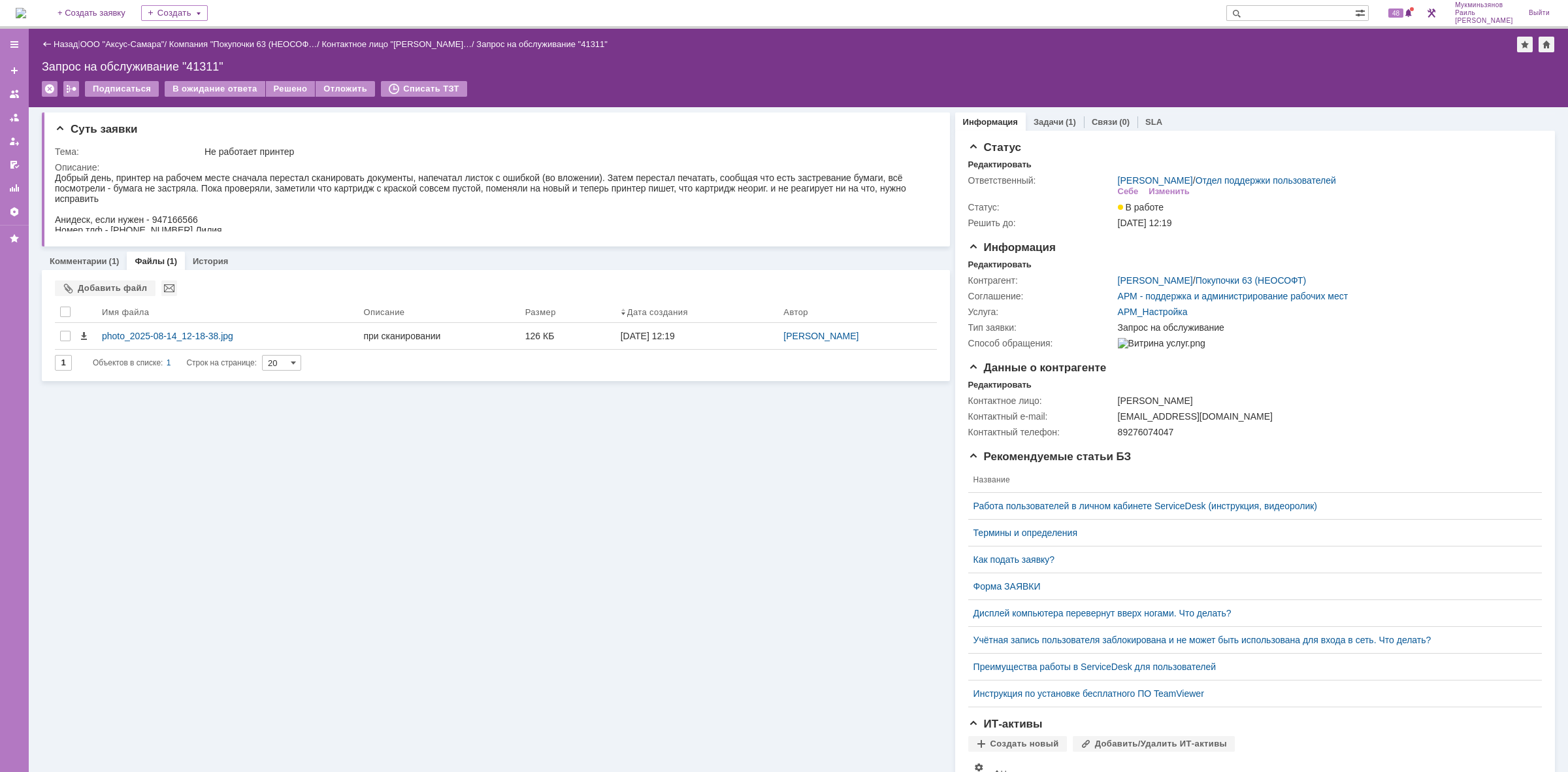
click at [56, 37] on div "Назад | ООО "Аксус-Самара" / Компания "Покупочки 63 (НЕОСОФ… / Контактное лицо …" at bounding box center [798, 44] width 1513 height 15
click at [57, 40] on link "Назад" at bounding box center [65, 44] width 24 height 10
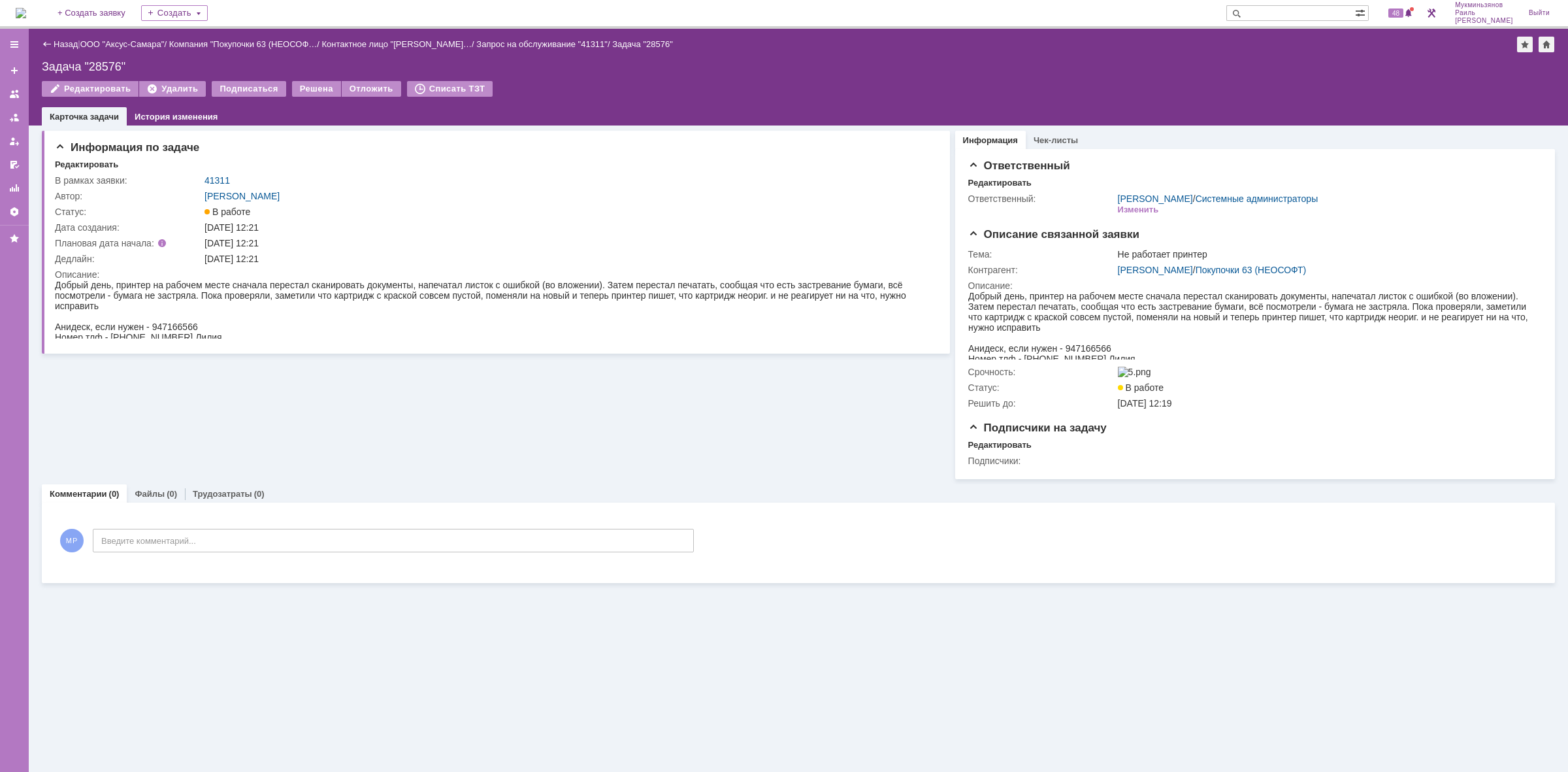
click at [44, 41] on div "Назад" at bounding box center [59, 44] width 36 height 10
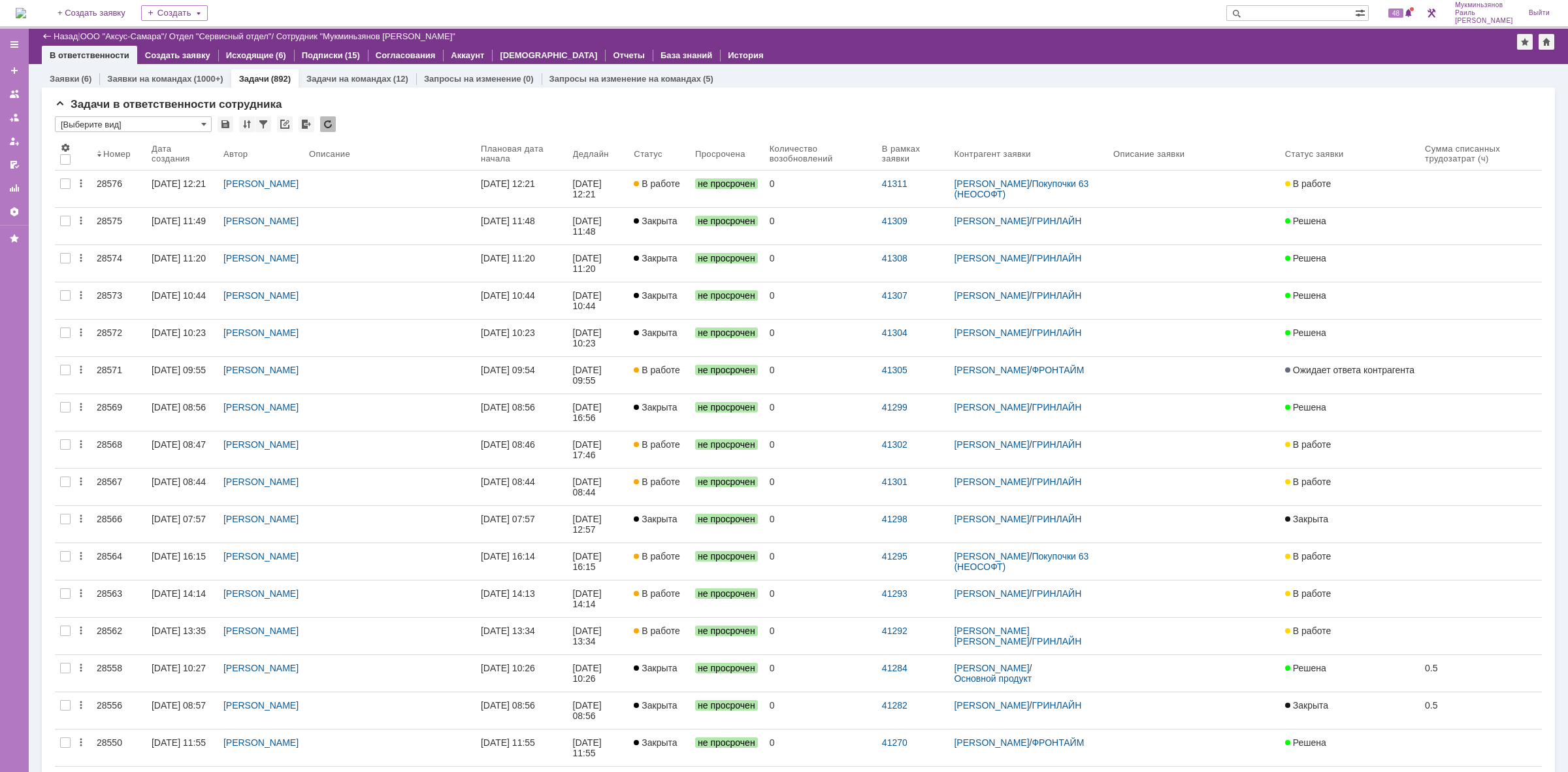
scroll to position [654, 0]
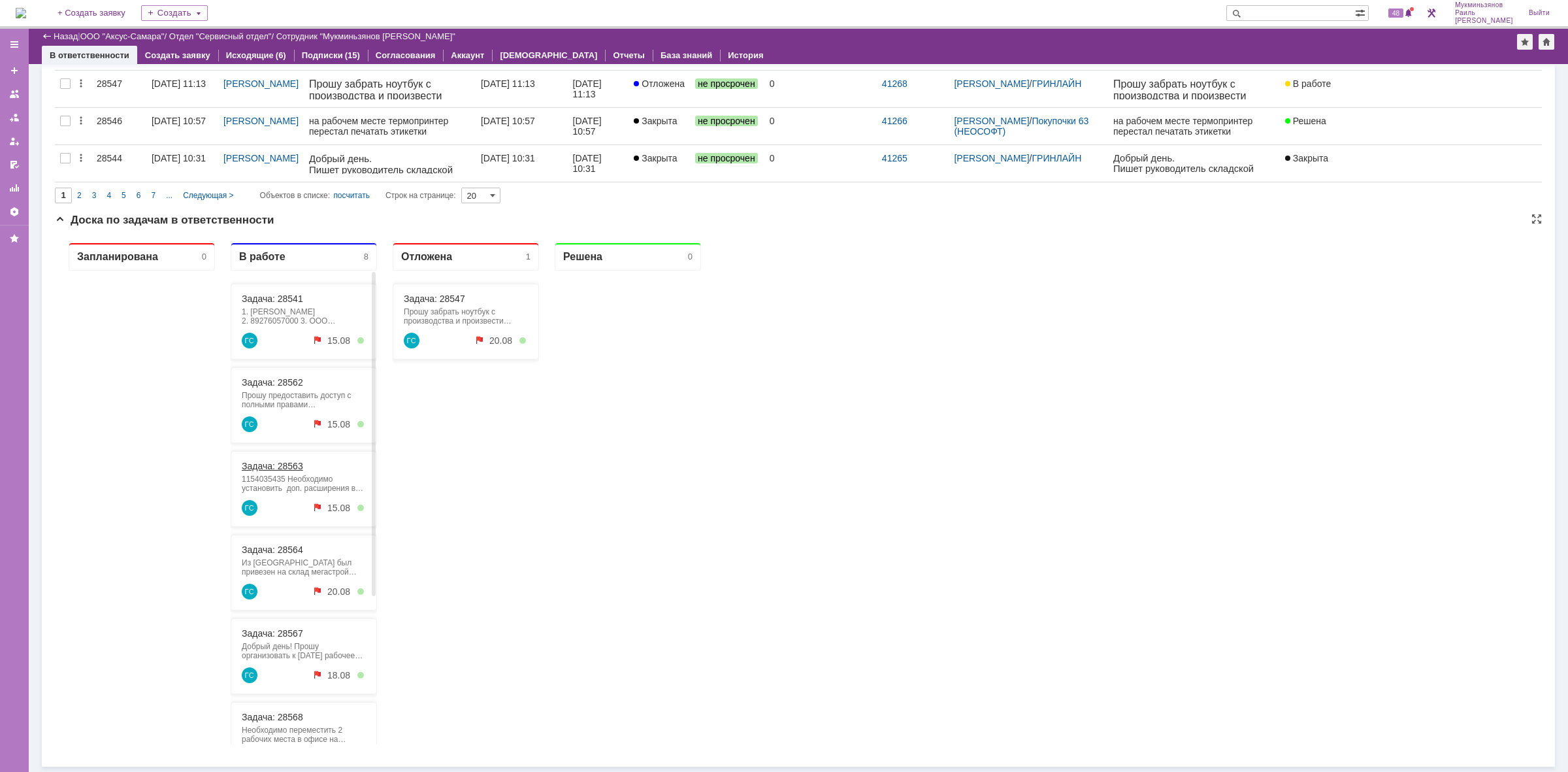
click at [286, 464] on link "Задача: 28563" at bounding box center [272, 466] width 61 height 11
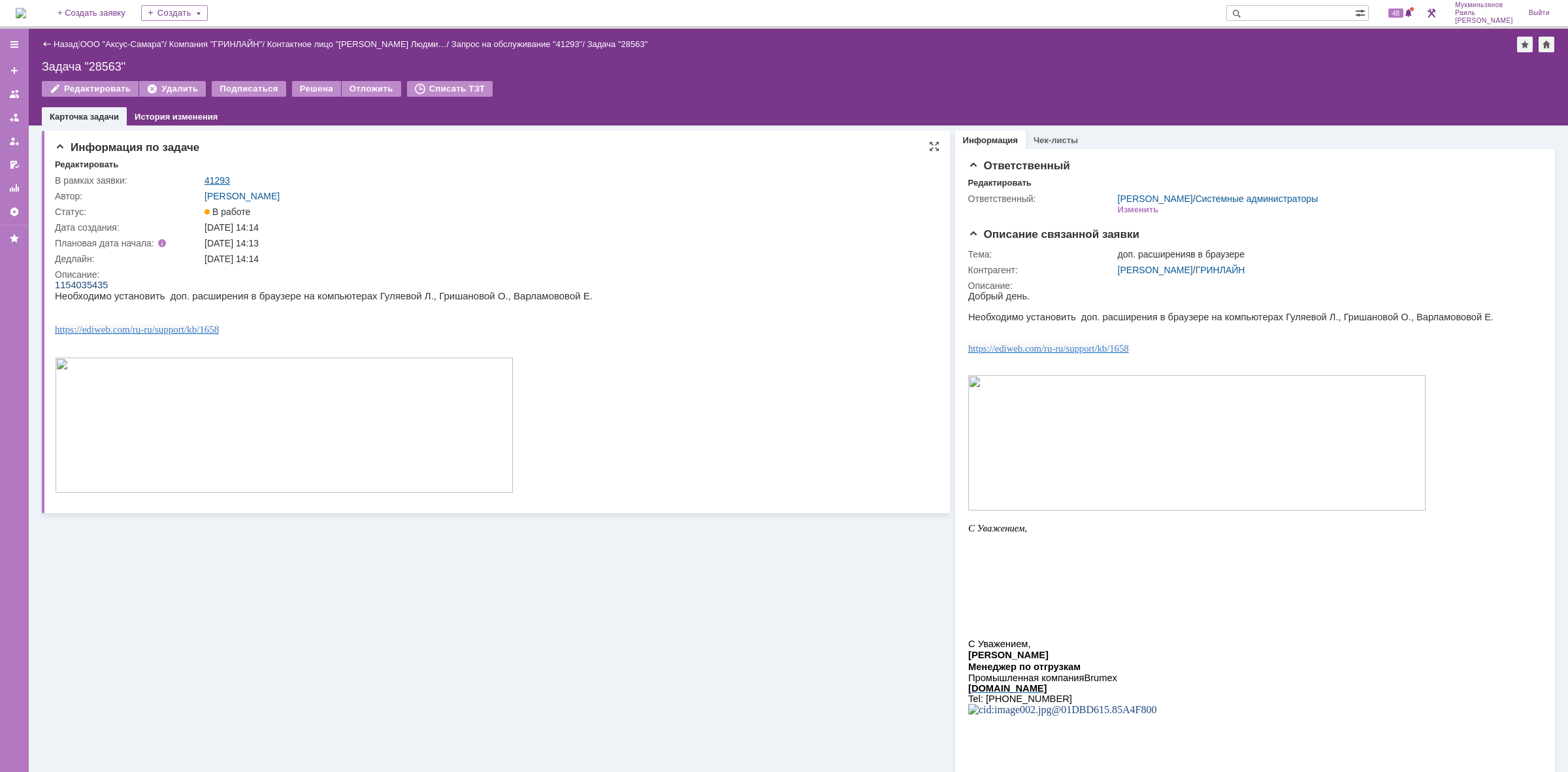
click at [210, 176] on link "41293" at bounding box center [217, 181] width 25 height 11
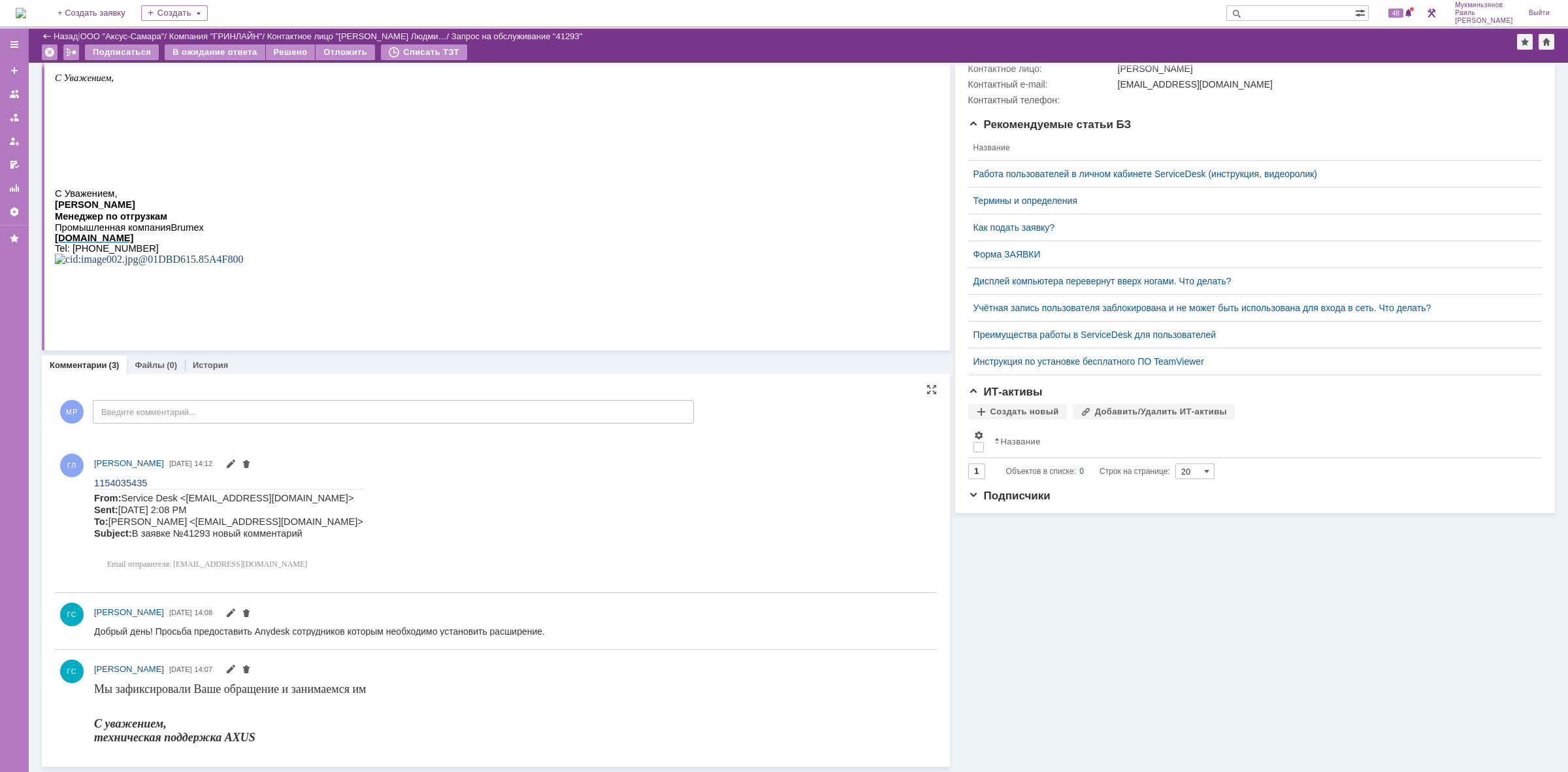
click at [197, 421] on div "МР Введите комментарий..." at bounding box center [374, 413] width 639 height 61
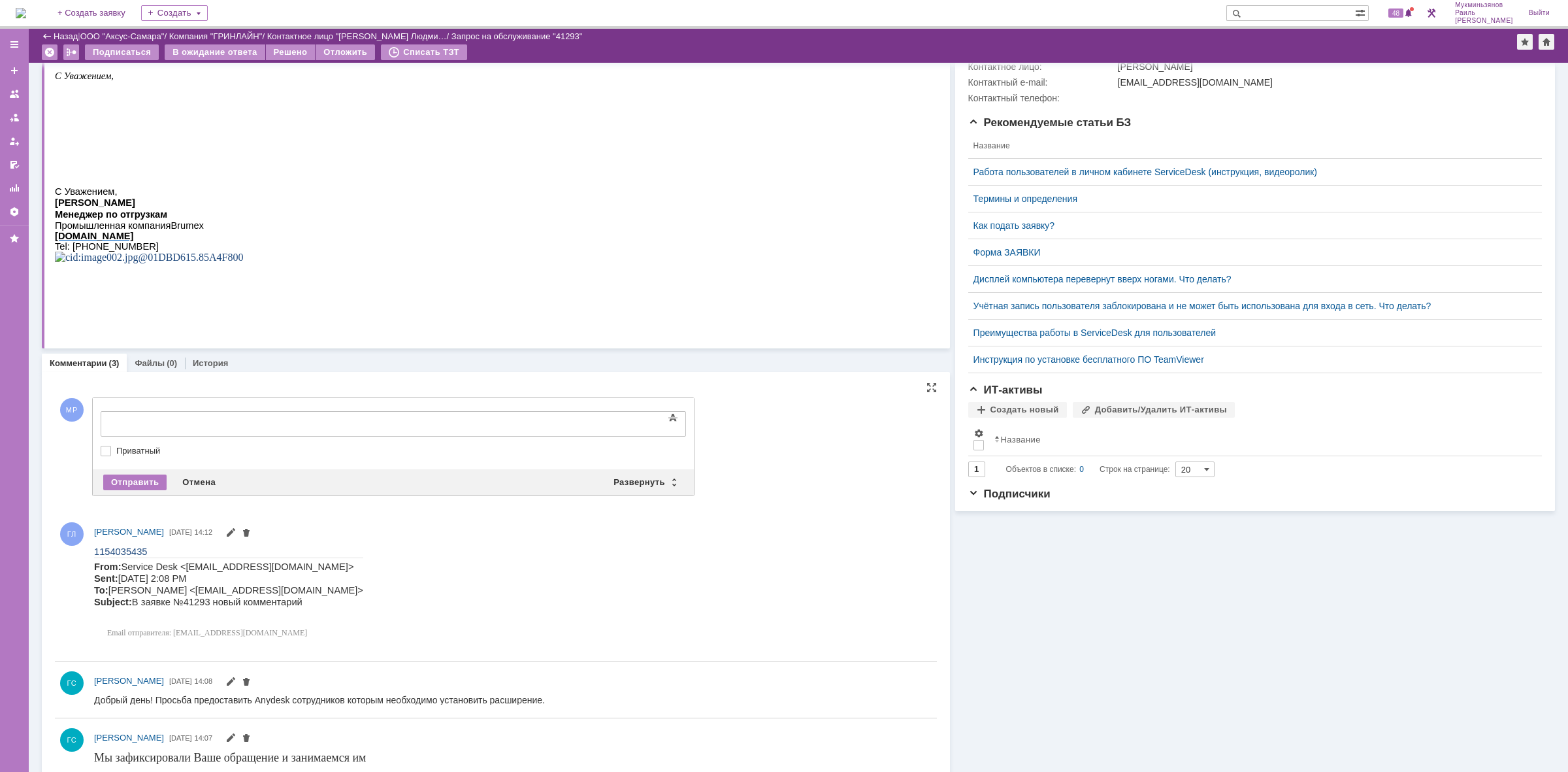
click at [208, 425] on div at bounding box center [207, 423] width 185 height 11
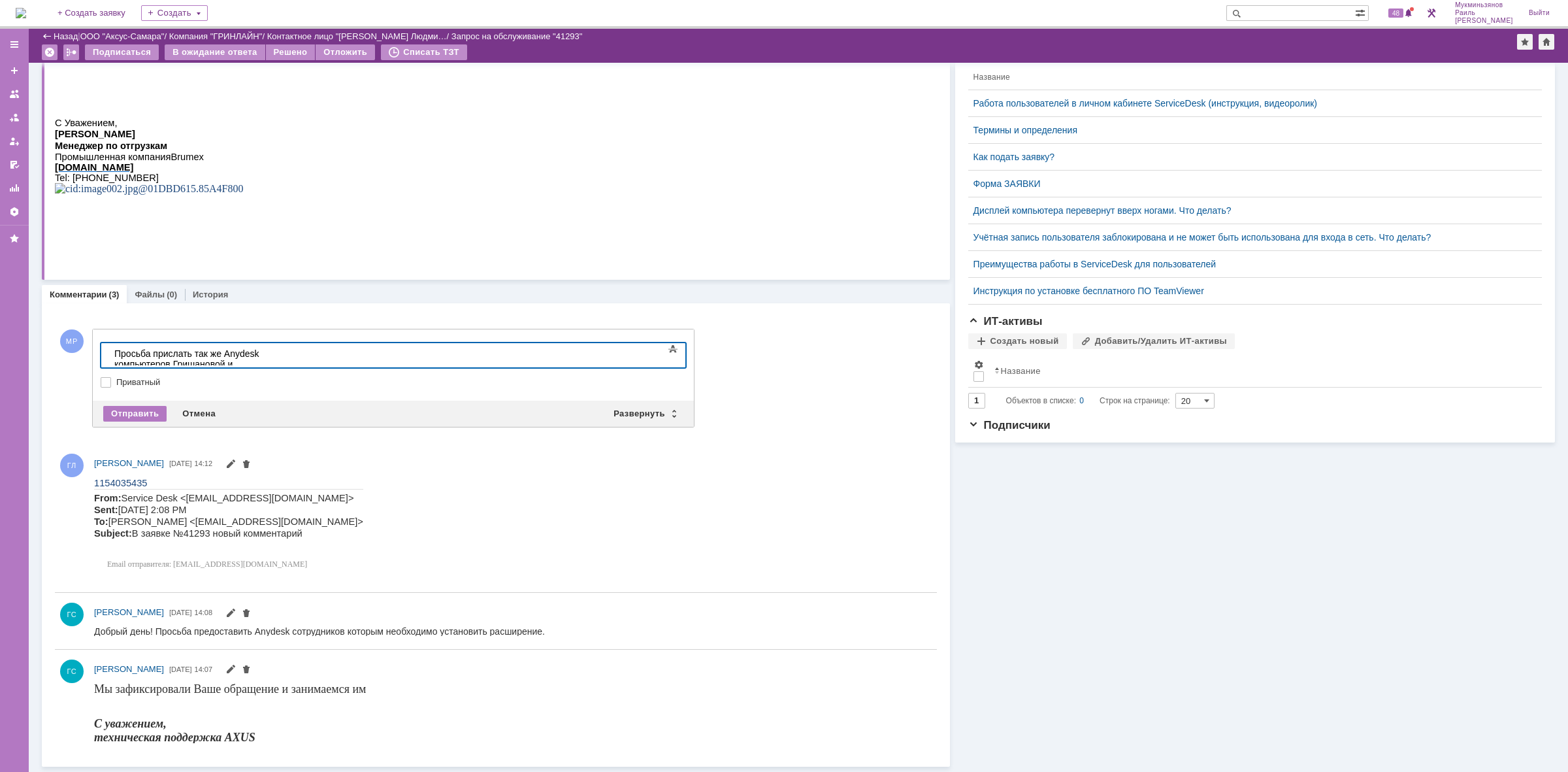
click at [222, 352] on div "Просьба прислать так же Anydesk компьютеров Гришановой и [PERSON_NAME] для уста…" at bounding box center [207, 369] width 185 height 42
click at [229, 355] on div "Просьба прислать так же Anydesk компьютеров Гришановой и [PERSON_NAME] для уста…" at bounding box center [207, 369] width 185 height 42
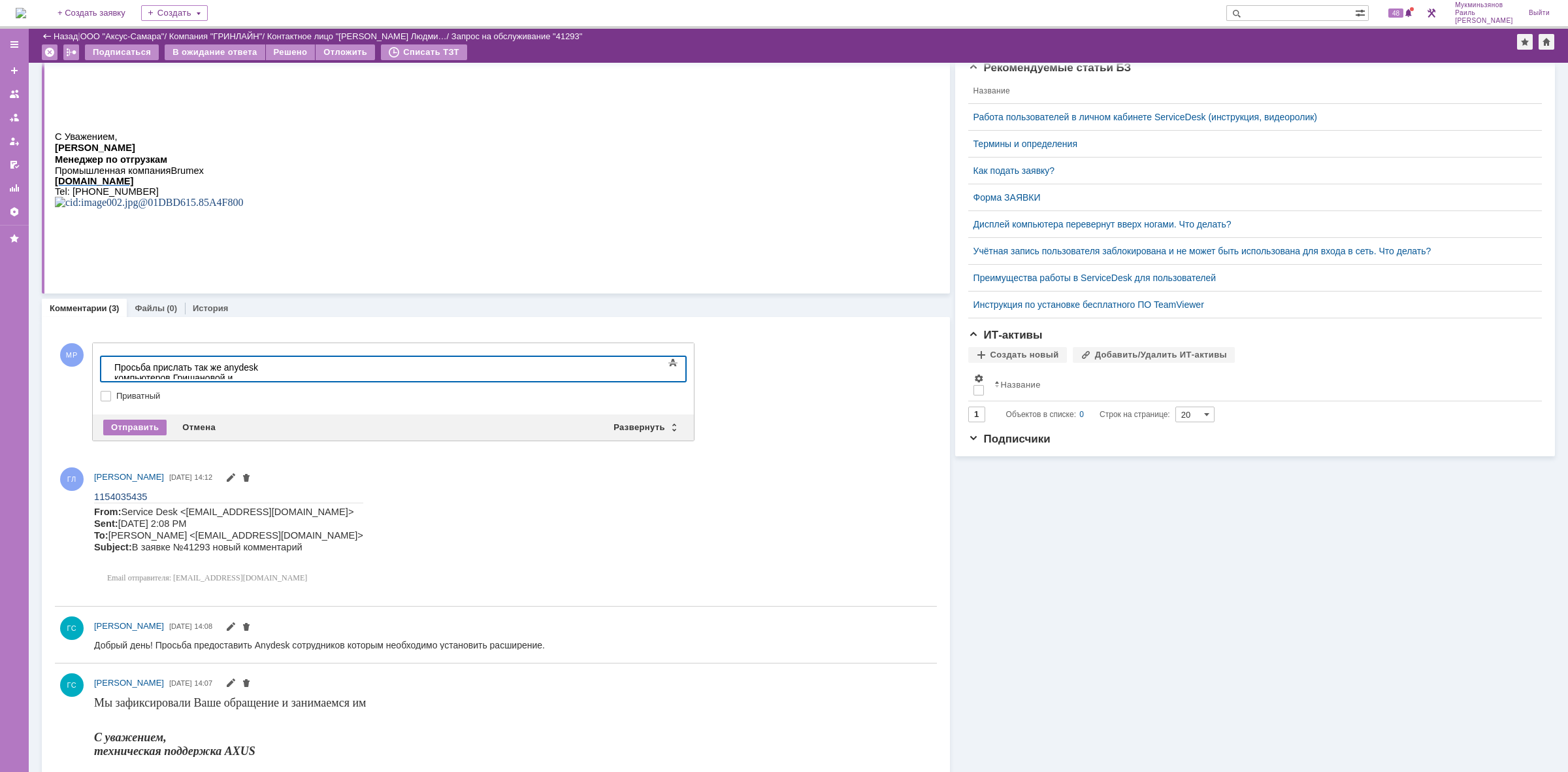
scroll to position [358, 0]
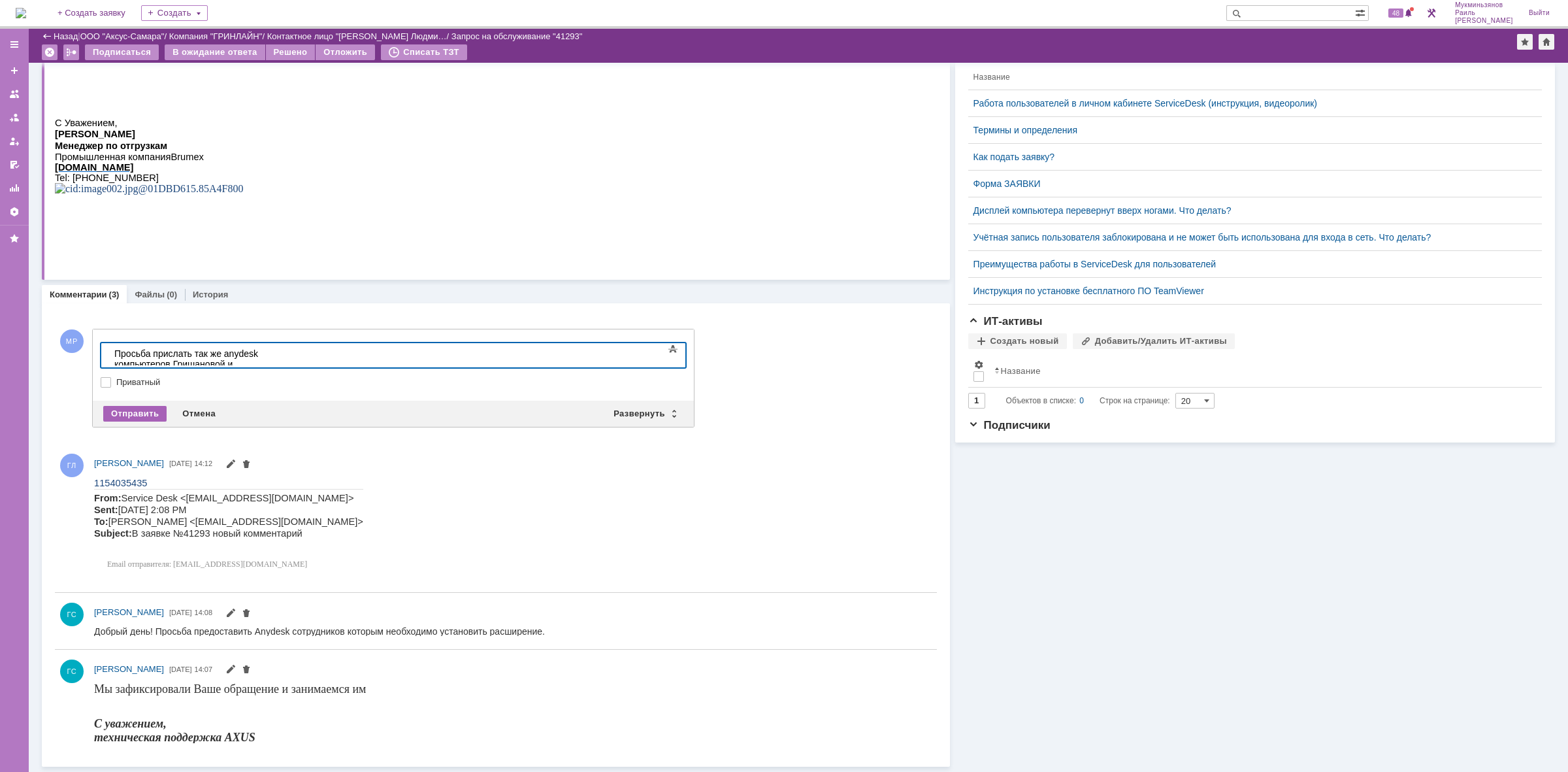
click at [146, 410] on div "Отправить" at bounding box center [135, 413] width 63 height 15
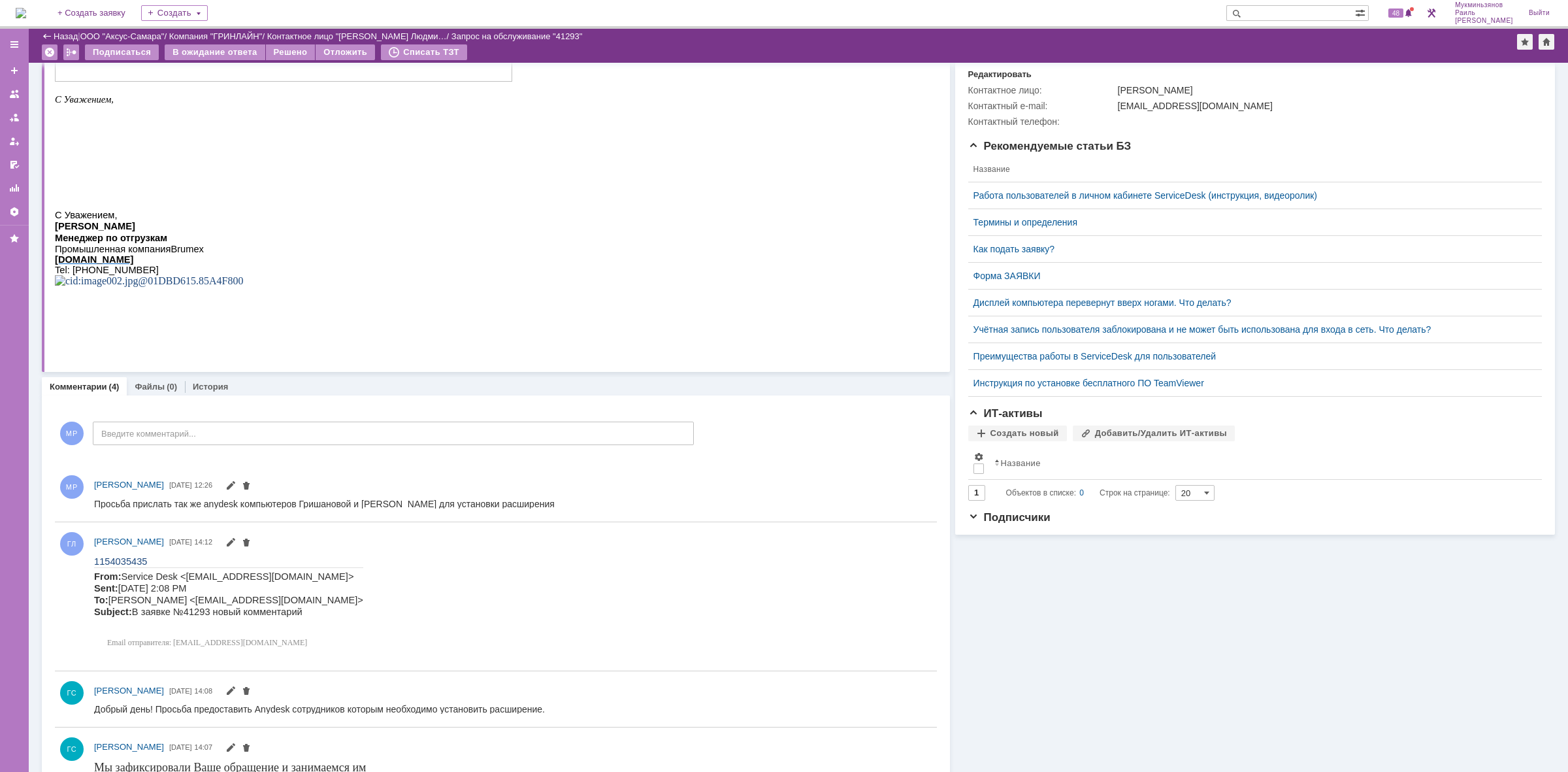
scroll to position [0, 0]
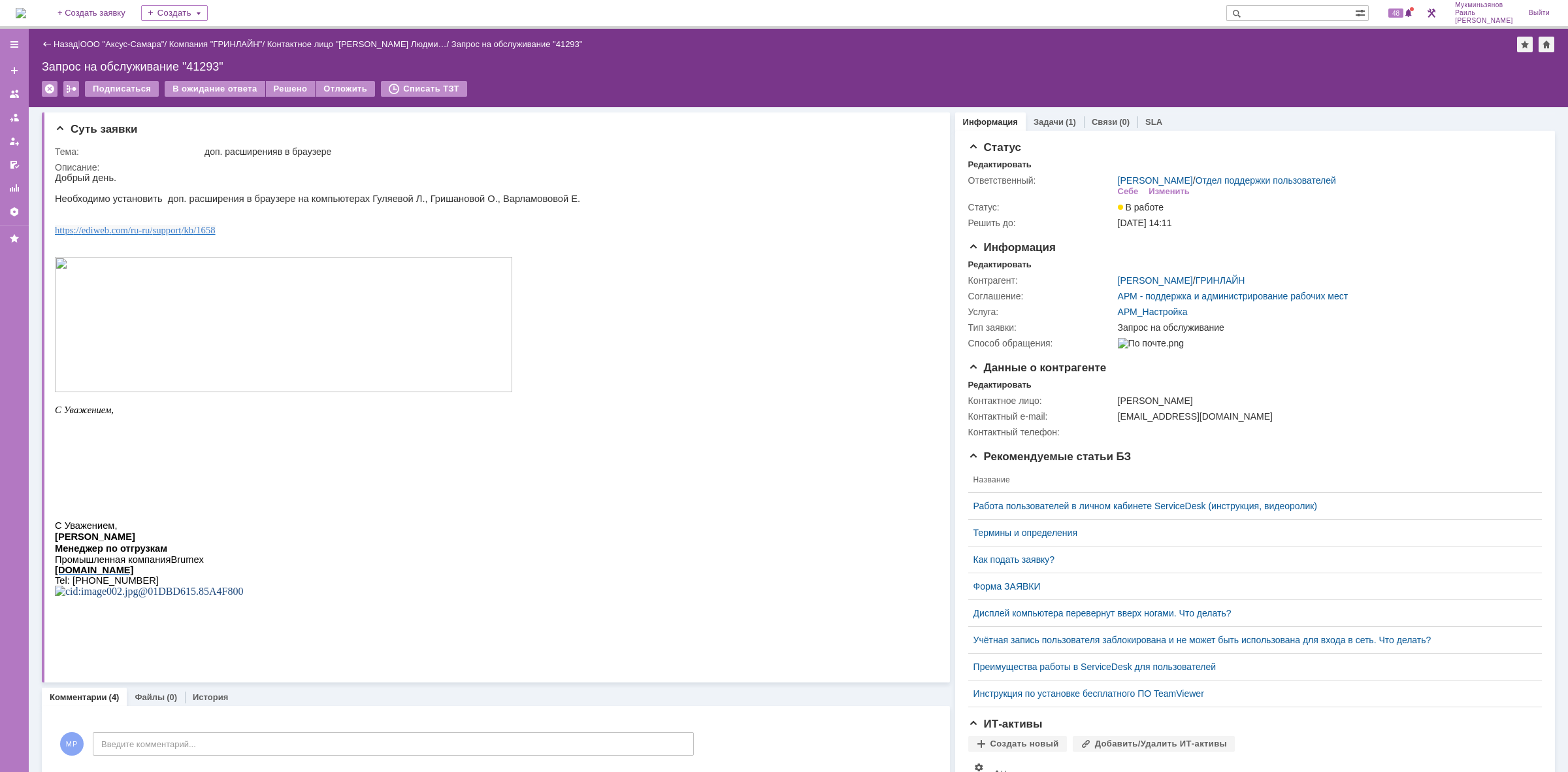
click at [50, 46] on div "Назад" at bounding box center [59, 44] width 36 height 10
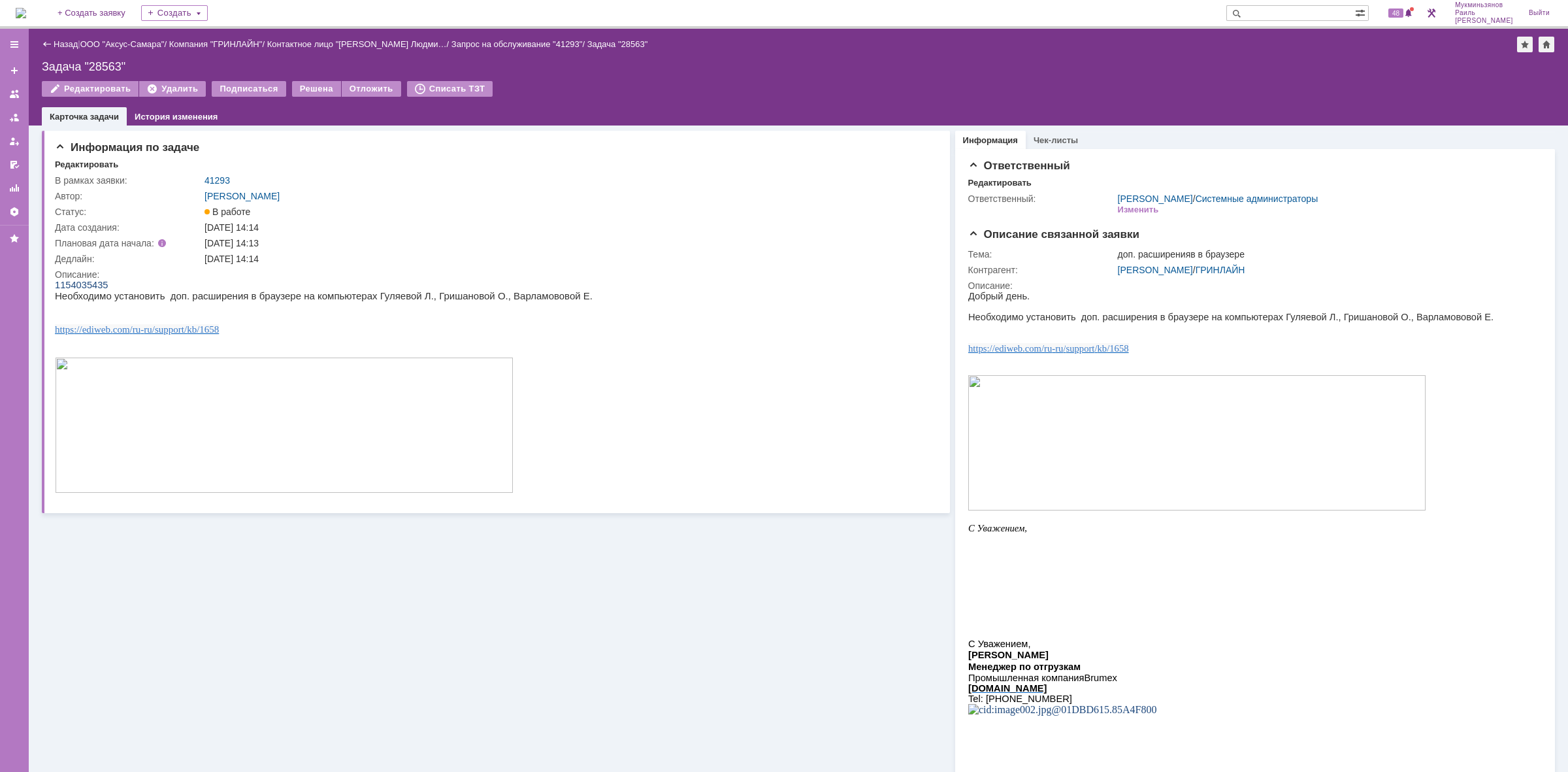
click at [26, 14] on img at bounding box center [21, 13] width 11 height 11
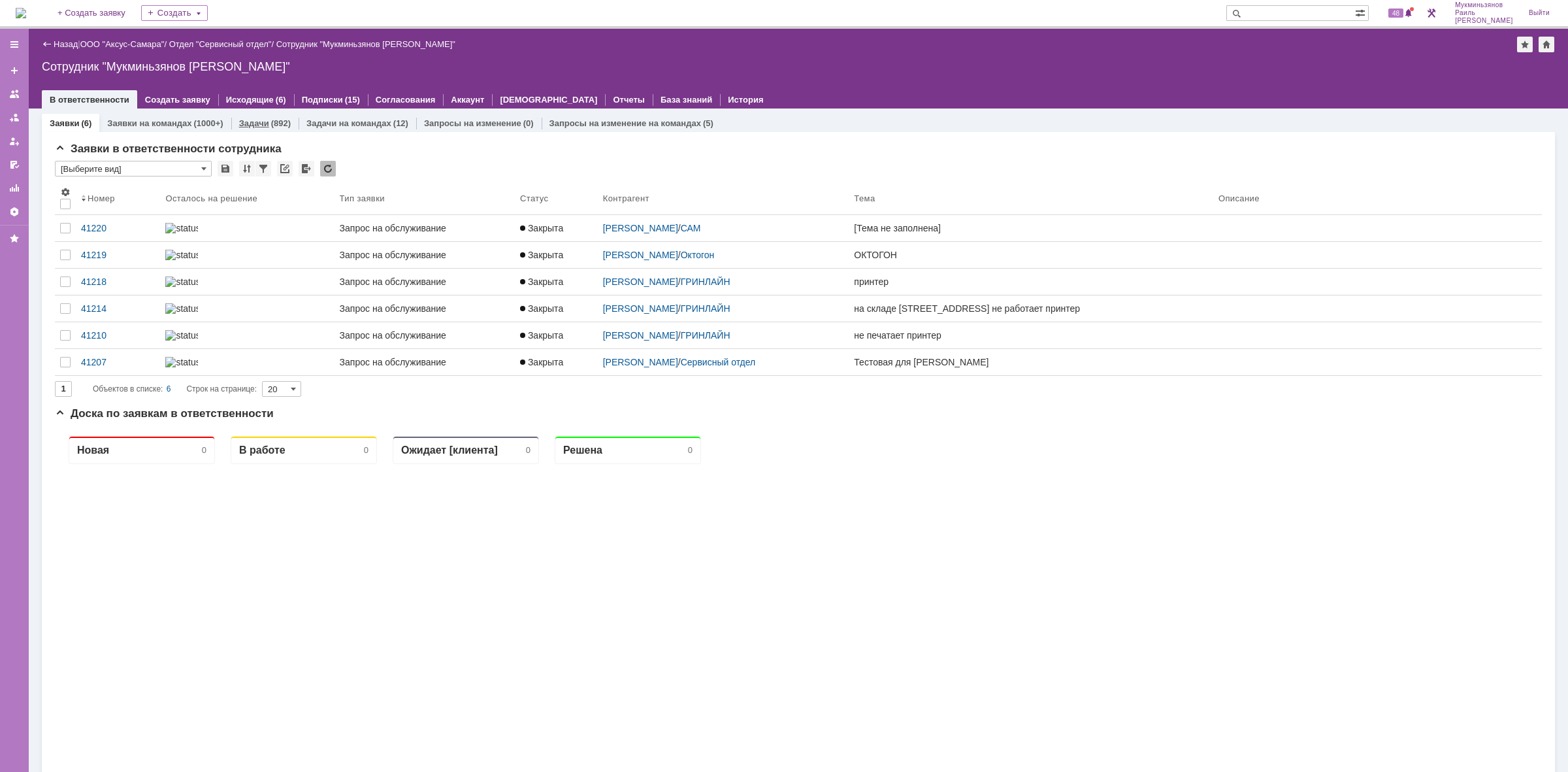
click at [256, 125] on link "Задачи" at bounding box center [254, 123] width 30 height 10
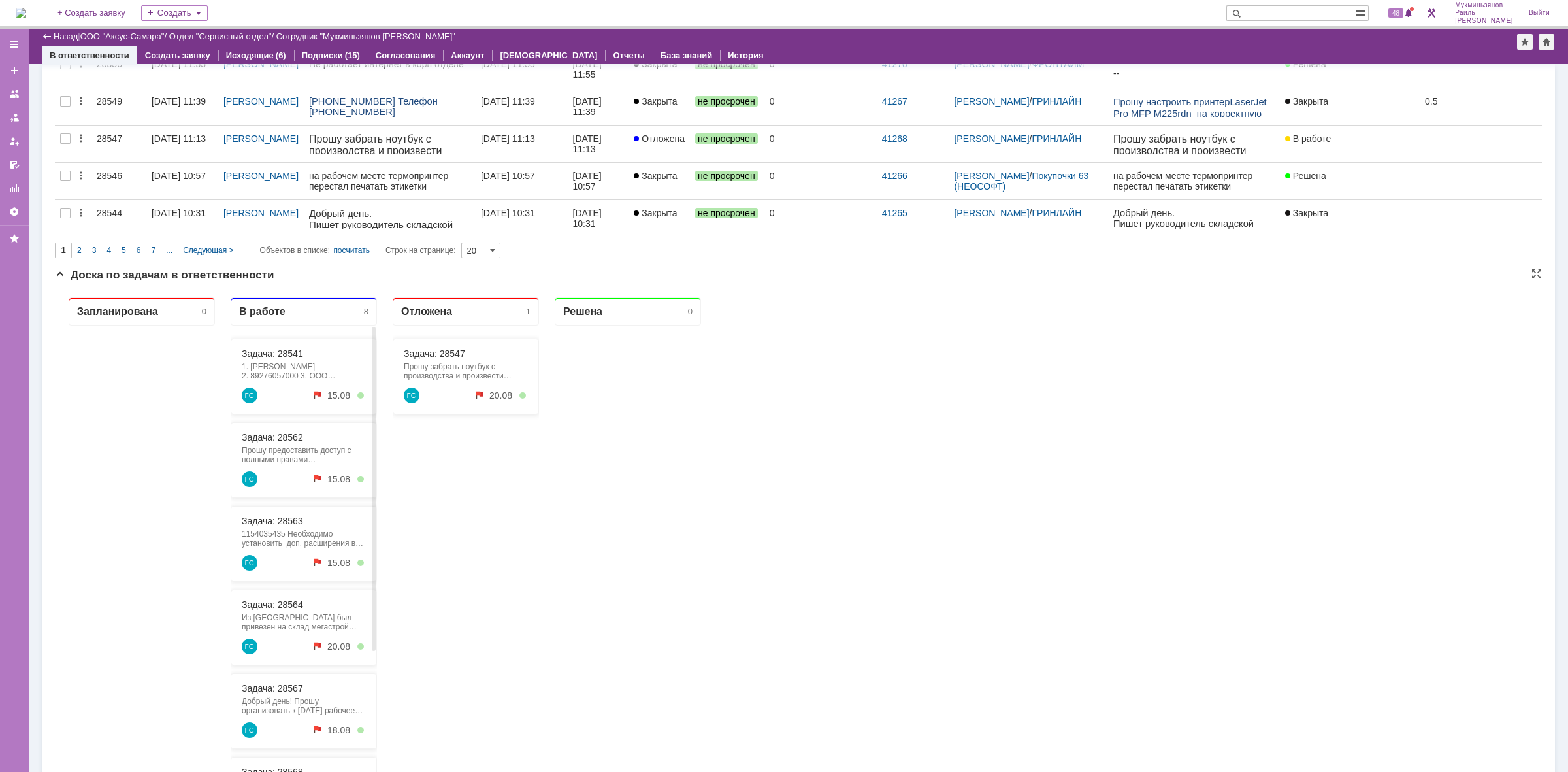
scroll to position [654, 0]
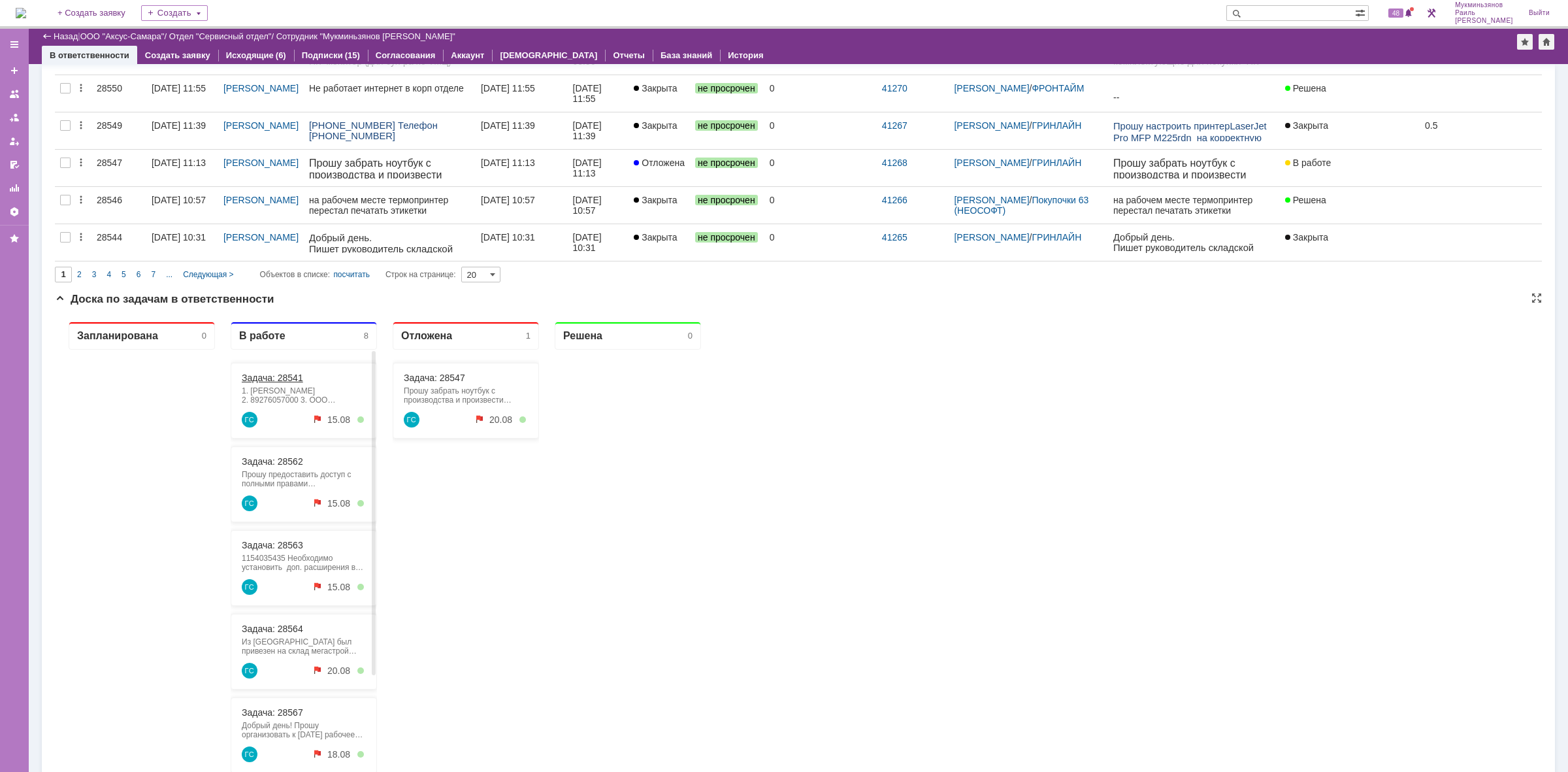
click at [290, 378] on link "Задача: 28541" at bounding box center [272, 378] width 61 height 11
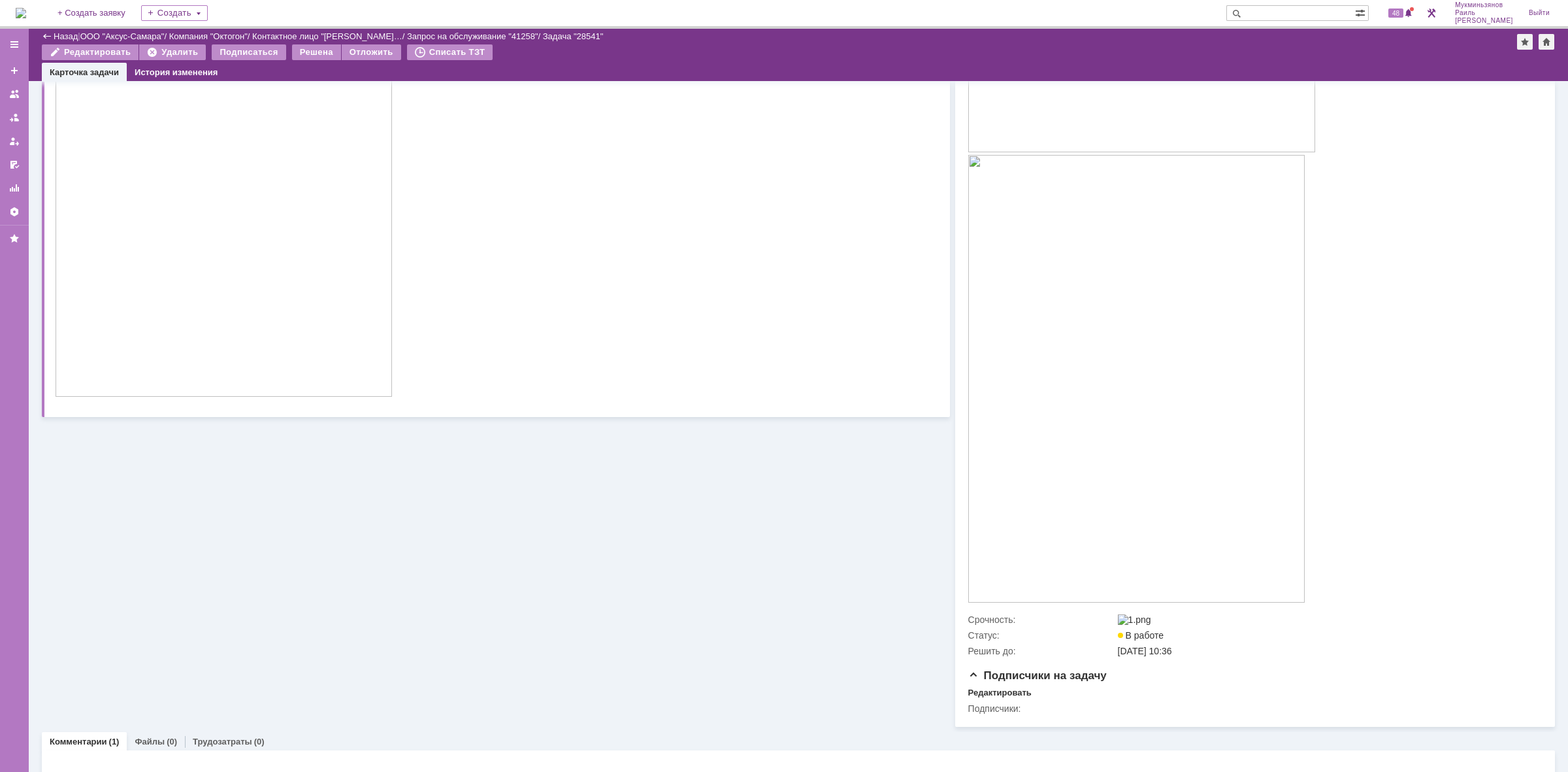
scroll to position [942, 0]
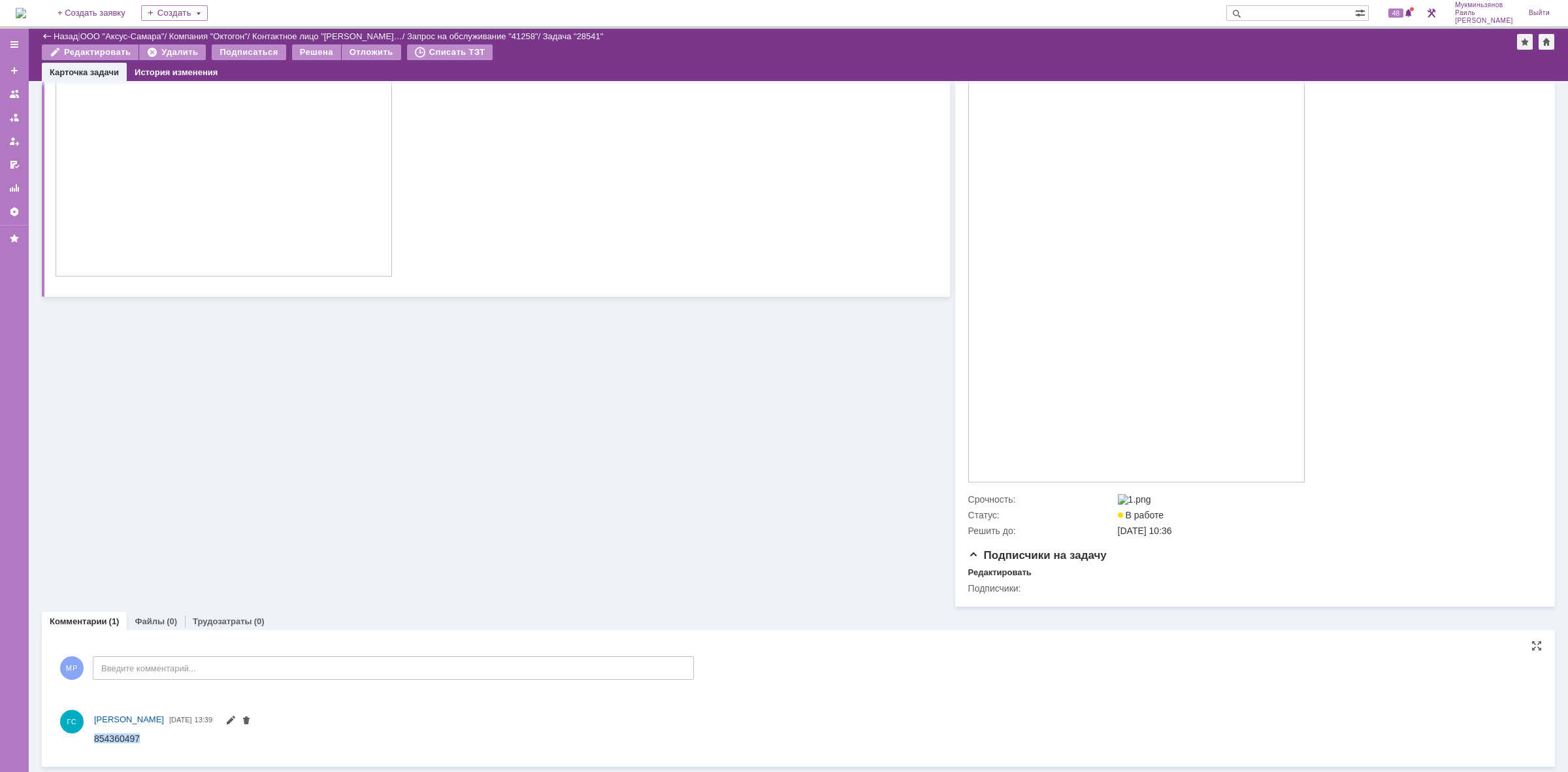
drag, startPoint x: 95, startPoint y: 737, endPoint x: 164, endPoint y: 739, distance: 69.0
click at [164, 739] on html "854360497" at bounding box center [809, 738] width 1429 height 12
copy div "854360497"
